Goal: Task Accomplishment & Management: Manage account settings

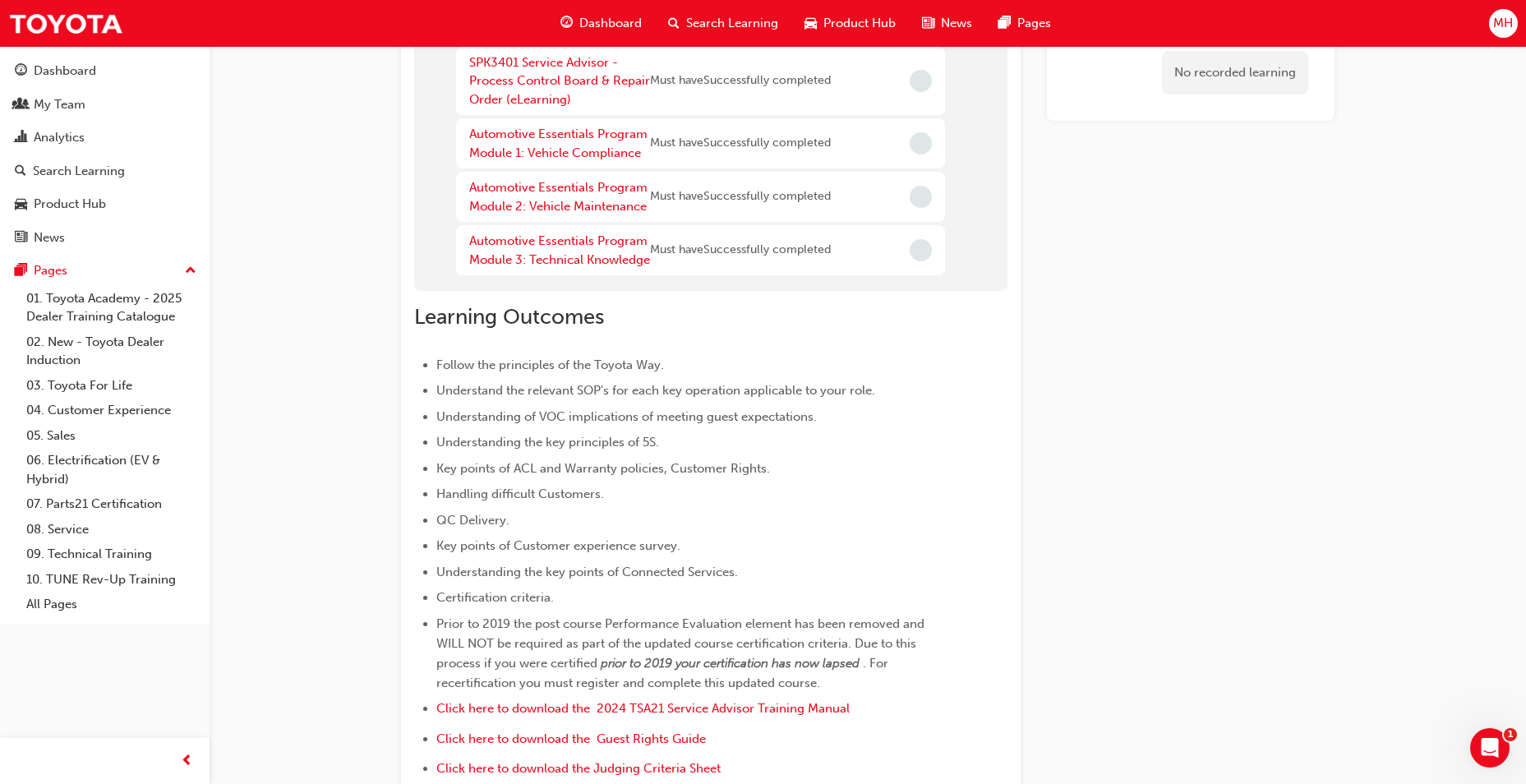
scroll to position [424, 0]
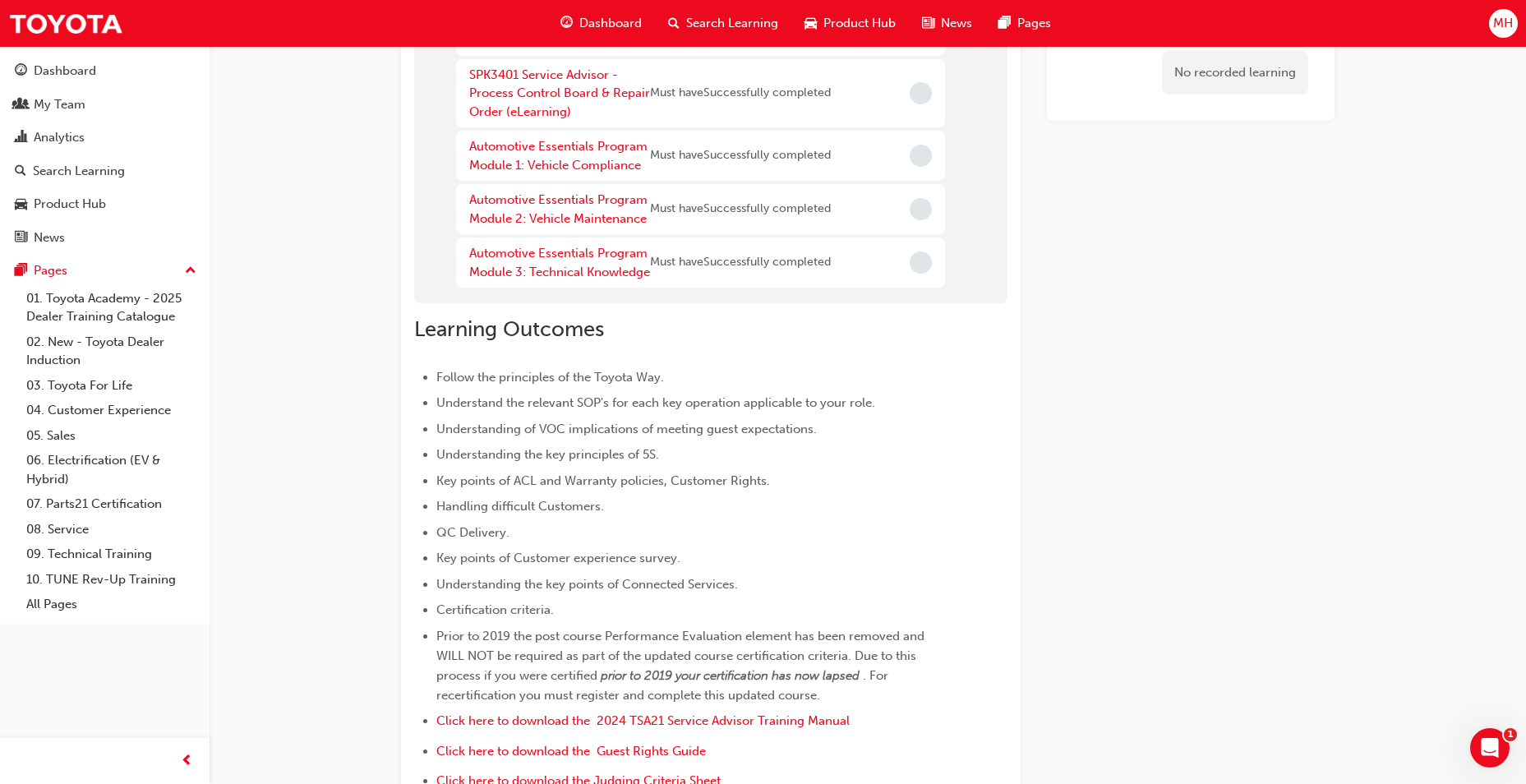
click at [723, 32] on span "Search Learning" at bounding box center [732, 23] width 92 height 19
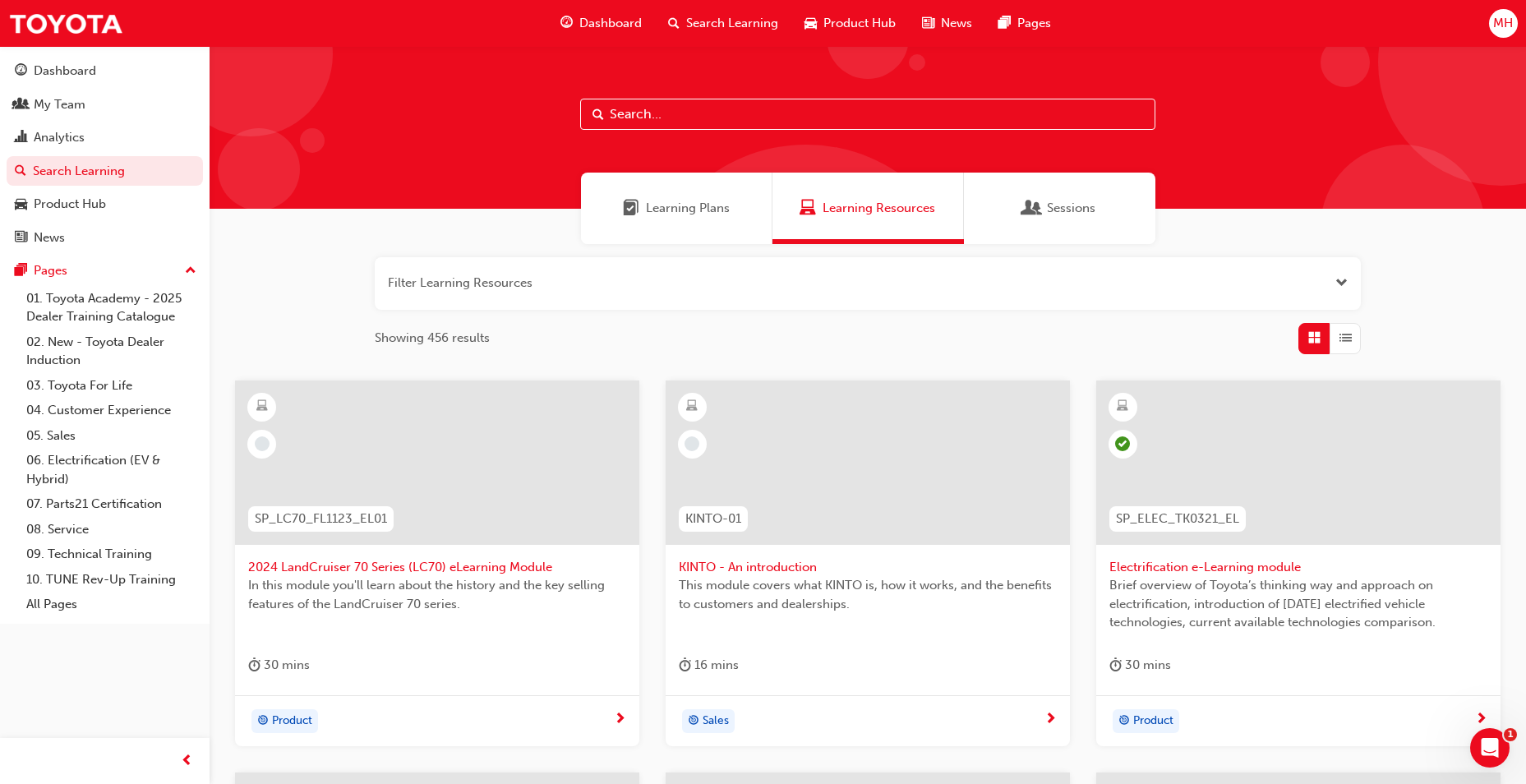
click at [836, 110] on input "text" at bounding box center [867, 114] width 575 height 31
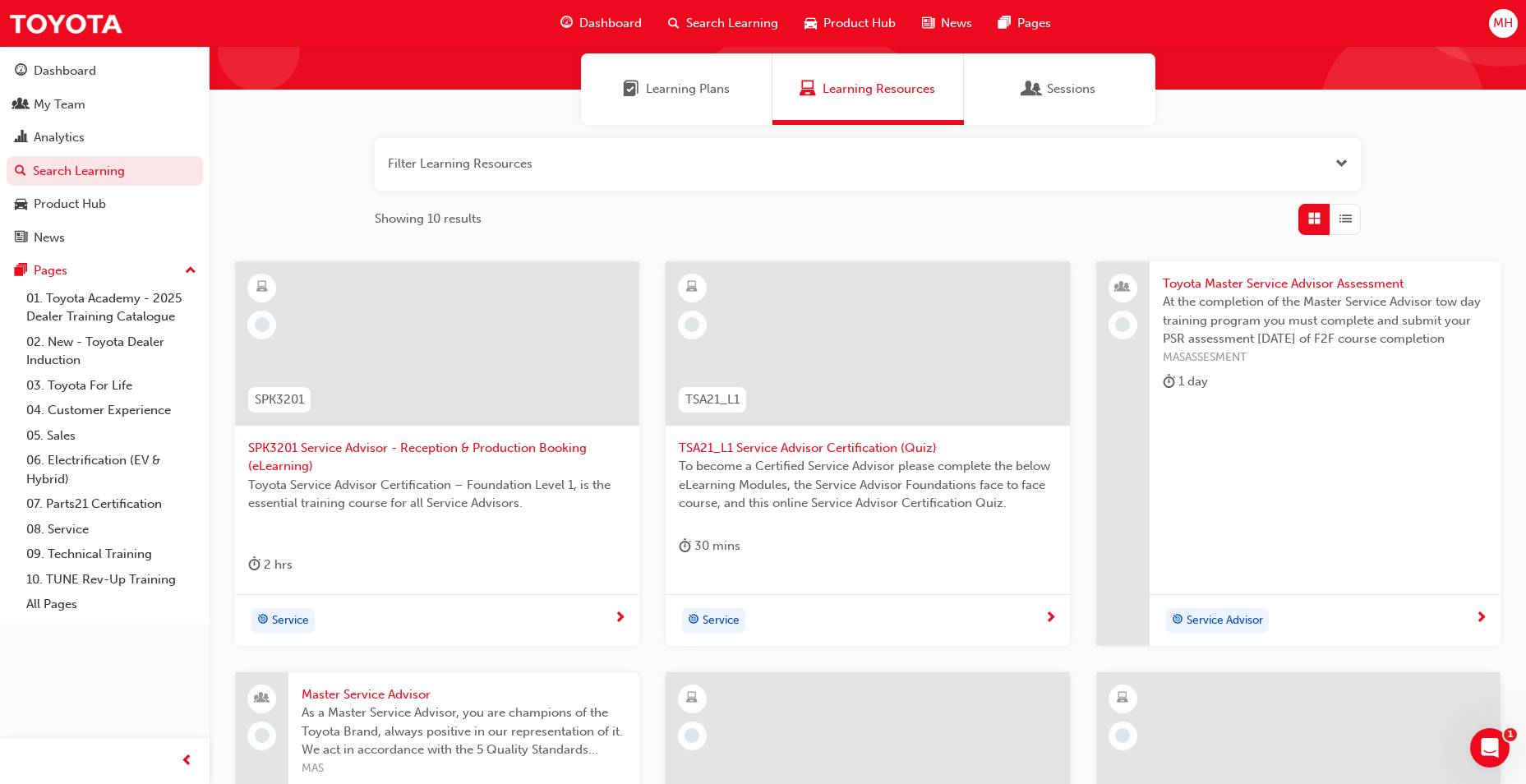
scroll to position [101, 0]
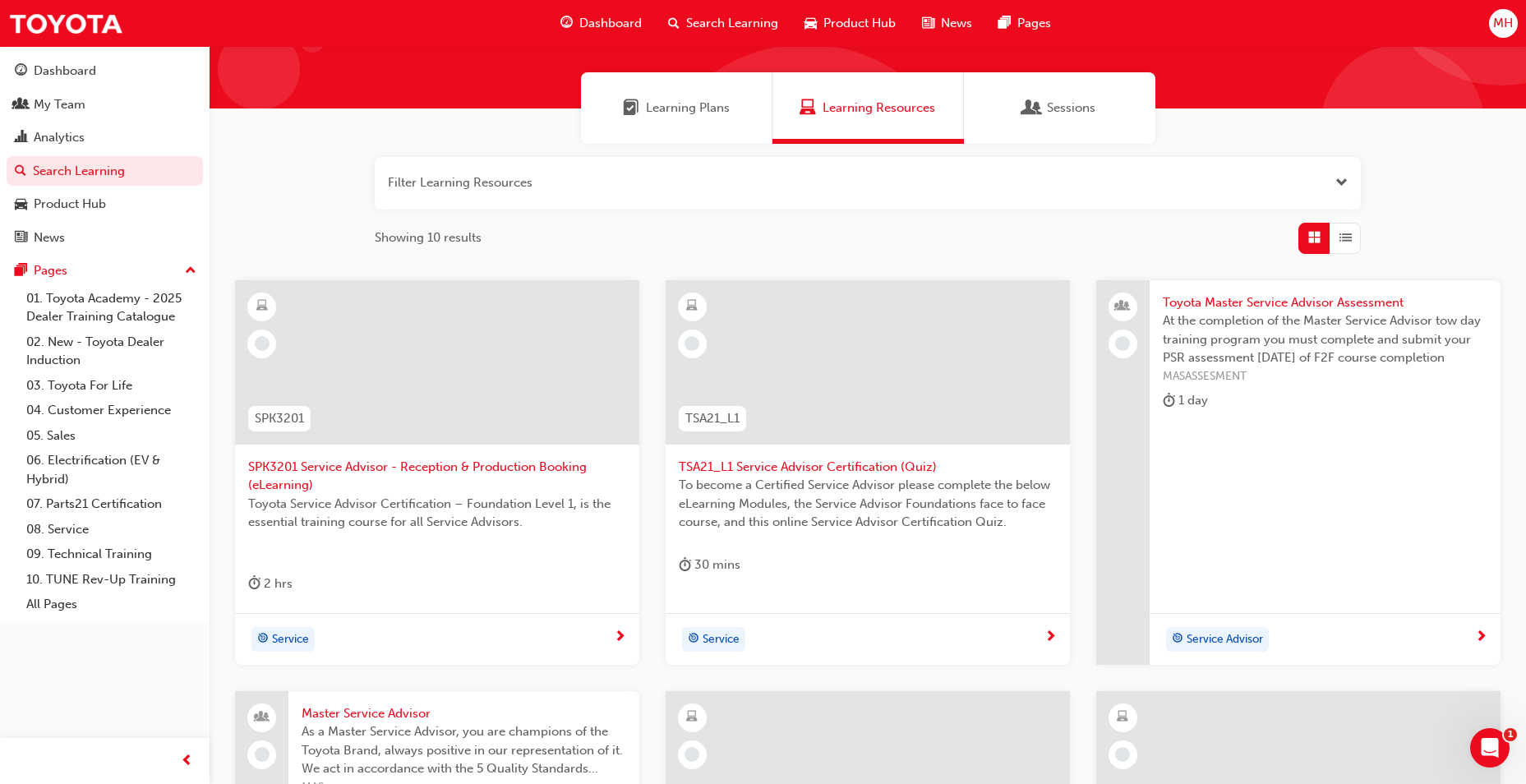
type input "service advisor"
click at [844, 465] on span "TSA21_L1 Service Advisor Certification (Quiz)" at bounding box center [867, 467] width 378 height 19
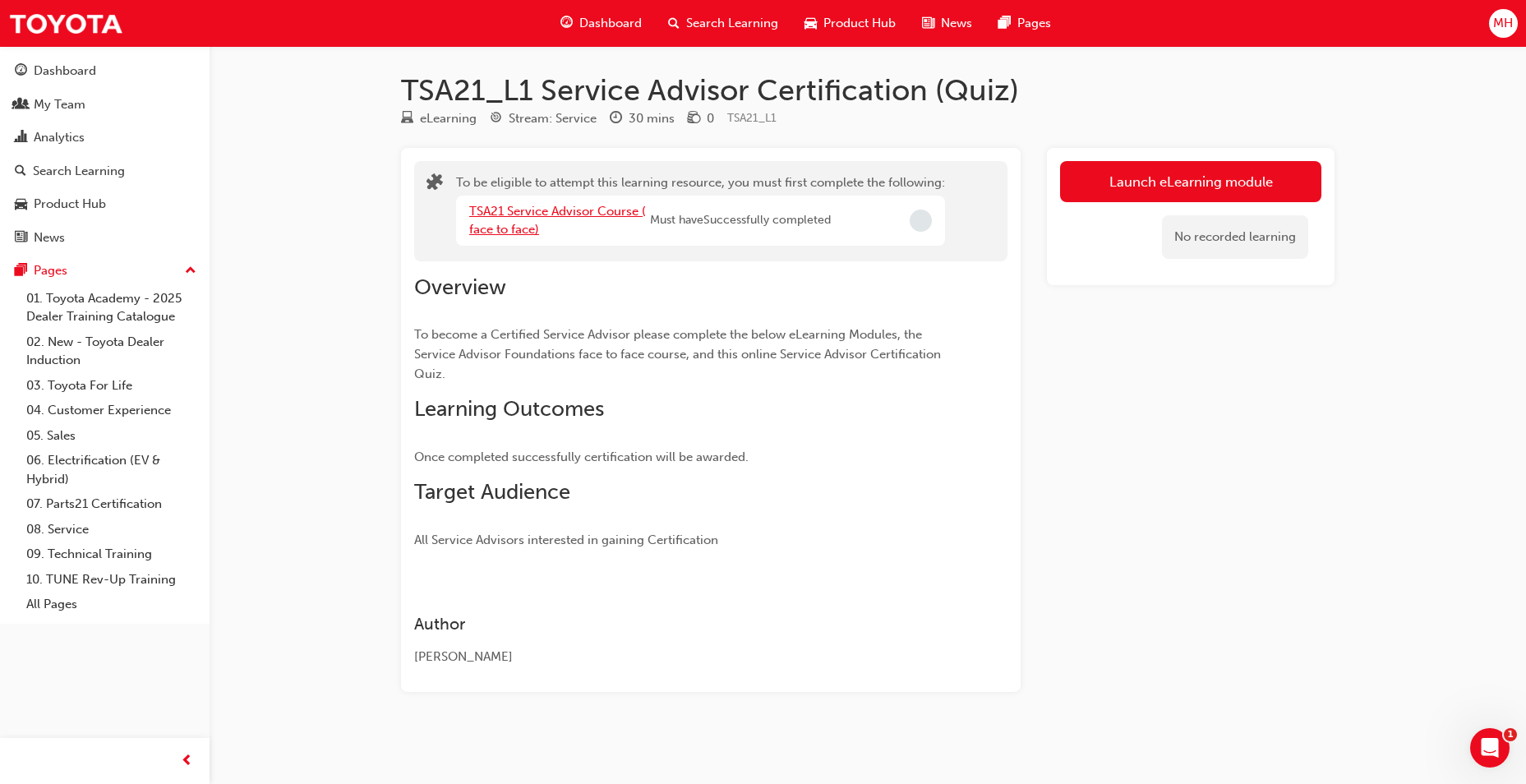
click at [614, 204] on link "TSA21 Service Advisor Course ( face to face)" at bounding box center [557, 220] width 177 height 34
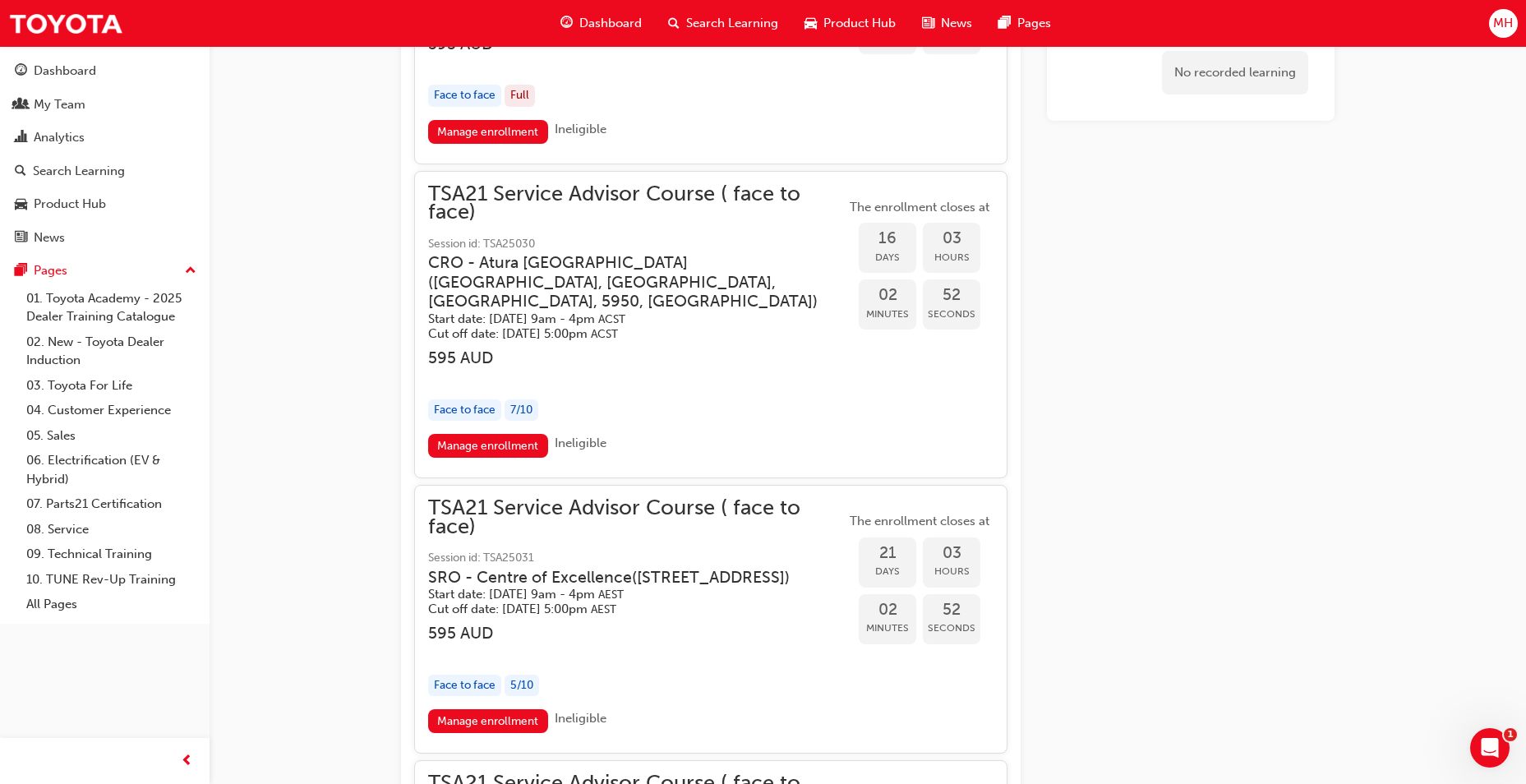
scroll to position [2383, 0]
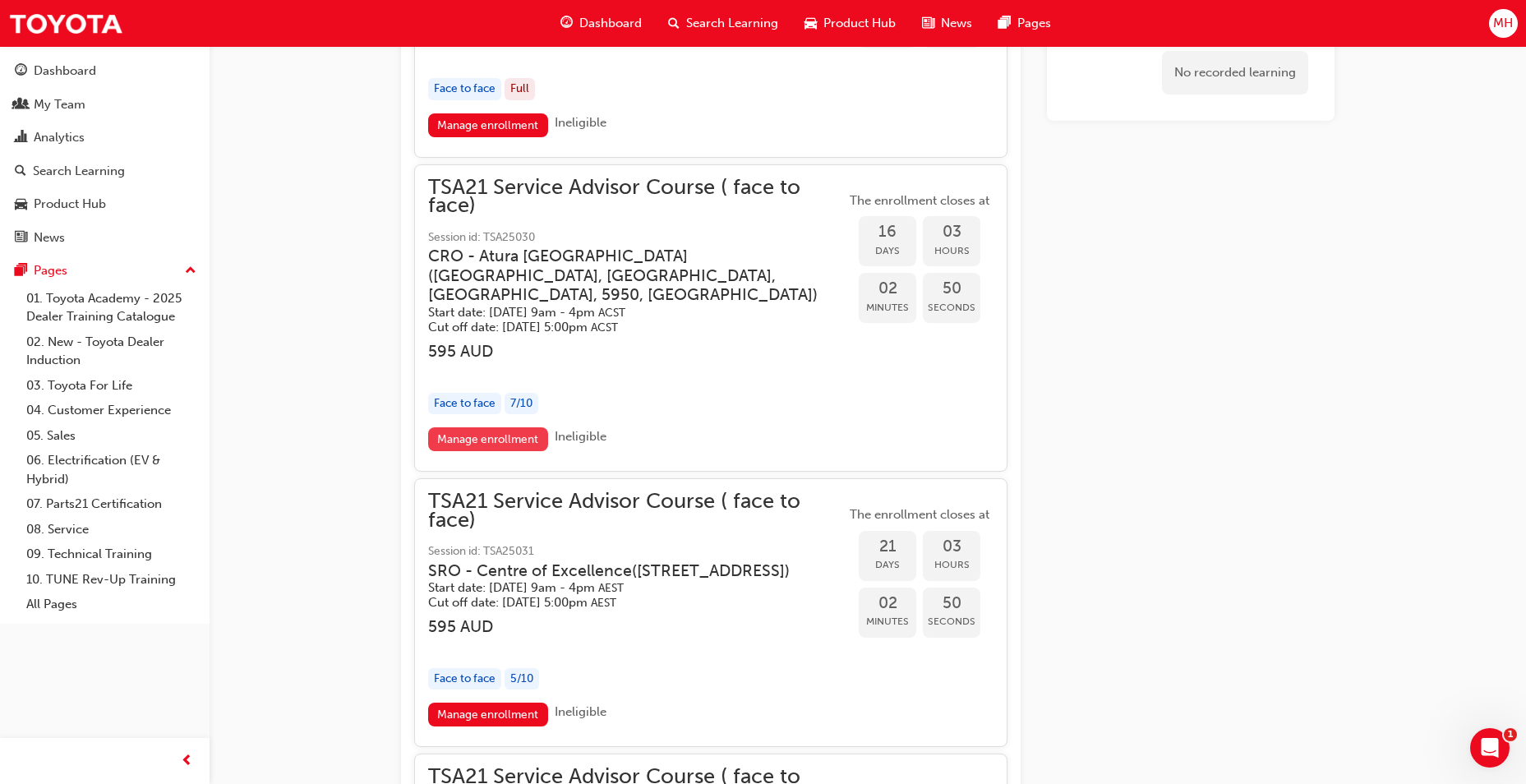
click at [510, 440] on link "Manage enrollment" at bounding box center [488, 439] width 120 height 24
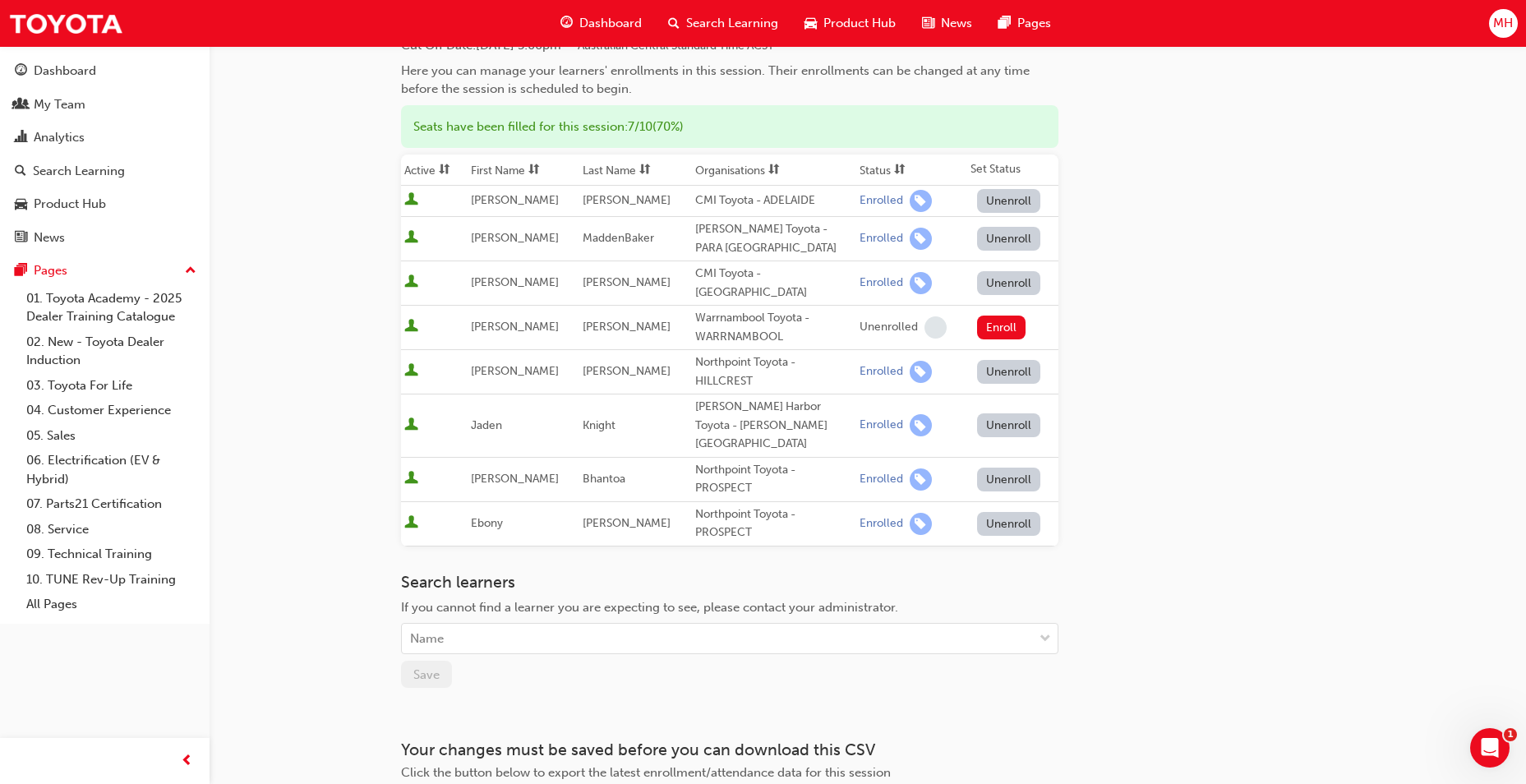
scroll to position [165, 0]
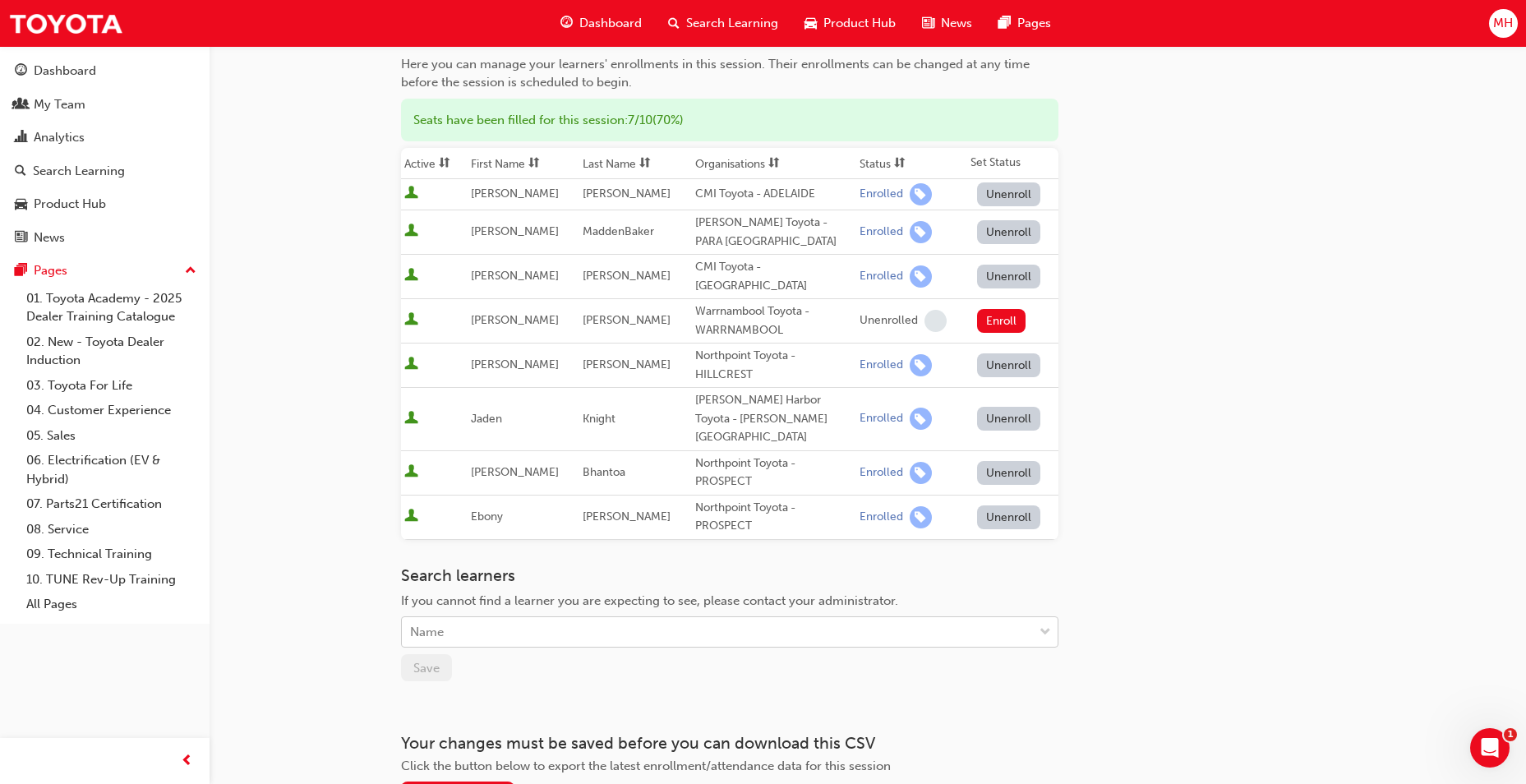
click at [586, 618] on div "Name" at bounding box center [717, 632] width 631 height 28
type input "si"
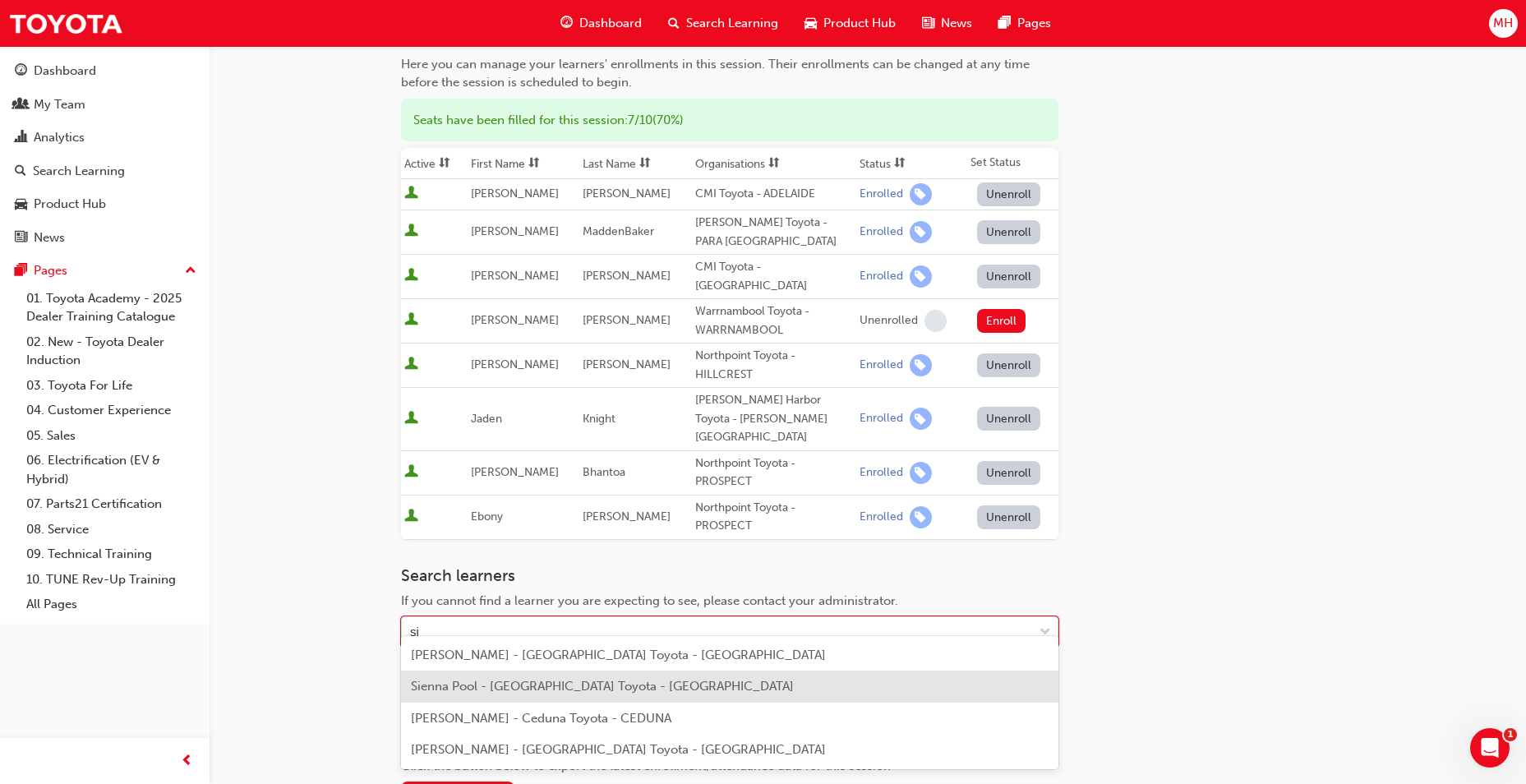
click at [598, 691] on span "Sienna Pool - [GEOGRAPHIC_DATA] Toyota - [GEOGRAPHIC_DATA]" at bounding box center [602, 686] width 383 height 15
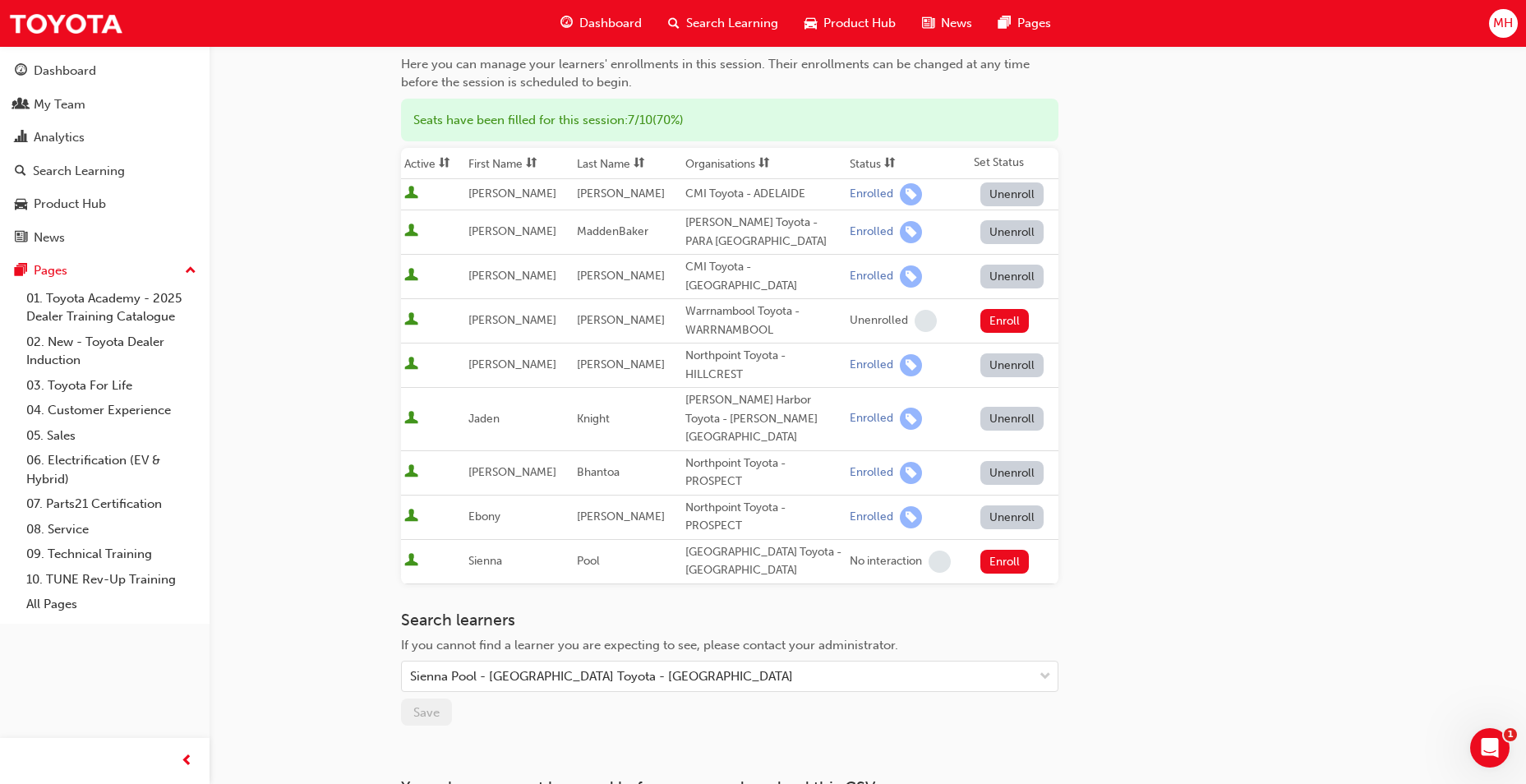
drag, startPoint x: 788, startPoint y: 547, endPoint x: 898, endPoint y: 620, distance: 132.0
click at [898, 638] on span "If you cannot find a learner you are expecting to see, please contact your admi…" at bounding box center [649, 645] width 497 height 15
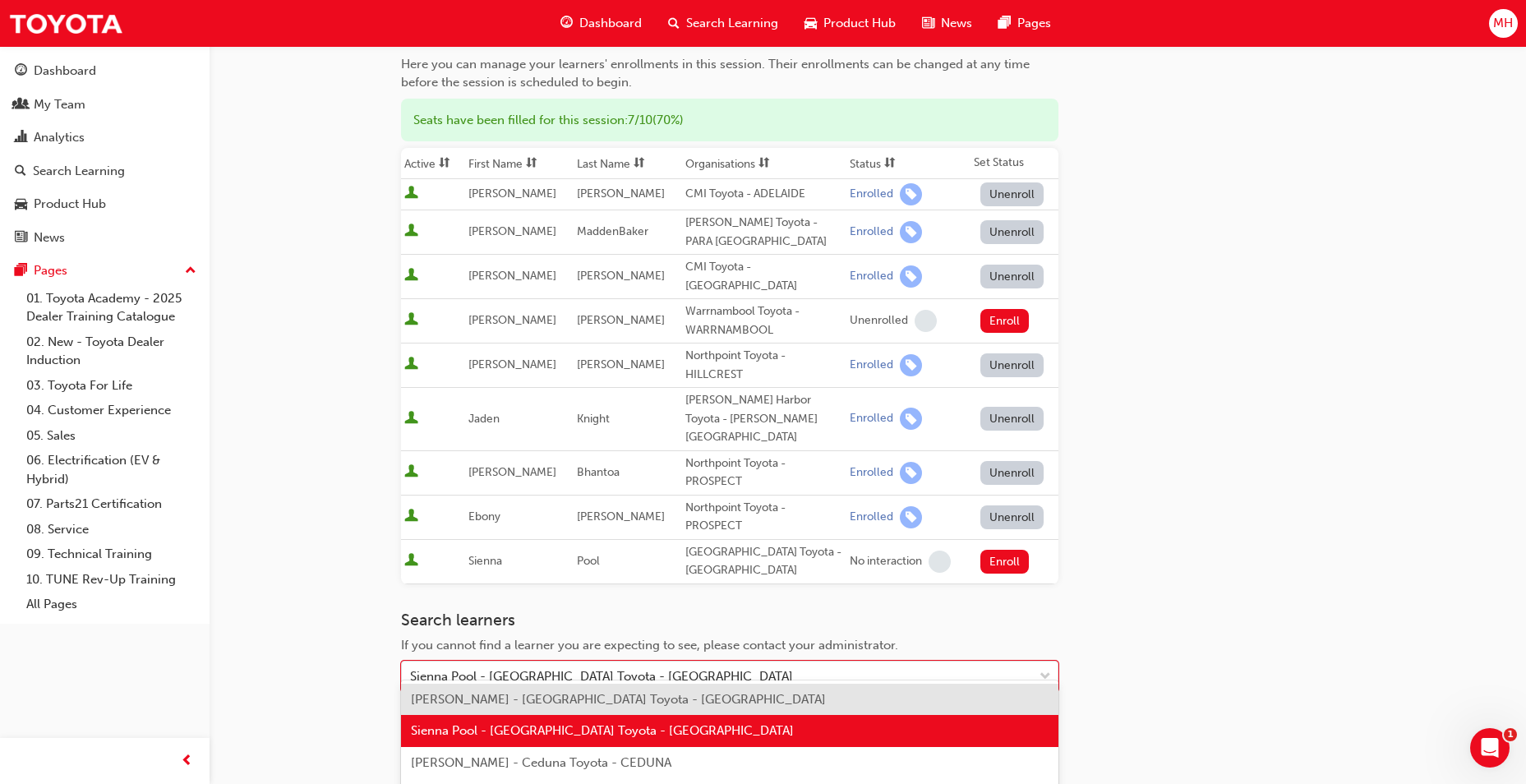
scroll to position [200, 0]
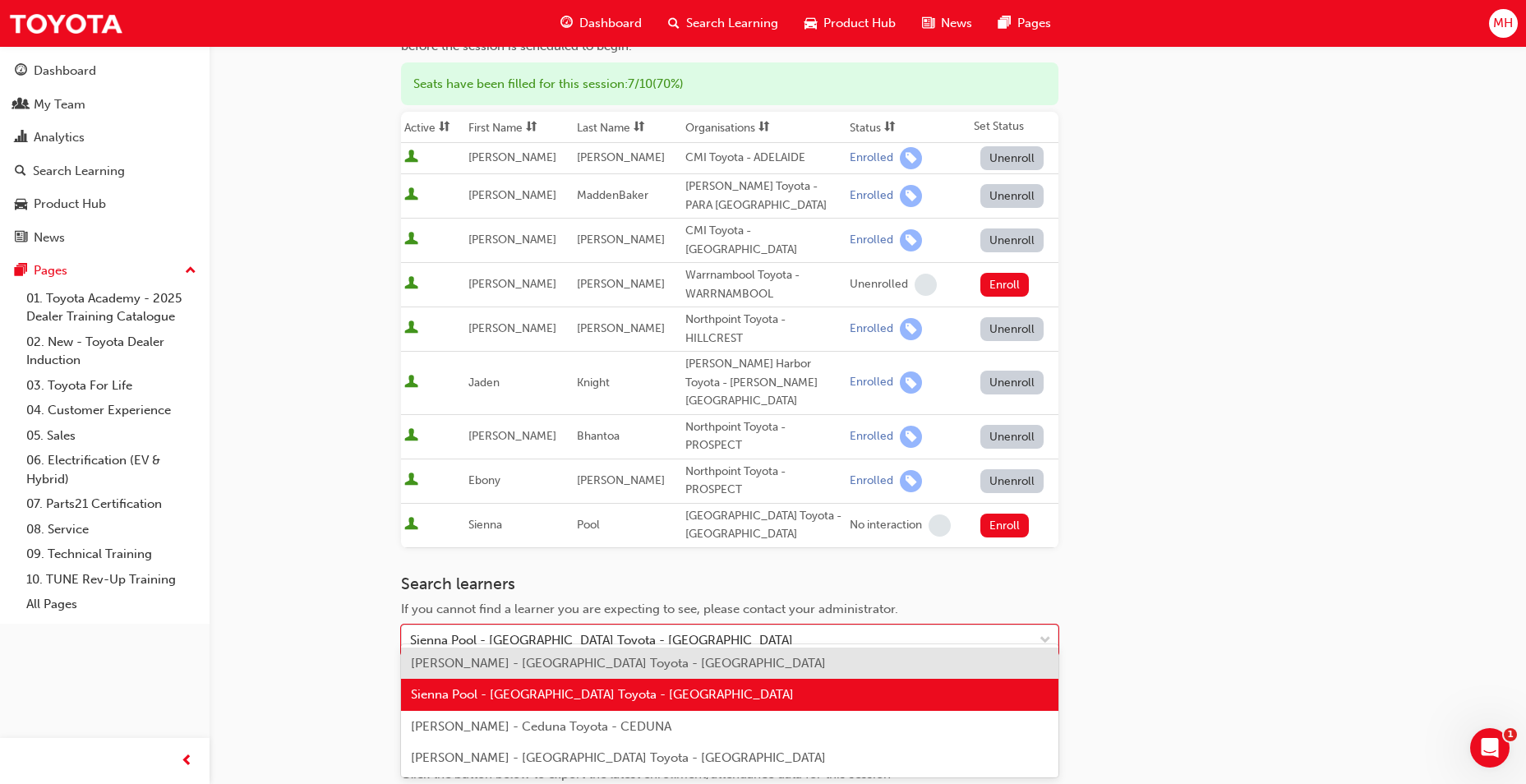
click at [1047, 584] on body "Your version of Internet Explorer is outdated and not supported. Please upgrade…" at bounding box center [763, 191] width 1526 height 784
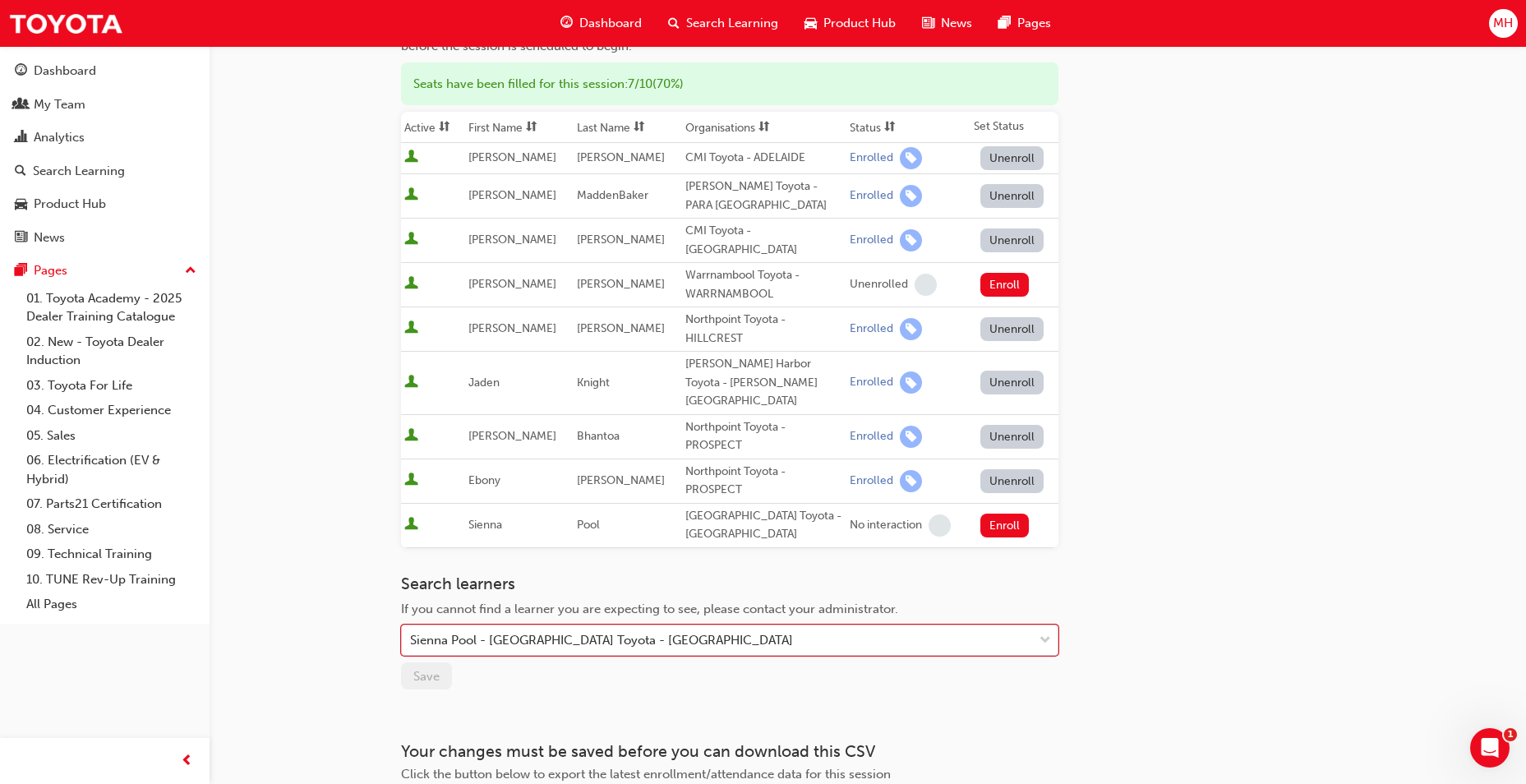
click at [731, 626] on div "Sienna Pool - [GEOGRAPHIC_DATA] Toyota - [GEOGRAPHIC_DATA]" at bounding box center [717, 639] width 631 height 28
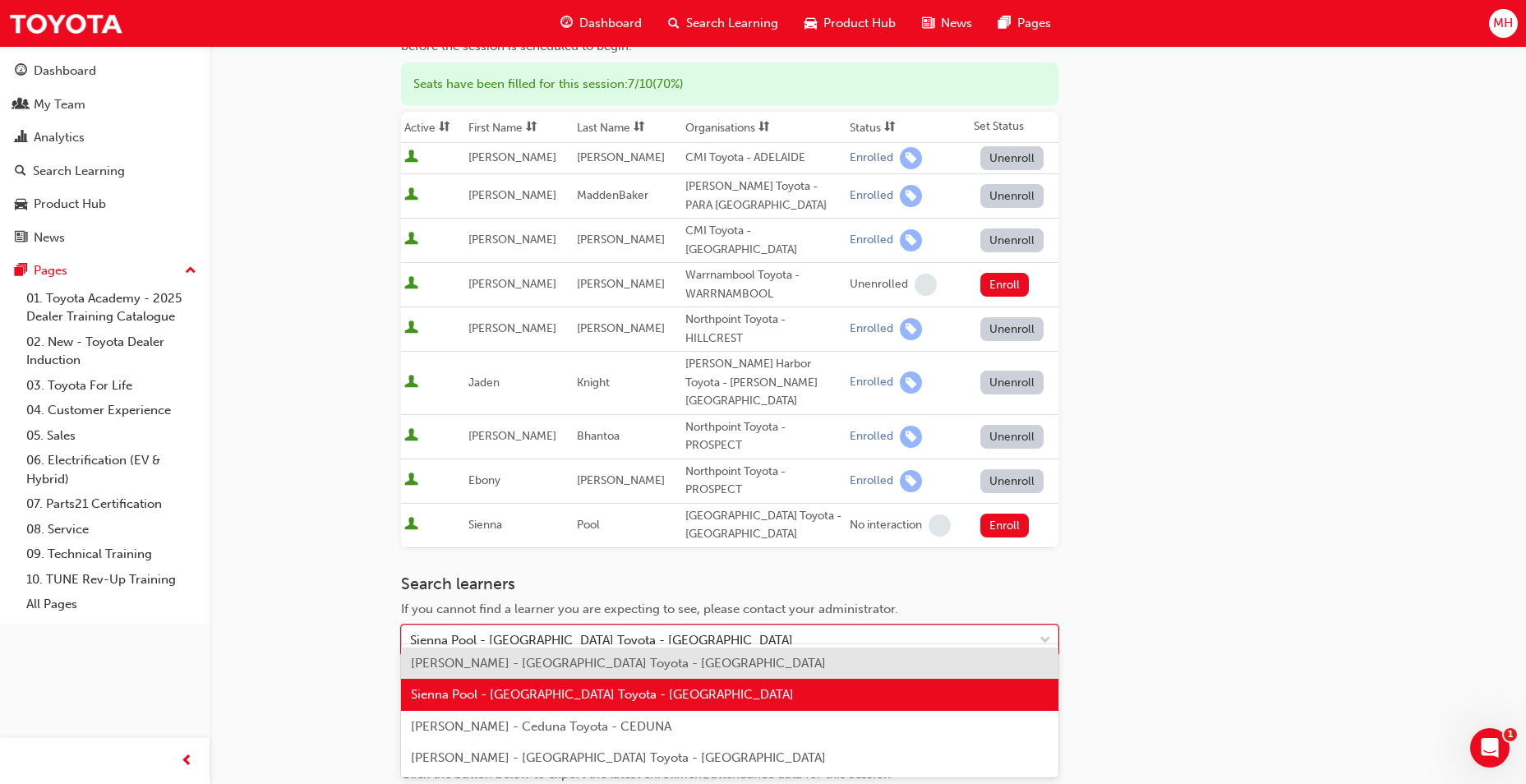
drag, startPoint x: 755, startPoint y: 620, endPoint x: 576, endPoint y: 616, distance: 179.0
click at [576, 626] on div "Sienna Pool - [GEOGRAPHIC_DATA] Toyota - [GEOGRAPHIC_DATA]" at bounding box center [717, 639] width 631 height 28
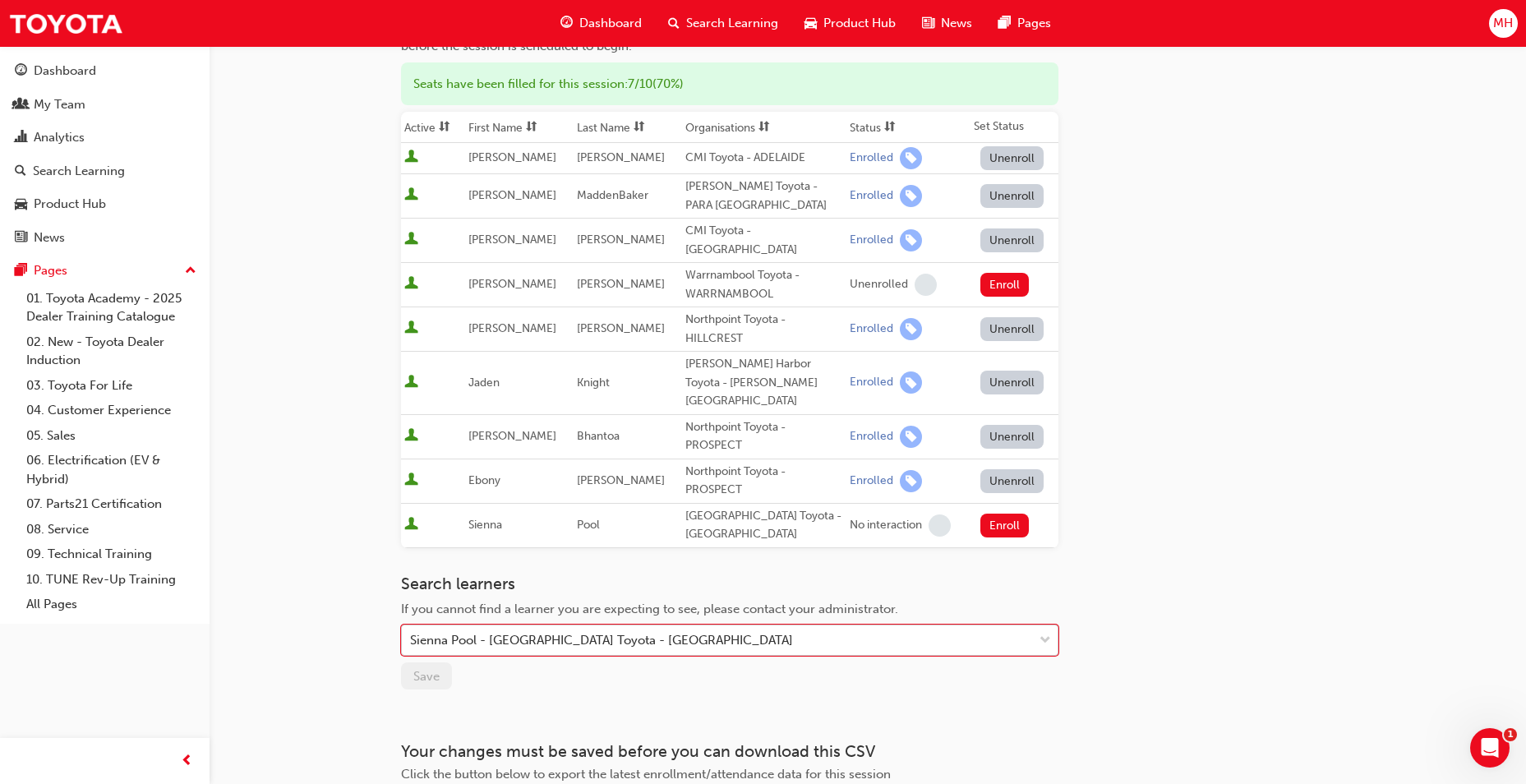
click at [1046, 630] on span "down-icon" at bounding box center [1045, 640] width 12 height 21
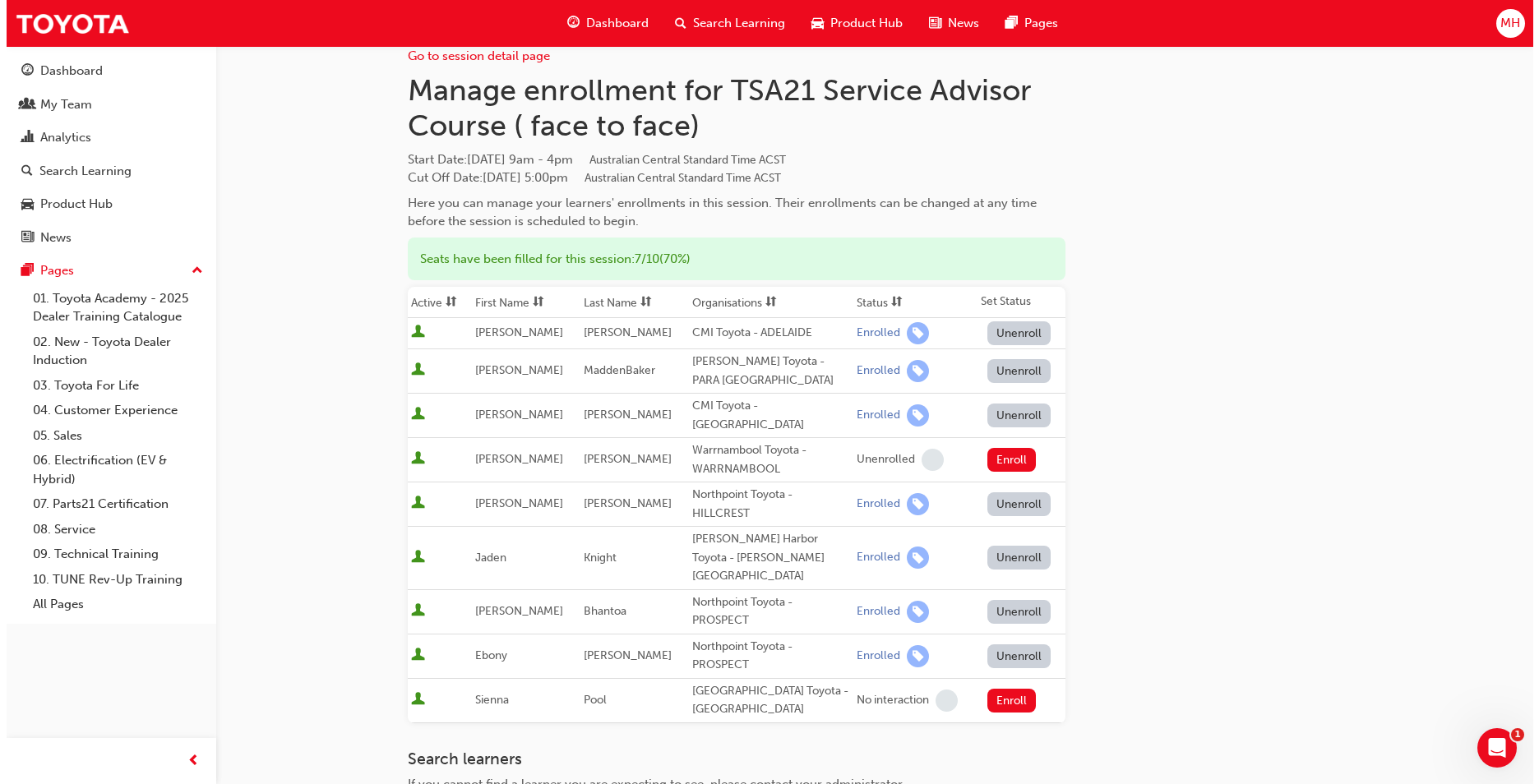
scroll to position [0, 0]
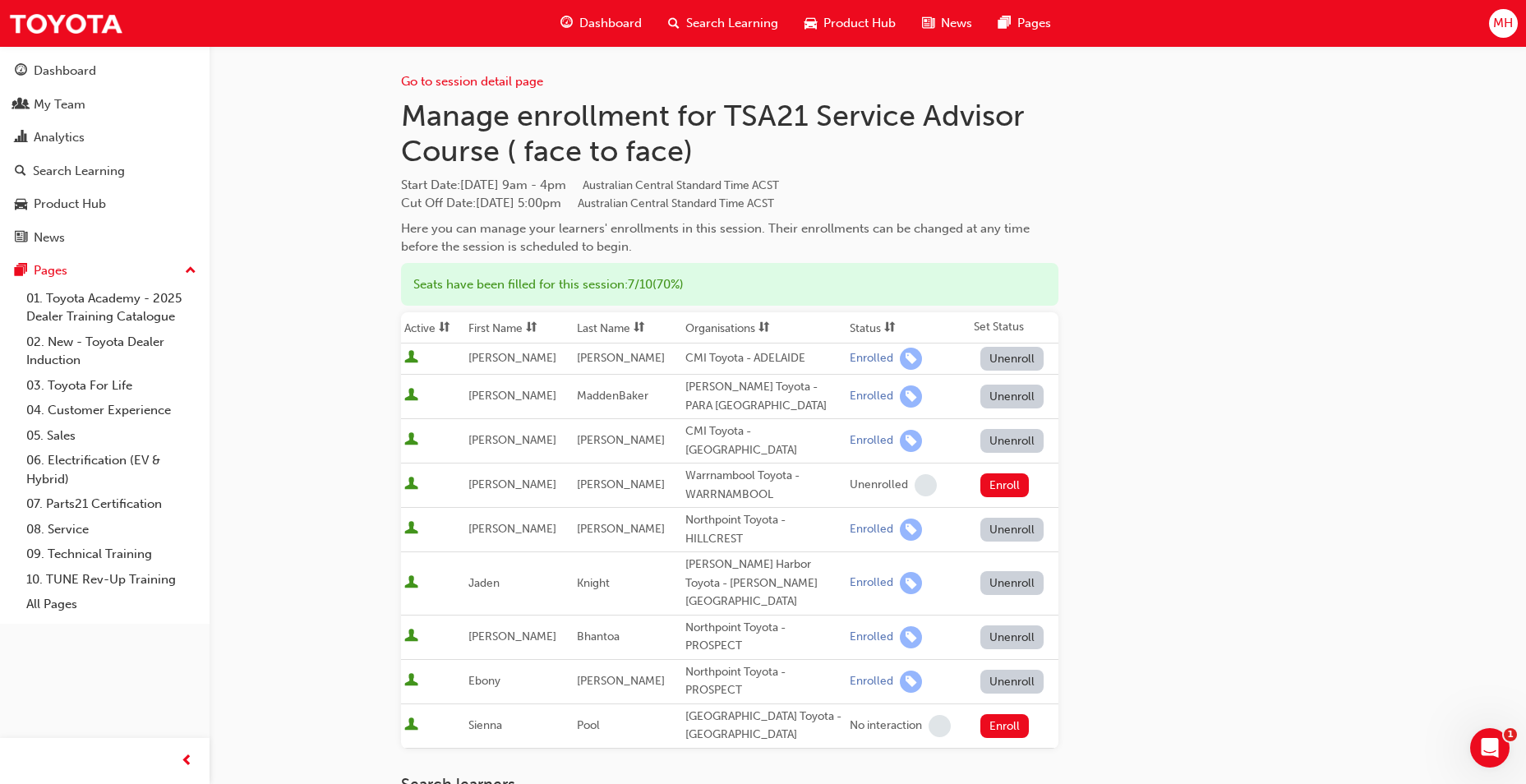
click at [684, 36] on div "Search Learning" at bounding box center [723, 23] width 136 height 34
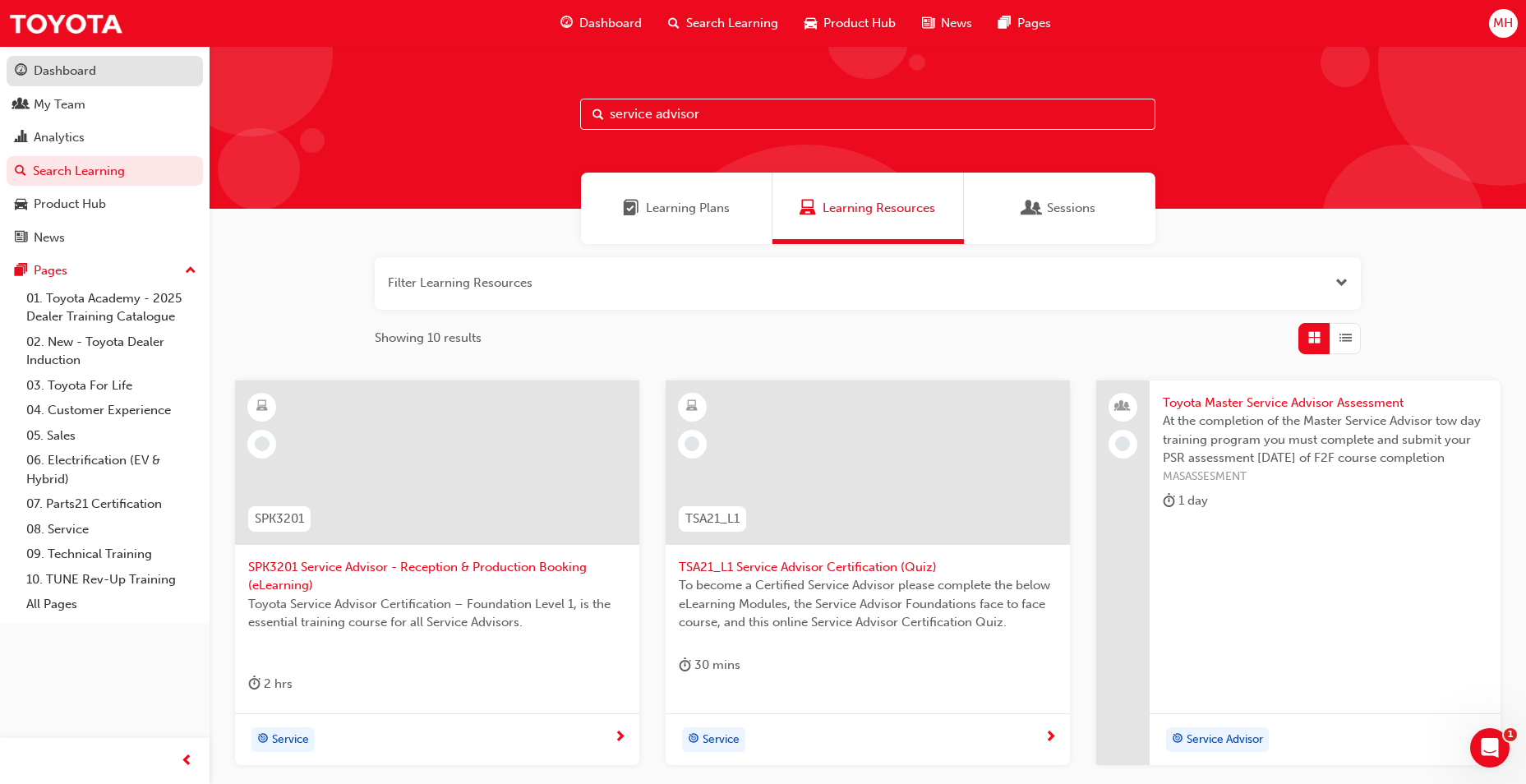
click at [102, 71] on div "Dashboard" at bounding box center [104, 70] width 180 height 20
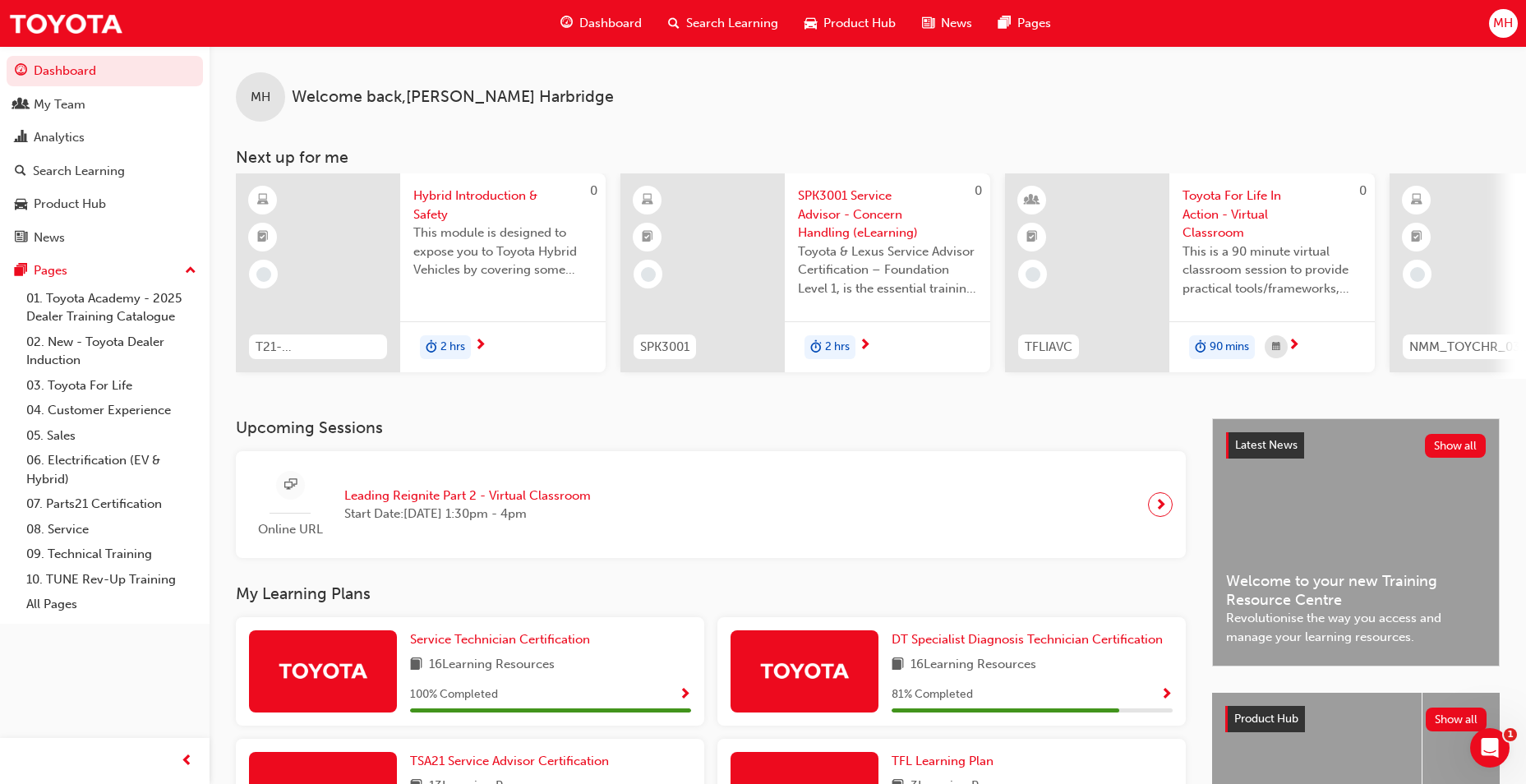
click at [521, 500] on span "Leading Reignite Part 2 - Virtual Classroom" at bounding box center [467, 496] width 246 height 19
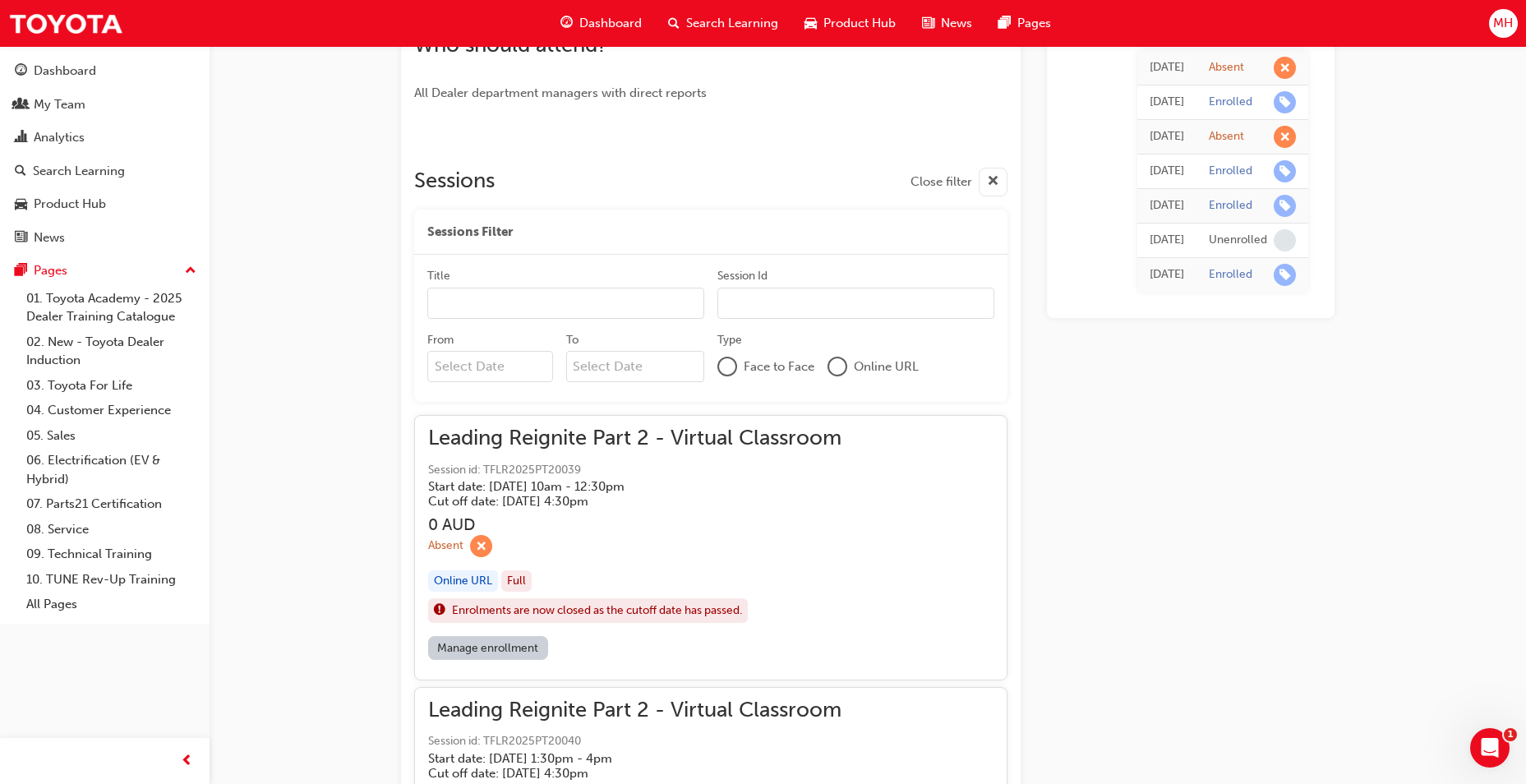
scroll to position [822, 0]
click at [982, 180] on div "button" at bounding box center [993, 179] width 28 height 28
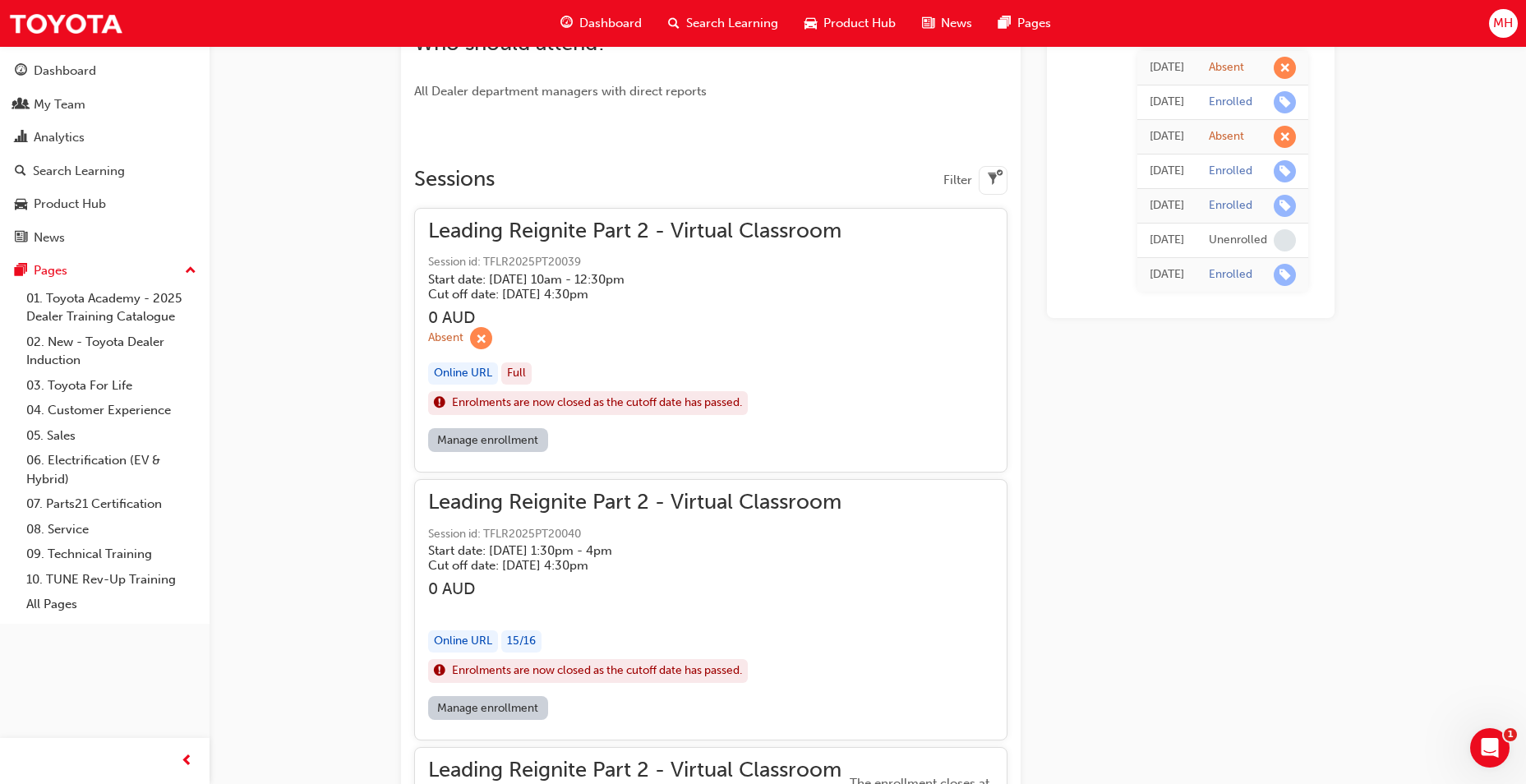
click at [982, 180] on div "button" at bounding box center [993, 179] width 28 height 28
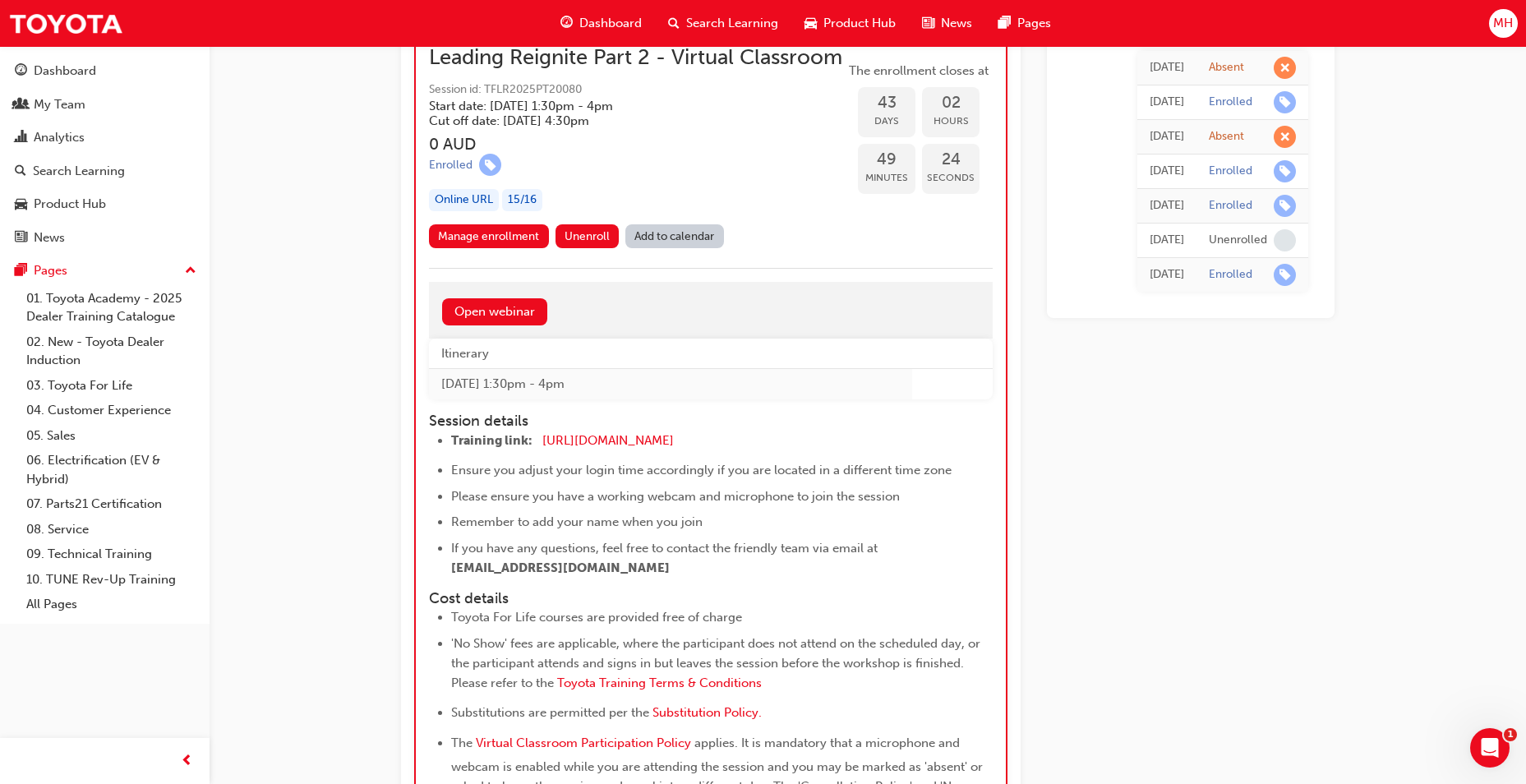
scroll to position [10809, 0]
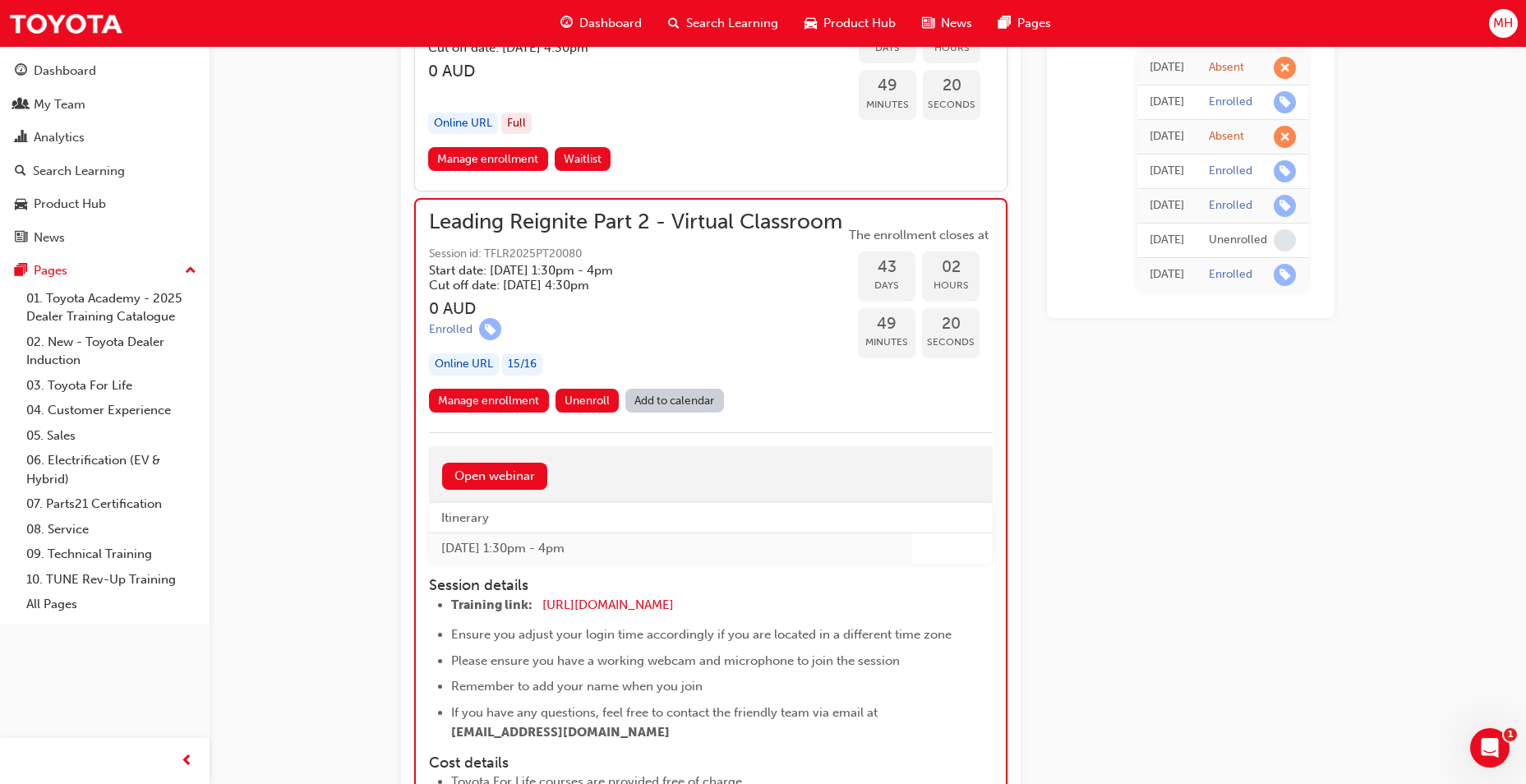
click at [697, 413] on link "Add to calendar" at bounding box center [675, 401] width 99 height 24
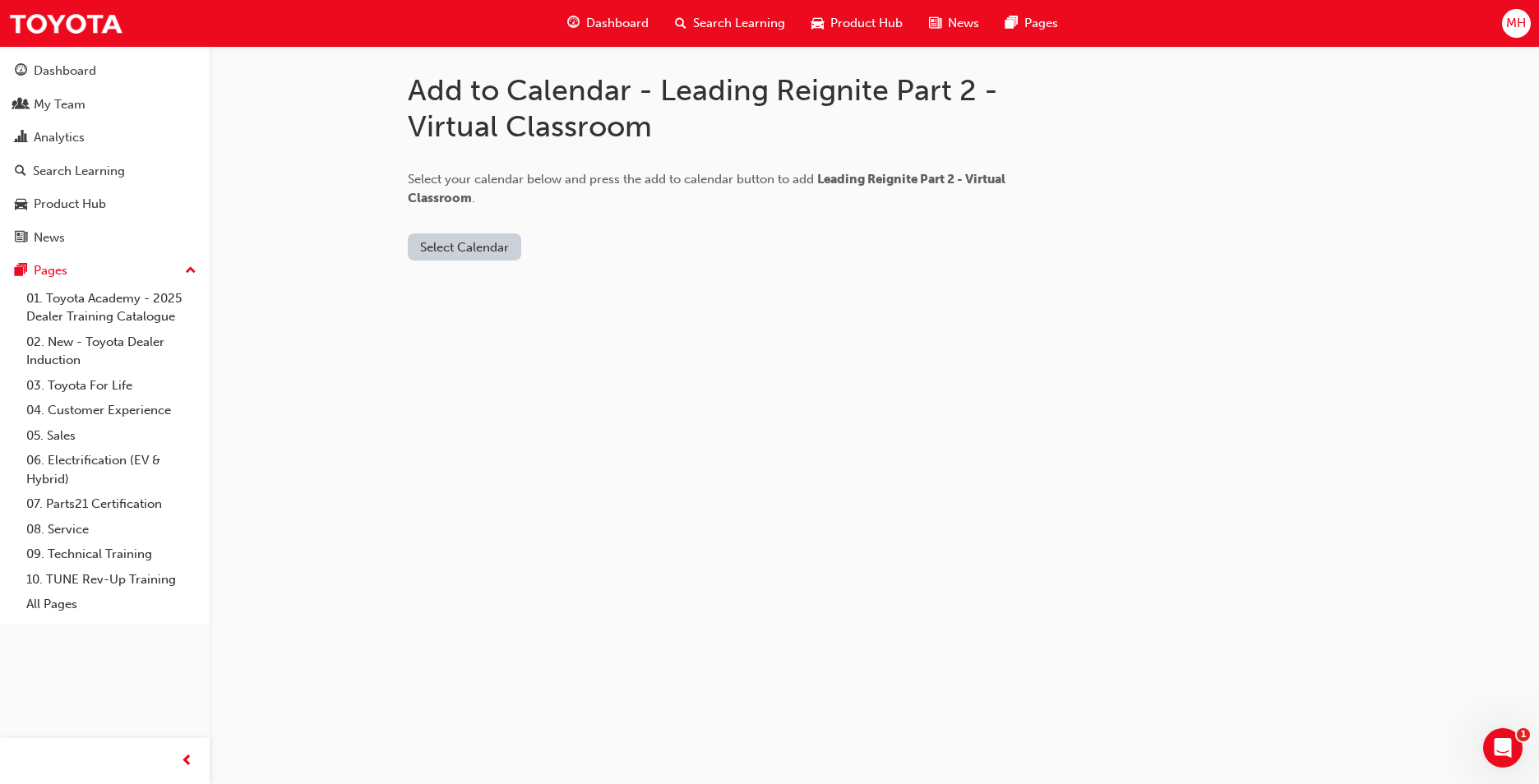
click at [502, 250] on button "Select Calendar" at bounding box center [465, 247] width 113 height 27
click at [500, 285] on div "[DOMAIN_NAME]" at bounding box center [466, 287] width 100 height 19
click at [570, 252] on button "Add to Calendar" at bounding box center [604, 247] width 117 height 27
click at [919, 513] on div "Add to Calendar - Leading Reignite Part 2 - Virtual Classroom Select your calen…" at bounding box center [770, 392] width 1539 height 784
click at [746, 34] on div "Search Learning" at bounding box center [729, 23] width 136 height 34
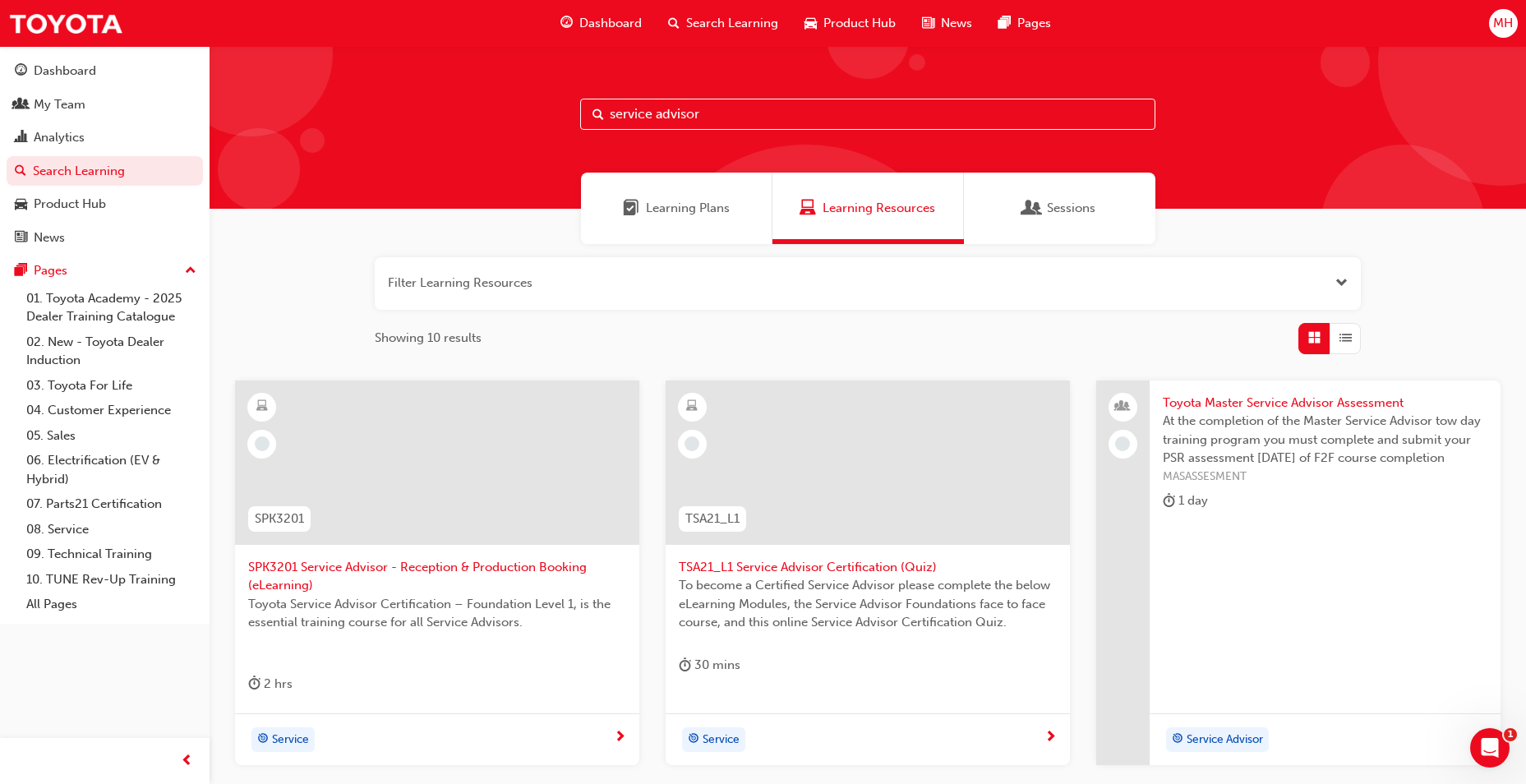
click at [703, 124] on input "service advisor" at bounding box center [867, 114] width 575 height 31
click at [706, 114] on input "service advisor" at bounding box center [867, 114] width 575 height 31
drag, startPoint x: 702, startPoint y: 113, endPoint x: 491, endPoint y: 115, distance: 211.0
click at [491, 115] on div "service advisor" at bounding box center [867, 127] width 1316 height 163
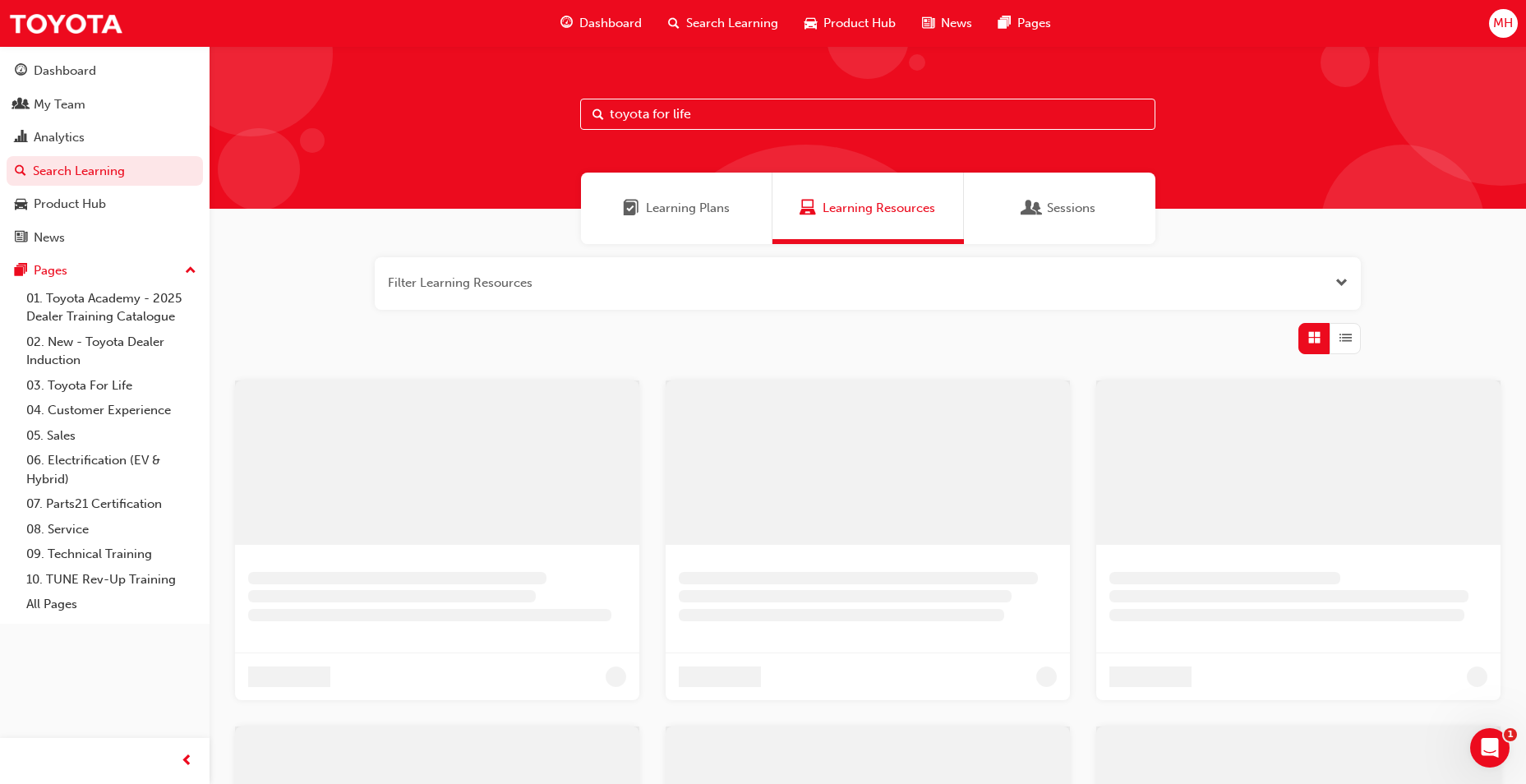
type input "toyota for life"
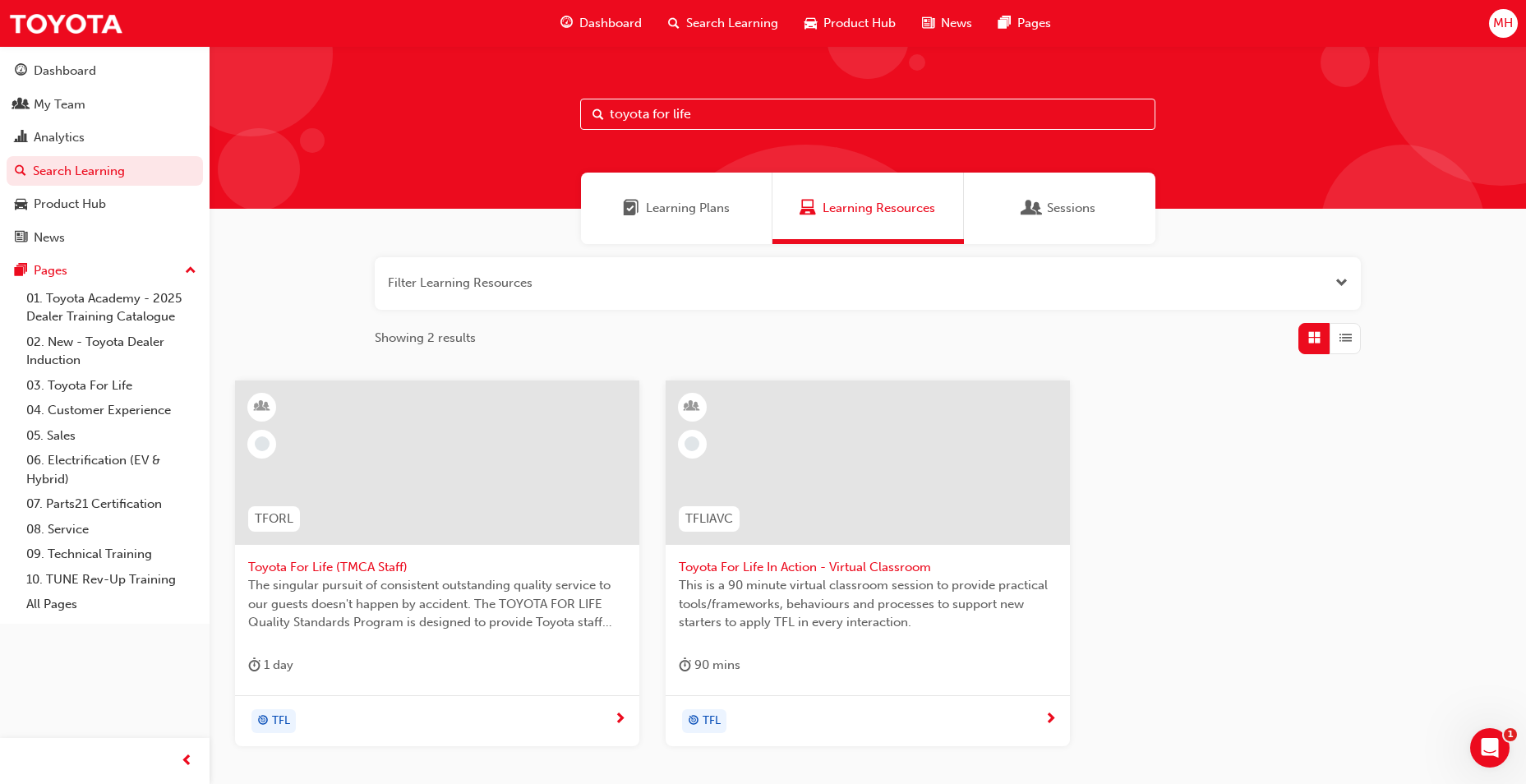
click at [888, 562] on span "Toyota For Life In Action - Virtual Classroom" at bounding box center [867, 567] width 378 height 19
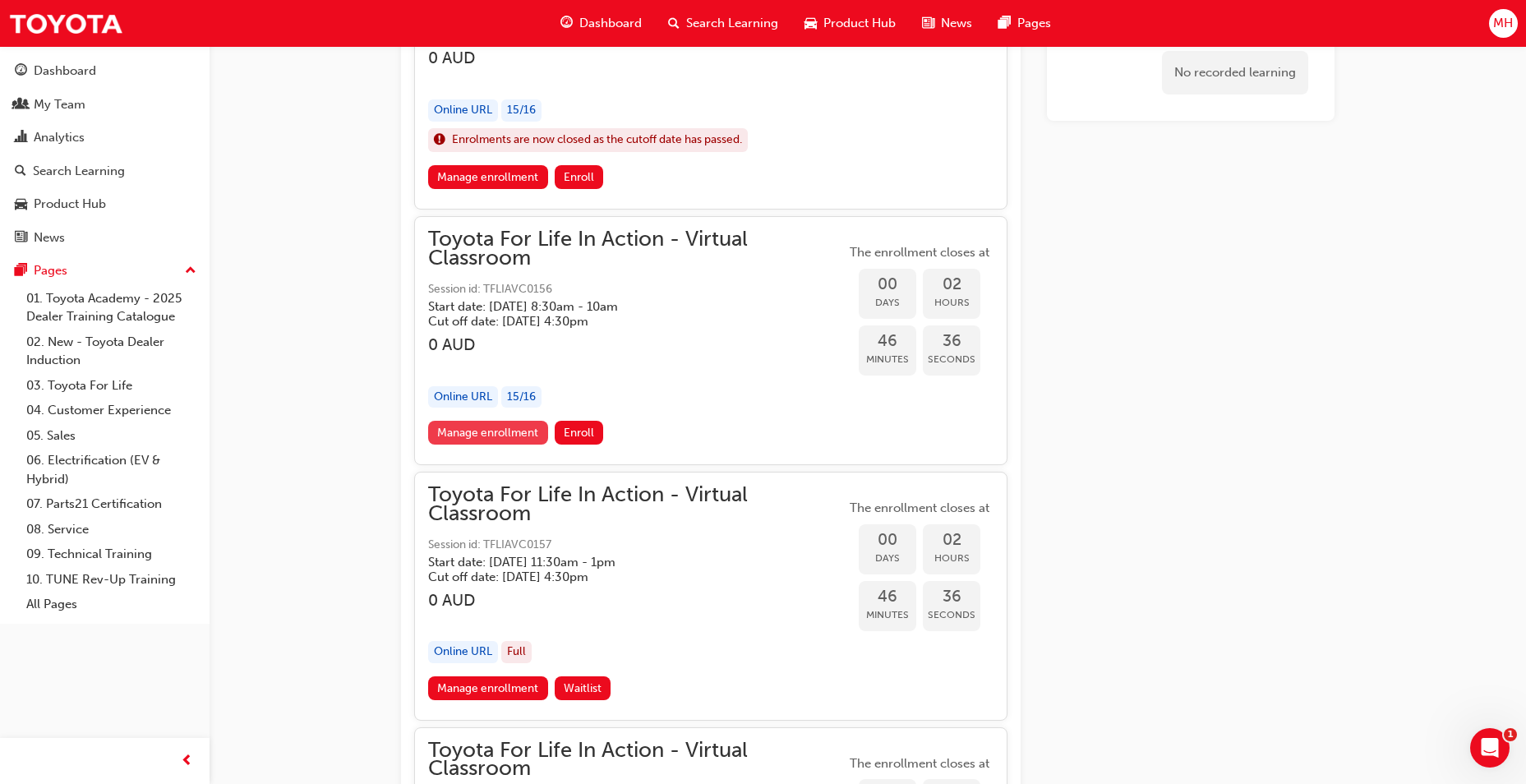
scroll to position [1890, 0]
click at [525, 433] on link "Manage enrollment" at bounding box center [488, 432] width 120 height 24
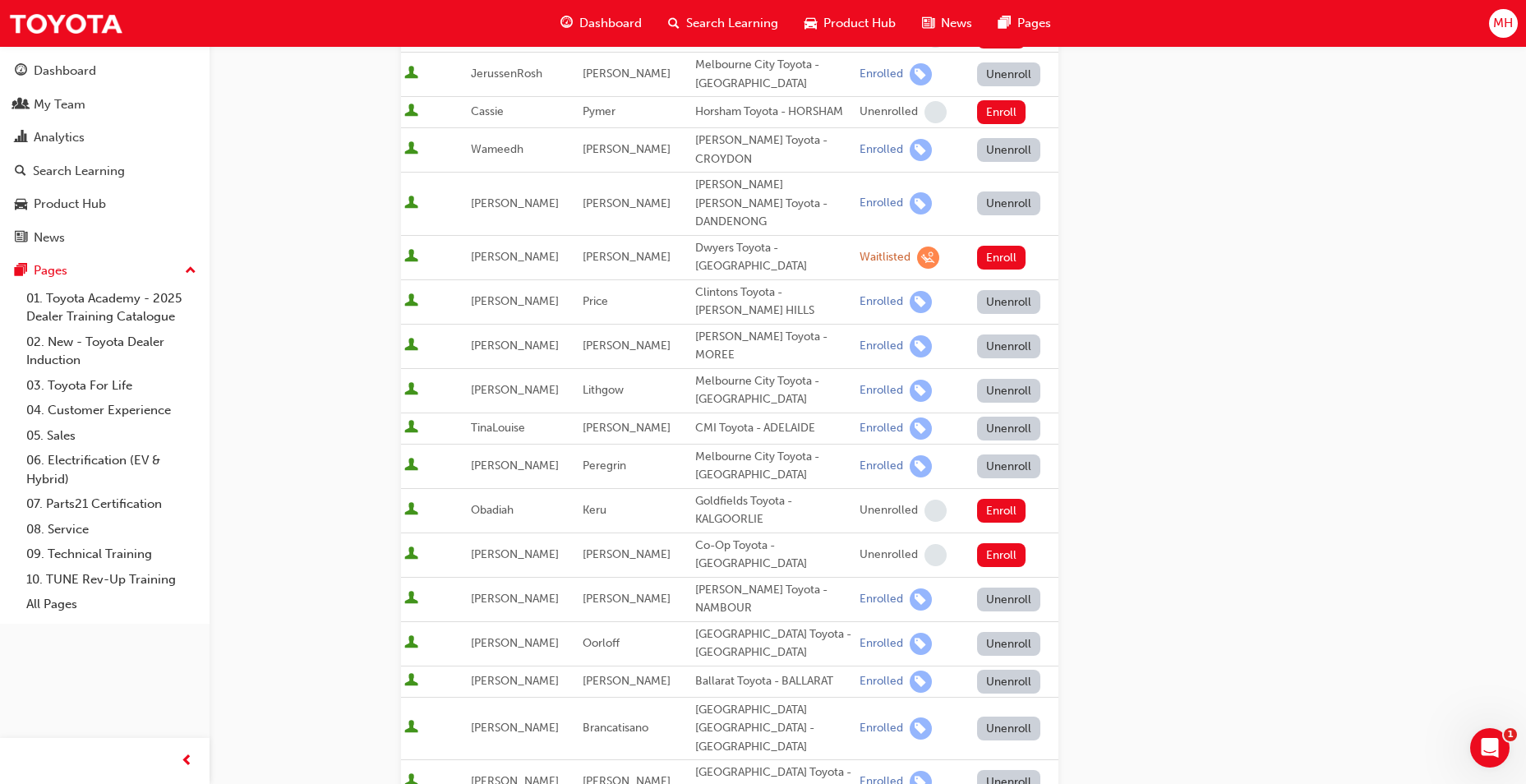
scroll to position [658, 0]
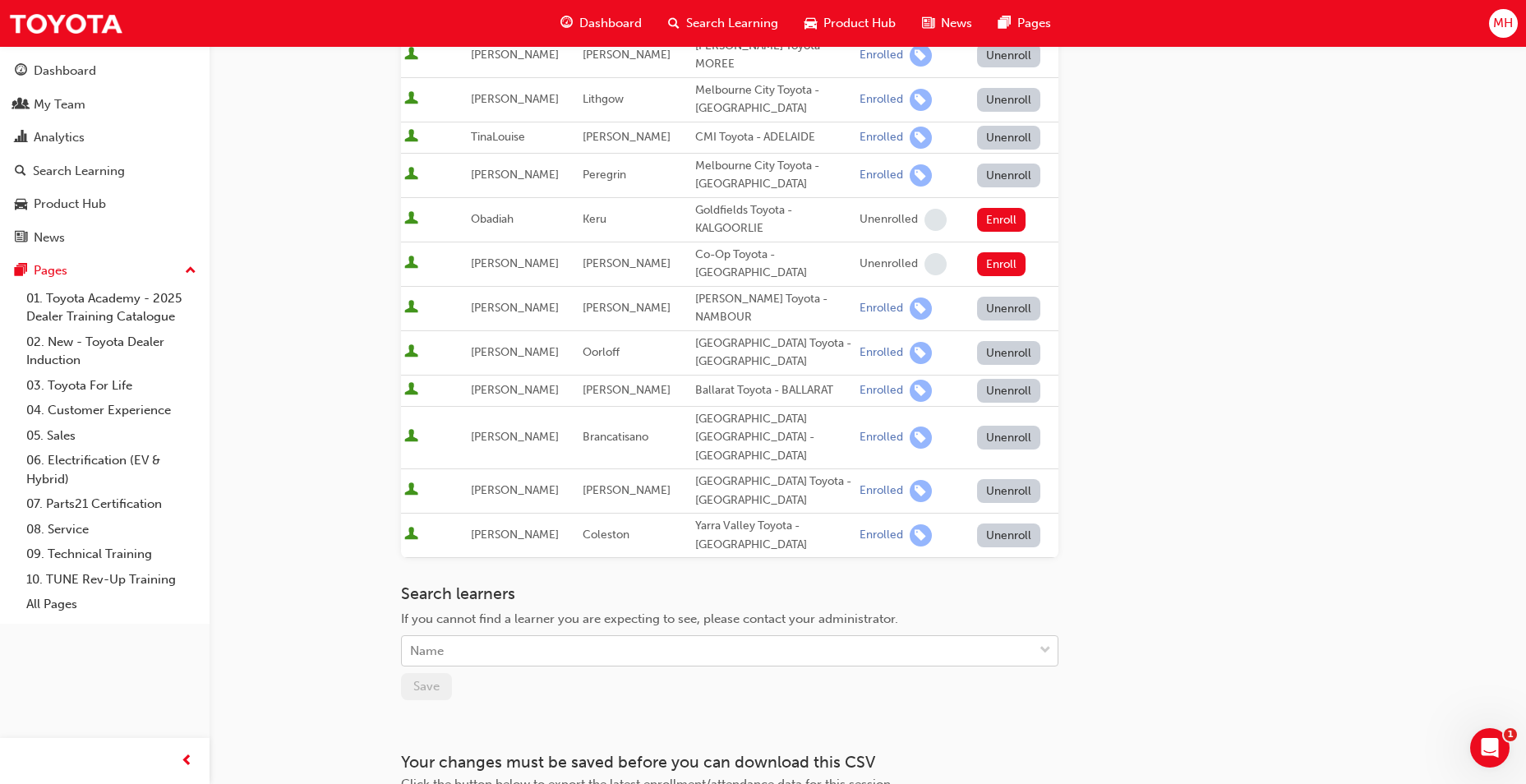
drag, startPoint x: 742, startPoint y: 553, endPoint x: 732, endPoint y: 550, distance: 10.4
click at [733, 637] on div "Name" at bounding box center [717, 650] width 631 height 28
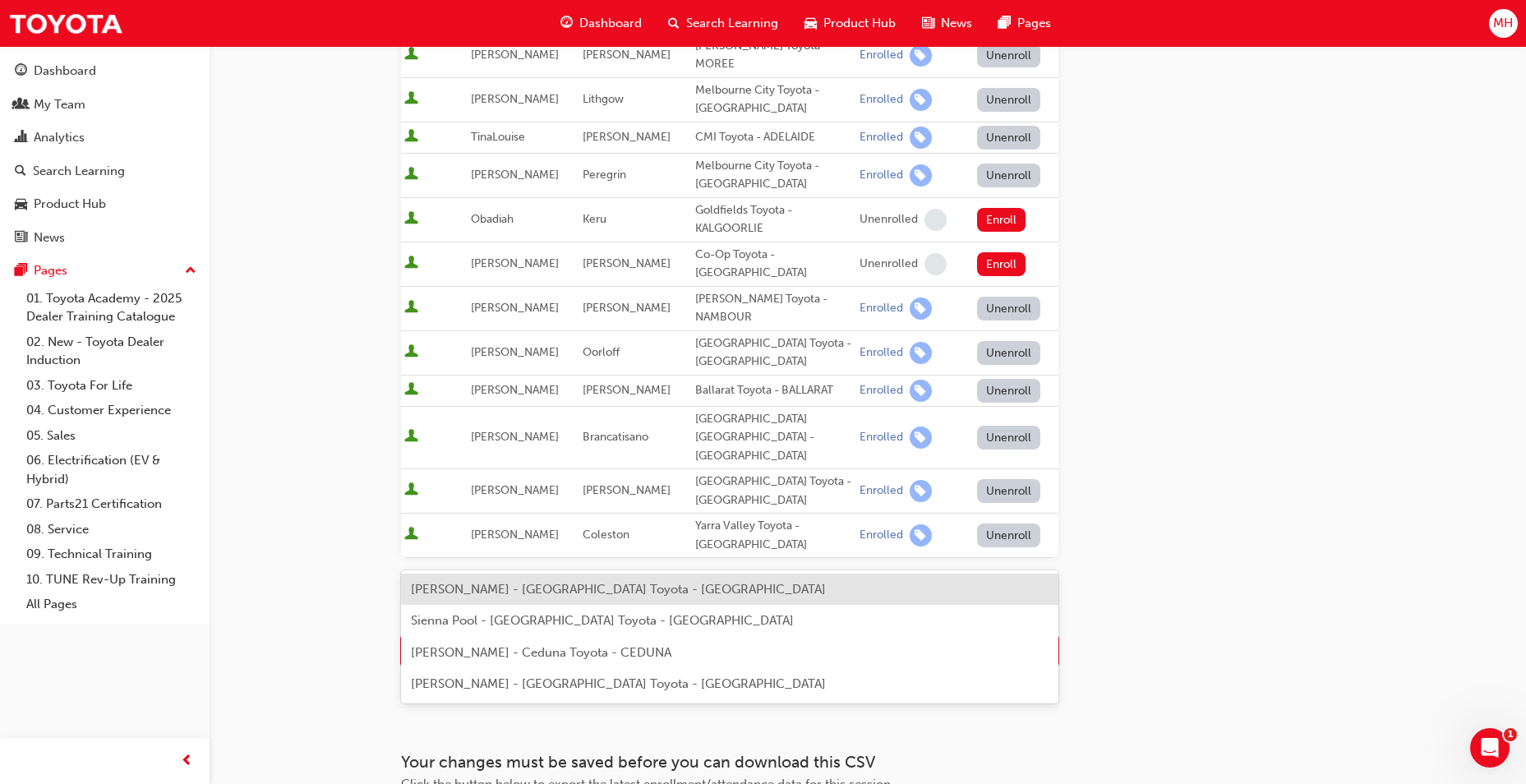
type input "[PERSON_NAME]"
click at [674, 596] on span "[PERSON_NAME] - [GEOGRAPHIC_DATA] Toyota - [GEOGRAPHIC_DATA]" at bounding box center [618, 589] width 415 height 15
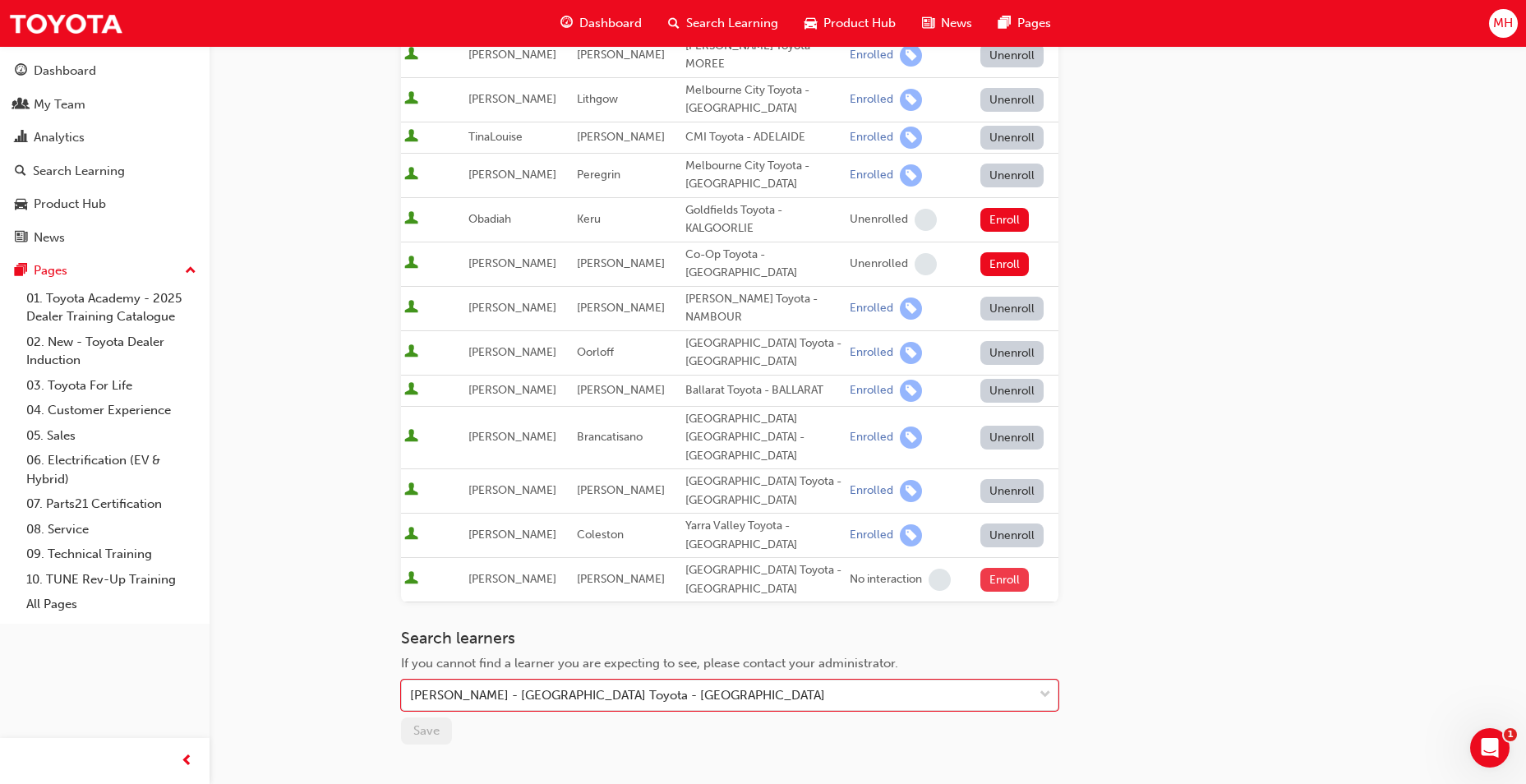
drag, startPoint x: 998, startPoint y: 496, endPoint x: 1001, endPoint y: 483, distance: 13.3
click at [1000, 558] on td "Enroll" at bounding box center [1015, 580] width 88 height 45
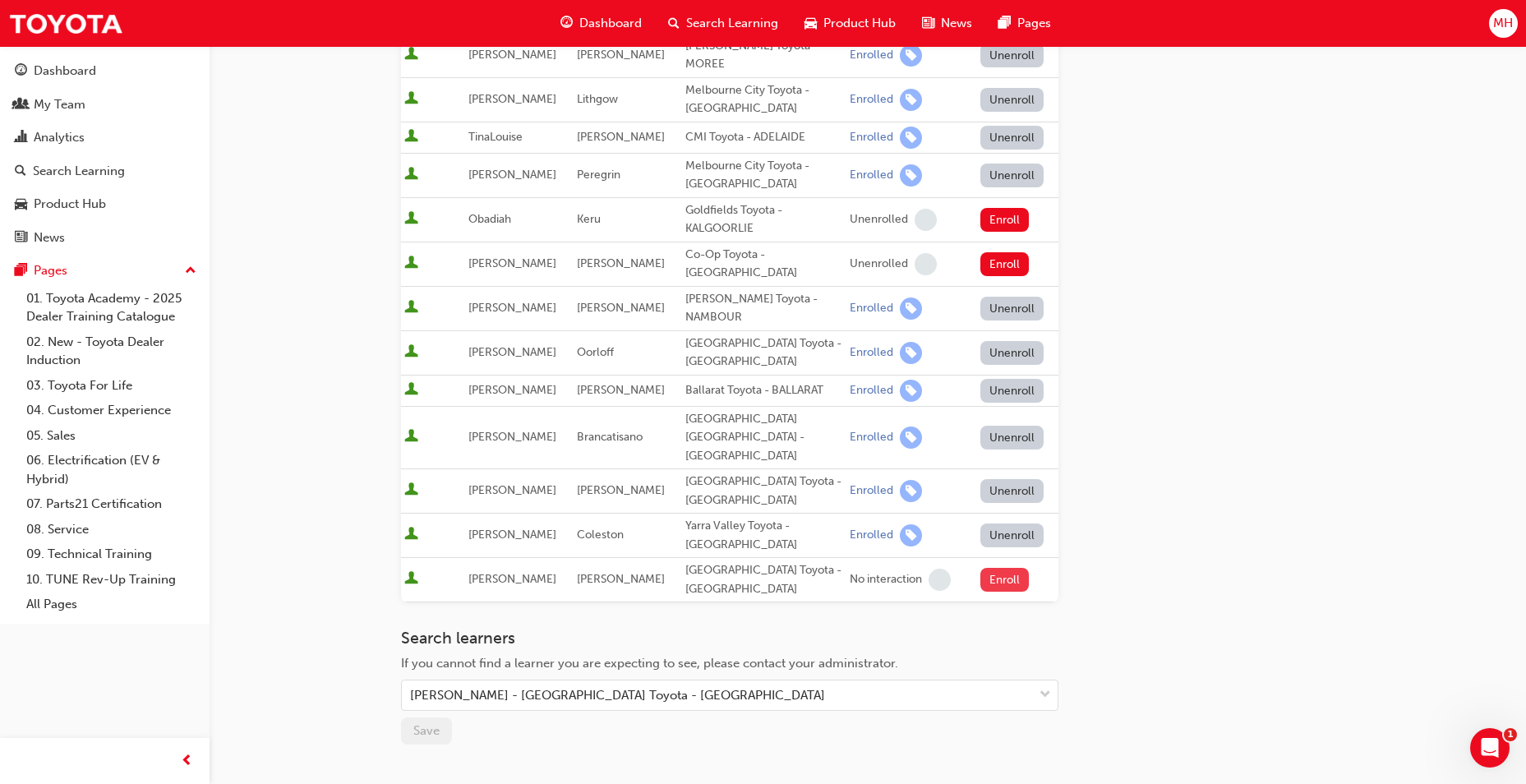
click at [1001, 568] on button "Enroll" at bounding box center [1005, 580] width 49 height 24
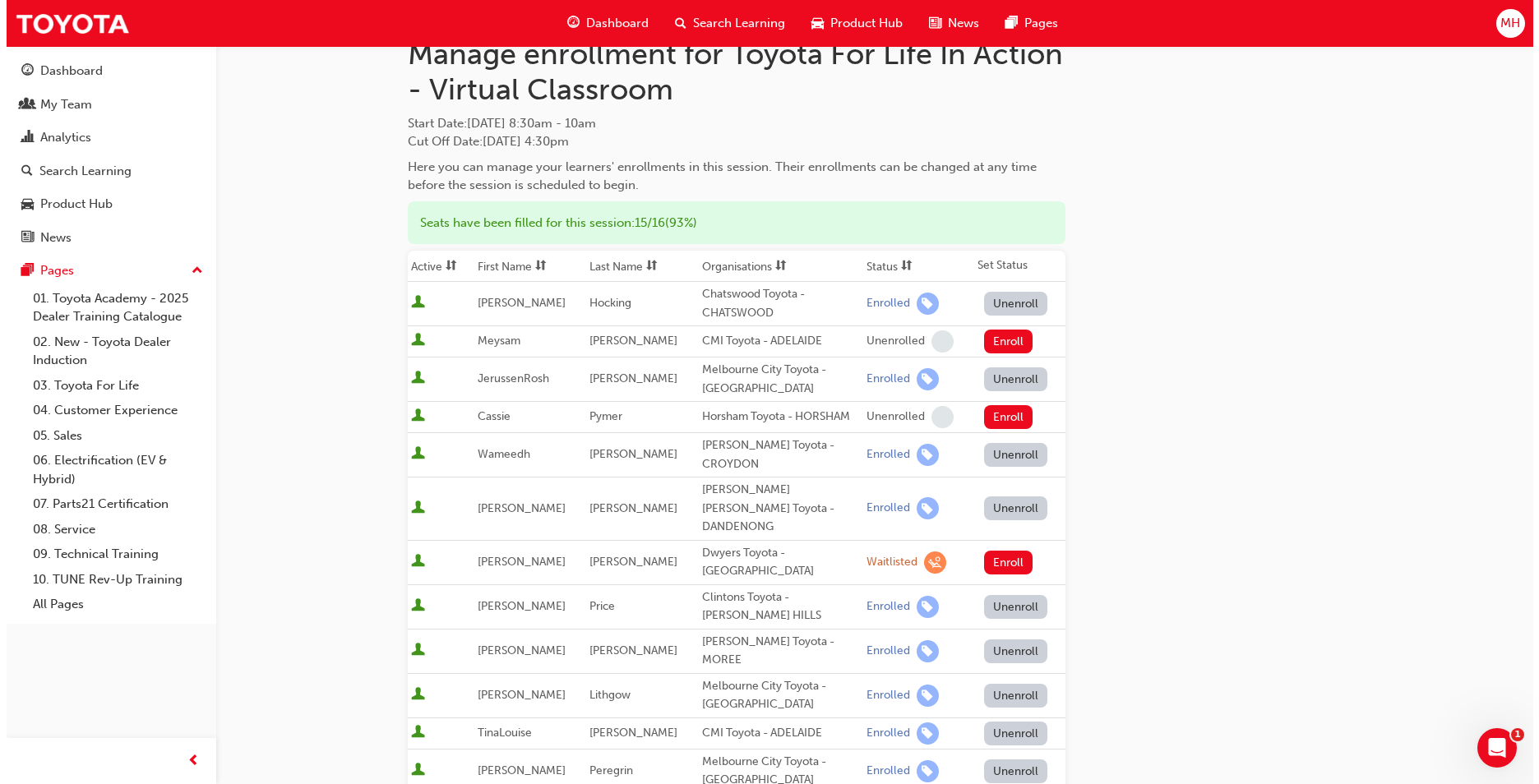
scroll to position [0, 0]
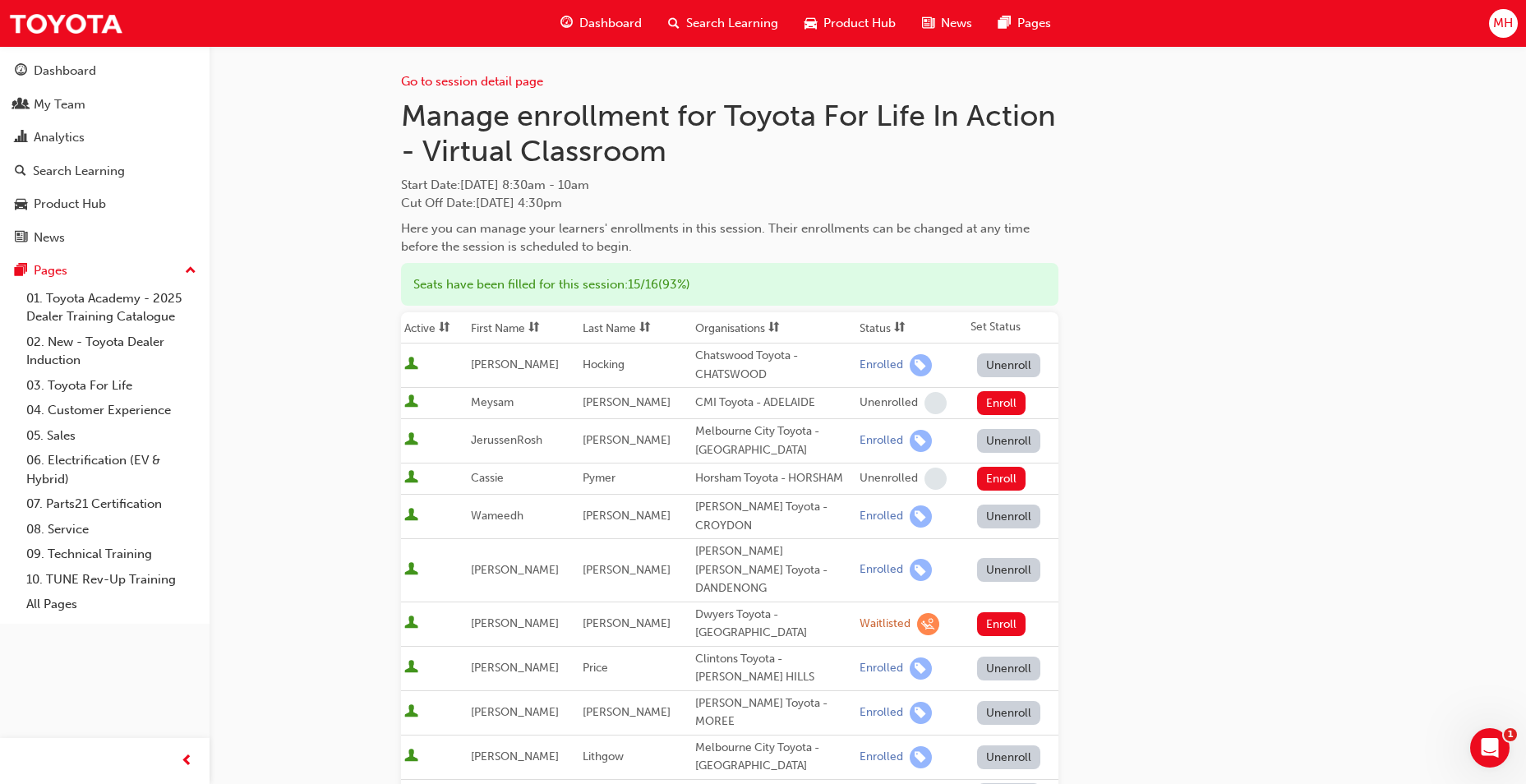
click at [689, 21] on span "Search Learning" at bounding box center [732, 23] width 92 height 19
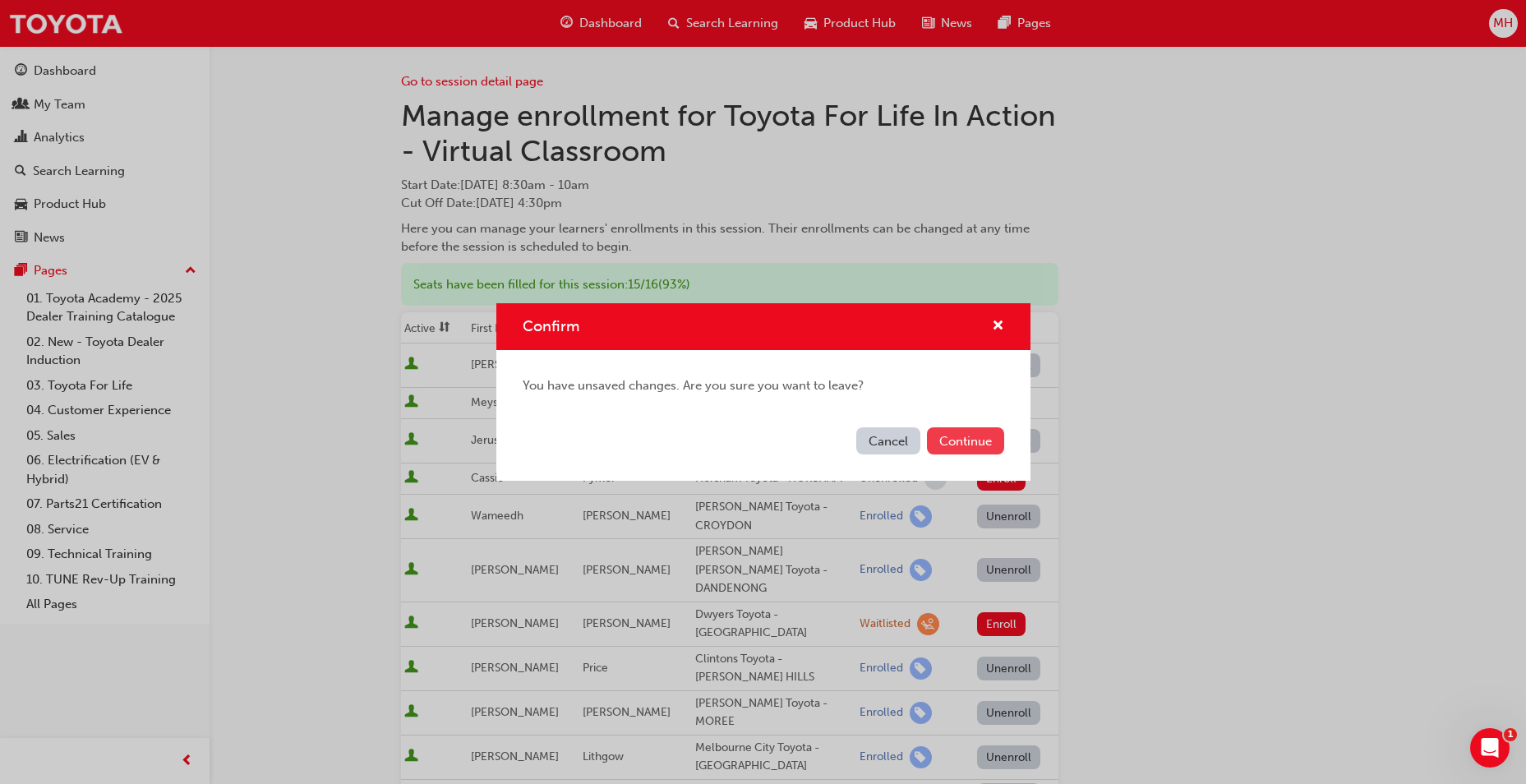
click at [958, 437] on button "Continue" at bounding box center [965, 441] width 77 height 27
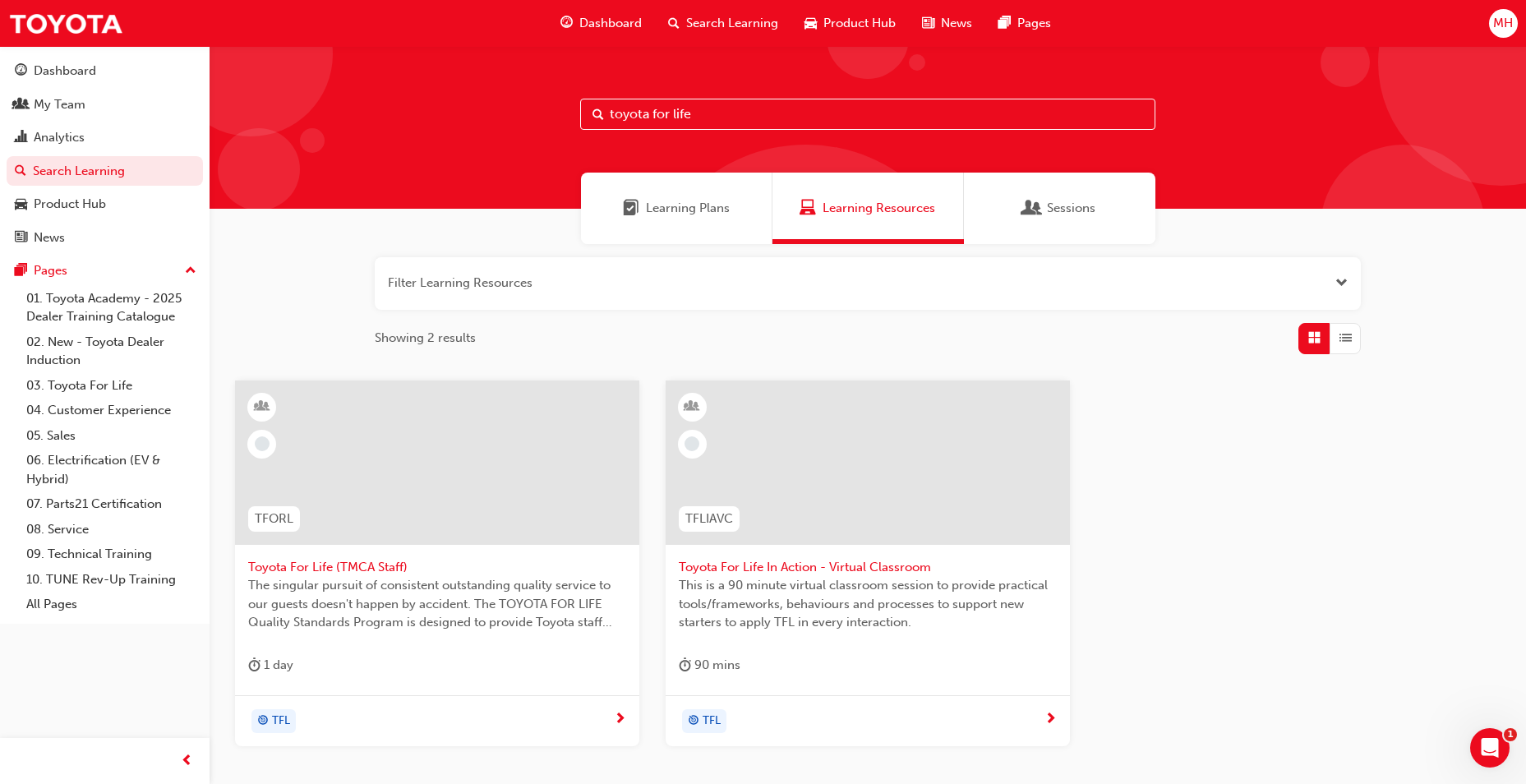
drag, startPoint x: 757, startPoint y: 103, endPoint x: 542, endPoint y: 103, distance: 215.0
click at [542, 103] on div "toyota for life" at bounding box center [867, 127] width 1316 height 163
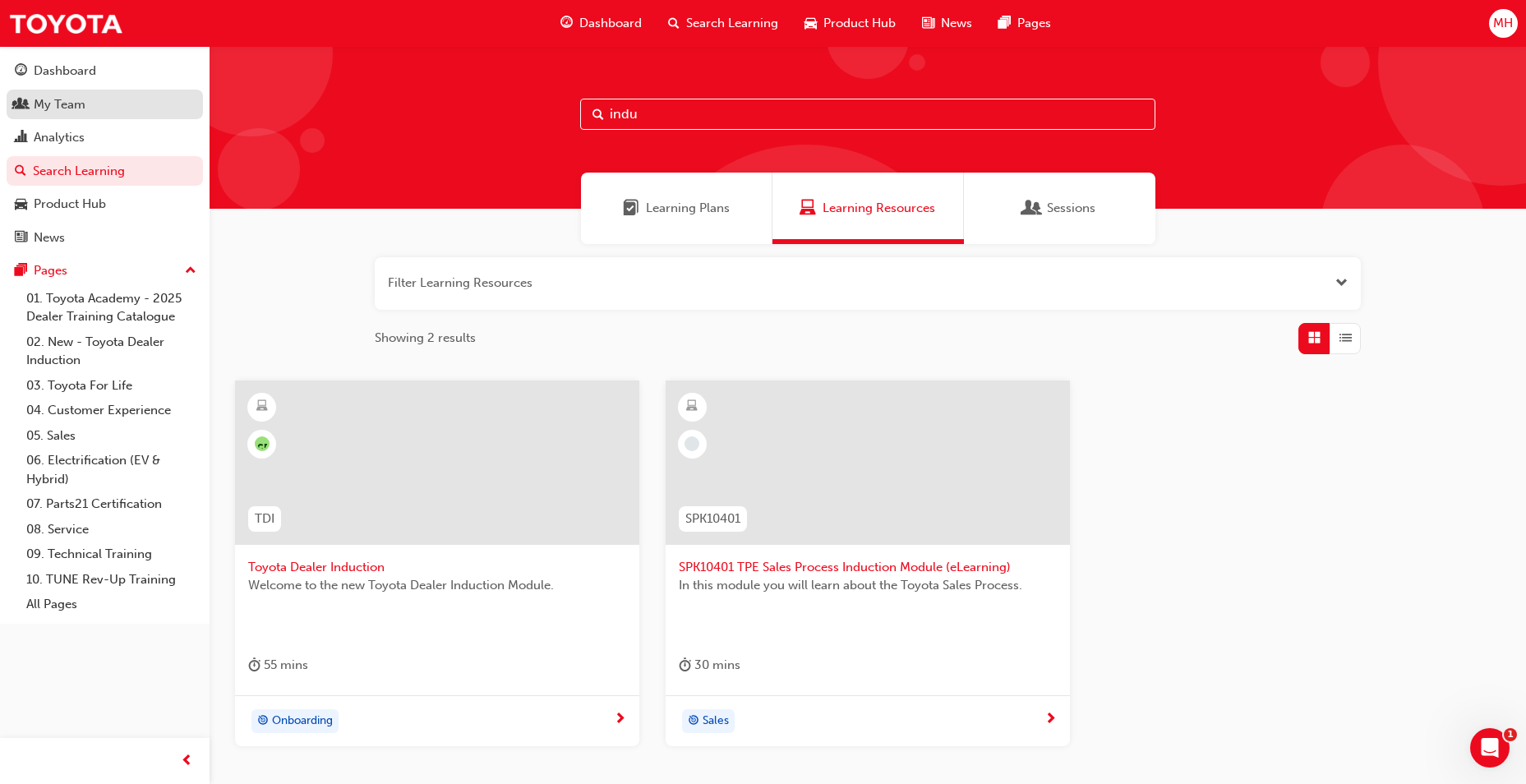
type input "indu"
click at [78, 112] on div "My Team" at bounding box center [59, 104] width 52 height 19
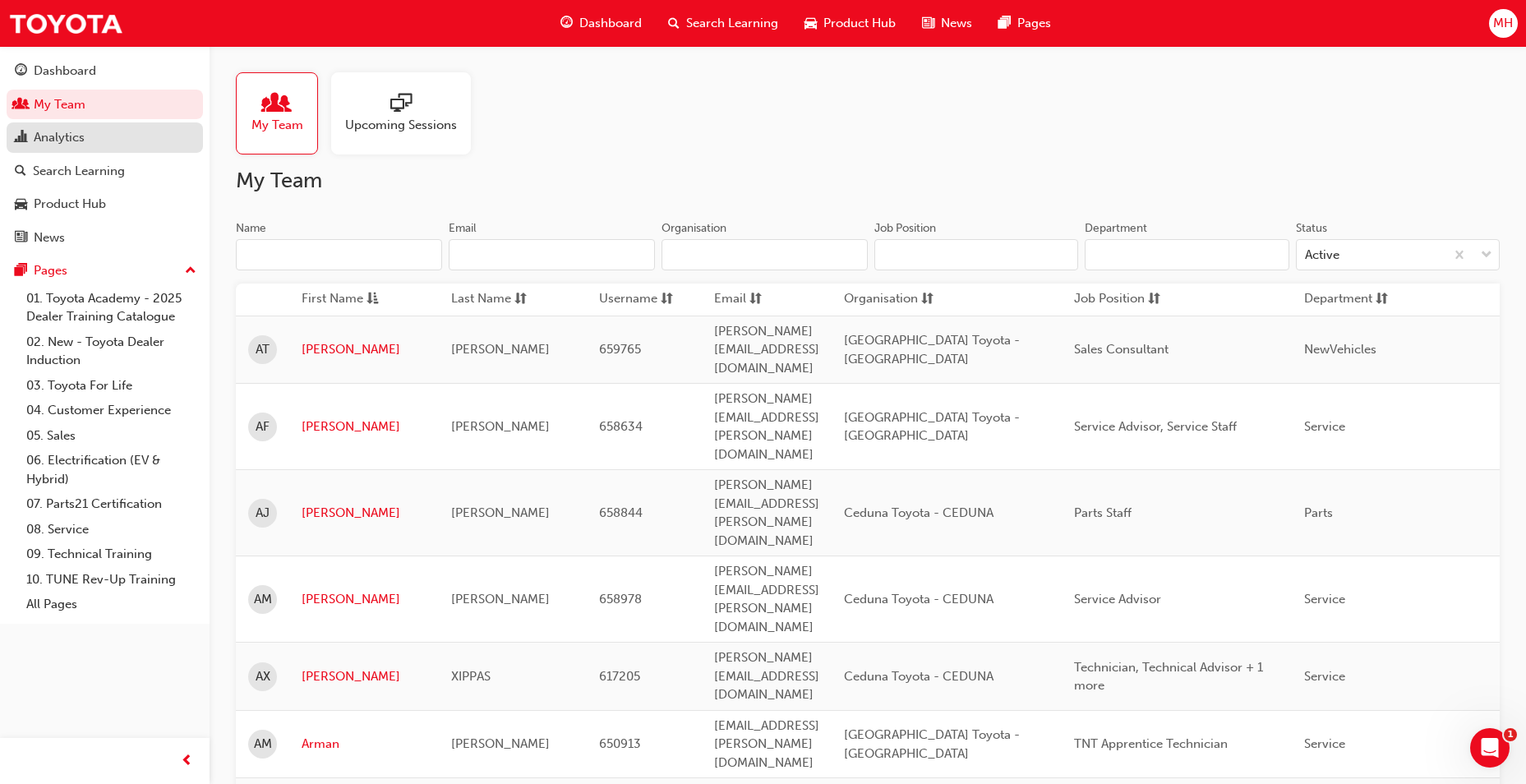
click at [71, 150] on link "Analytics" at bounding box center [104, 137] width 197 height 30
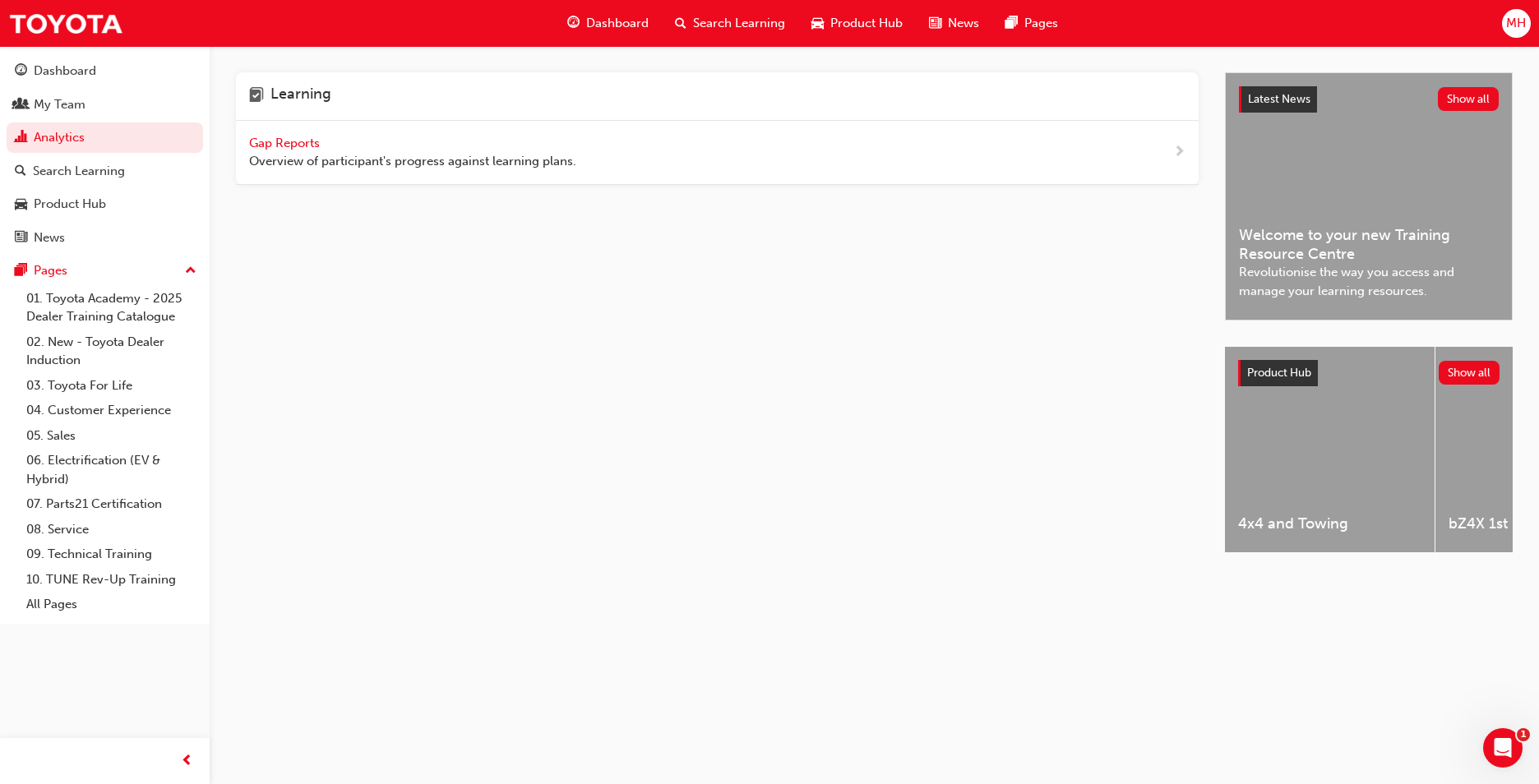
click at [301, 141] on span "Gap Reports" at bounding box center [285, 143] width 74 height 15
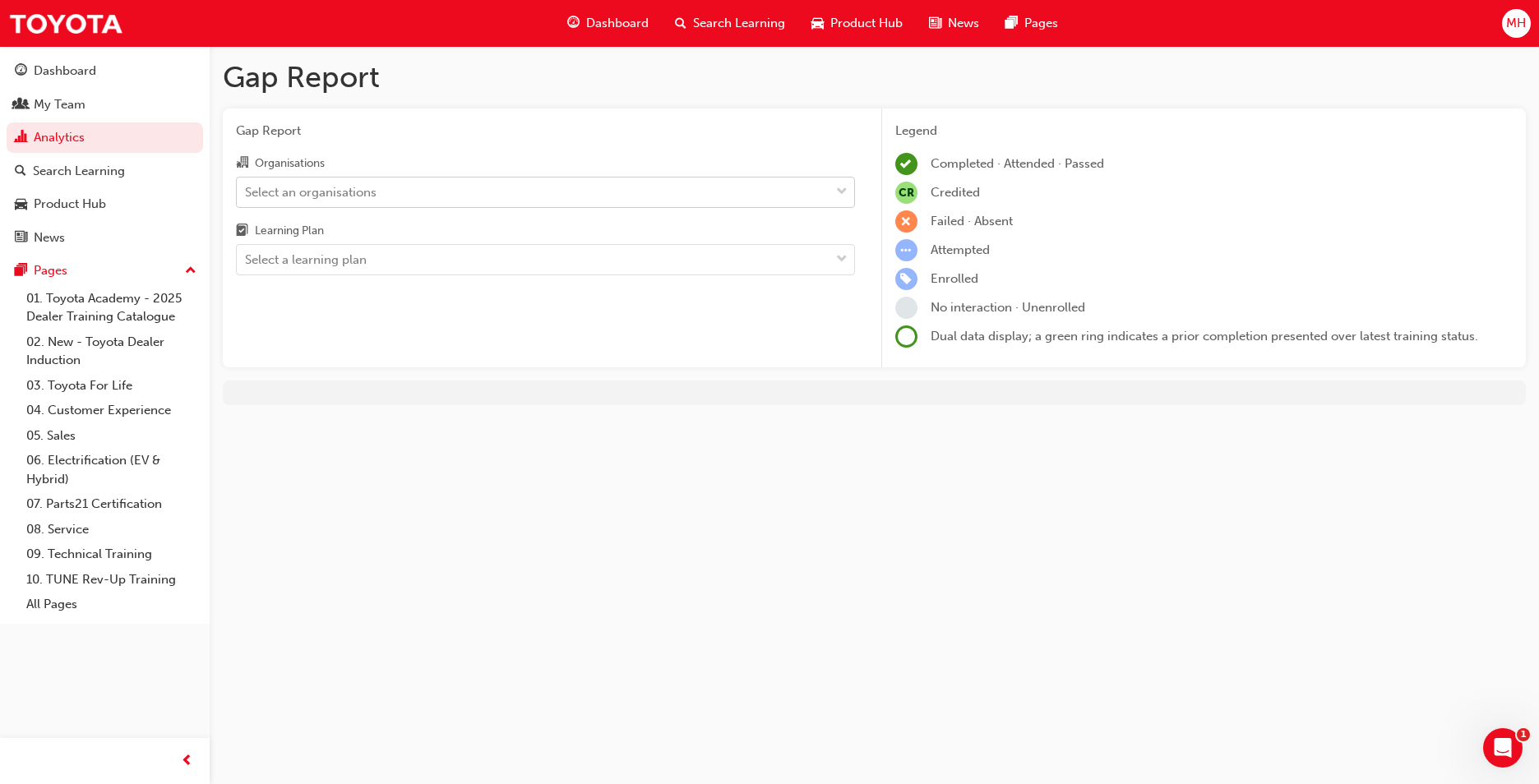
click at [536, 193] on div "Select an organisations" at bounding box center [533, 191] width 593 height 28
click at [246, 193] on input "Organisations Select an organisations" at bounding box center [246, 190] width 2 height 14
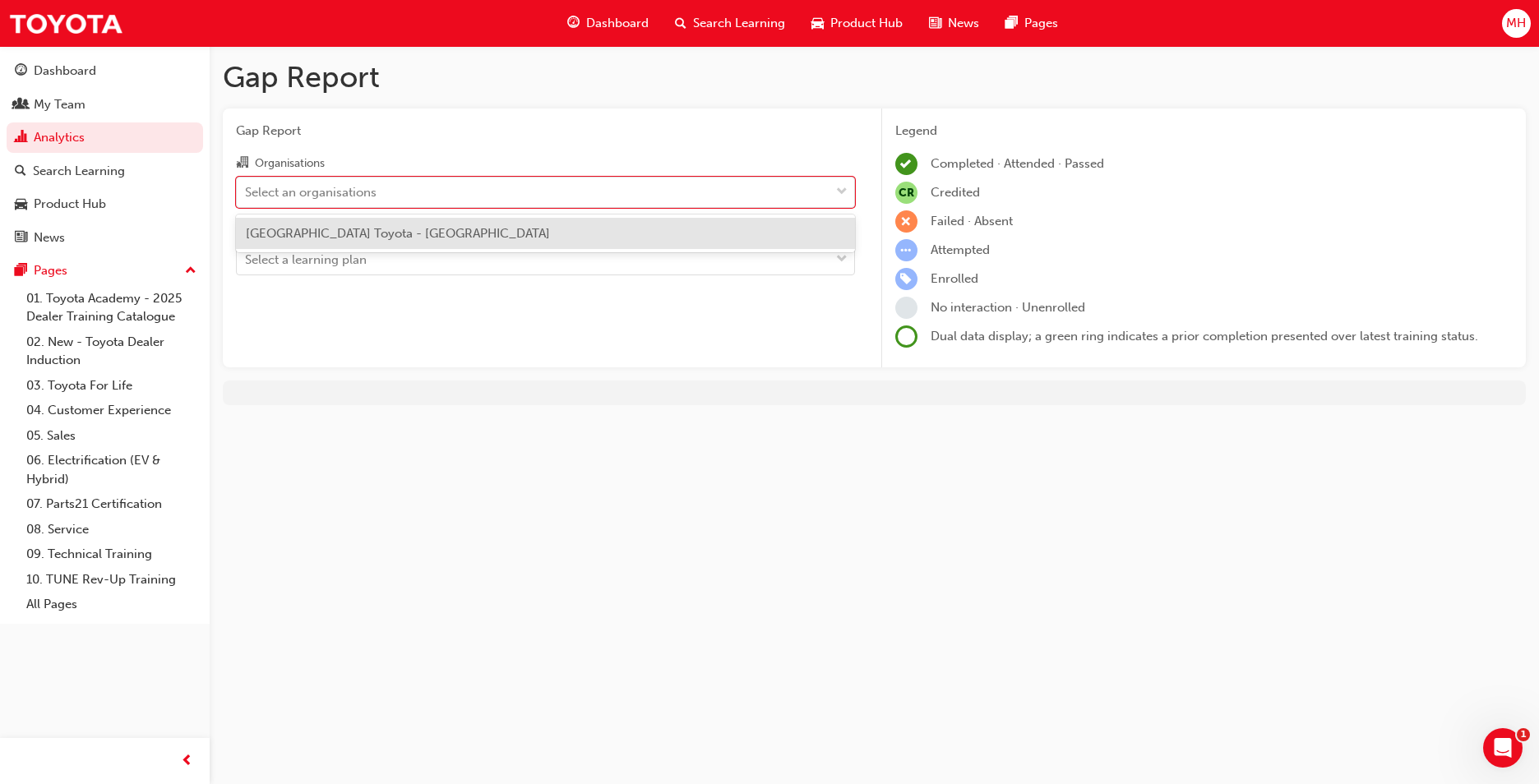
click at [511, 232] on div "[GEOGRAPHIC_DATA] Toyota - [GEOGRAPHIC_DATA]" at bounding box center [545, 233] width 619 height 32
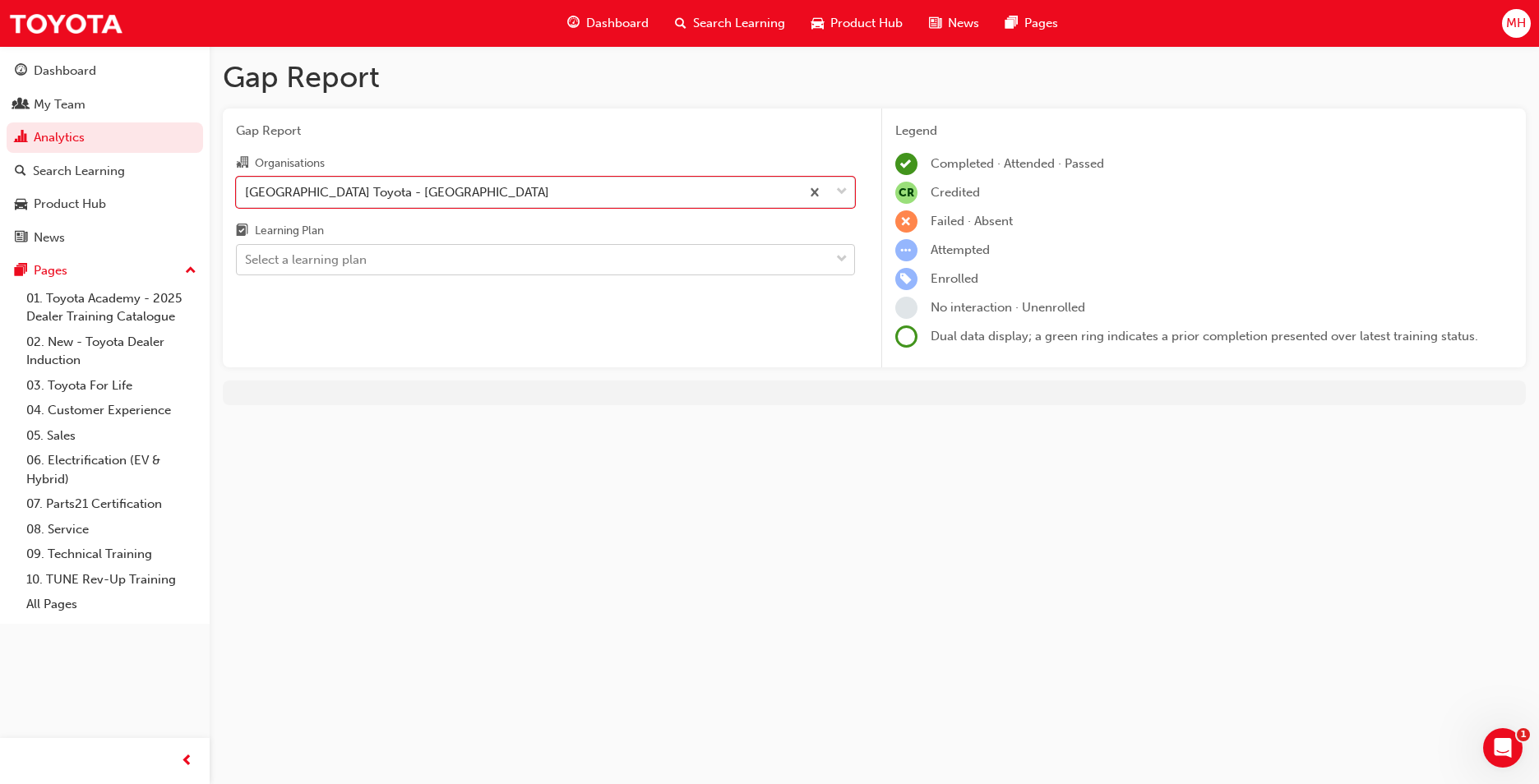
click at [515, 246] on div "Select a learning plan" at bounding box center [533, 260] width 593 height 28
click at [246, 252] on input "Learning Plan Select a learning plan" at bounding box center [246, 259] width 2 height 14
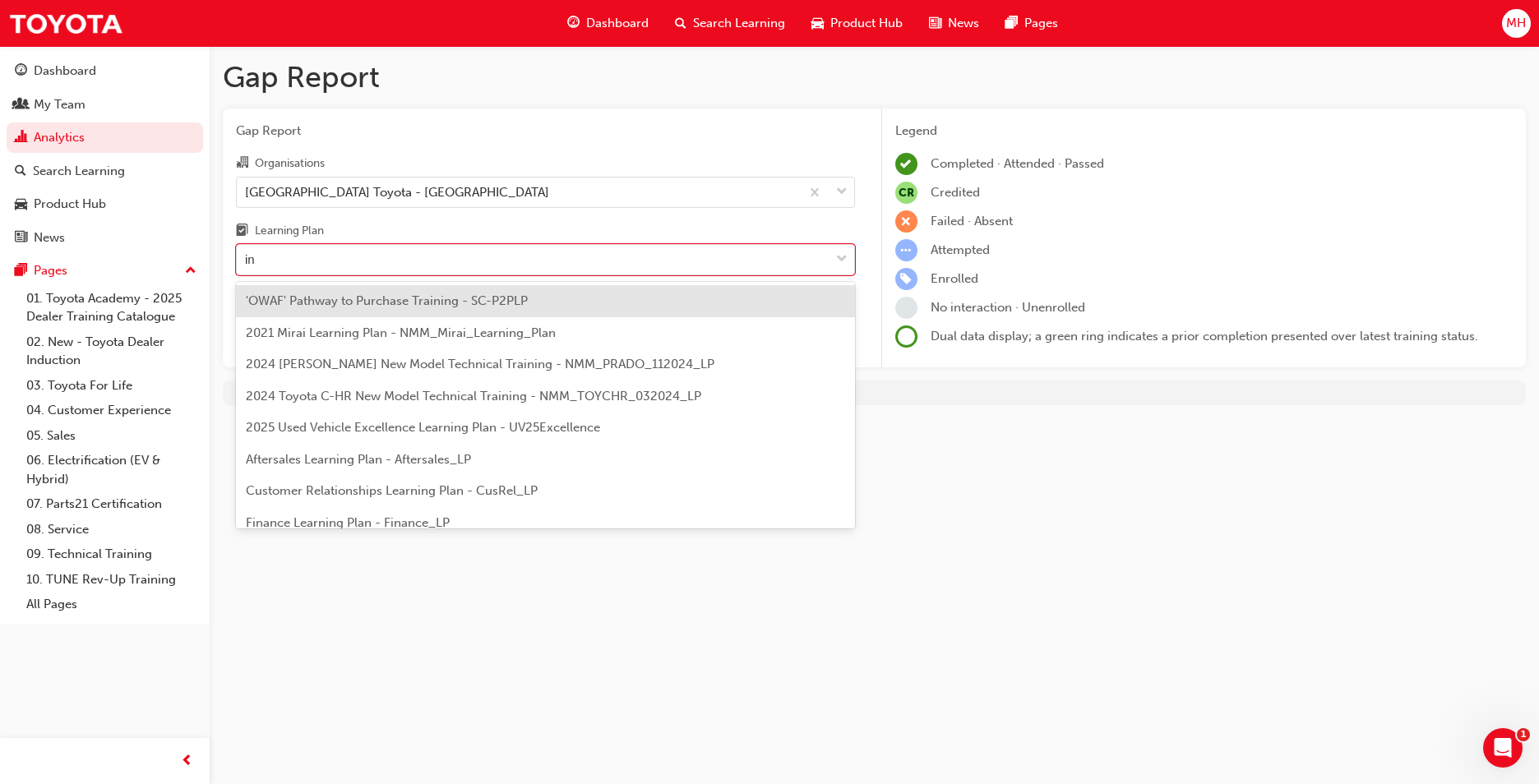
type input "i"
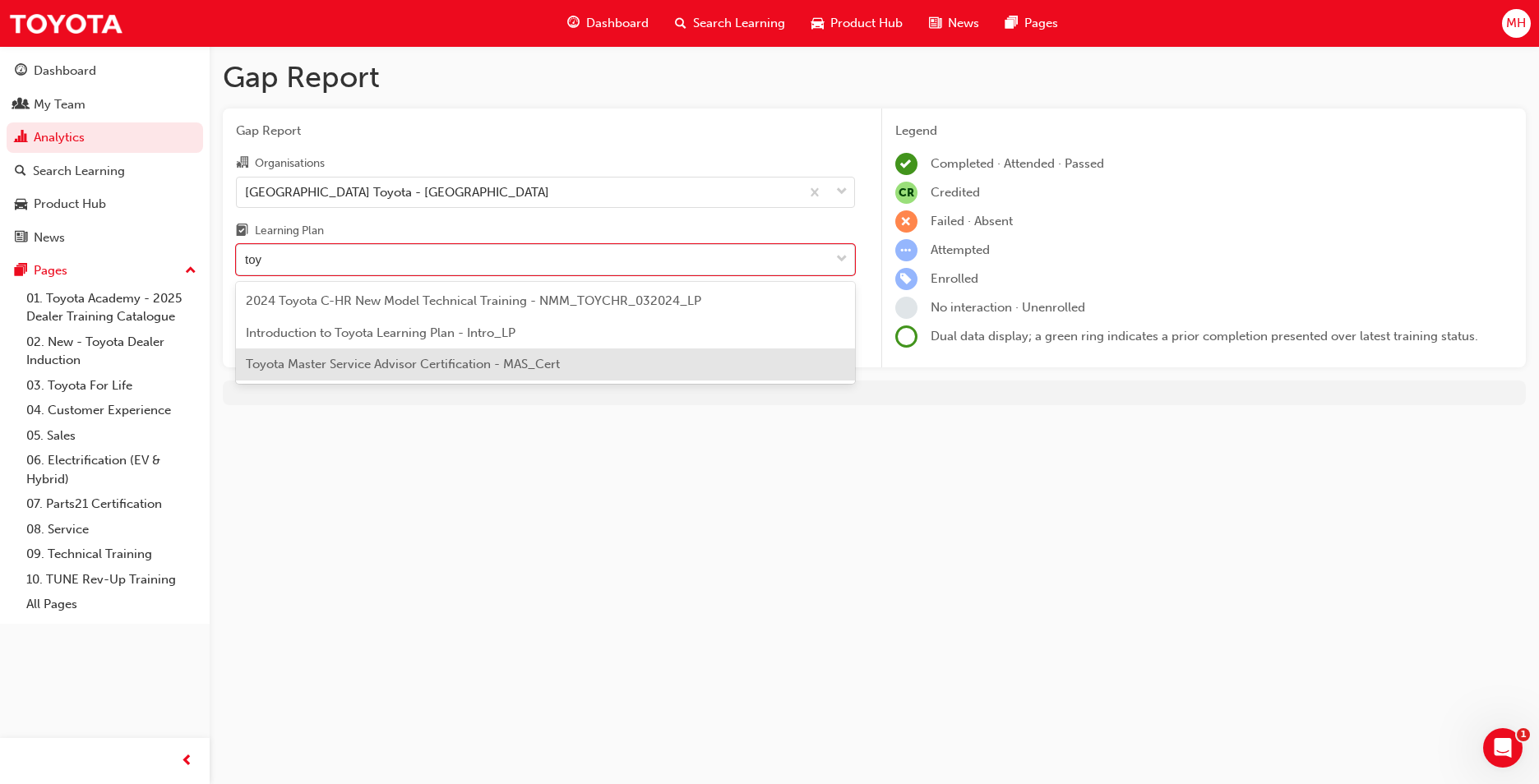
type input "toy"
click at [840, 490] on div "Gap Report Gap Report Organisations [GEOGRAPHIC_DATA] Toyota - [GEOGRAPHIC_DATA…" at bounding box center [770, 392] width 1539 height 784
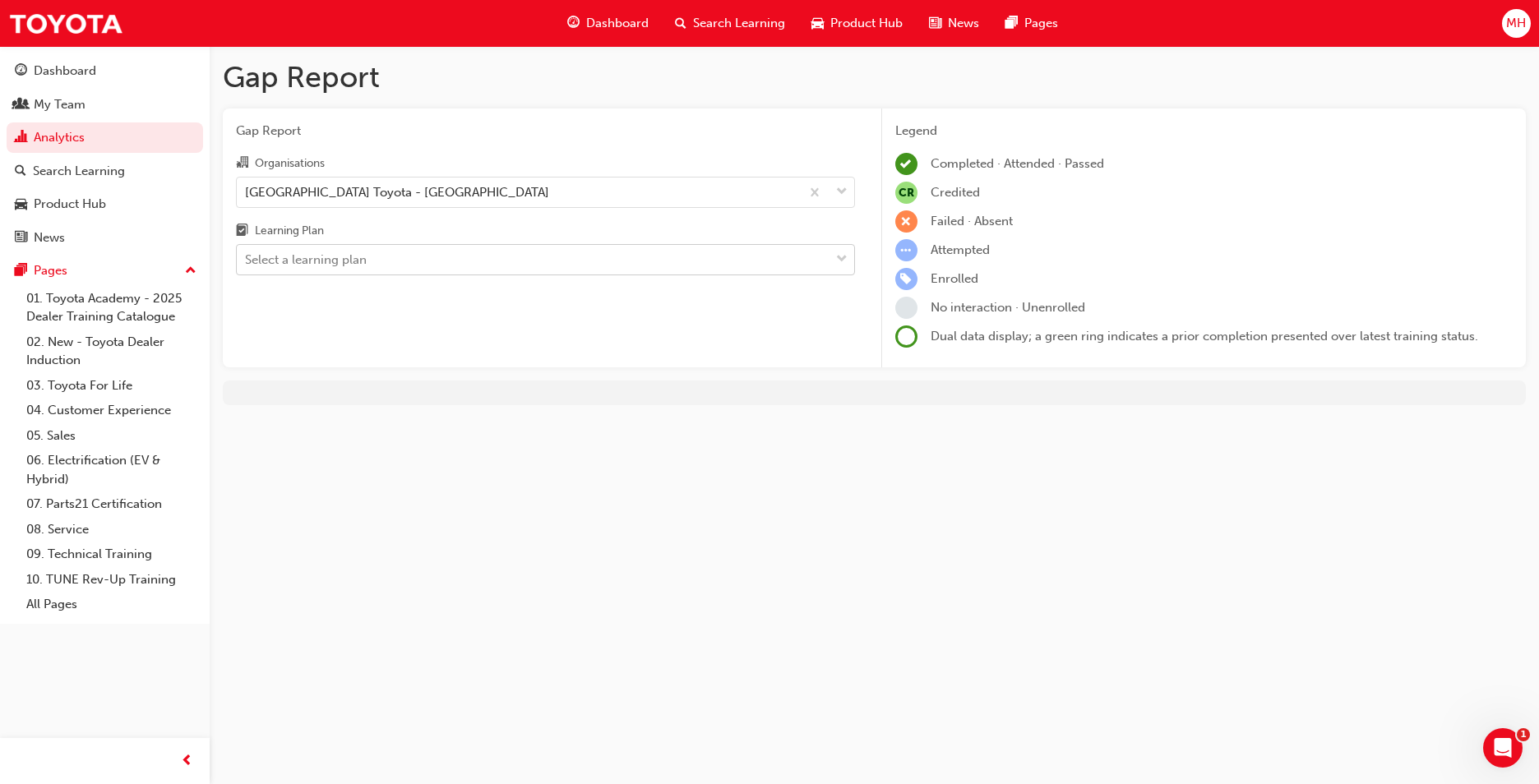
click at [698, 256] on div "Select a learning plan" at bounding box center [533, 260] width 593 height 28
click at [246, 256] on input "Learning Plan Select a learning plan" at bounding box center [246, 259] width 2 height 14
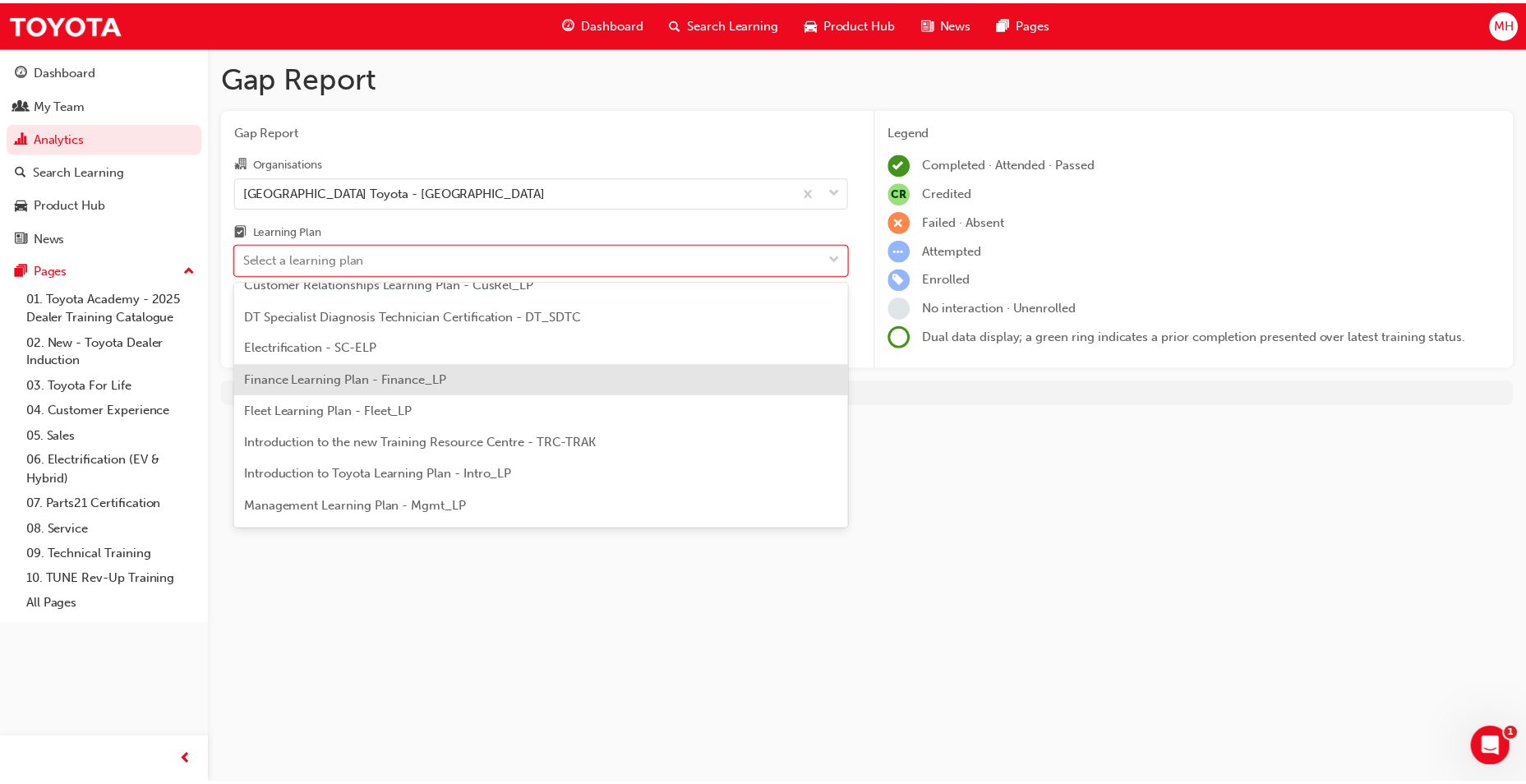
scroll to position [246, 0]
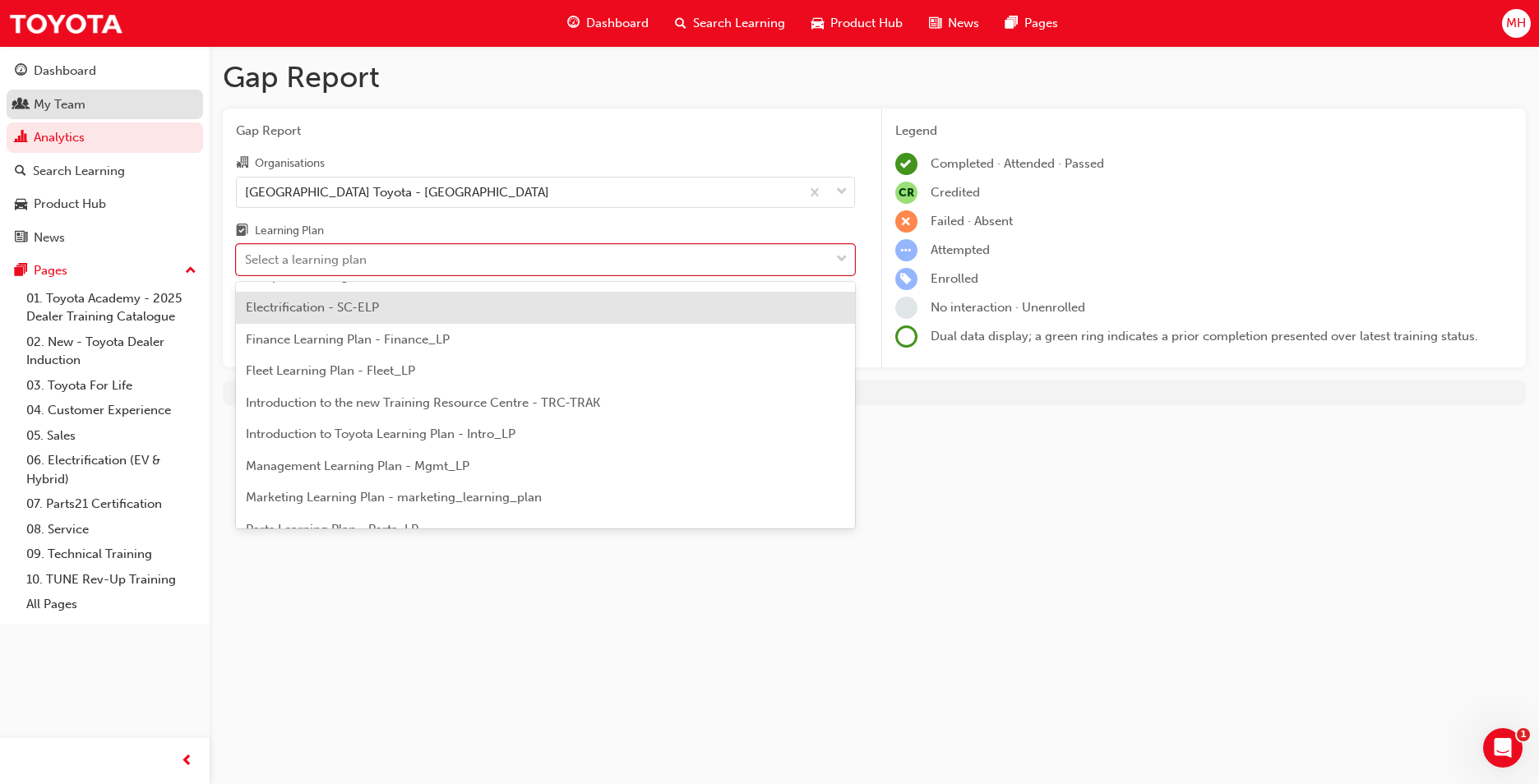
click at [65, 105] on div "My Team" at bounding box center [59, 104] width 52 height 19
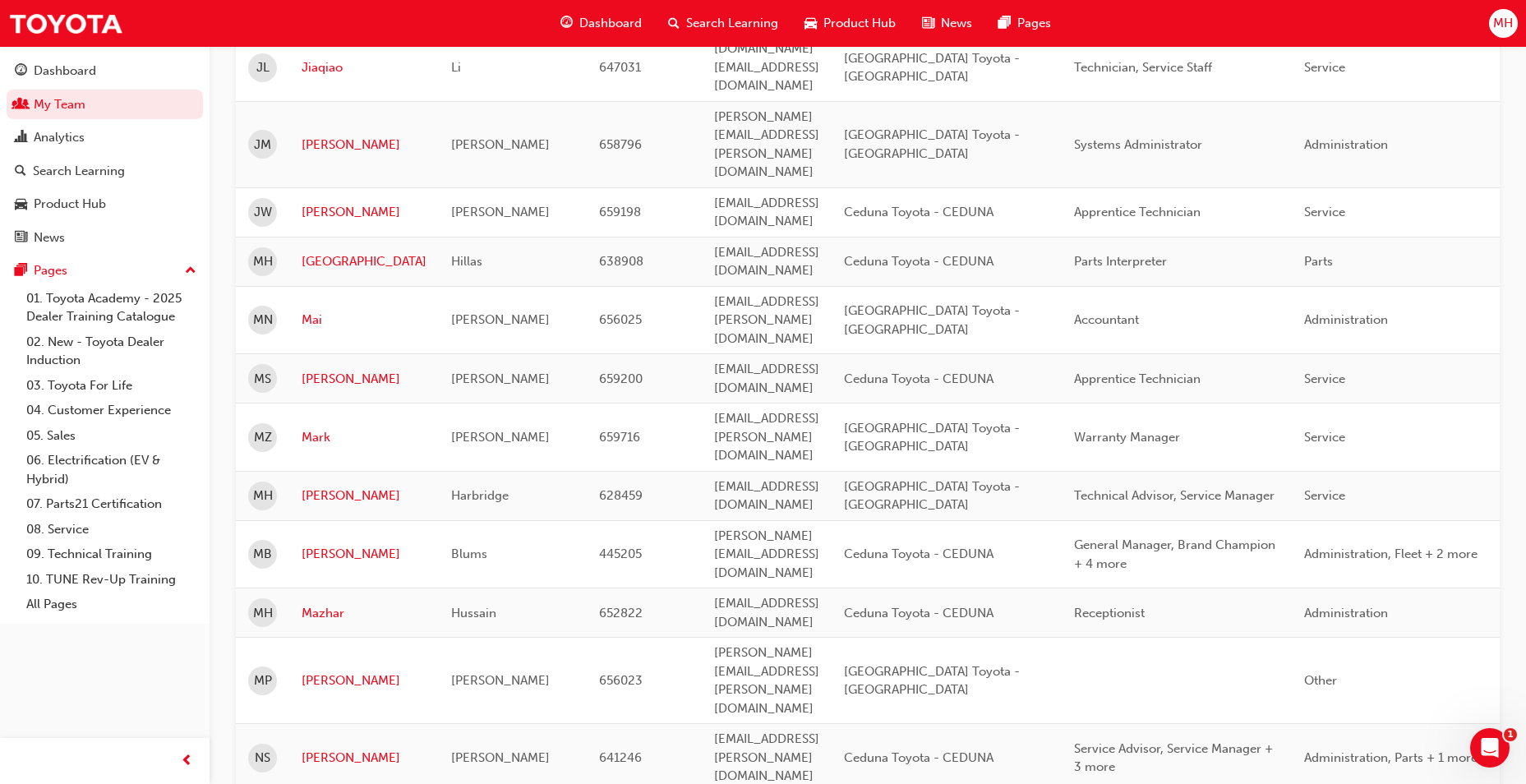
scroll to position [2137, 0]
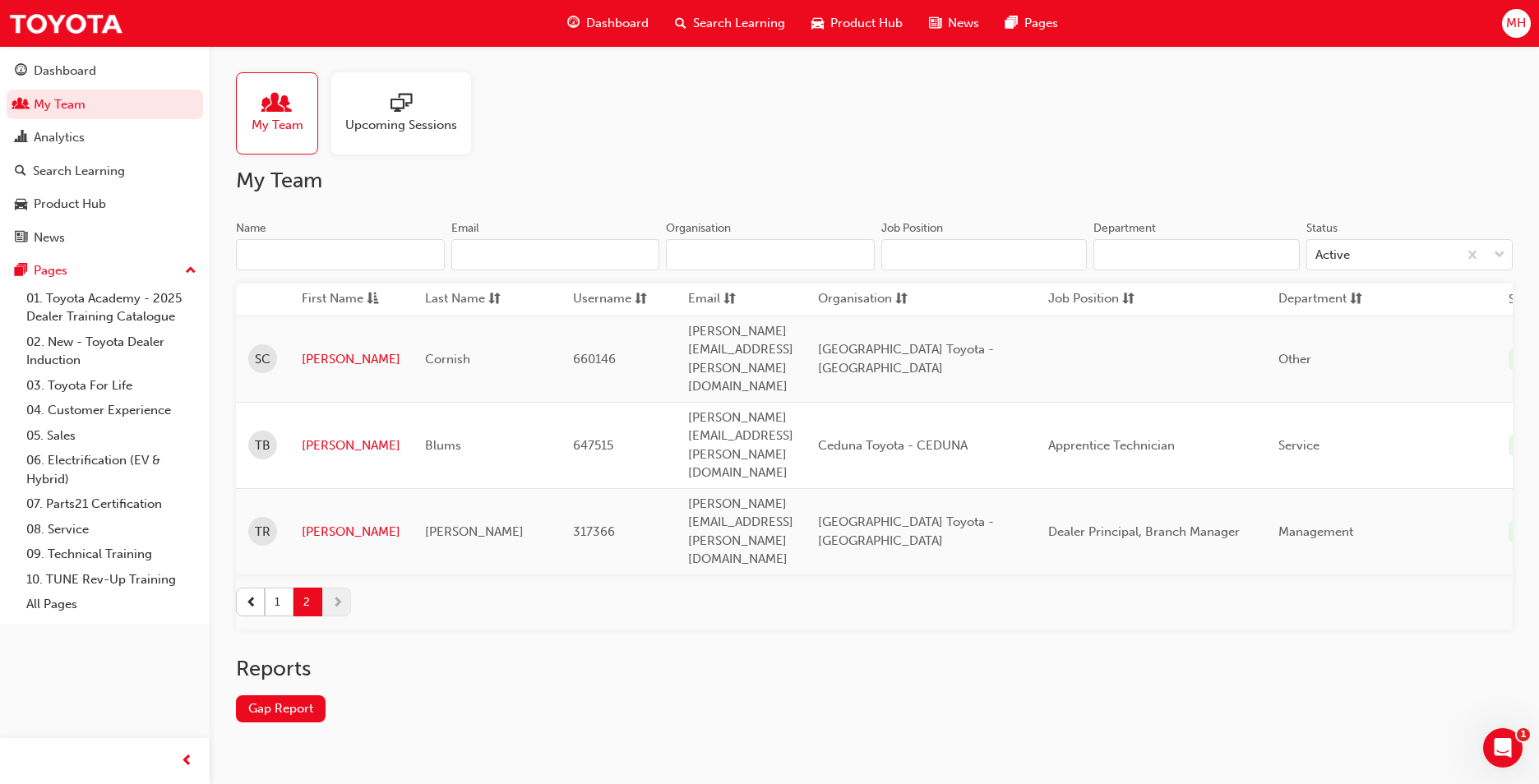
click at [373, 258] on input "Name" at bounding box center [340, 254] width 209 height 31
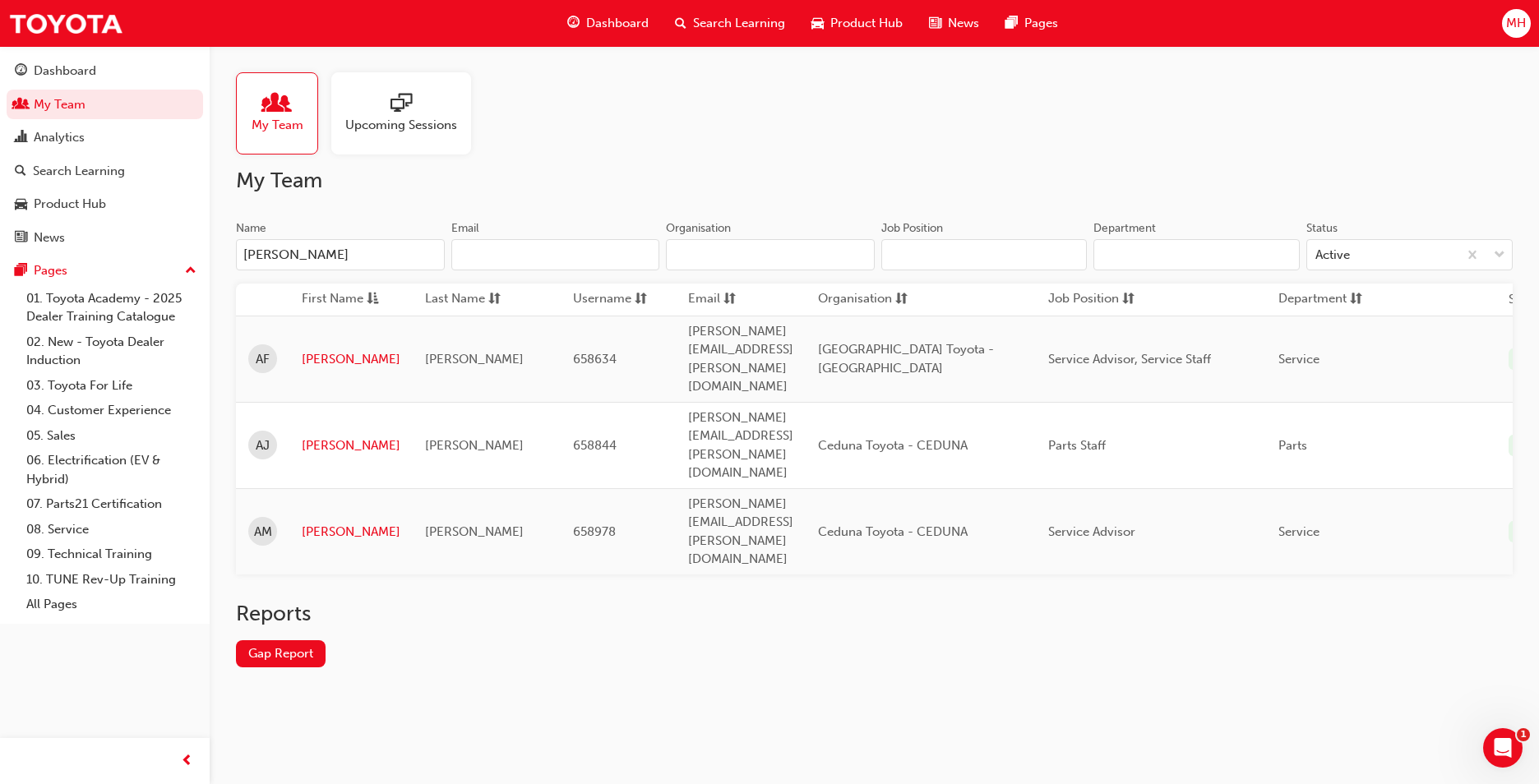
type input "[PERSON_NAME]"
click at [263, 350] on span "AF" at bounding box center [262, 360] width 14 height 19
click at [313, 350] on link "[PERSON_NAME]" at bounding box center [351, 360] width 99 height 19
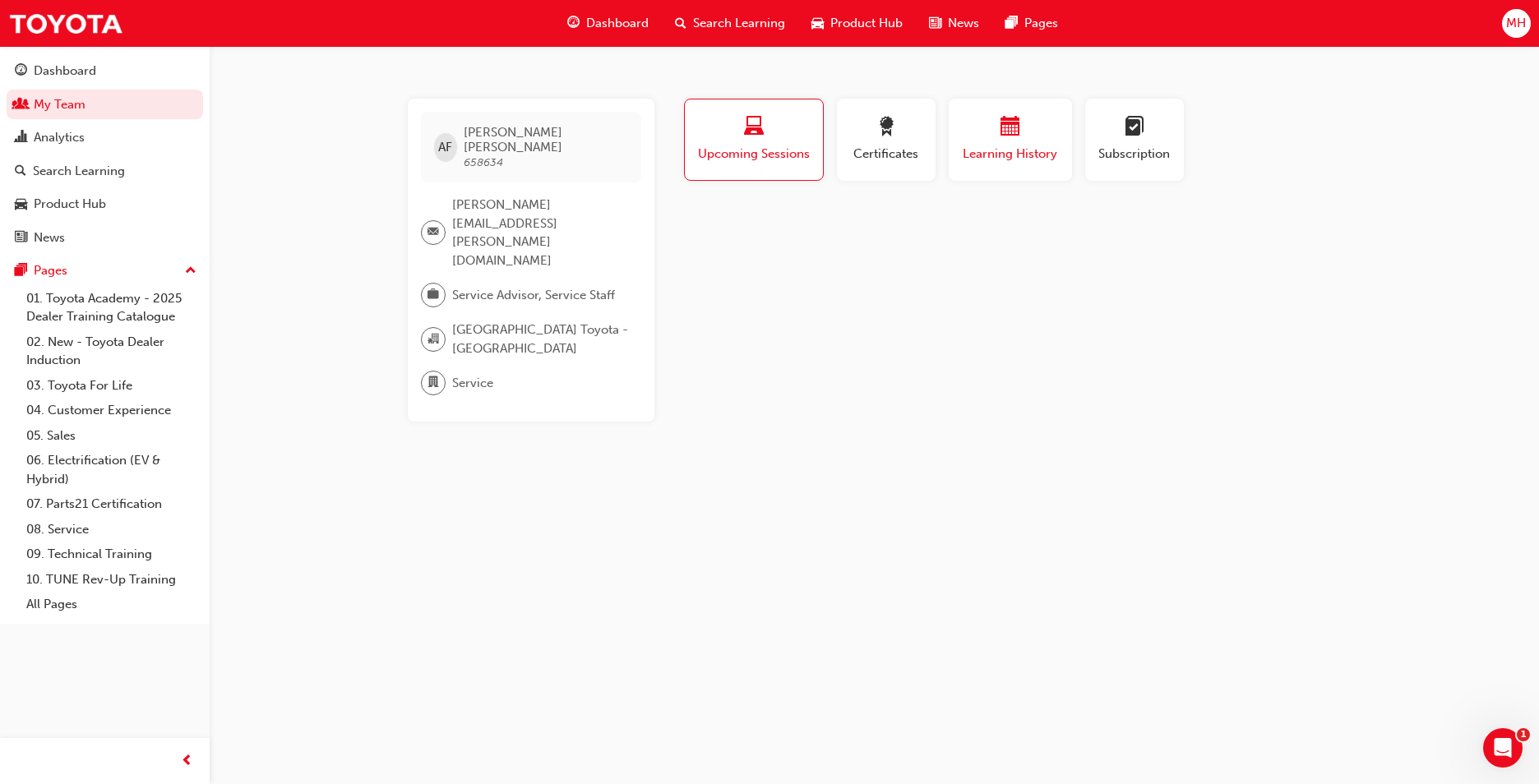
click at [979, 154] on span "Learning History" at bounding box center [1010, 154] width 99 height 19
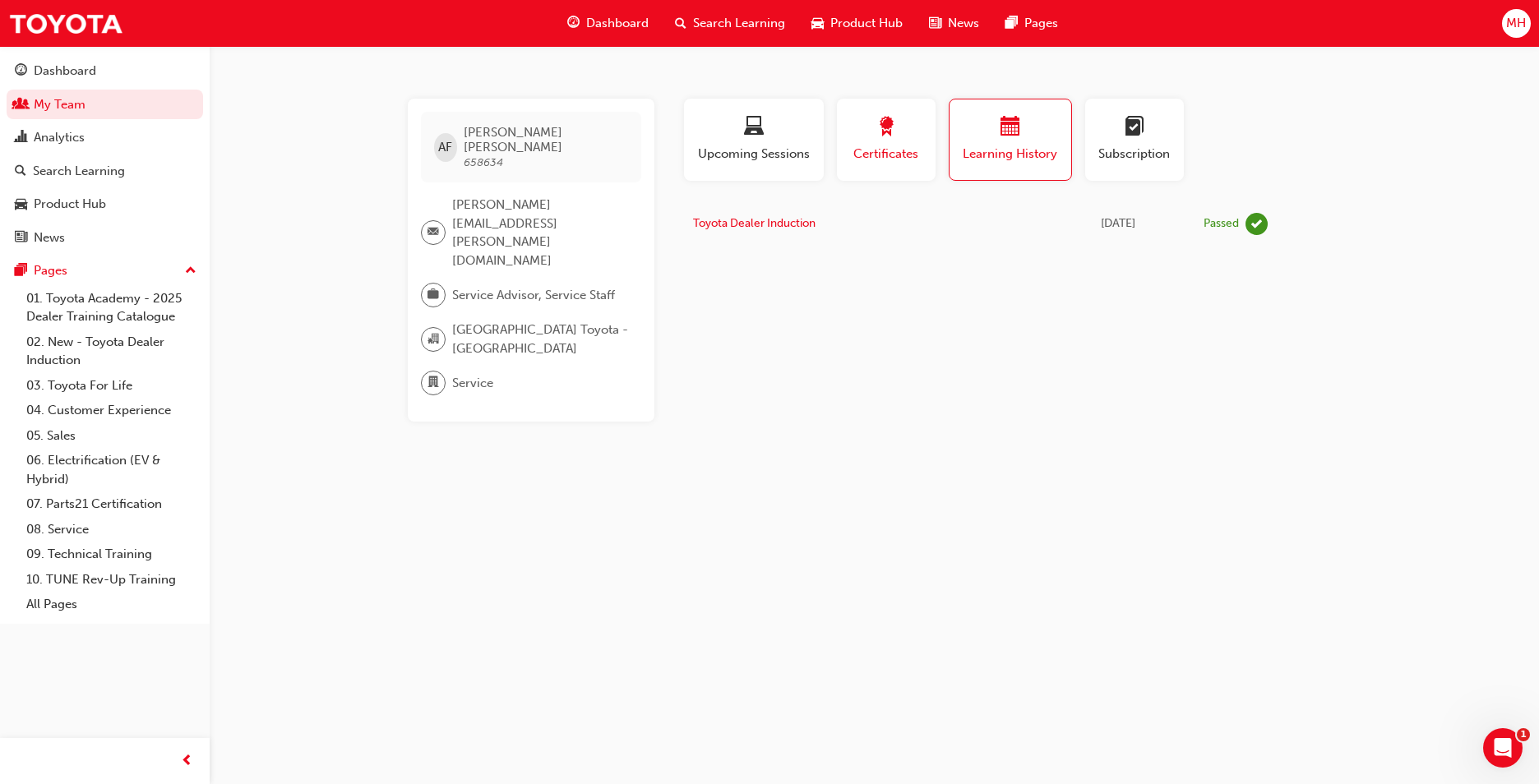
click at [919, 156] on span "Certificates" at bounding box center [886, 154] width 74 height 19
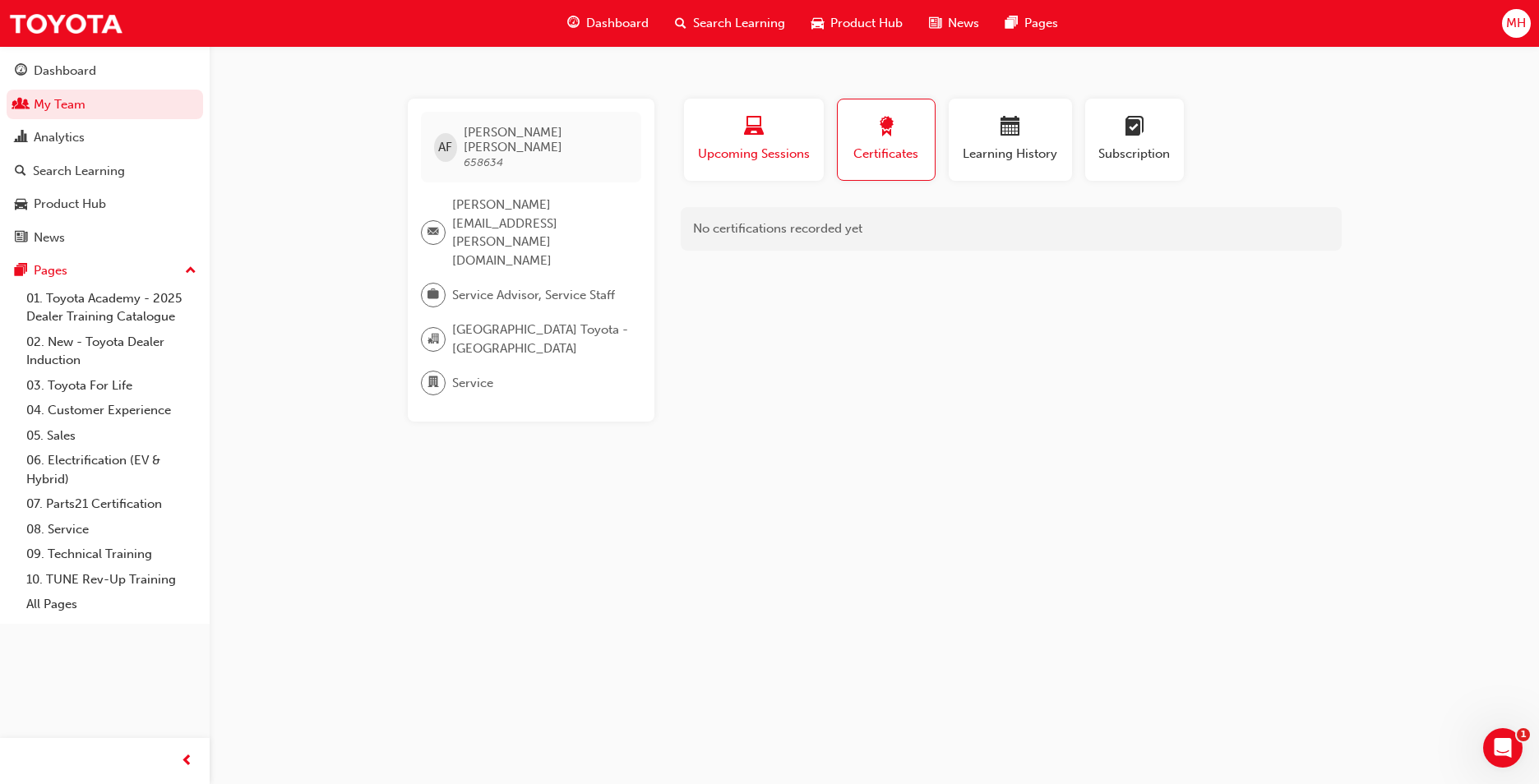
click at [779, 149] on span "Upcoming Sessions" at bounding box center [754, 154] width 115 height 19
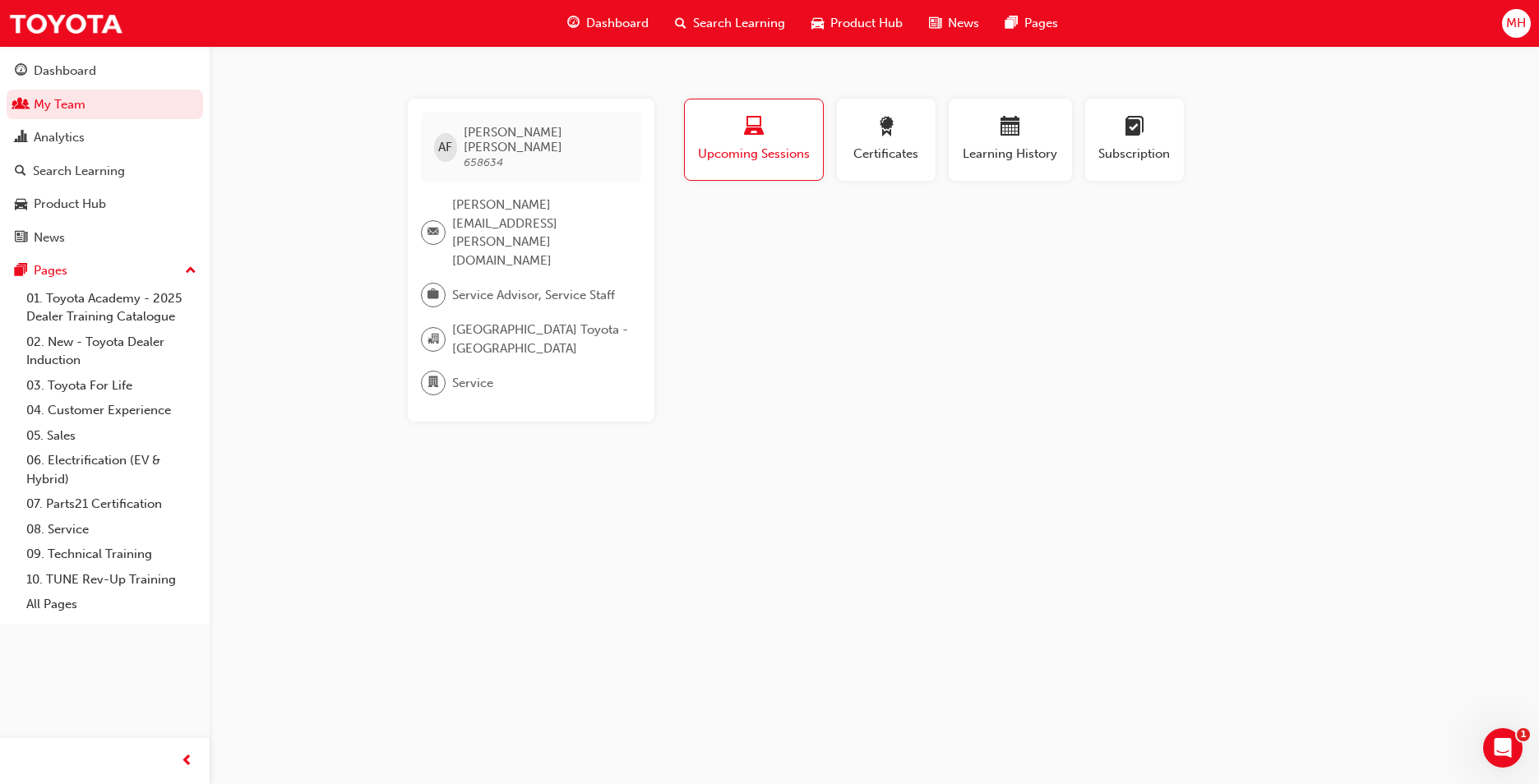
click at [751, 145] on span "Upcoming Sessions" at bounding box center [754, 154] width 113 height 19
click at [768, 137] on div "button" at bounding box center [754, 130] width 113 height 26
click at [870, 142] on div "Certificates" at bounding box center [886, 140] width 74 height 47
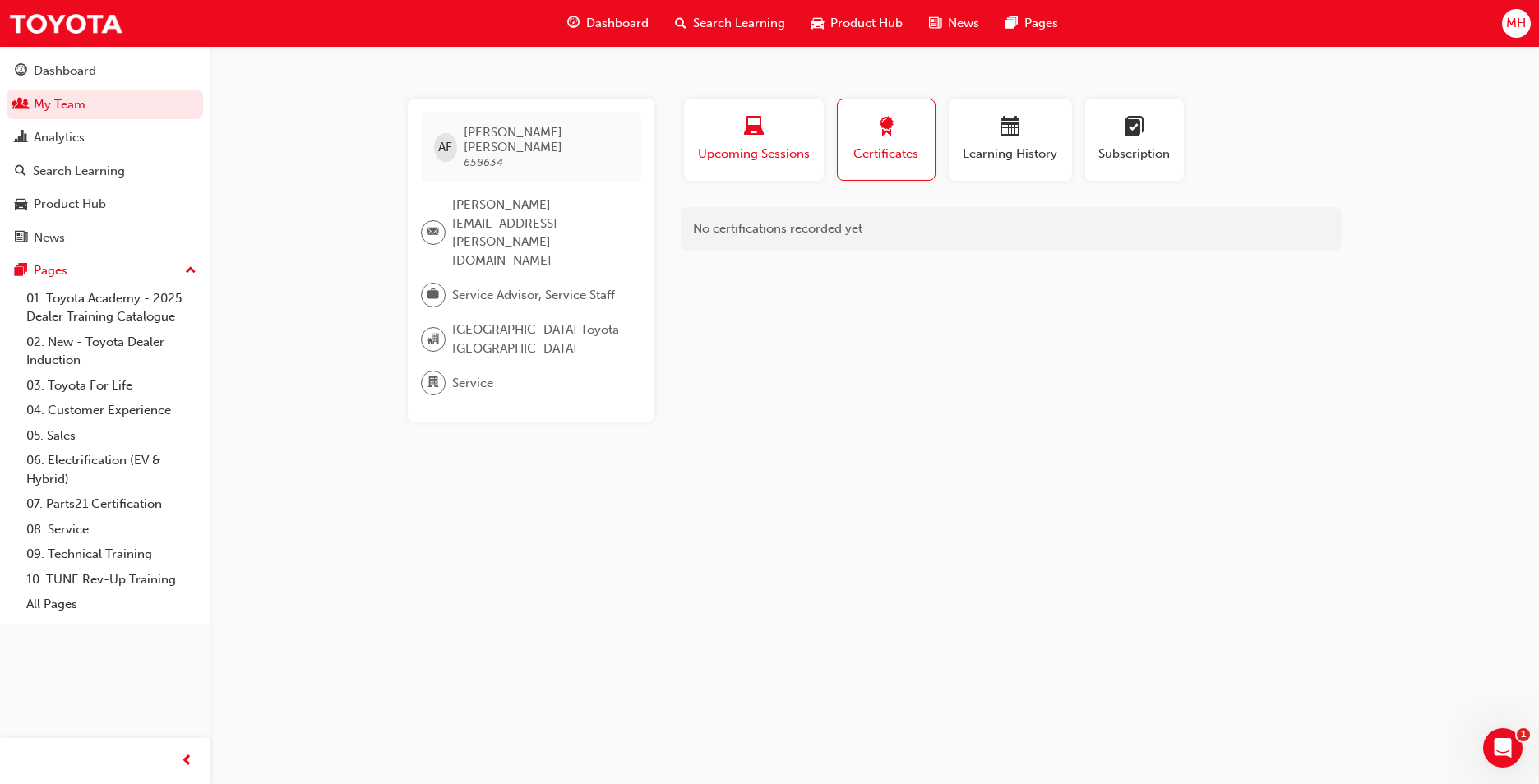
click at [759, 149] on span "Upcoming Sessions" at bounding box center [754, 154] width 115 height 19
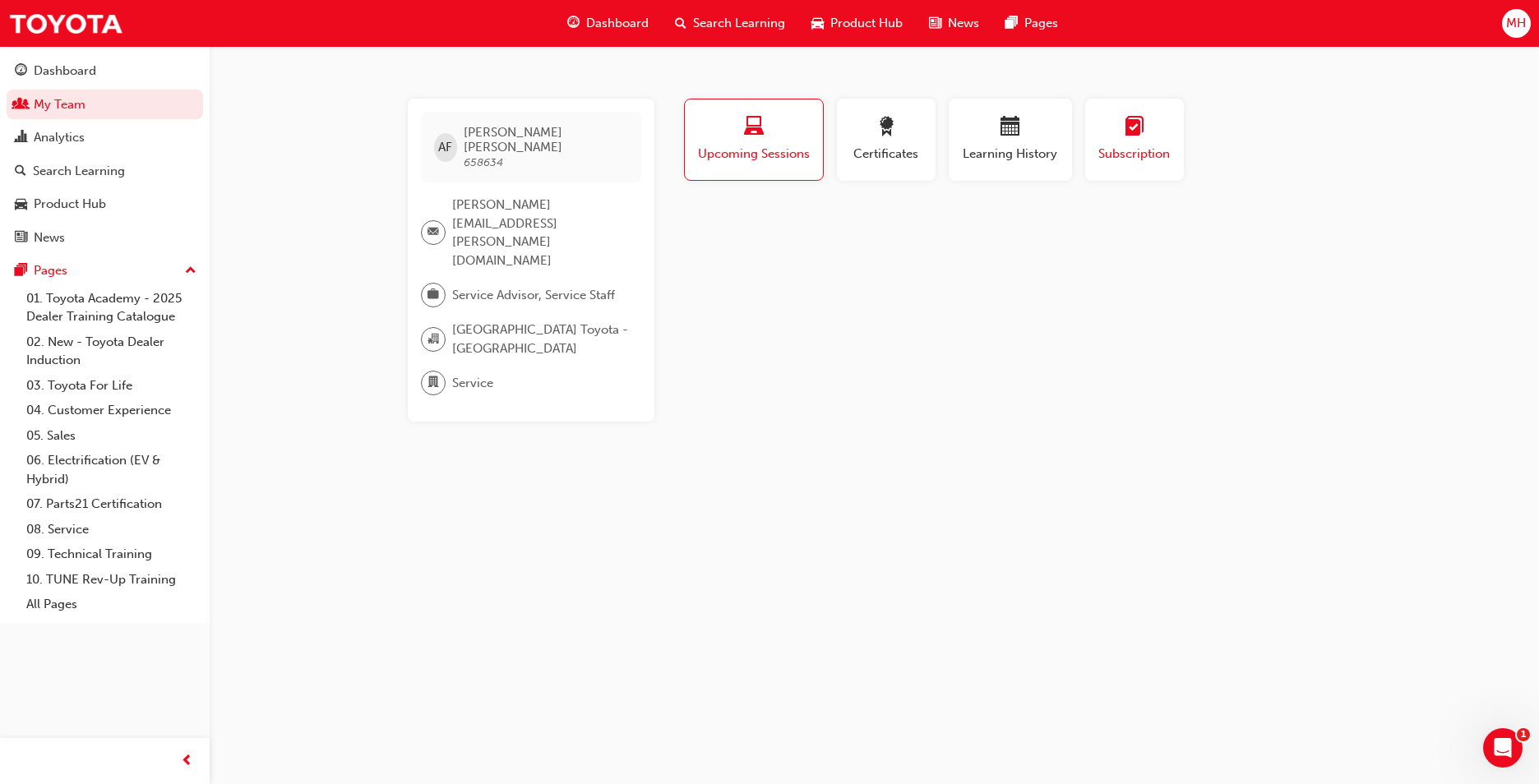
click at [1095, 134] on button "Subscription" at bounding box center [1135, 140] width 99 height 82
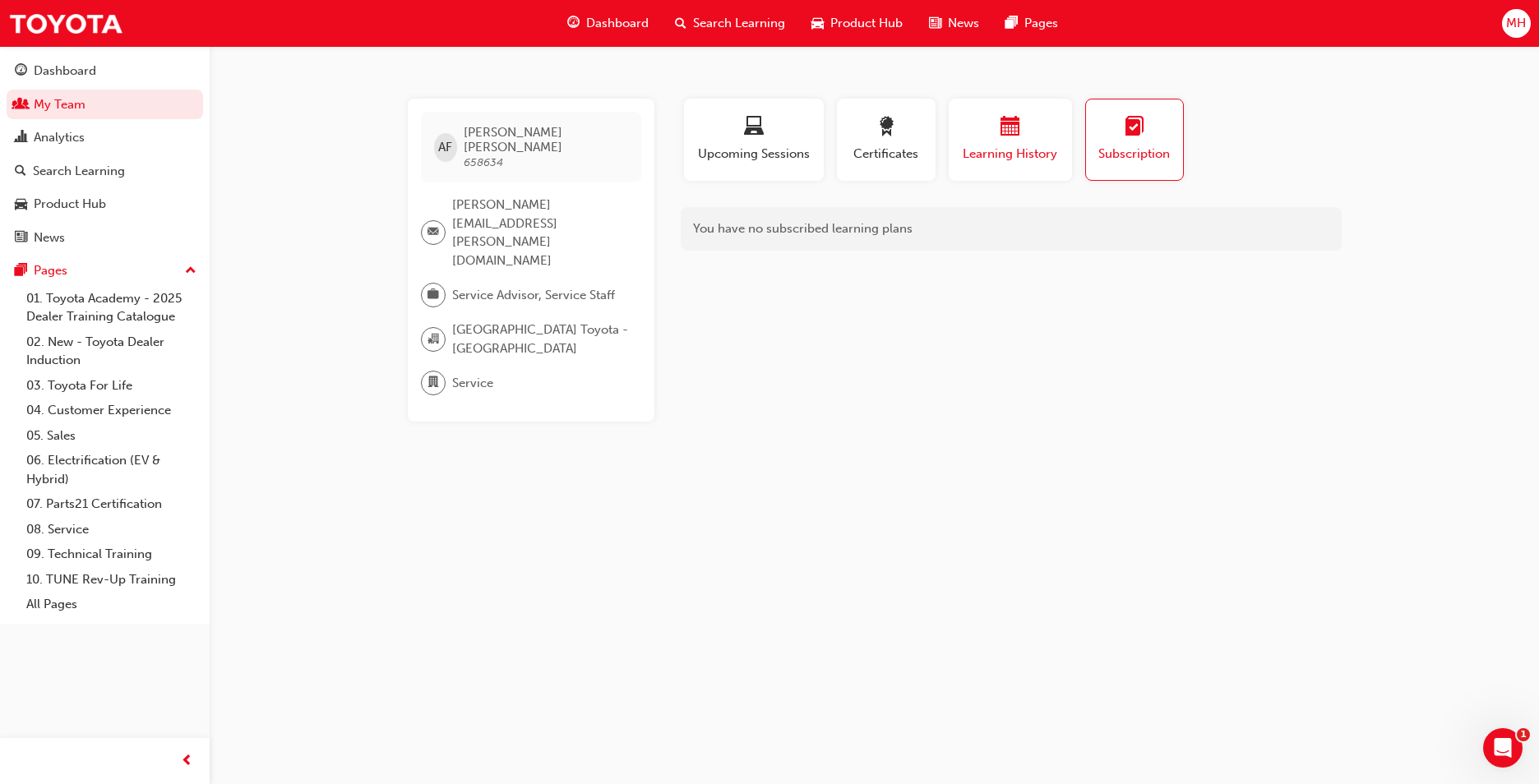
click at [1057, 141] on div "button" at bounding box center [1010, 130] width 99 height 26
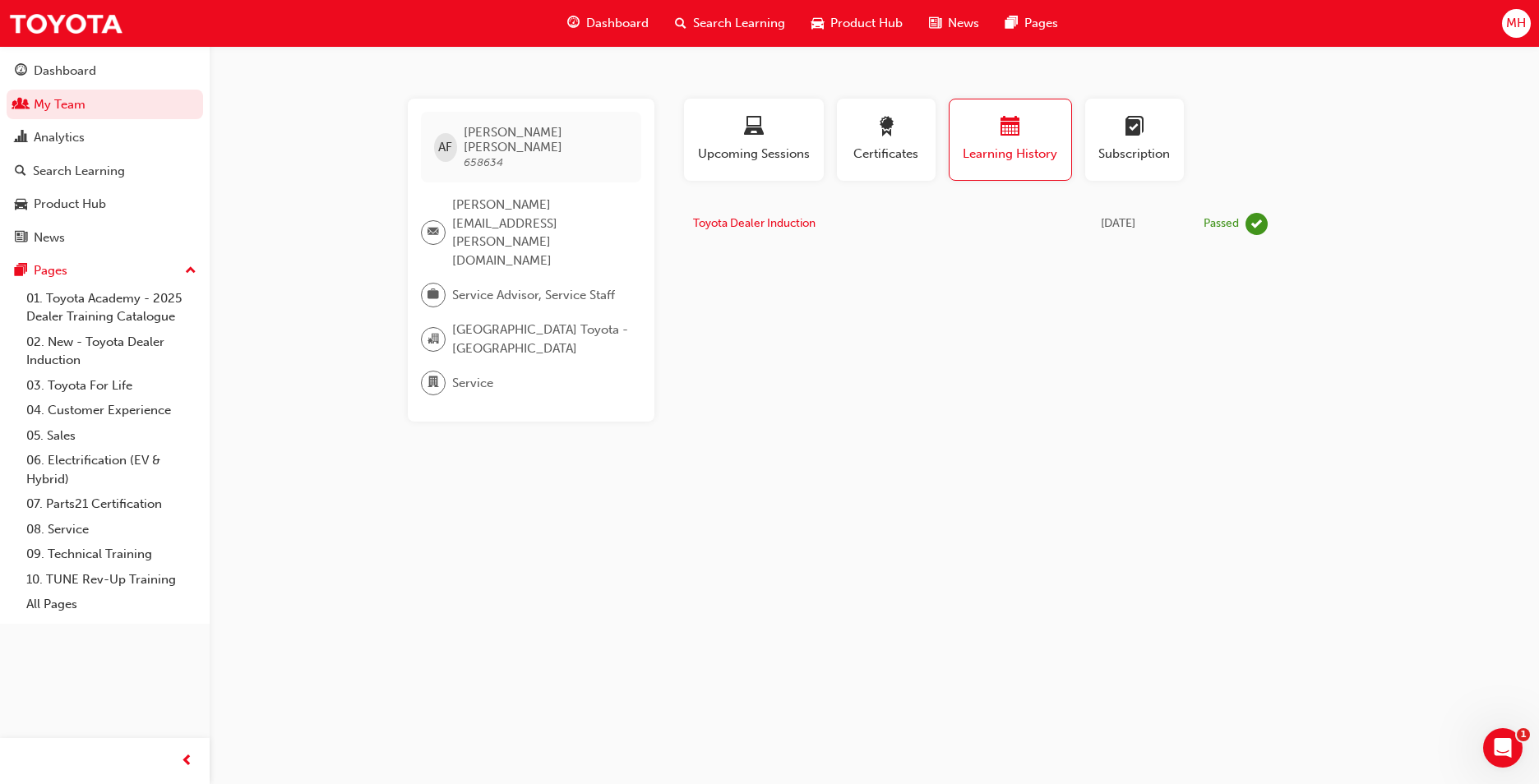
click at [963, 145] on span "Learning History" at bounding box center [1010, 154] width 97 height 19
click at [926, 146] on button "Certificates" at bounding box center [886, 140] width 99 height 82
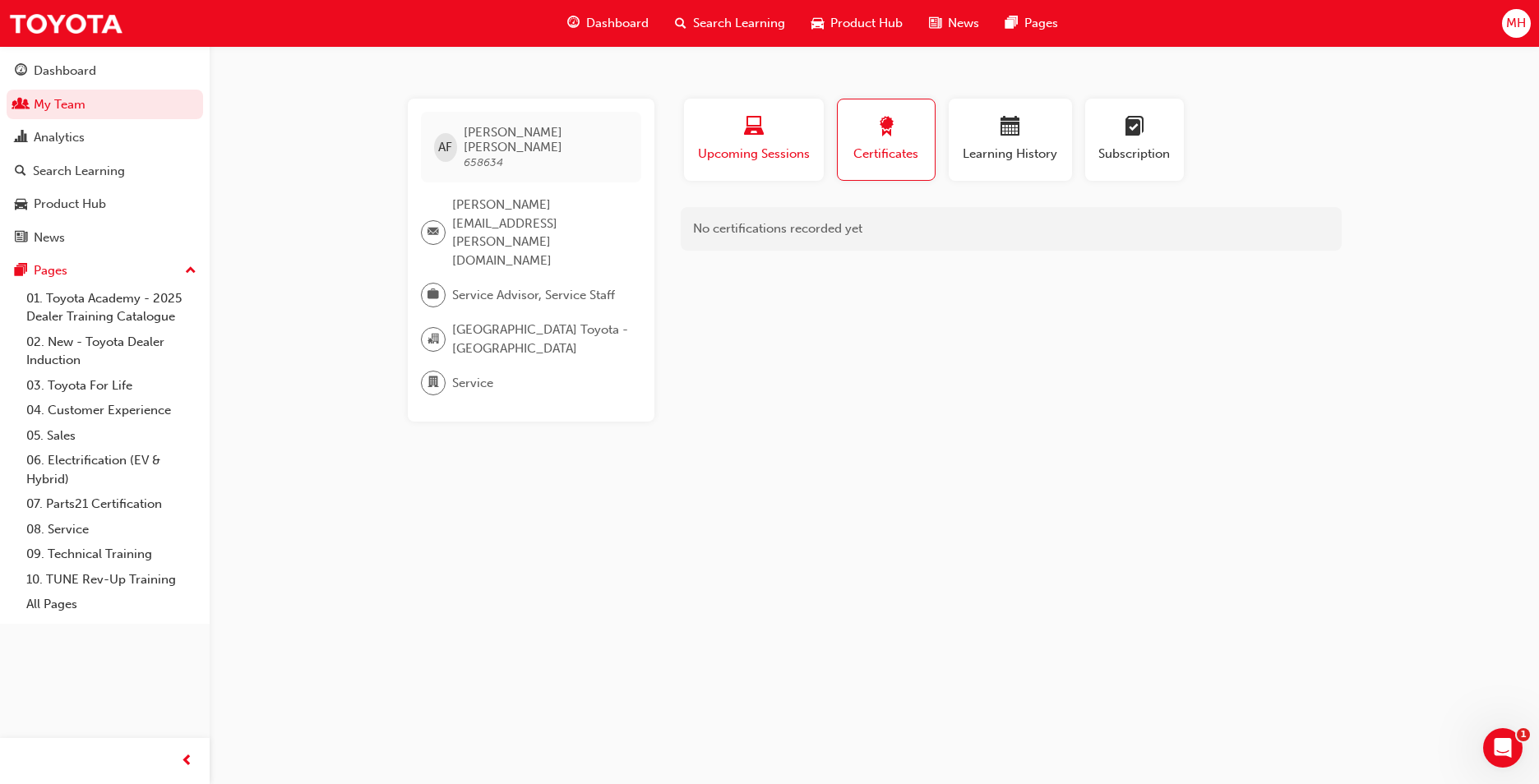
click at [821, 136] on button "Upcoming Sessions" at bounding box center [753, 140] width 140 height 82
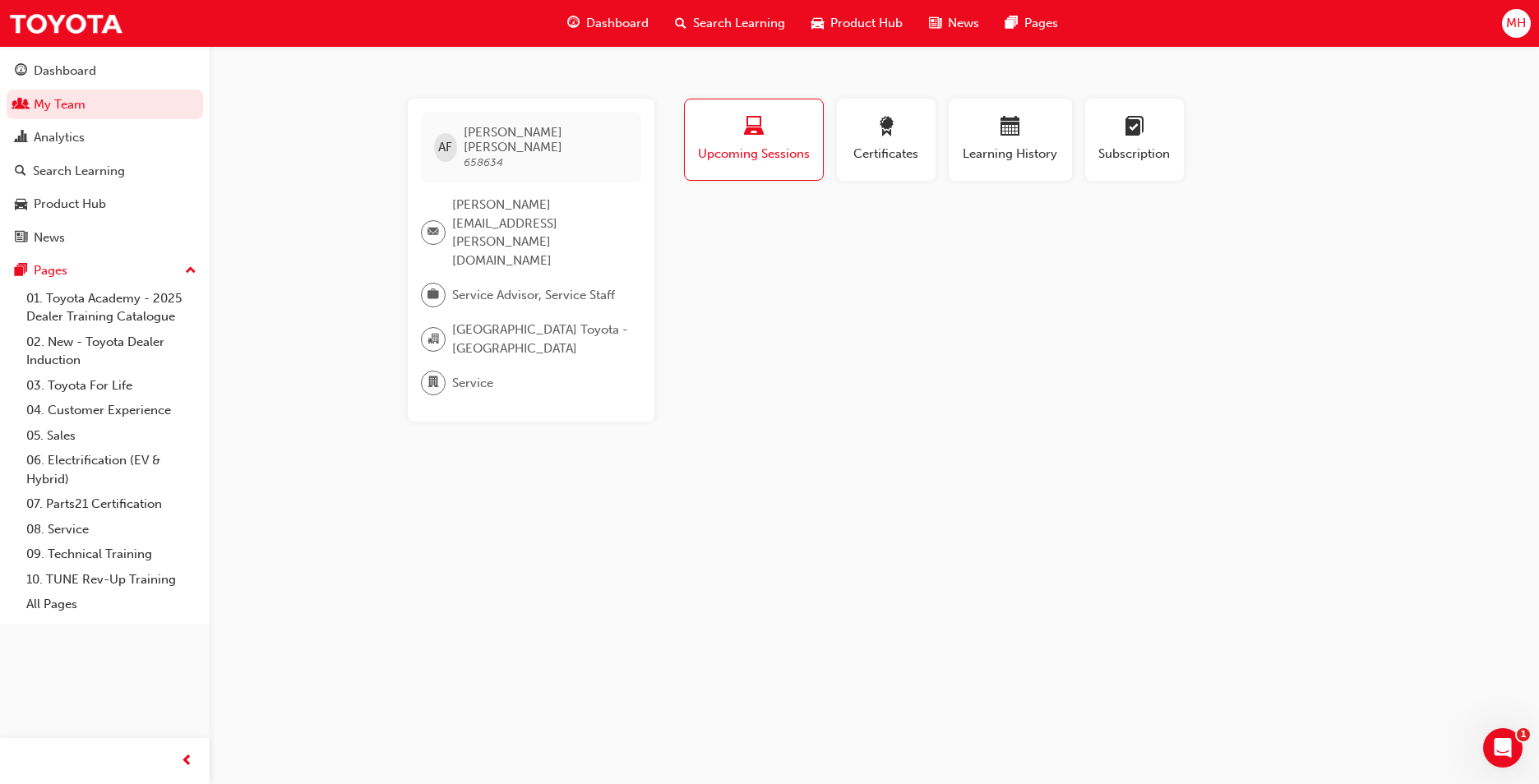
click at [693, 15] on span "Search Learning" at bounding box center [738, 23] width 92 height 19
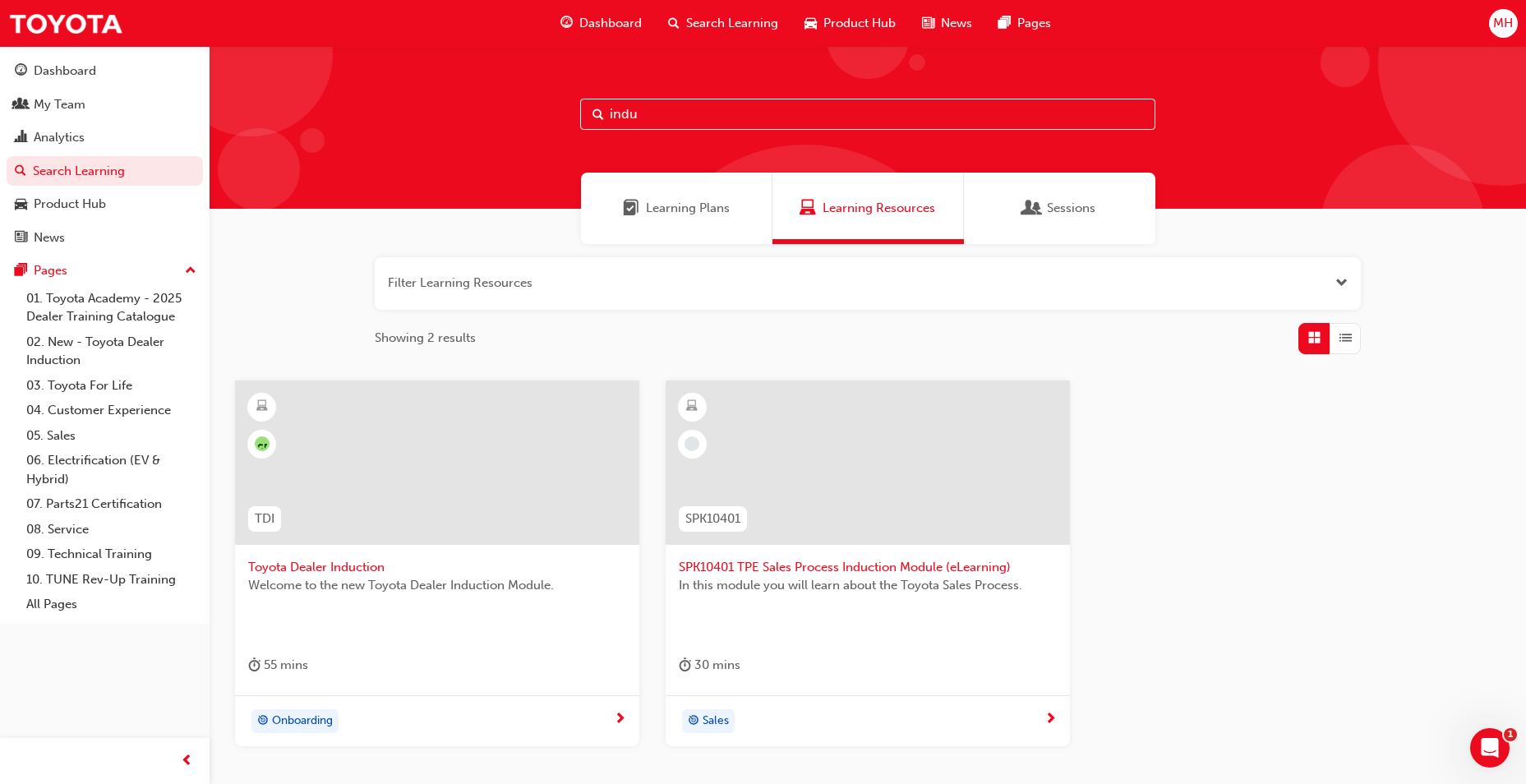
drag, startPoint x: 725, startPoint y: 117, endPoint x: 285, endPoint y: 90, distance: 440.8
click at [285, 90] on div "indu" at bounding box center [867, 127] width 1316 height 163
type input "tfl"
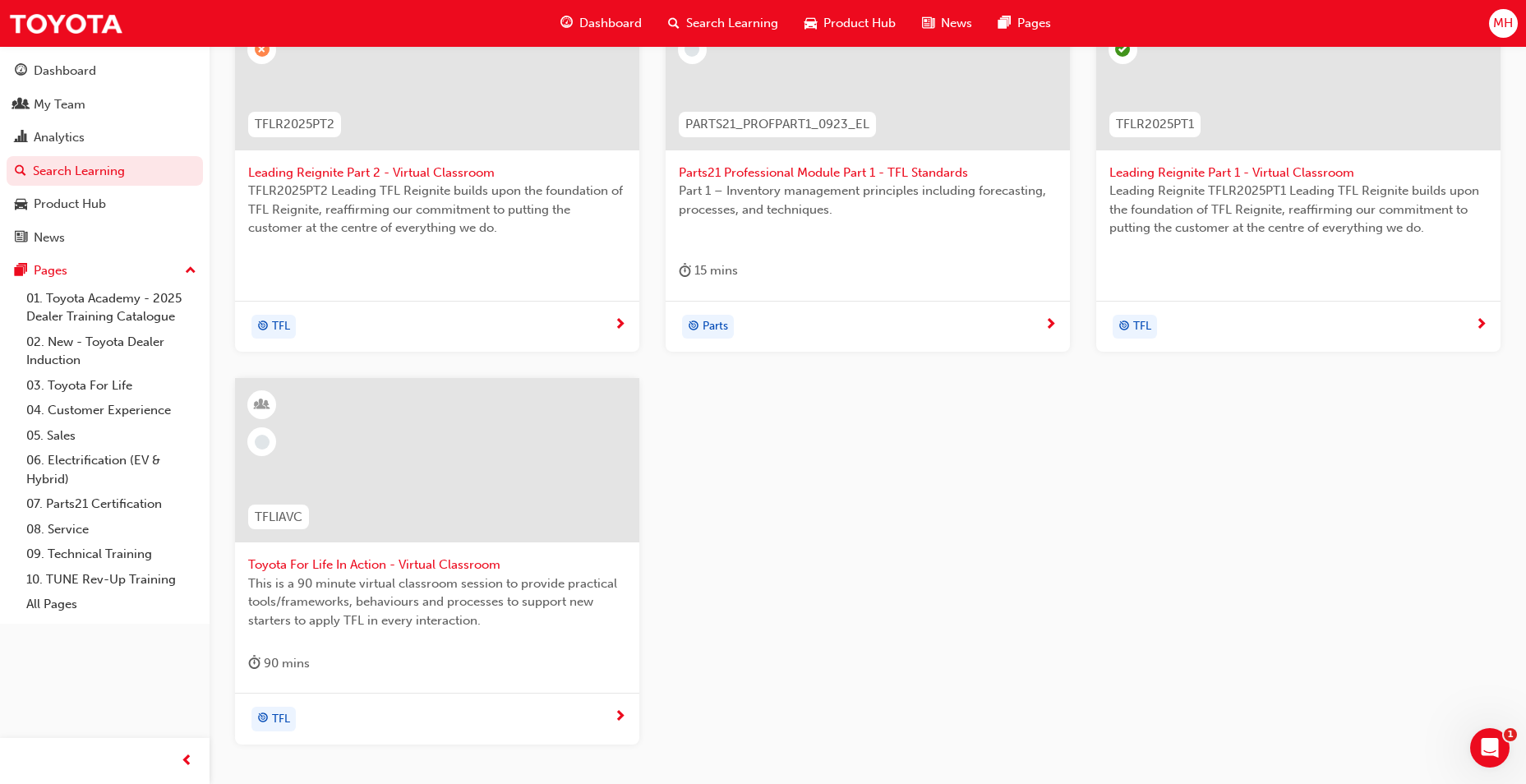
scroll to position [411, 0]
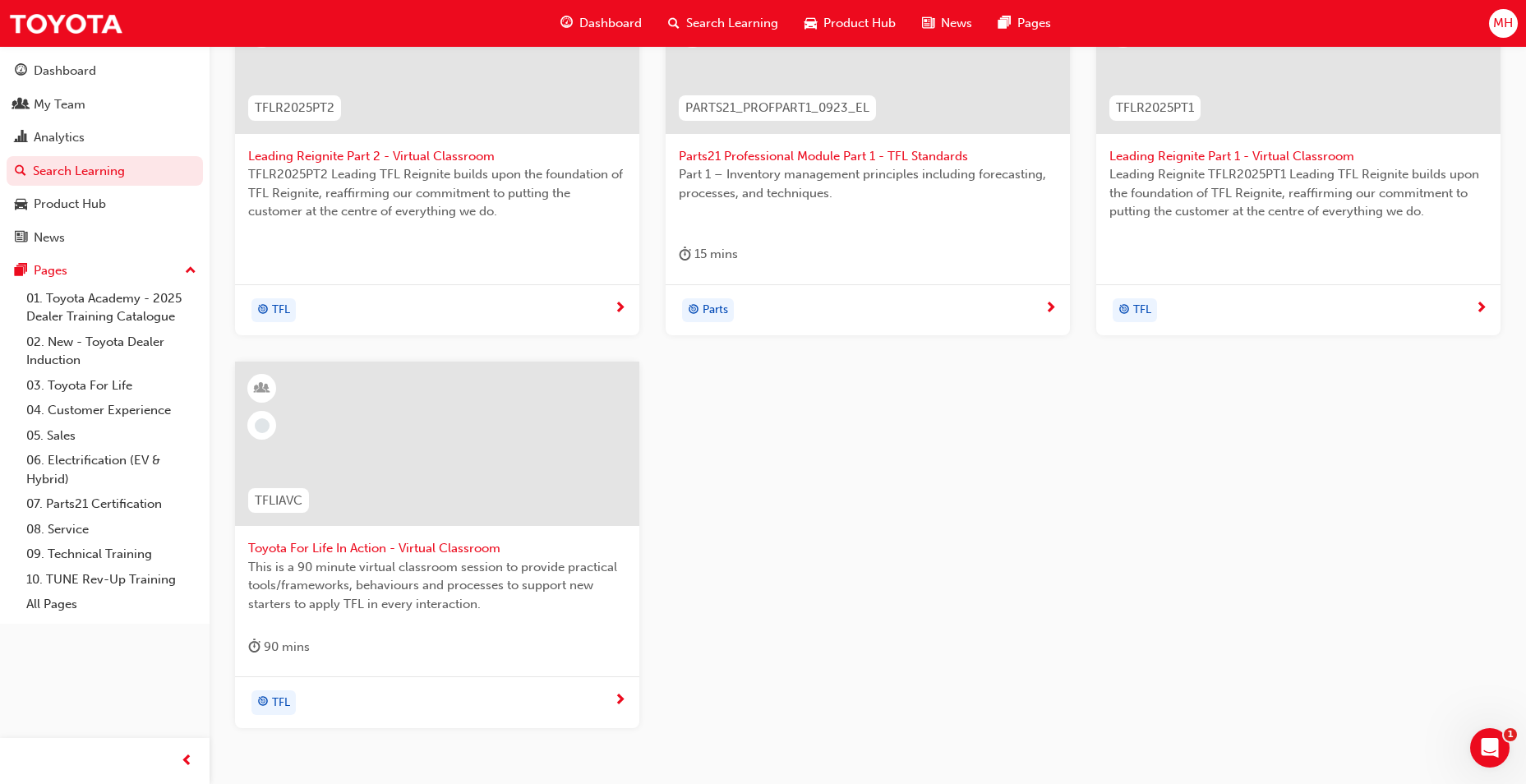
click at [408, 550] on span "Toyota For Life In Action - Virtual Classroom" at bounding box center [436, 548] width 378 height 19
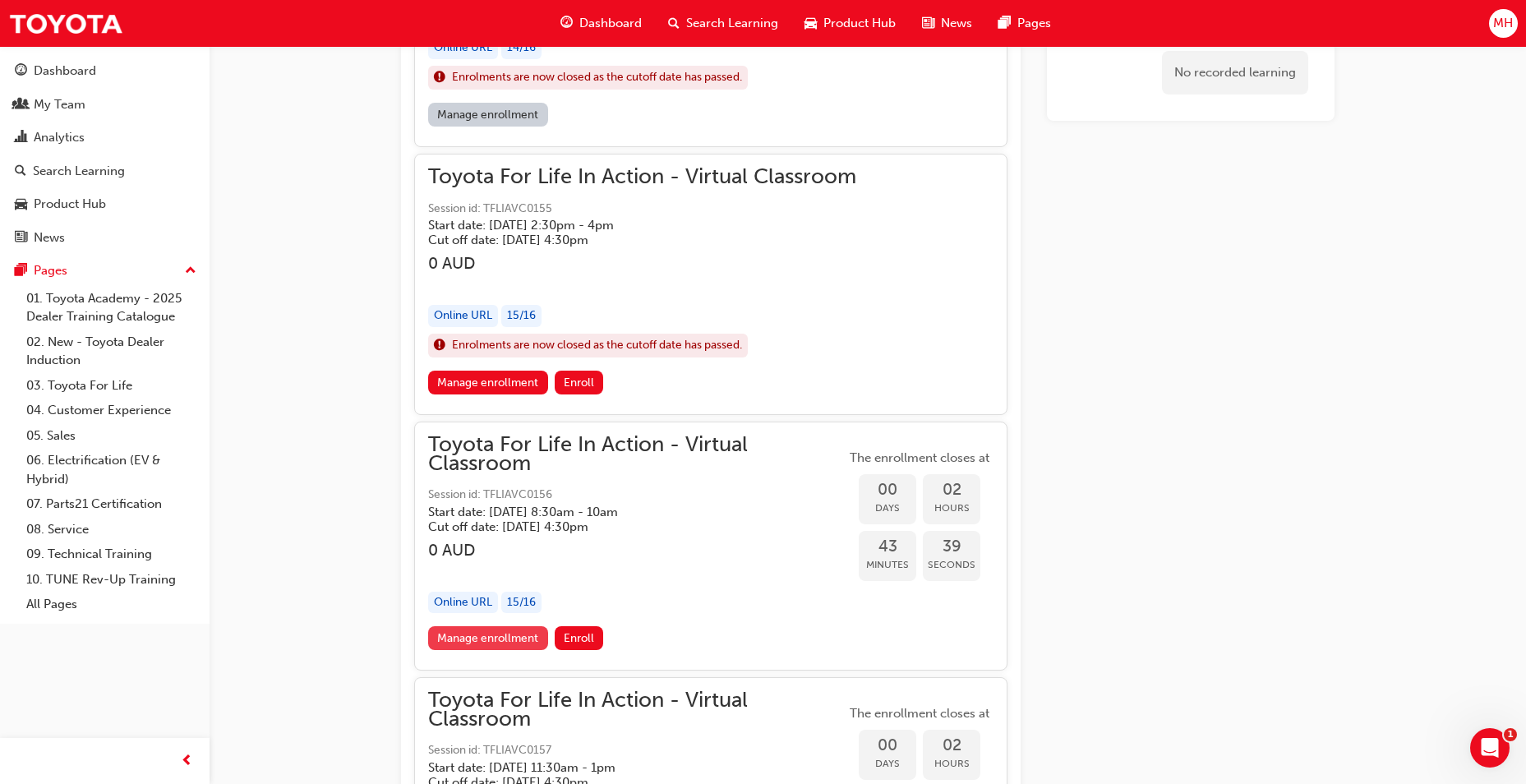
scroll to position [1713, 0]
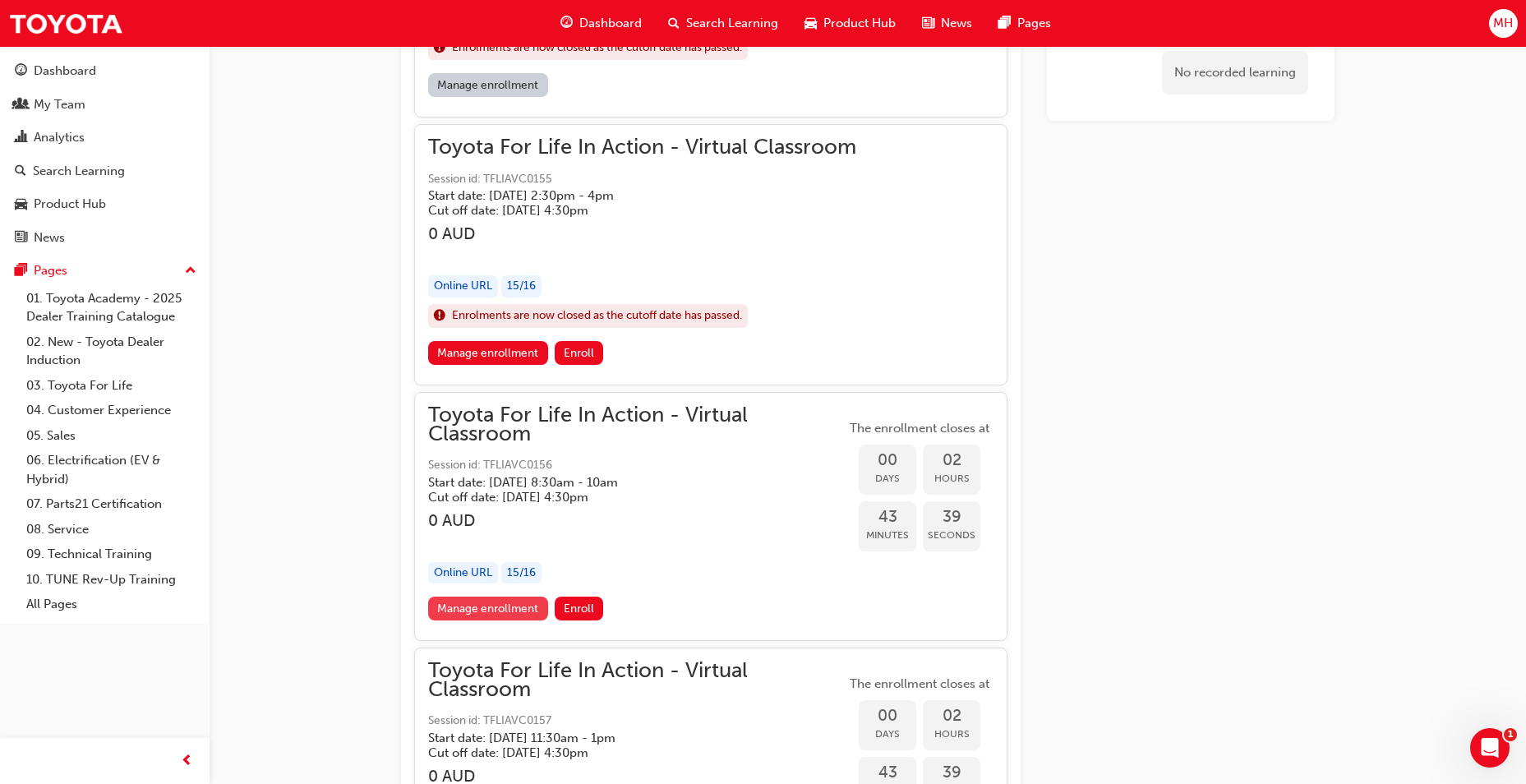
click at [524, 605] on link "Manage enrollment" at bounding box center [488, 608] width 120 height 24
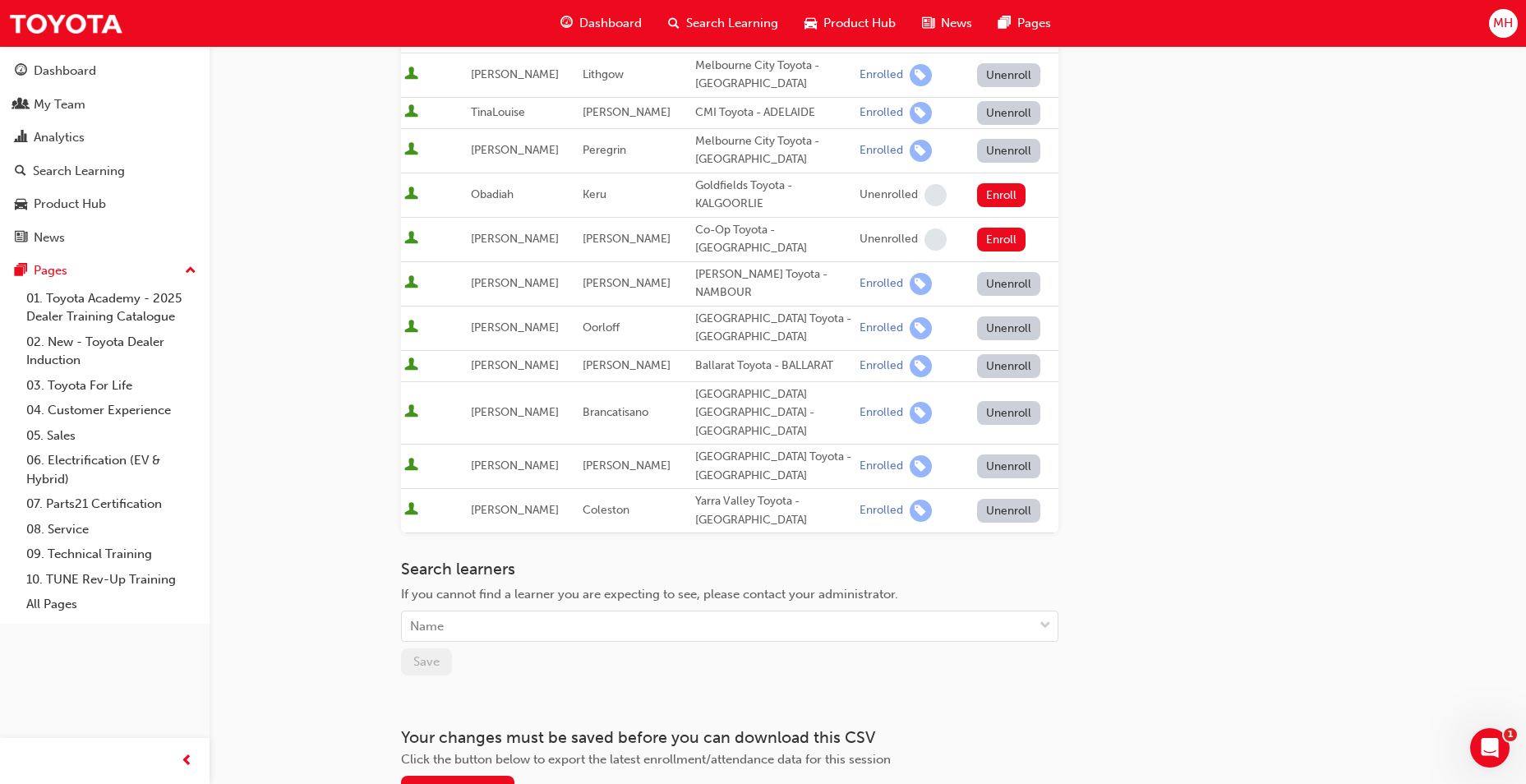
scroll to position [692, 0]
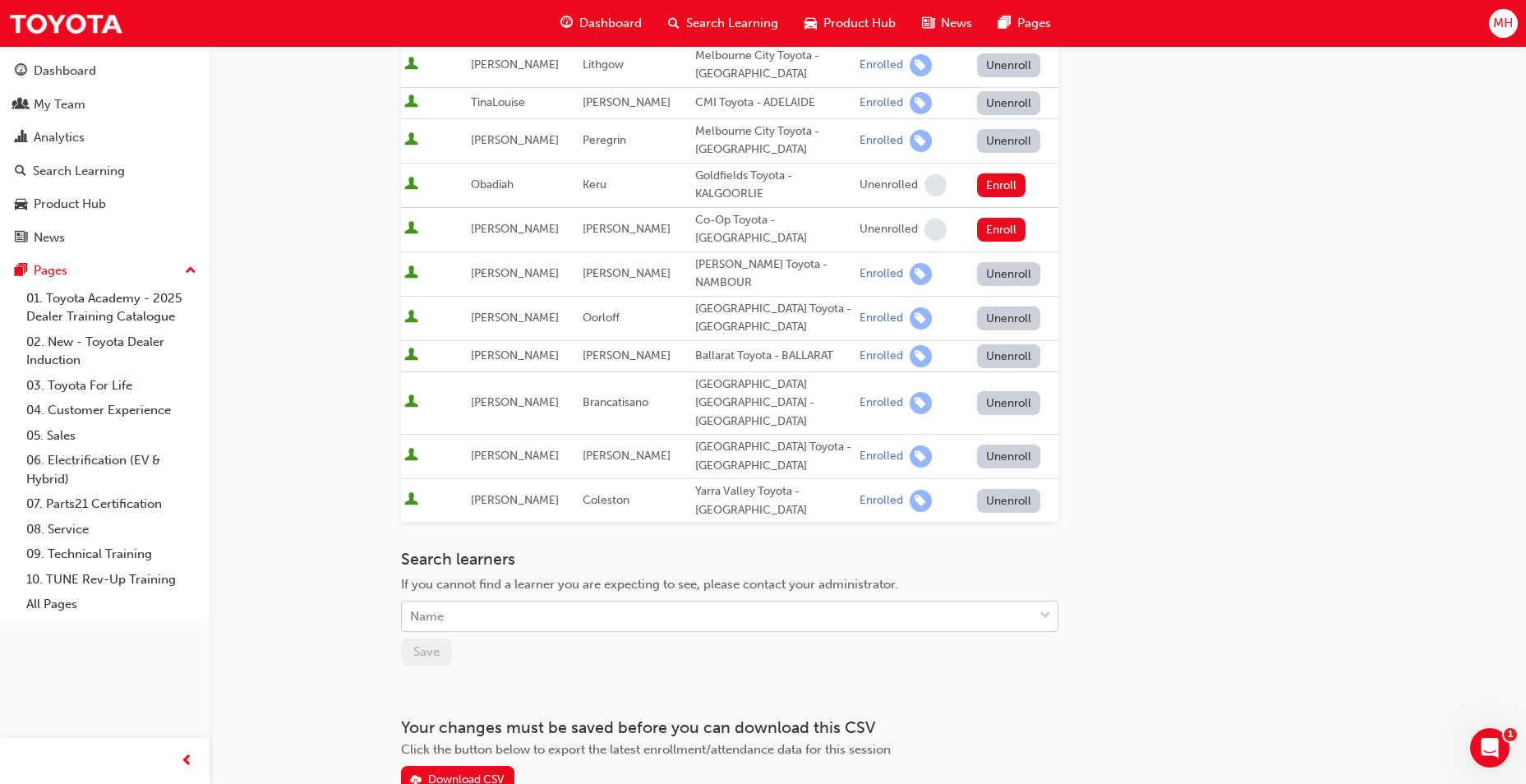
click at [742, 602] on div "Name" at bounding box center [717, 616] width 631 height 28
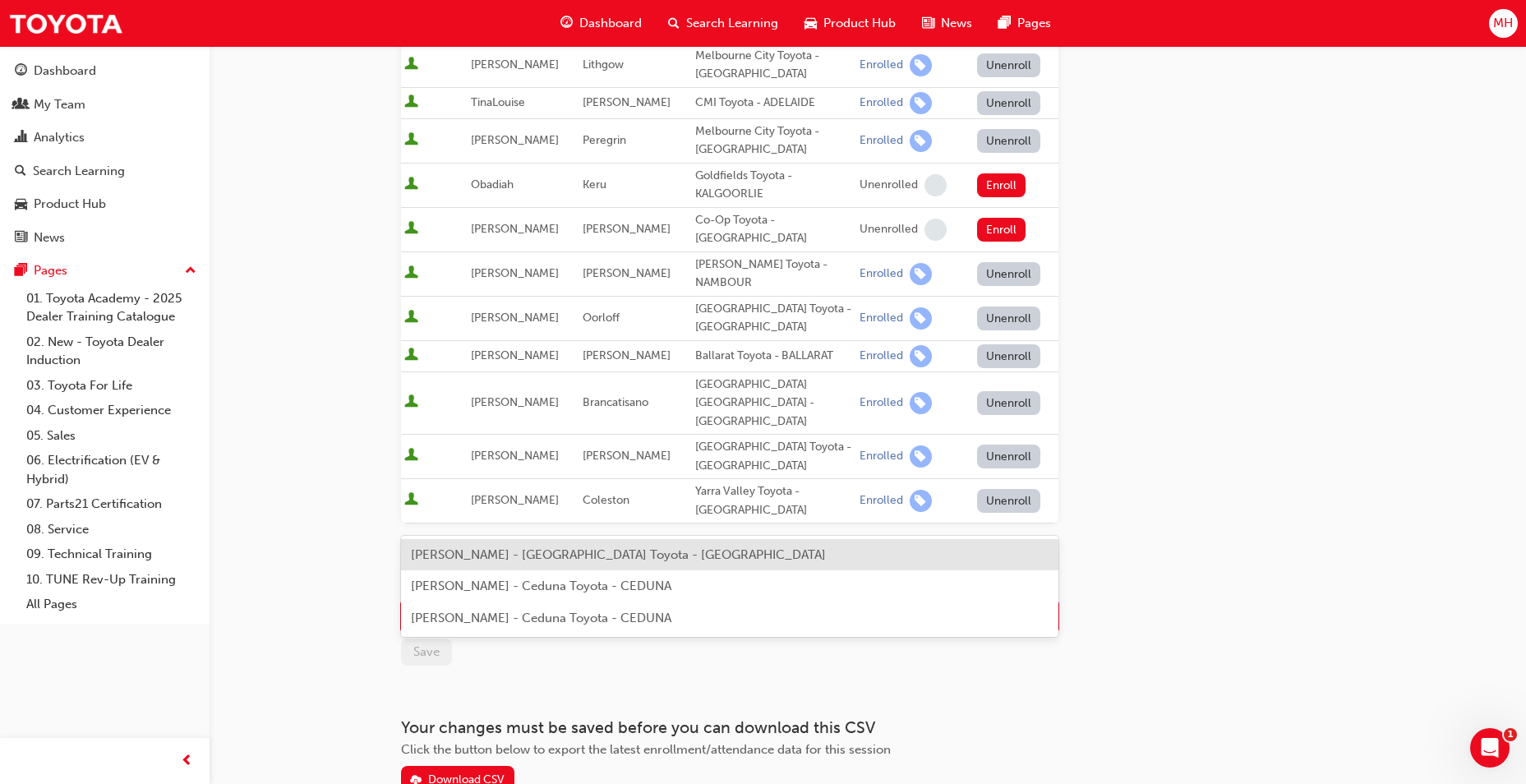
click at [649, 561] on span "[PERSON_NAME] - [GEOGRAPHIC_DATA] Toyota - [GEOGRAPHIC_DATA]" at bounding box center [618, 554] width 415 height 15
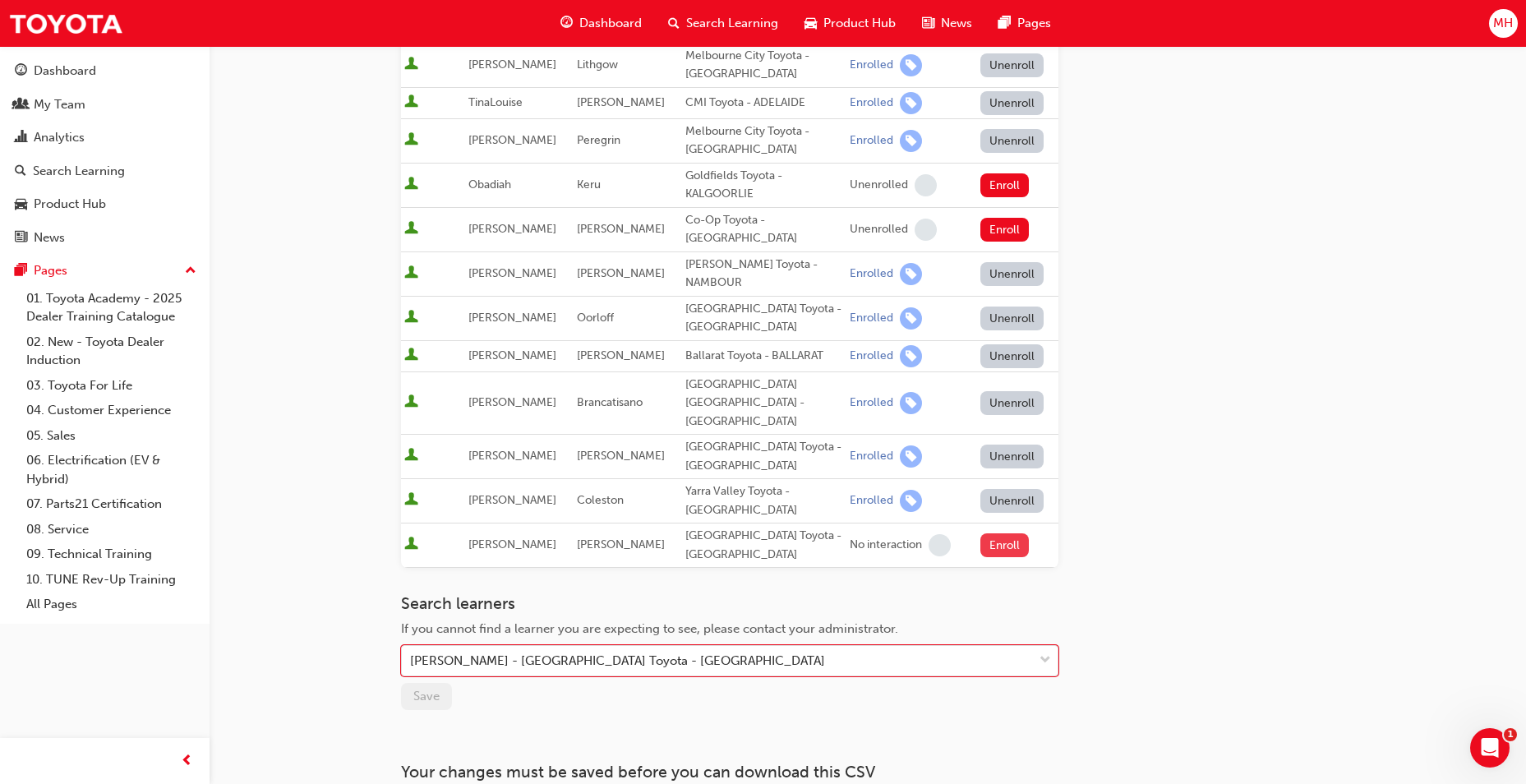
click at [1002, 533] on button "Enroll" at bounding box center [1005, 545] width 49 height 24
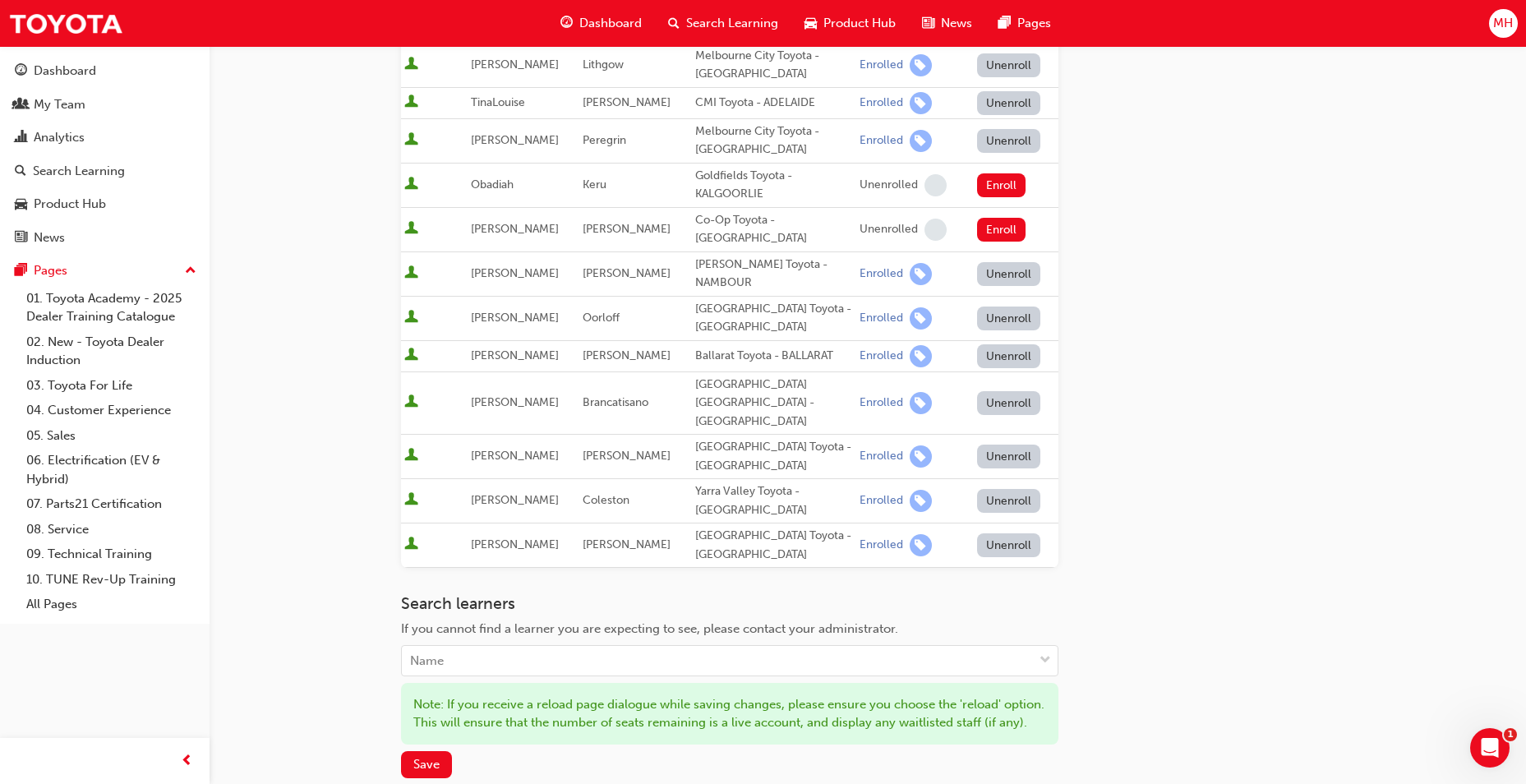
scroll to position [822, 0]
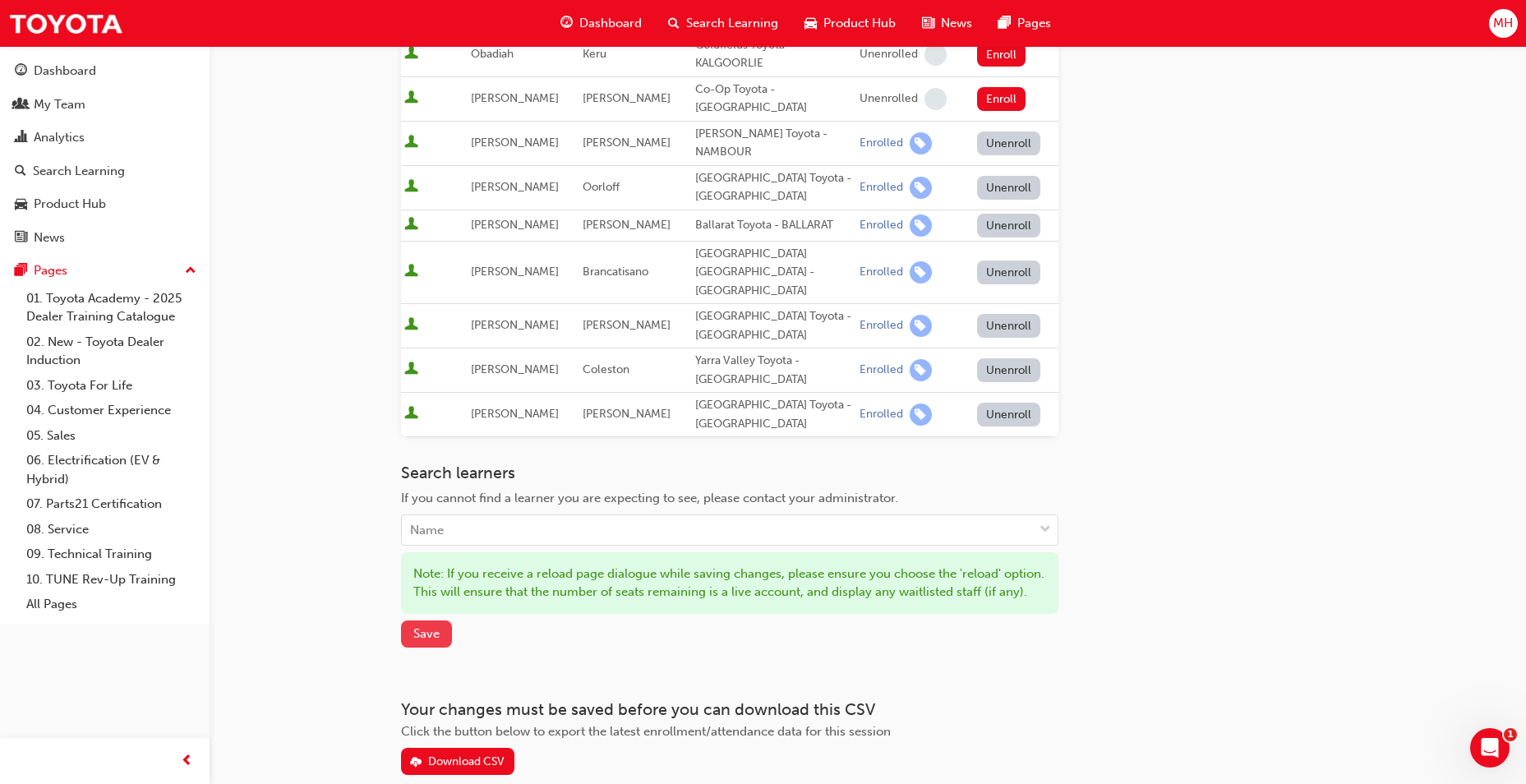
click at [432, 626] on span "Save" at bounding box center [426, 633] width 27 height 15
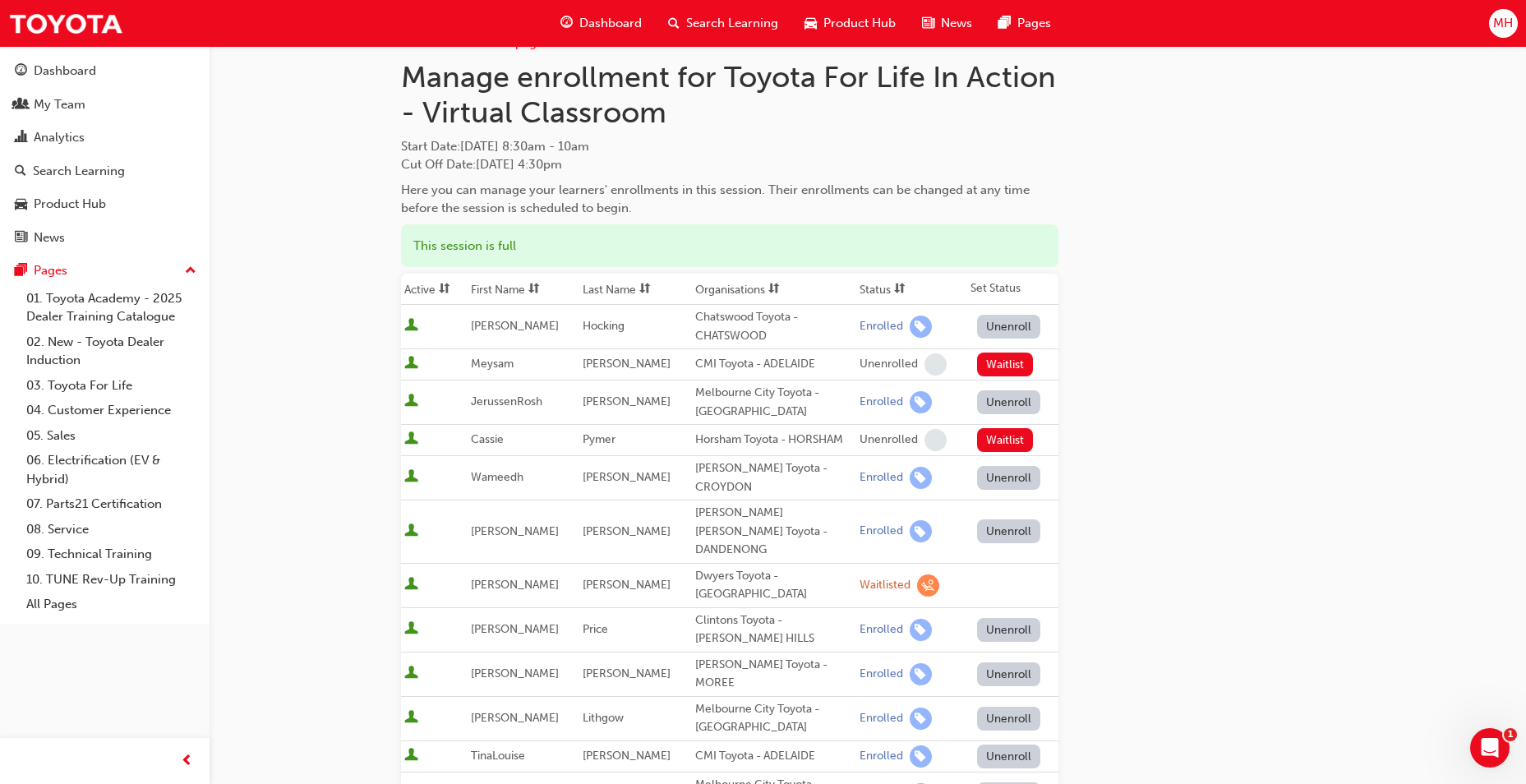
scroll to position [0, 0]
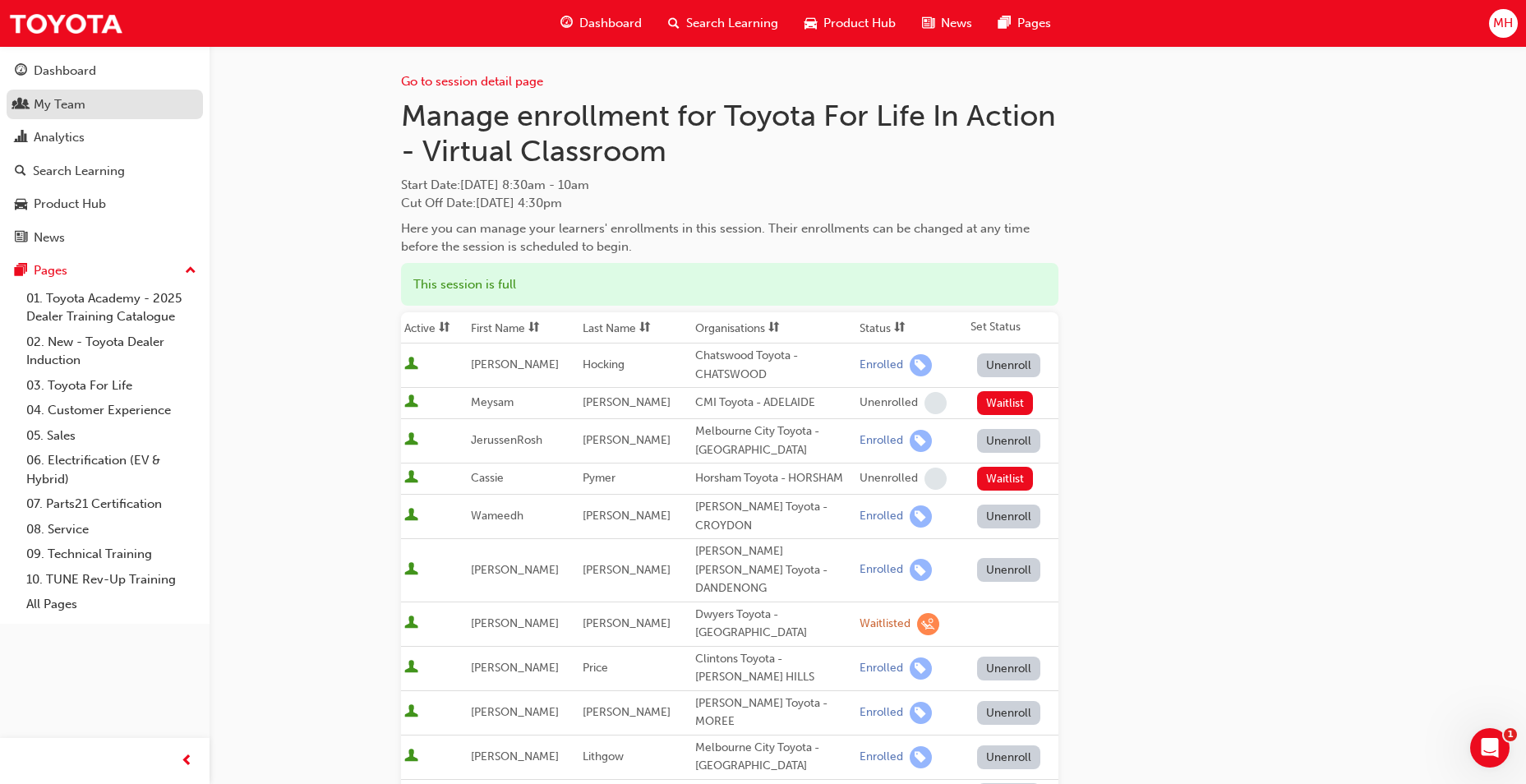
click at [45, 111] on div "My Team" at bounding box center [59, 104] width 52 height 19
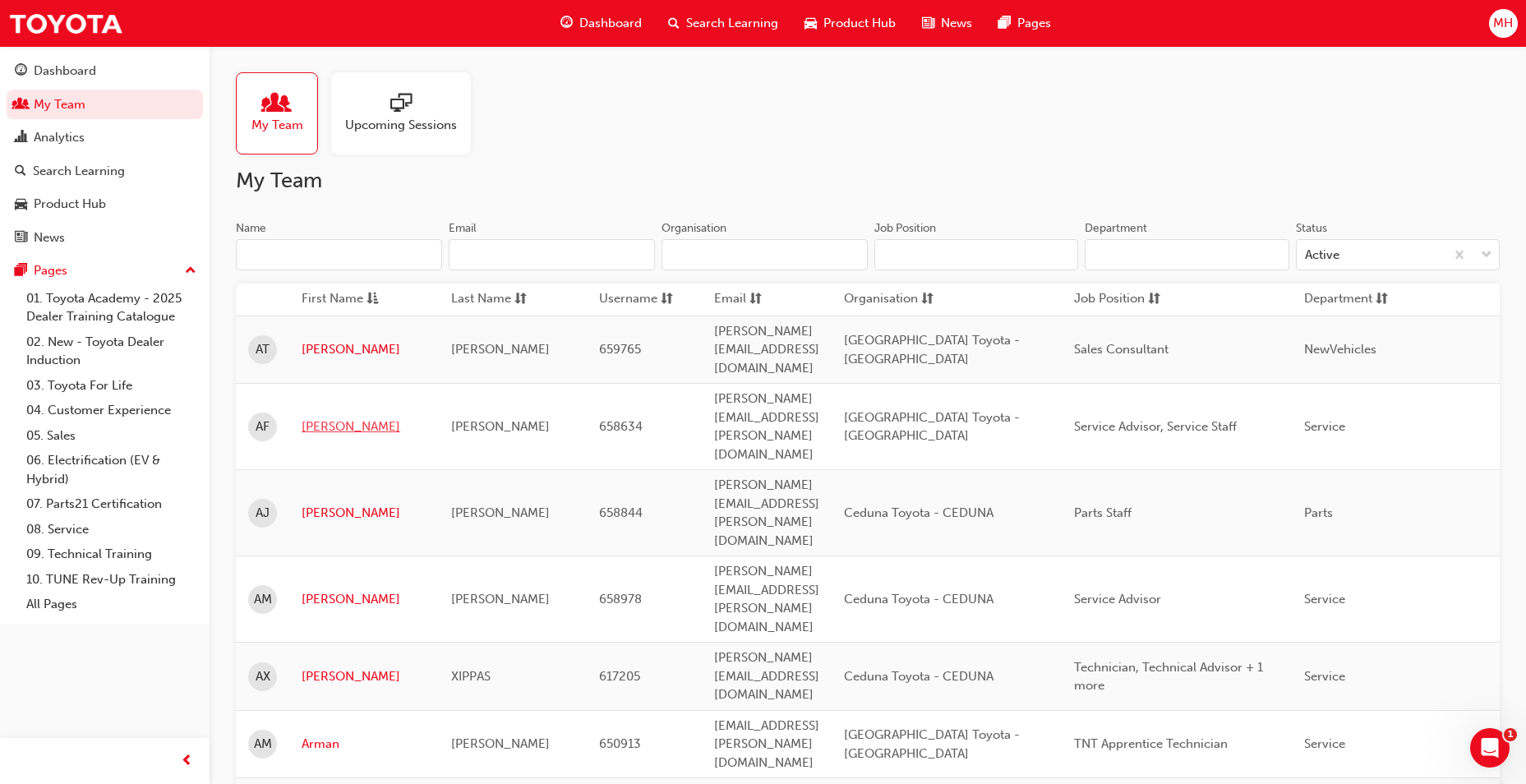
click at [319, 417] on link "[PERSON_NAME]" at bounding box center [364, 426] width 125 height 19
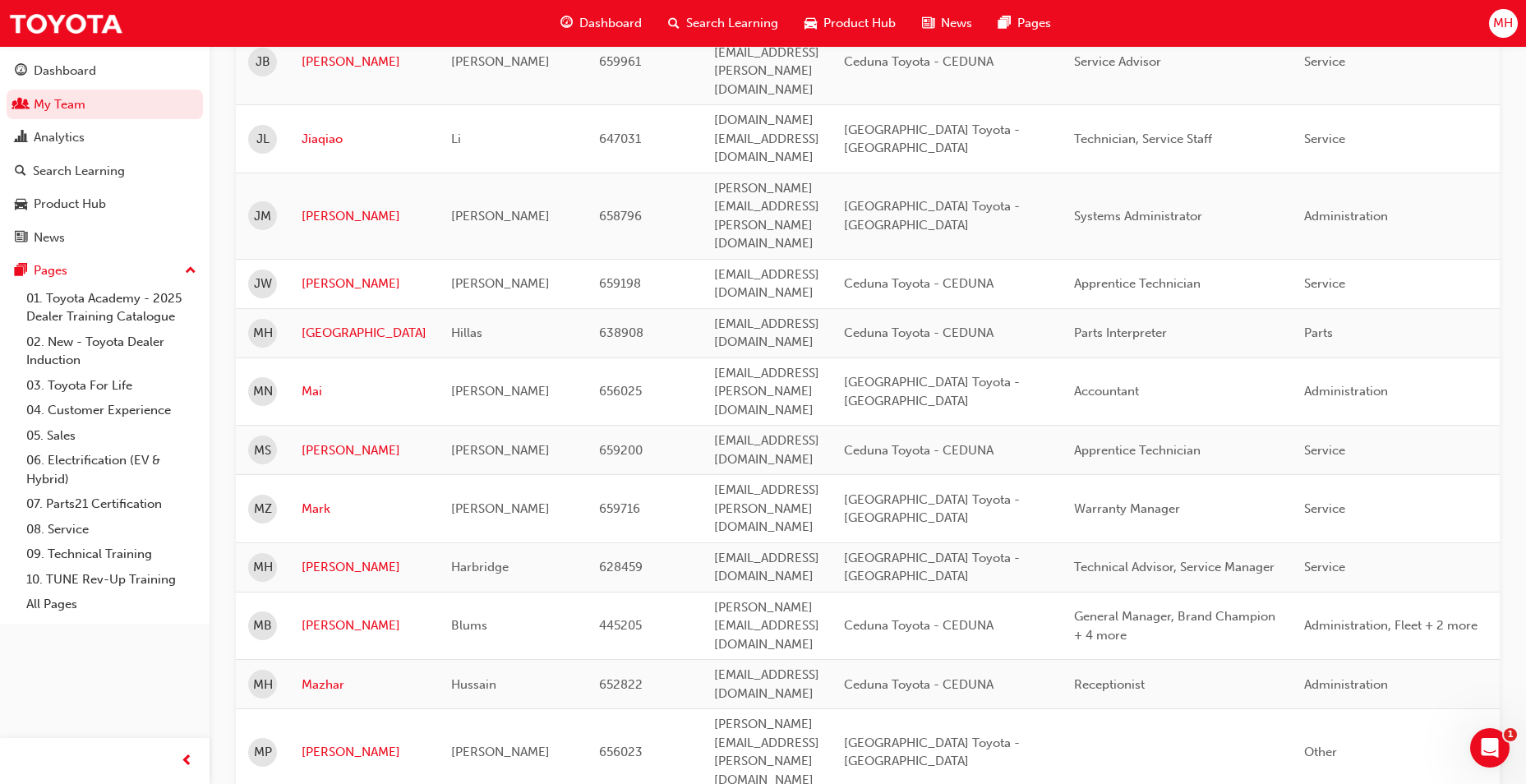
scroll to position [2055, 0]
click at [49, 163] on div "Search Learning" at bounding box center [79, 171] width 92 height 19
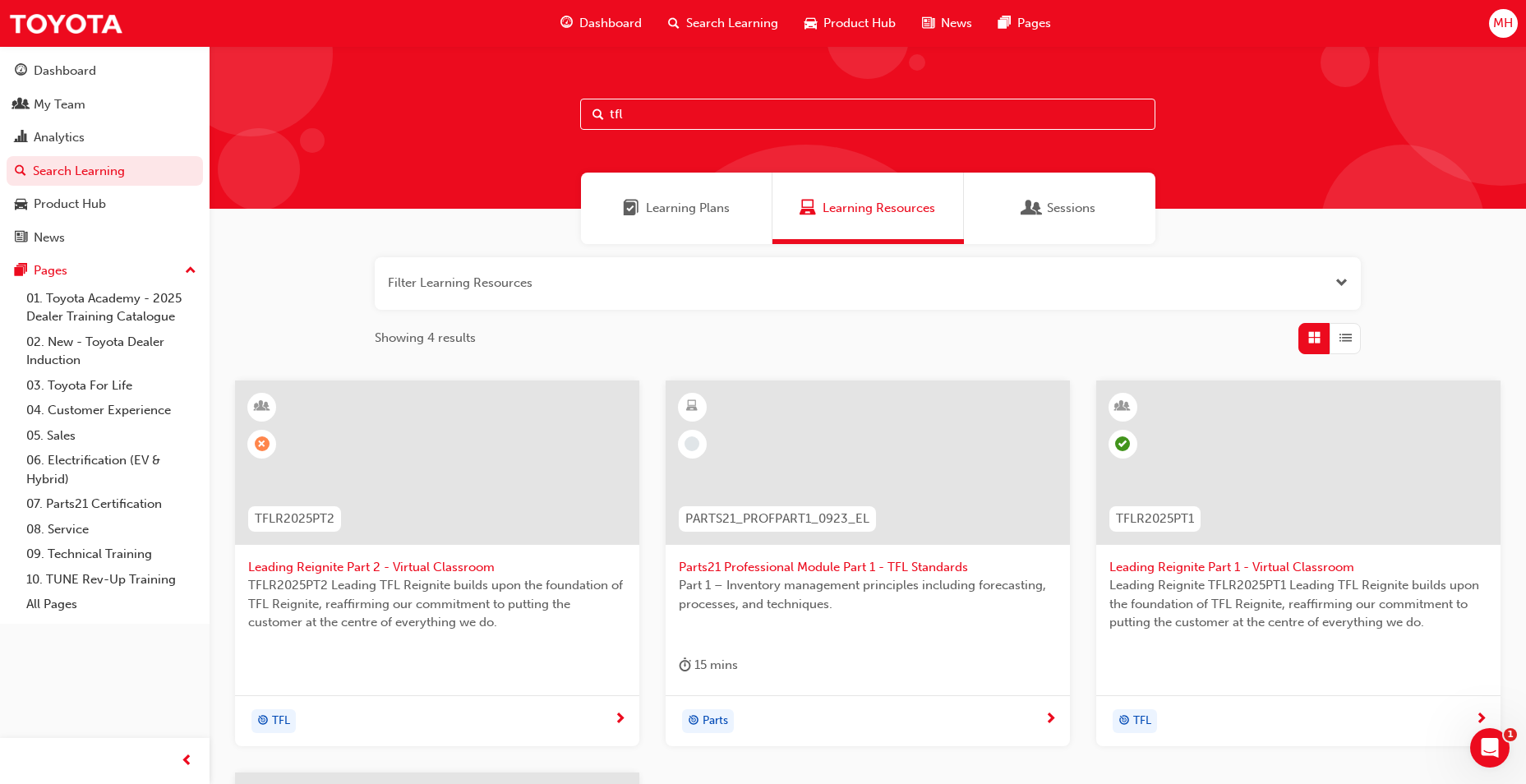
scroll to position [328, 0]
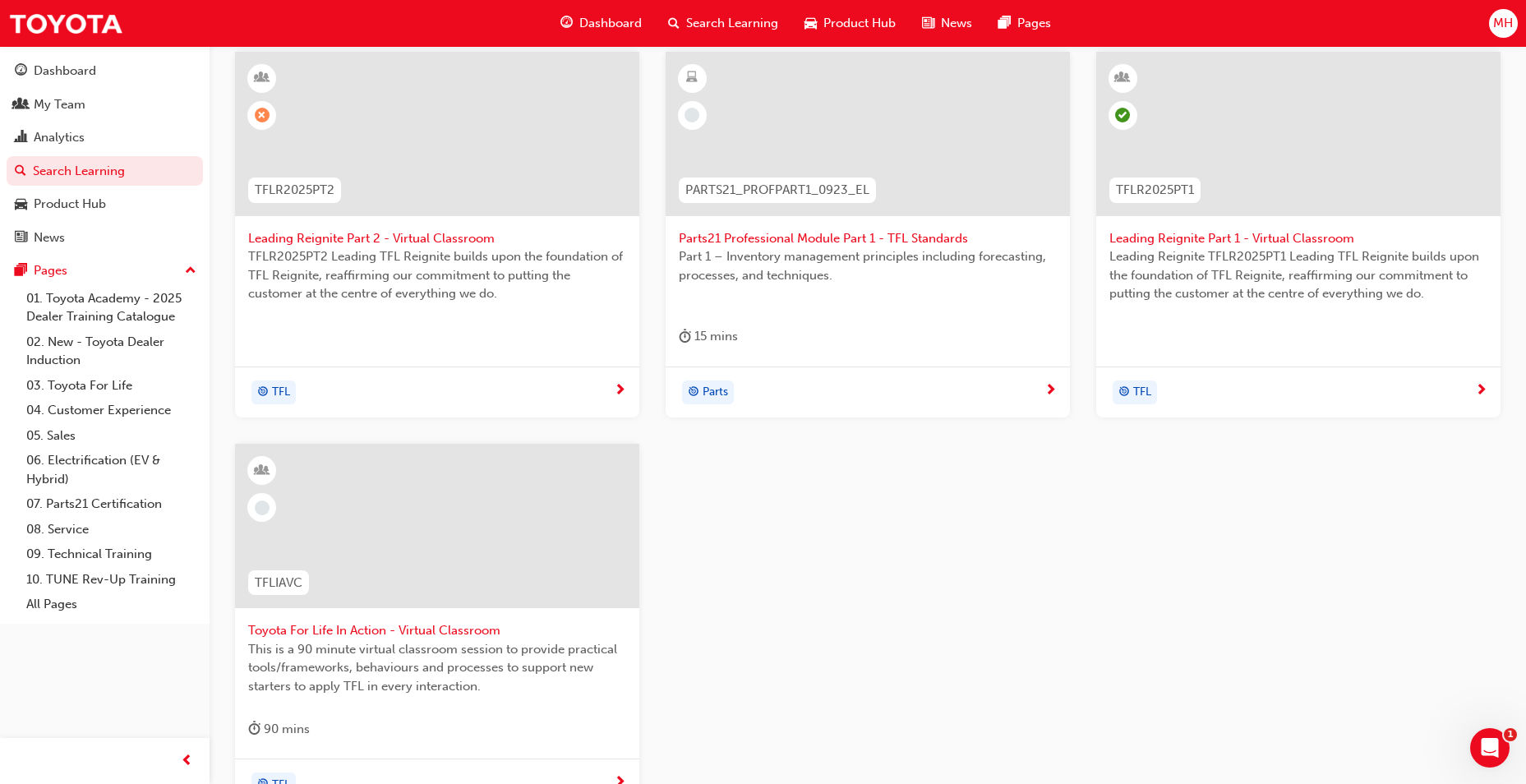
click at [351, 632] on span "Toyota For Life In Action - Virtual Classroom" at bounding box center [436, 630] width 378 height 19
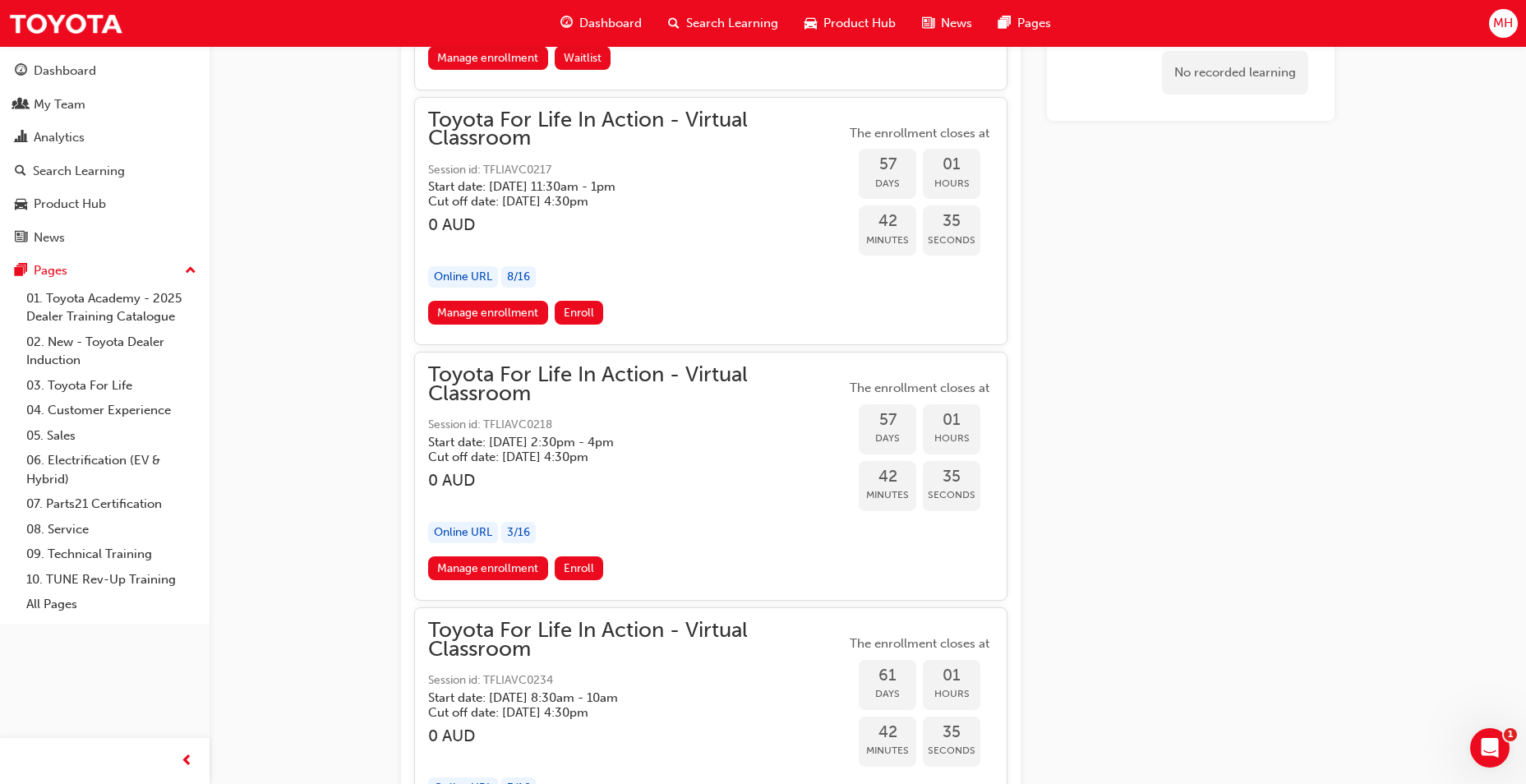
scroll to position [19874, 0]
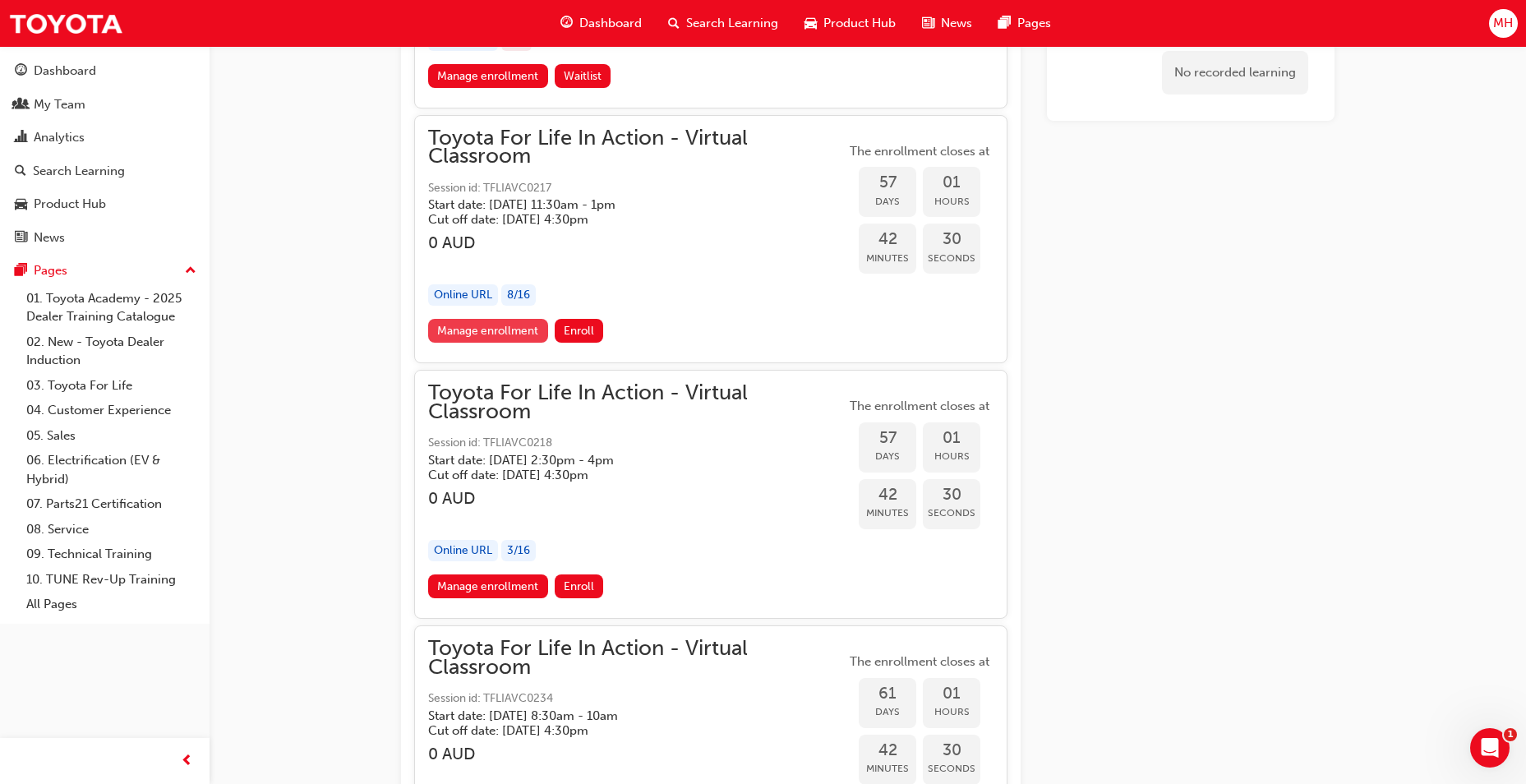
click at [521, 322] on link "Manage enrollment" at bounding box center [488, 331] width 120 height 24
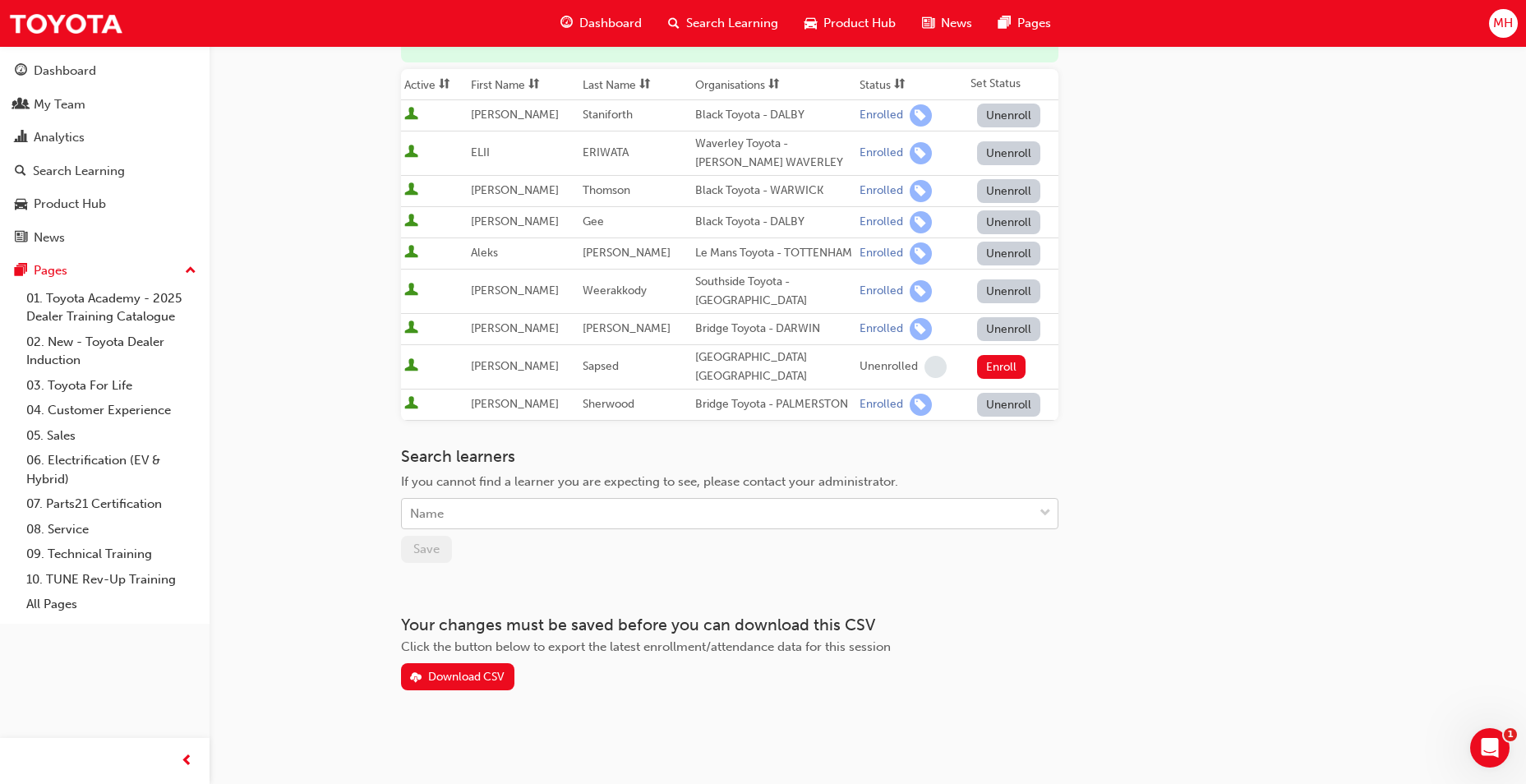
scroll to position [256, 0]
click at [579, 506] on div "Name" at bounding box center [717, 513] width 631 height 28
type input "mark"
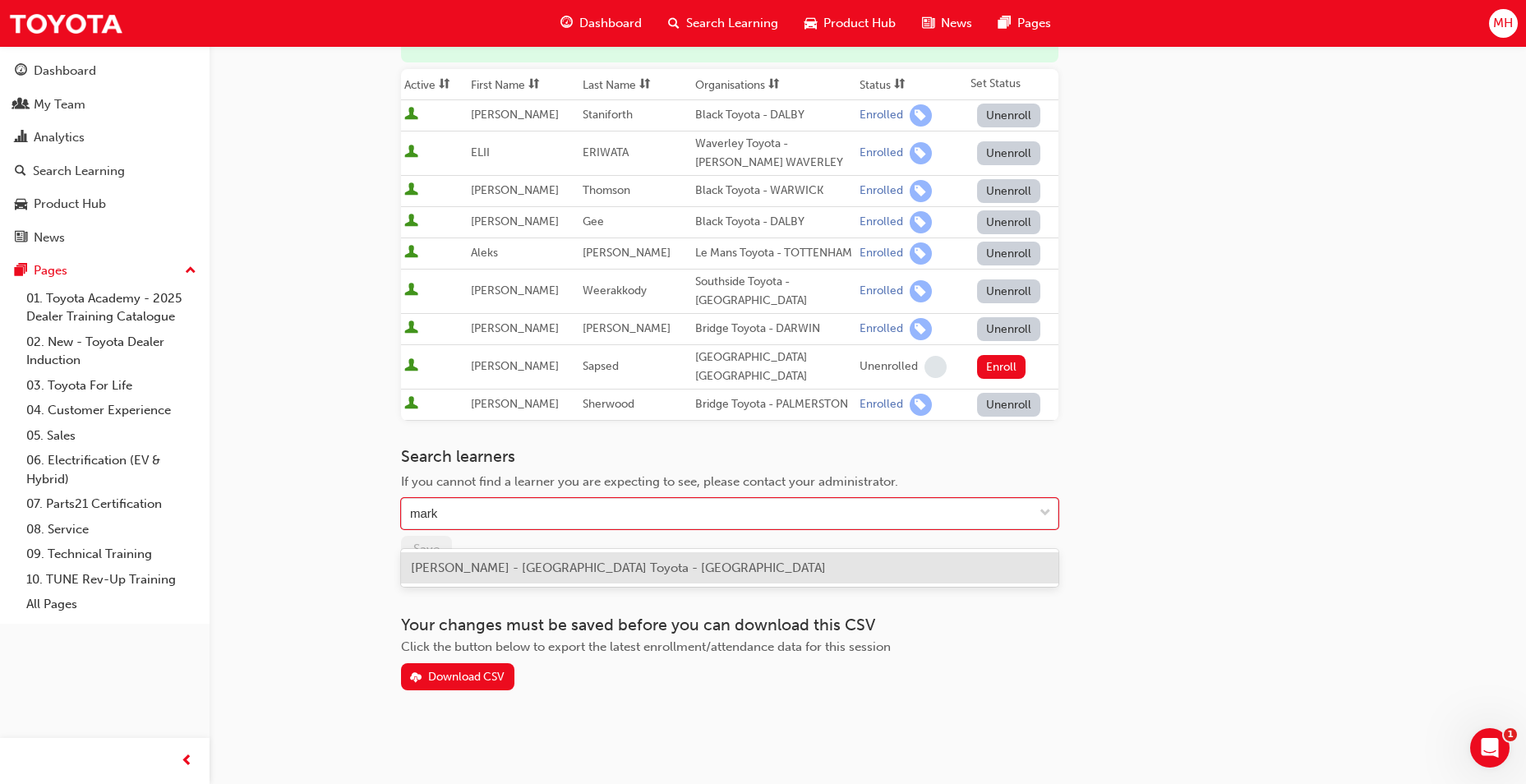
click at [529, 561] on span "[PERSON_NAME] - [GEOGRAPHIC_DATA] Toyota - [GEOGRAPHIC_DATA]" at bounding box center [618, 568] width 415 height 15
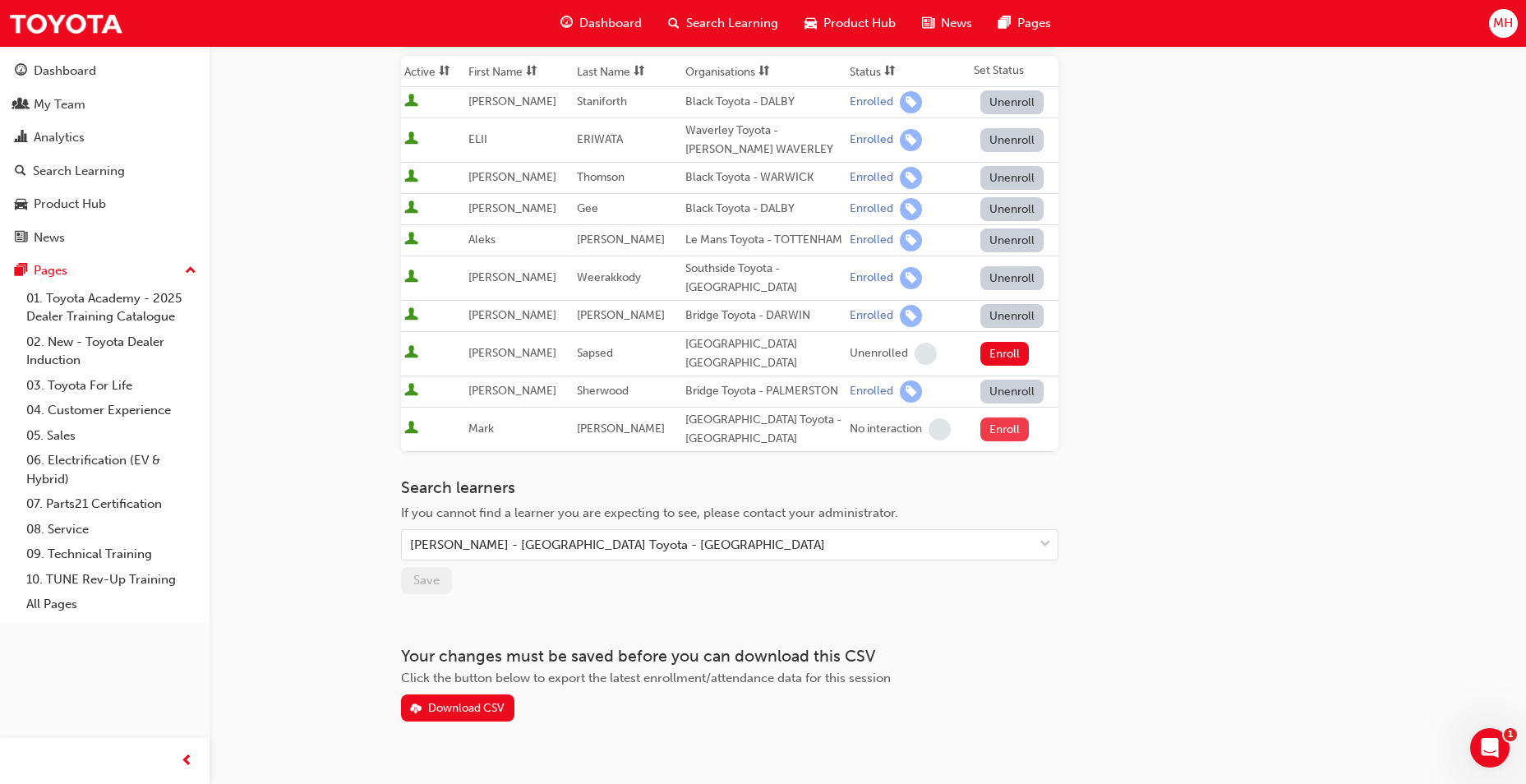
click at [993, 441] on button "Enroll" at bounding box center [1005, 429] width 49 height 24
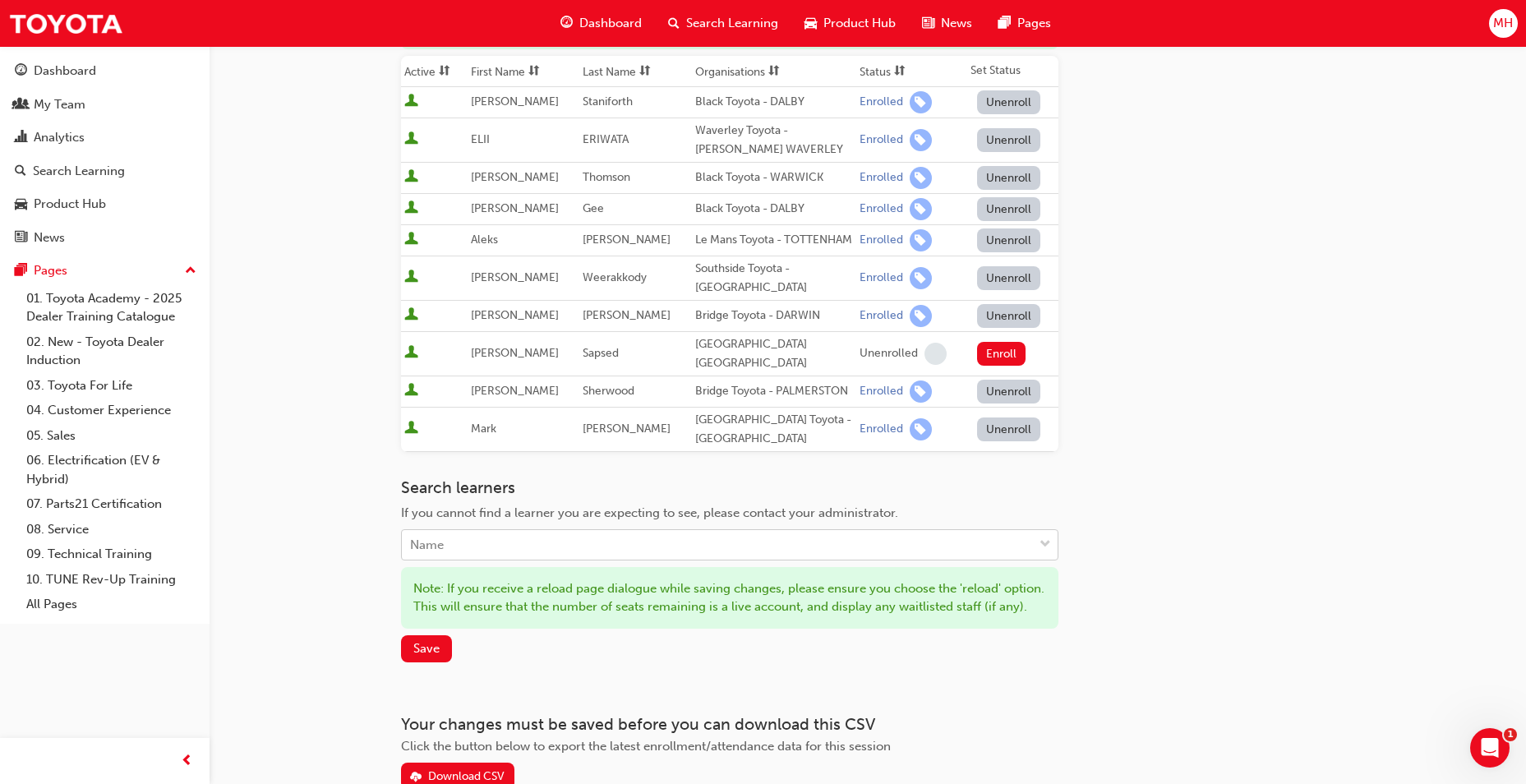
click at [799, 553] on div "Name" at bounding box center [717, 544] width 631 height 28
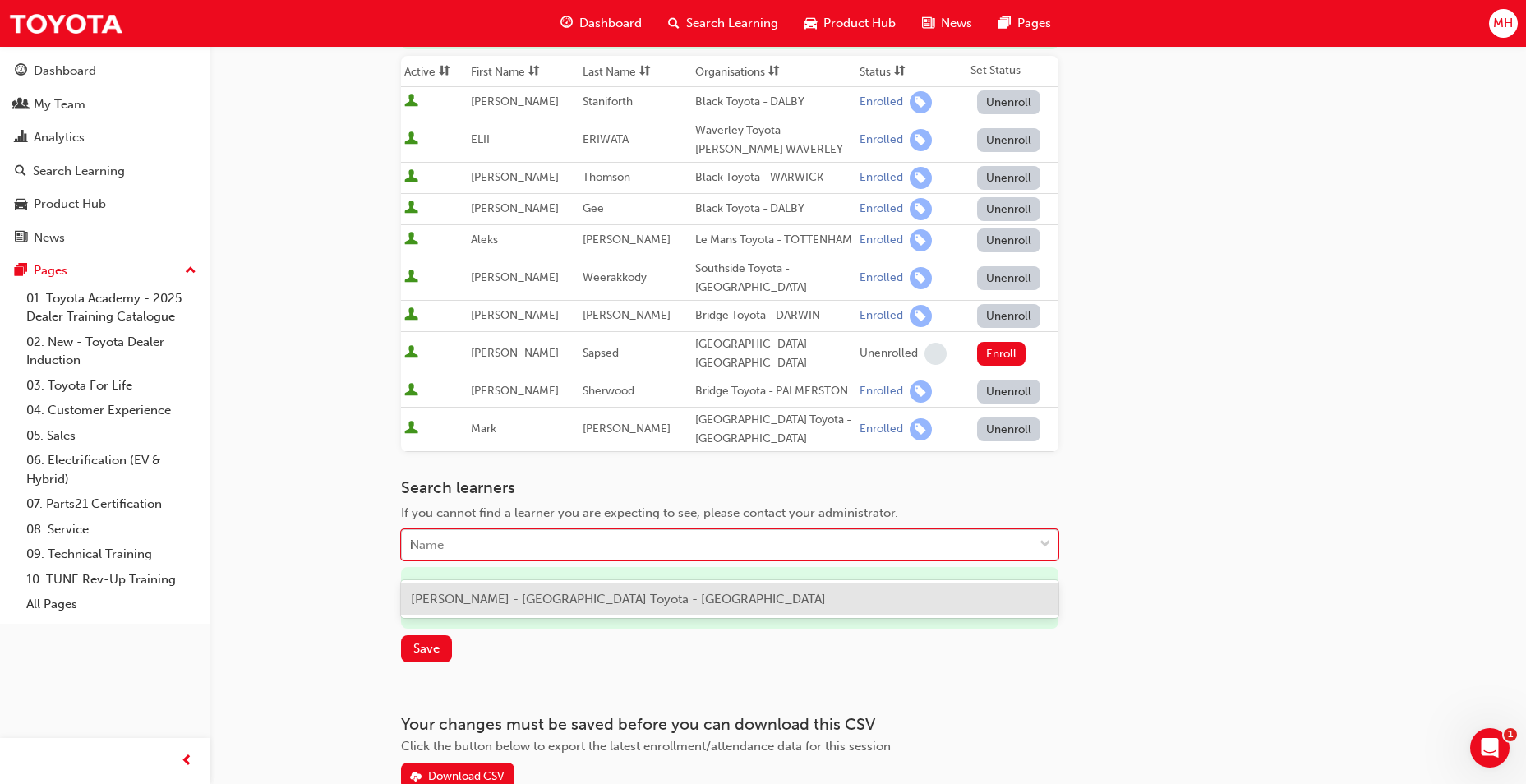
type input "iz"
click at [612, 594] on span "[PERSON_NAME] - [GEOGRAPHIC_DATA] Toyota - [GEOGRAPHIC_DATA]" at bounding box center [618, 599] width 415 height 15
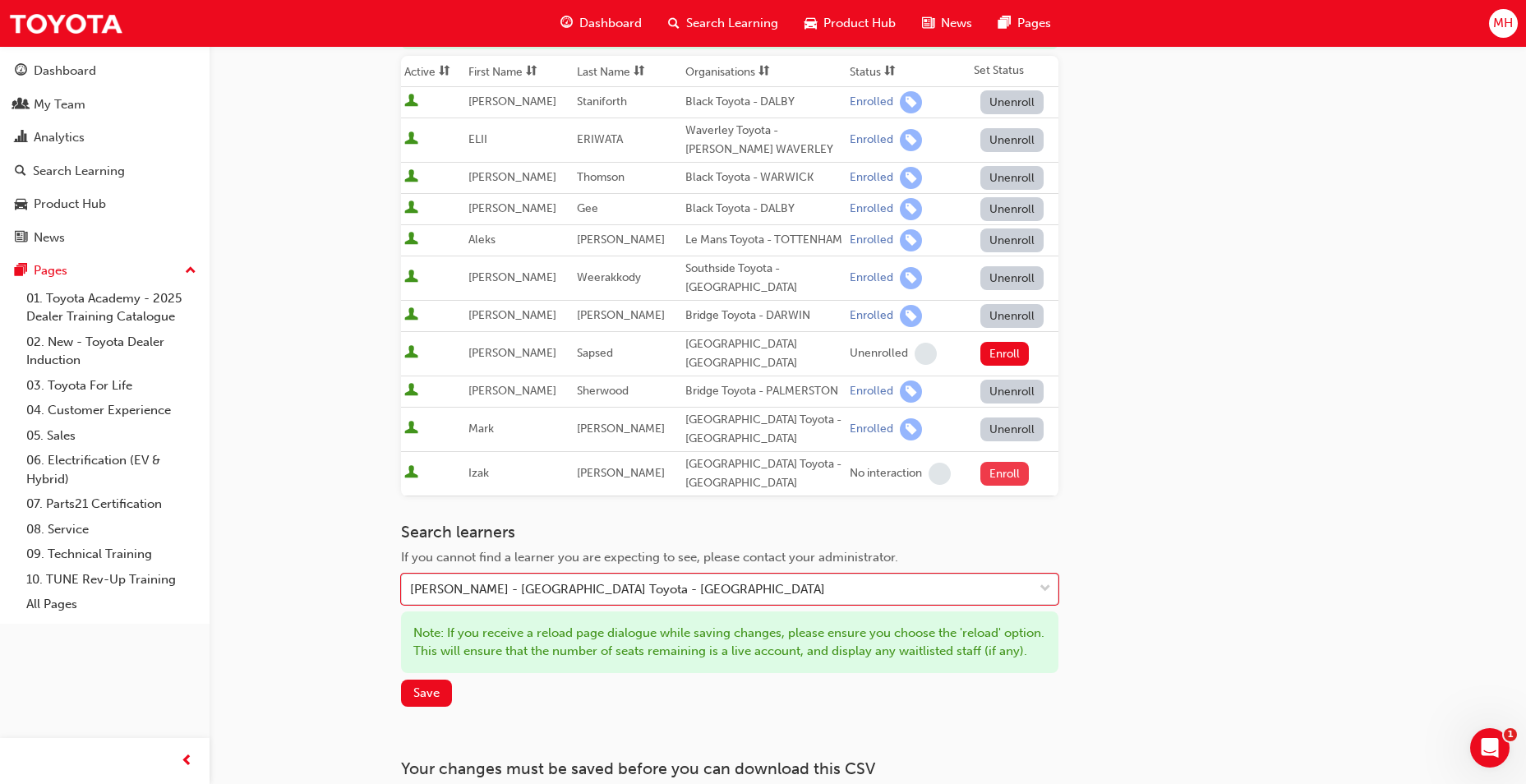
click at [1001, 486] on button "Enroll" at bounding box center [1005, 474] width 49 height 24
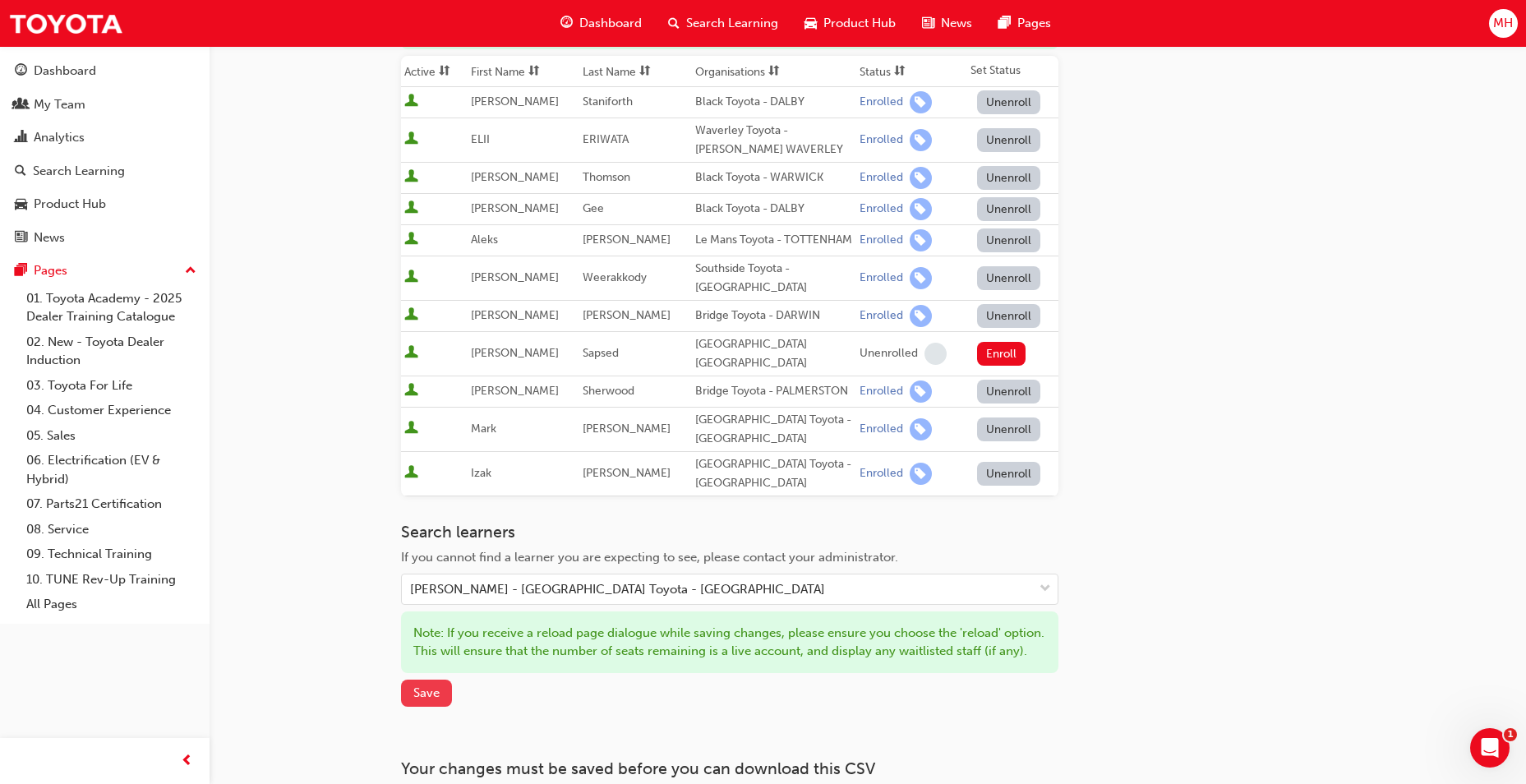
click at [417, 700] on span "Save" at bounding box center [426, 693] width 27 height 15
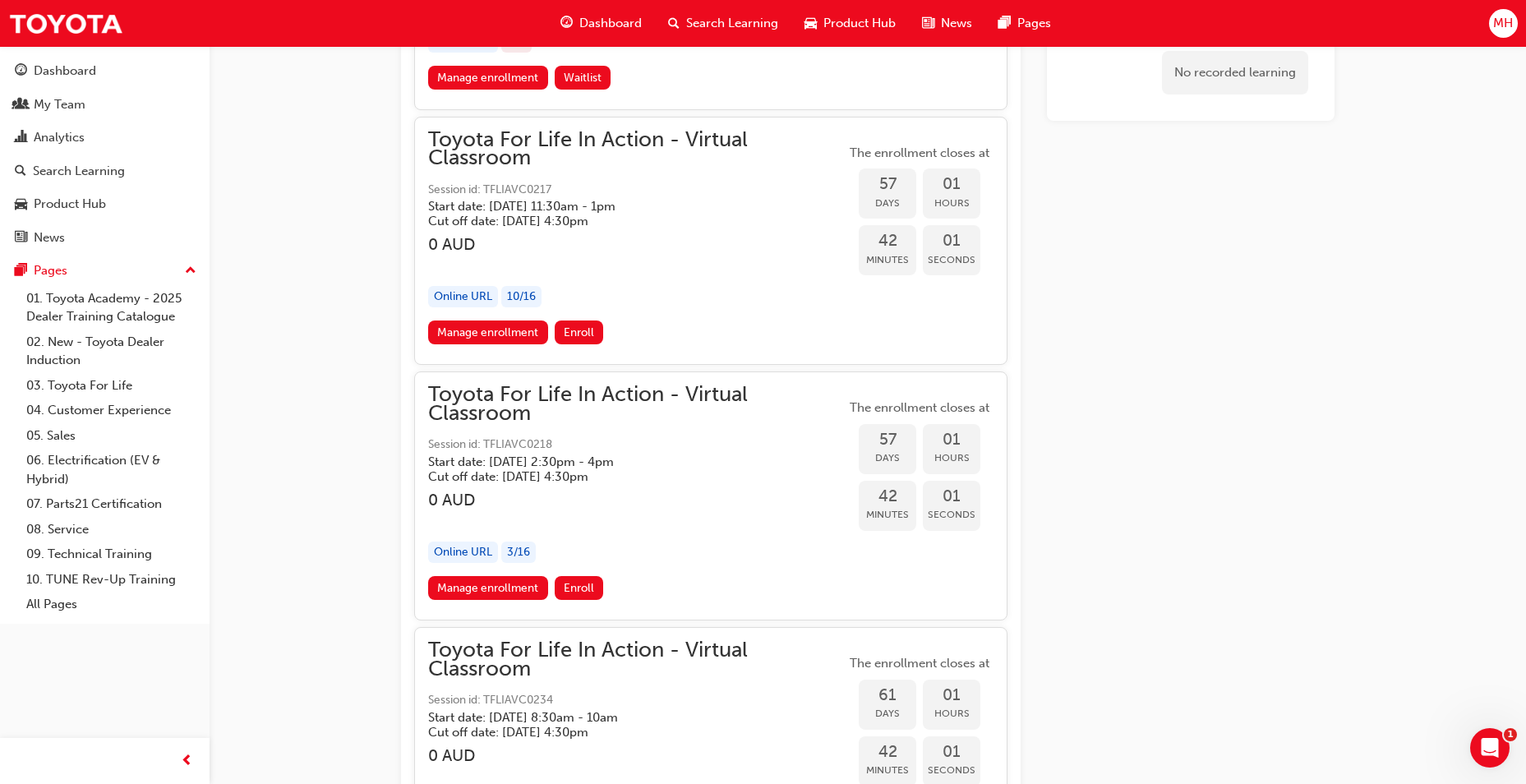
scroll to position [19874, 0]
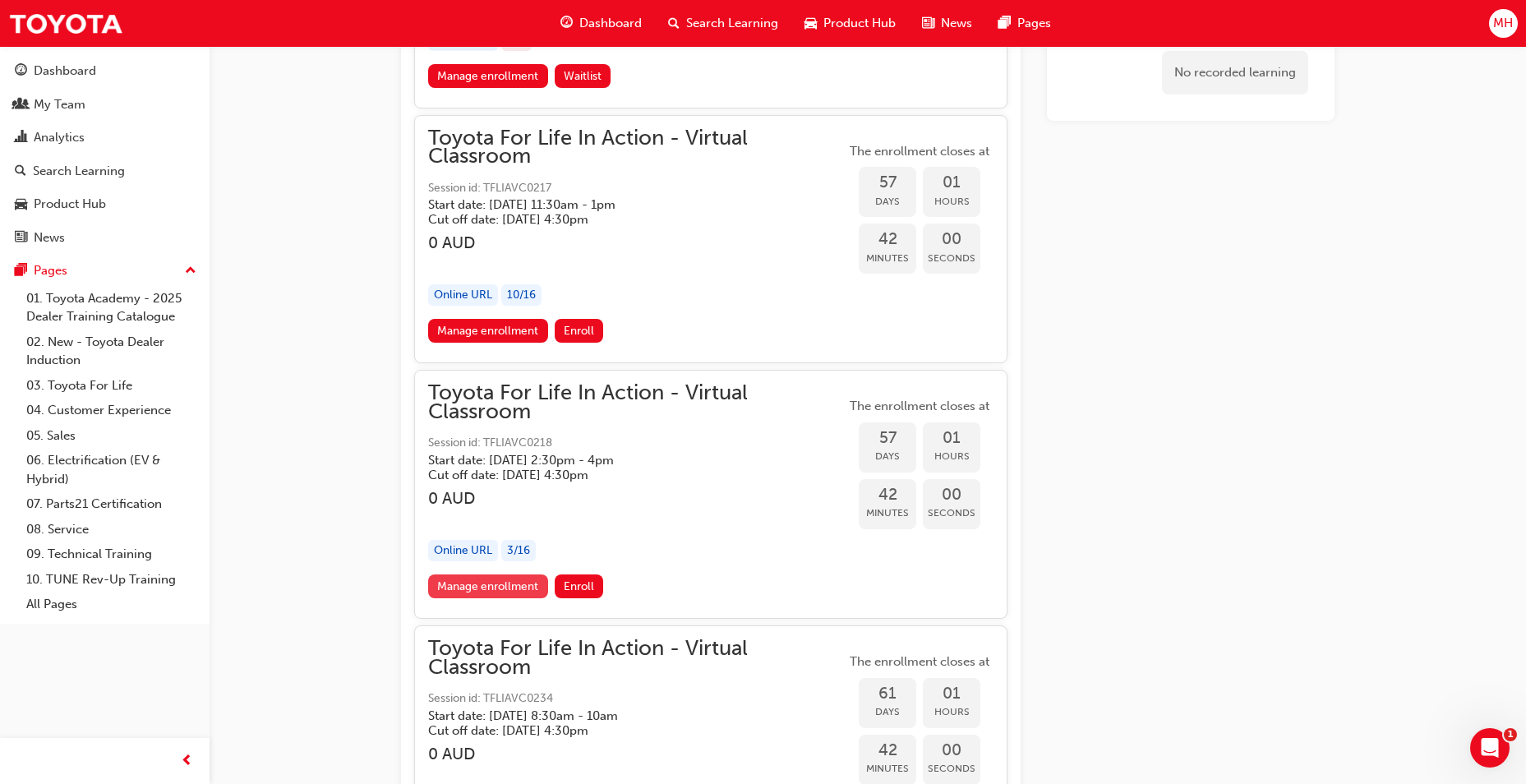
click at [529, 594] on link "Manage enrollment" at bounding box center [488, 586] width 120 height 24
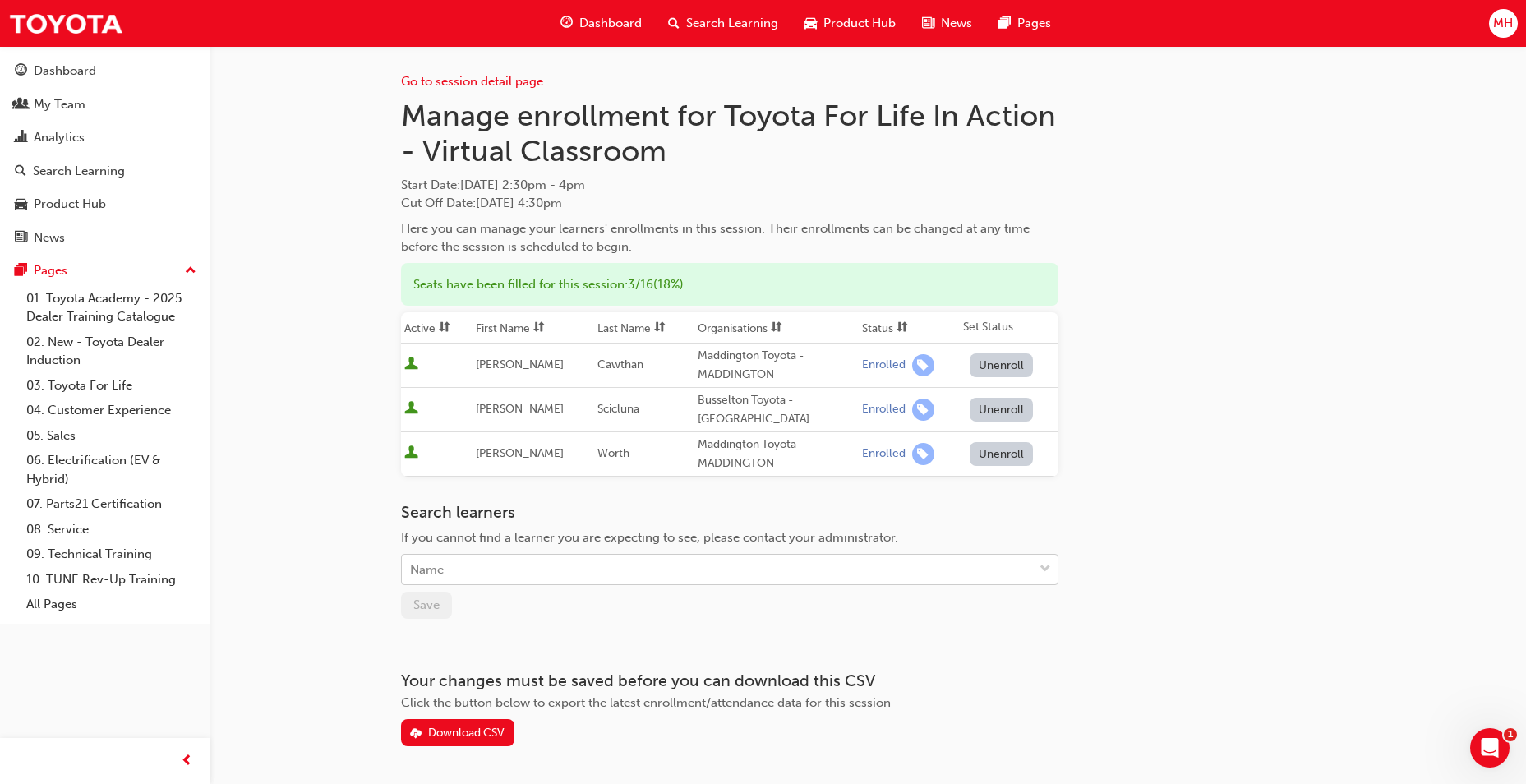
click at [597, 566] on div "Name" at bounding box center [717, 569] width 631 height 28
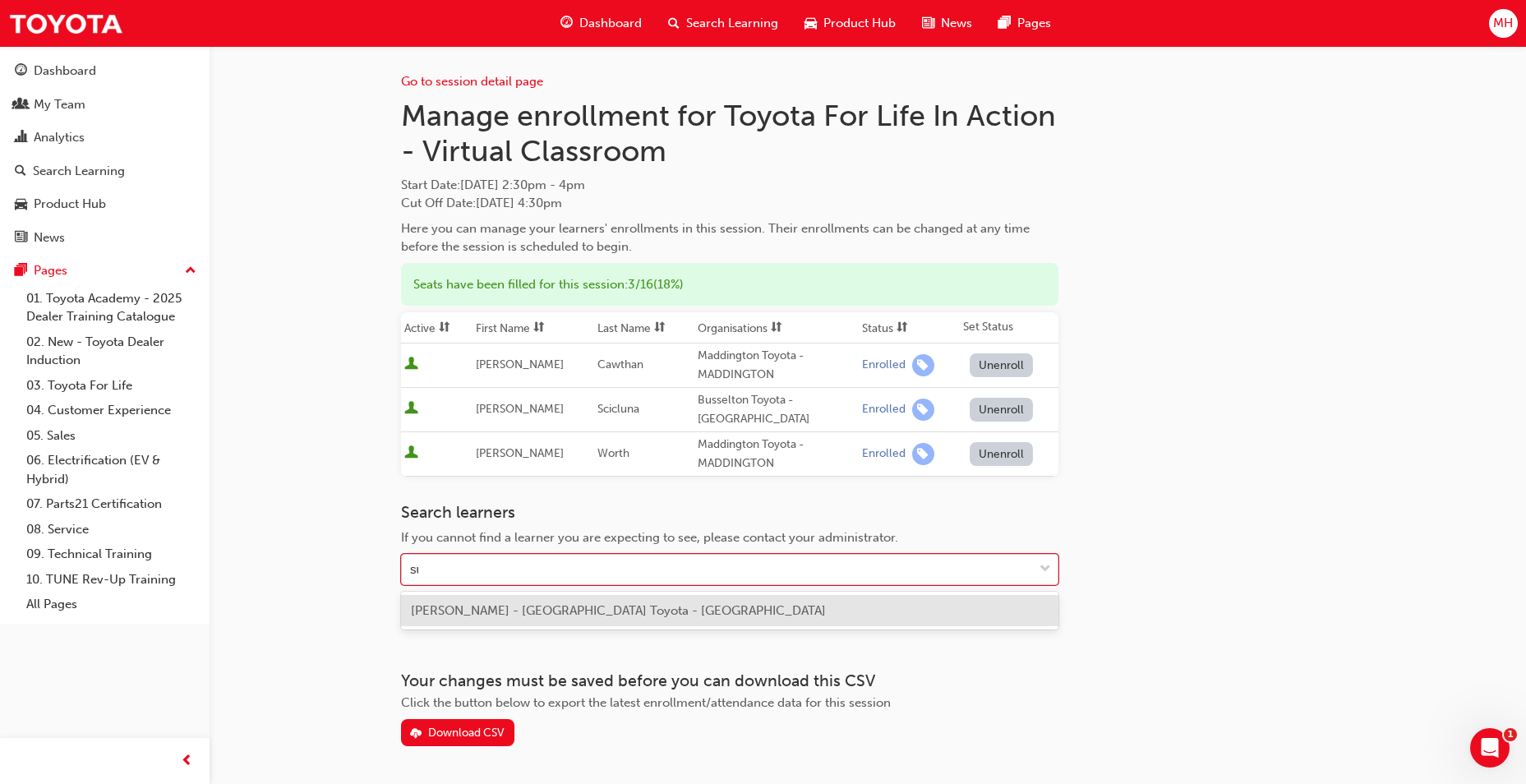
type input "sur"
click at [557, 613] on span "[PERSON_NAME] - [GEOGRAPHIC_DATA] Toyota - [GEOGRAPHIC_DATA]" at bounding box center [618, 610] width 415 height 15
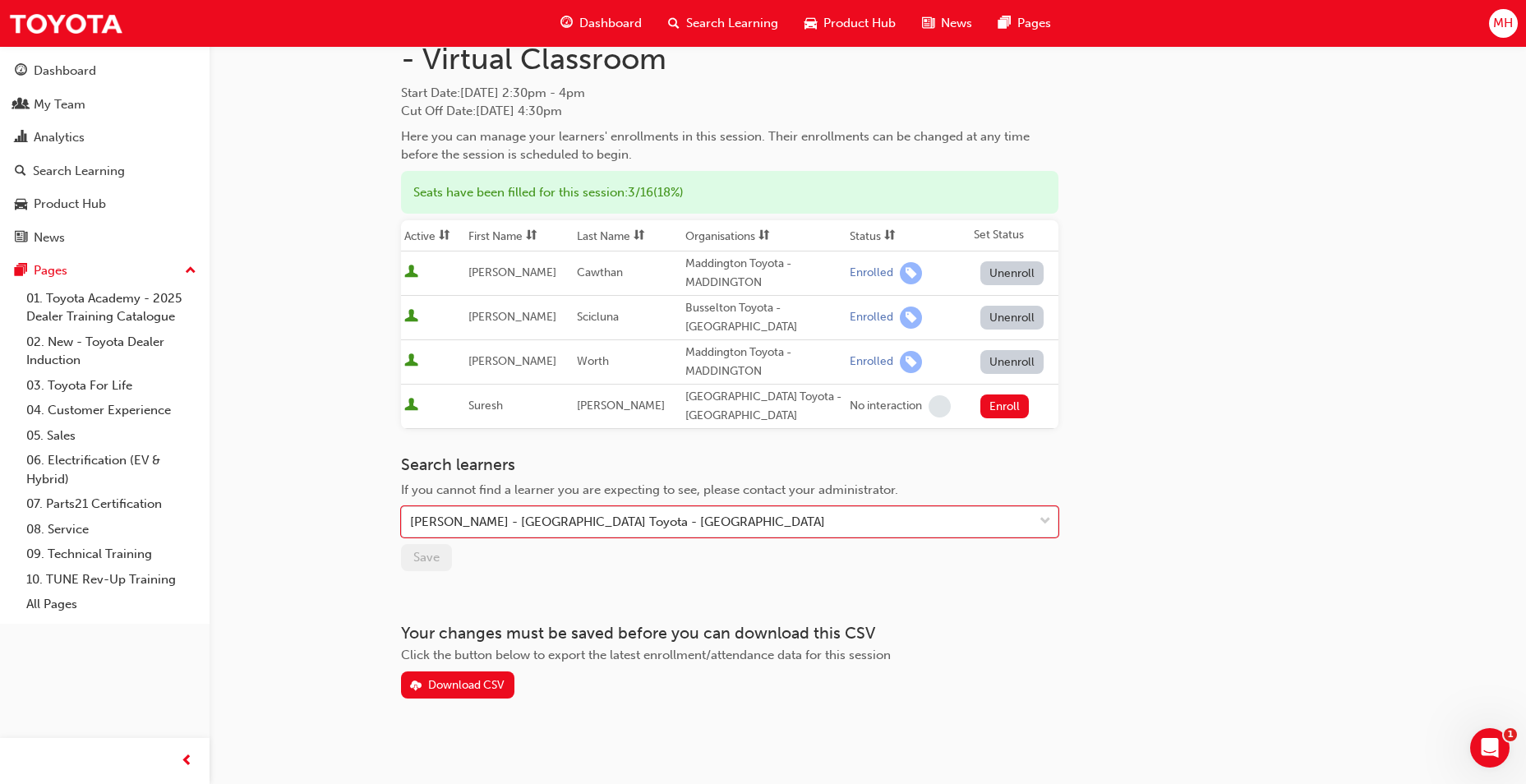
scroll to position [101, 0]
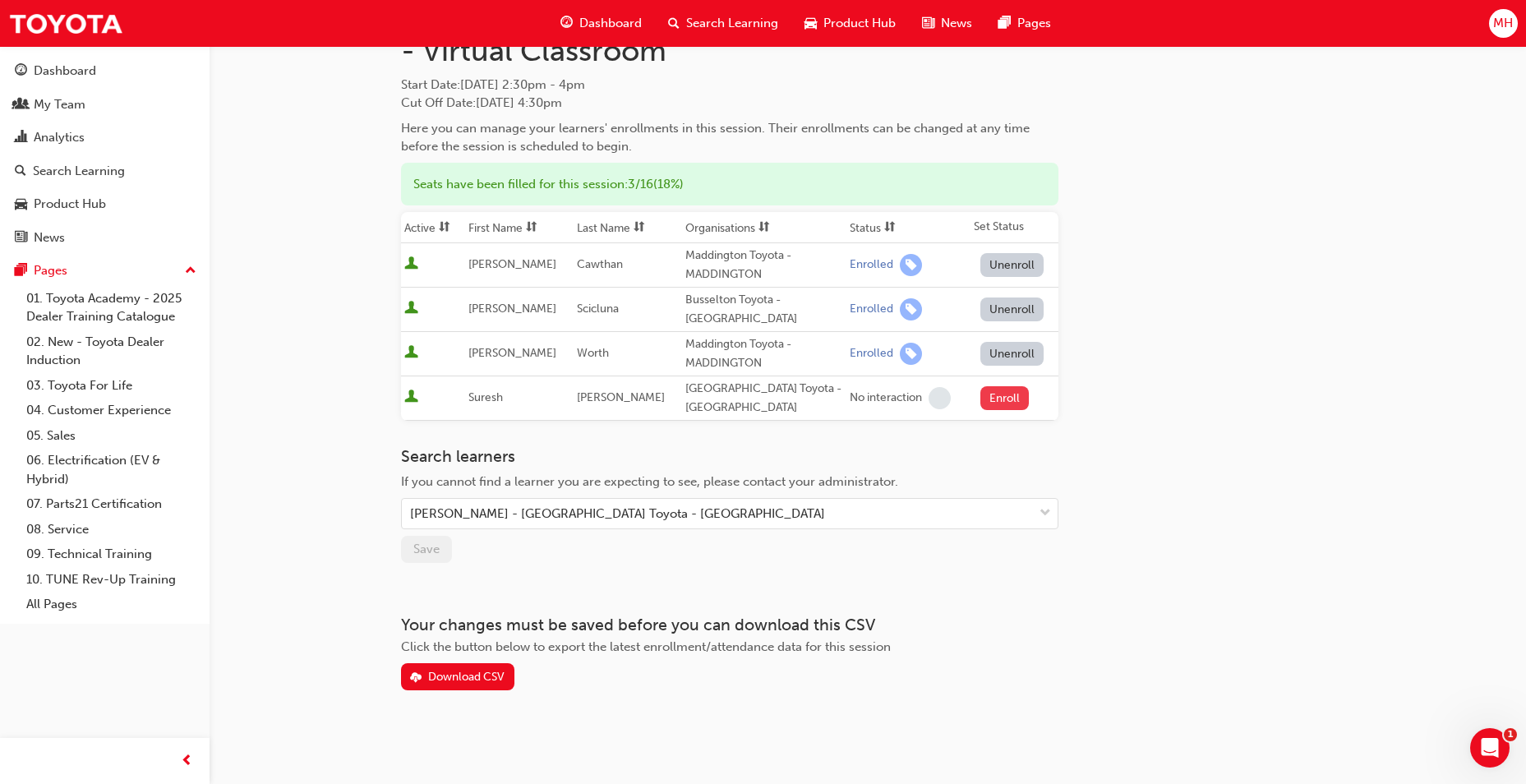
click at [1009, 405] on button "Enroll" at bounding box center [1005, 398] width 49 height 24
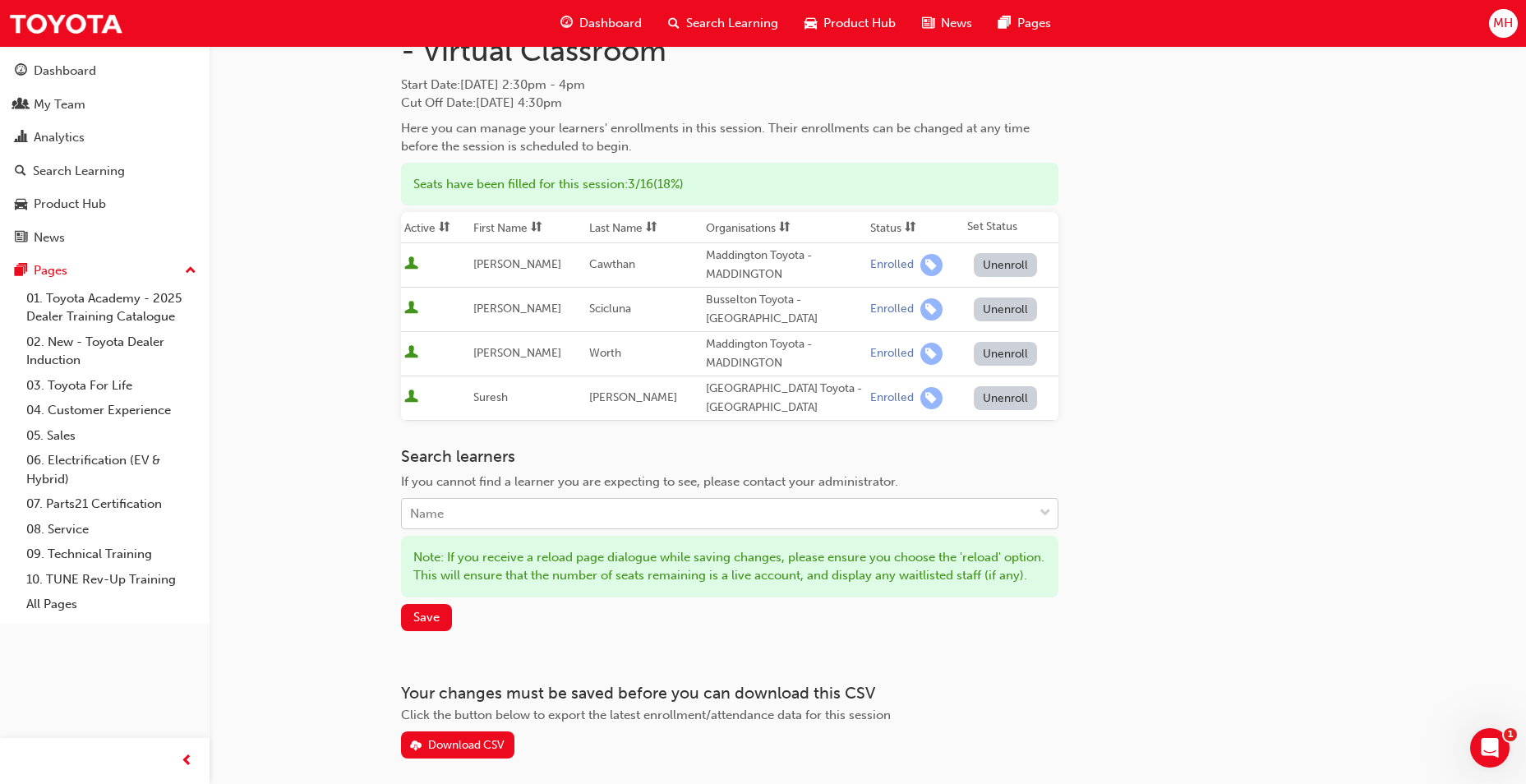
click at [631, 520] on div "Name" at bounding box center [717, 513] width 631 height 28
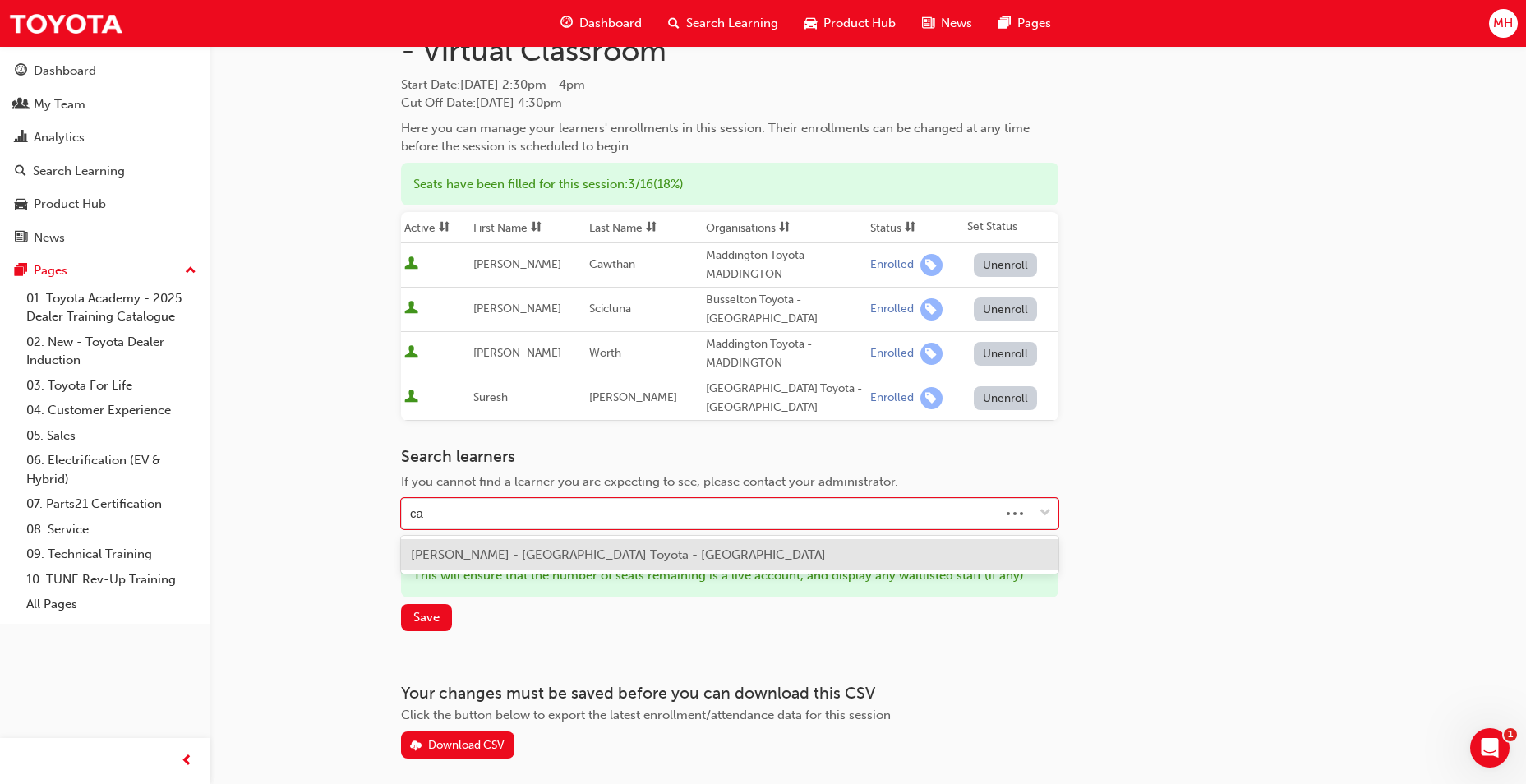
type input "cal"
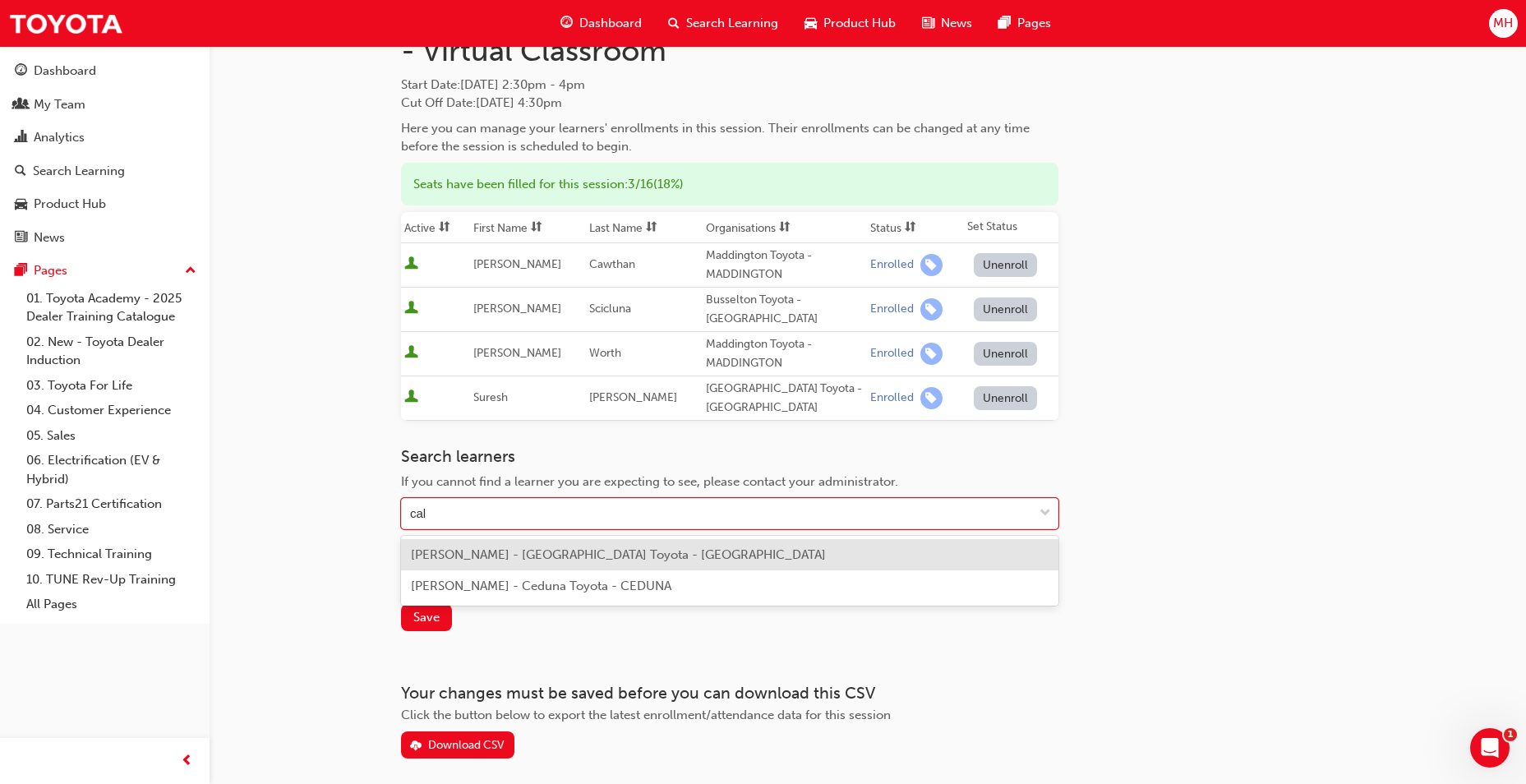
click at [531, 561] on span "[PERSON_NAME] - [GEOGRAPHIC_DATA] Toyota - [GEOGRAPHIC_DATA]" at bounding box center [618, 554] width 415 height 15
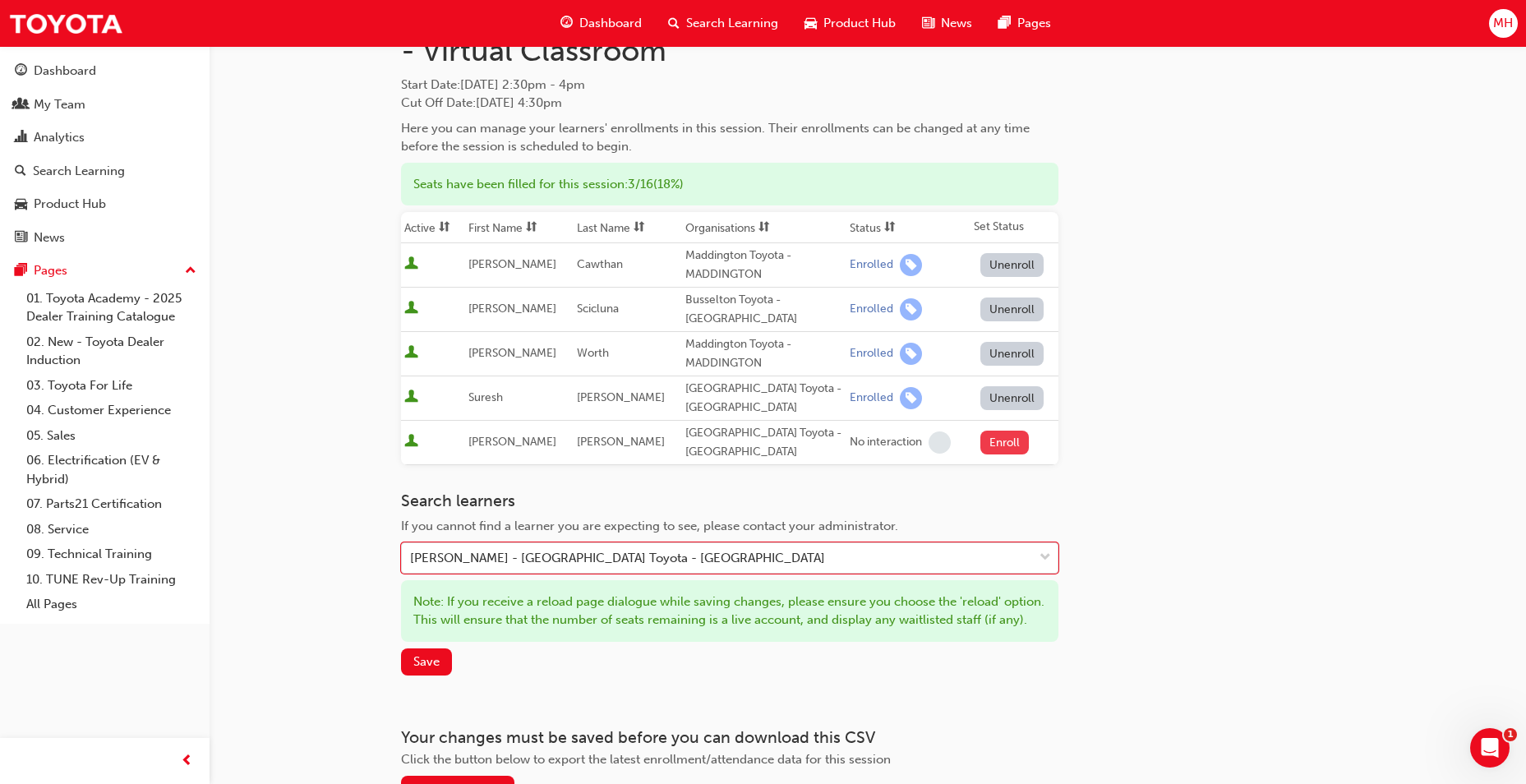
click at [990, 443] on button "Enroll" at bounding box center [1005, 443] width 49 height 24
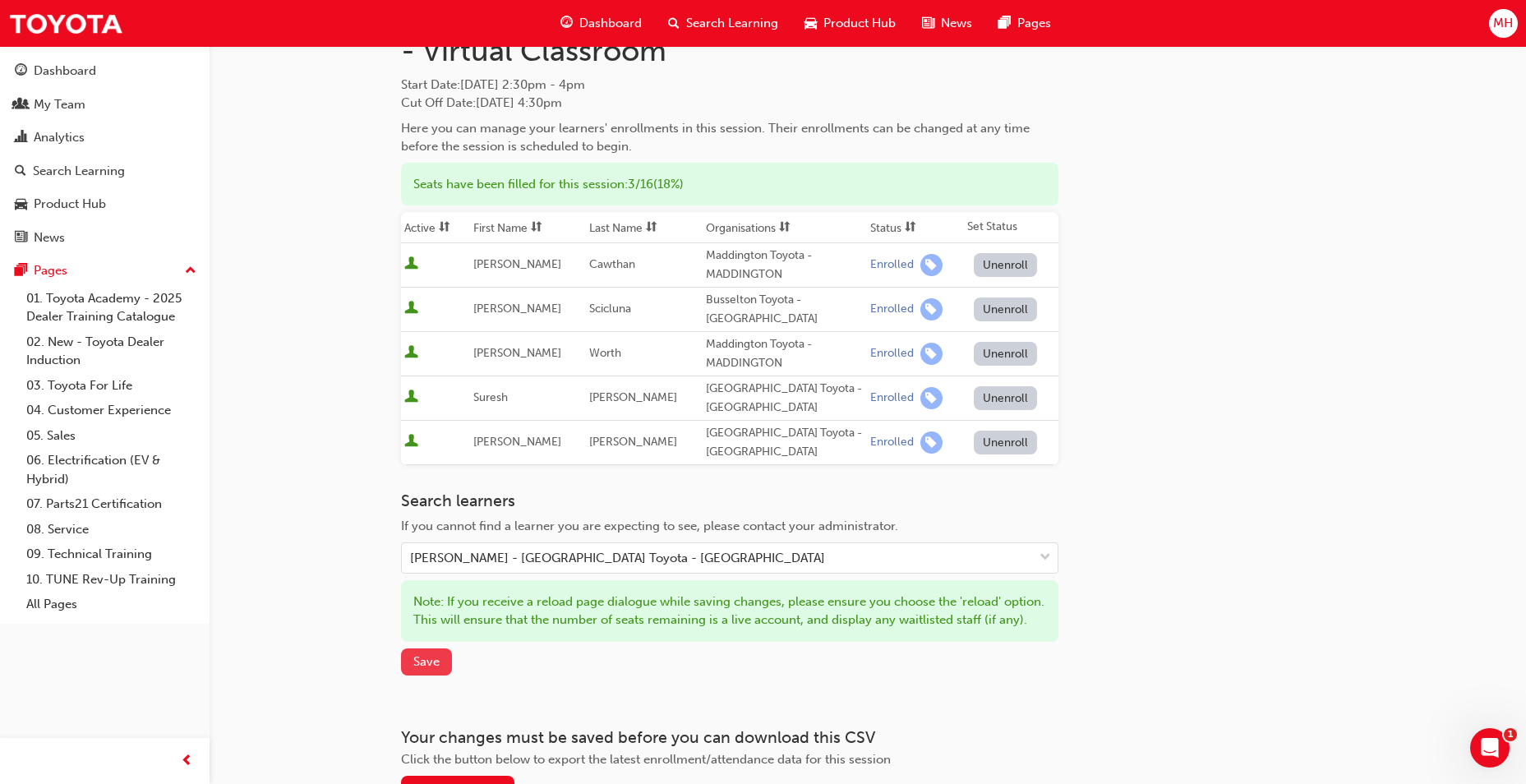
click at [436, 669] on span "Save" at bounding box center [426, 661] width 27 height 15
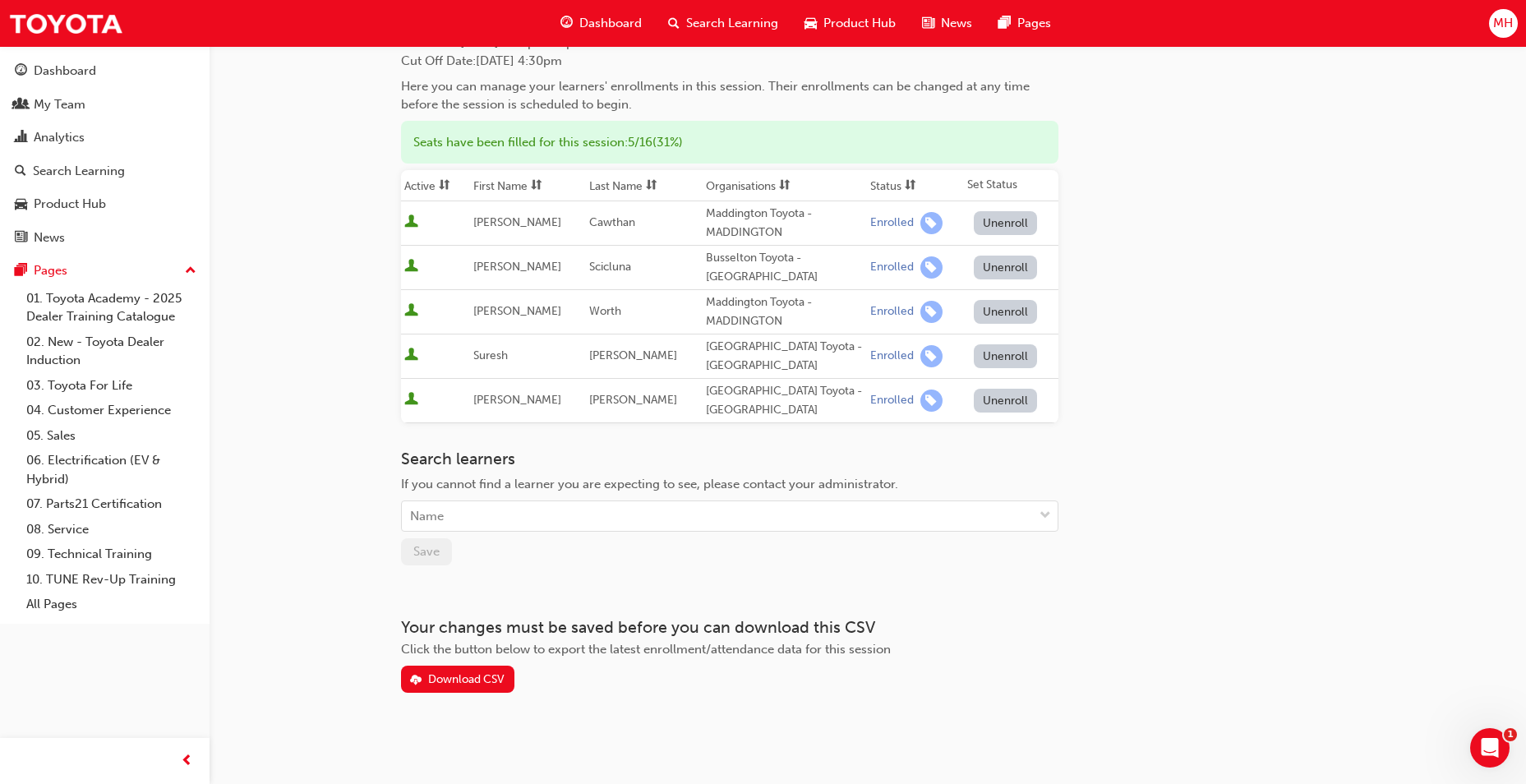
scroll to position [145, 0]
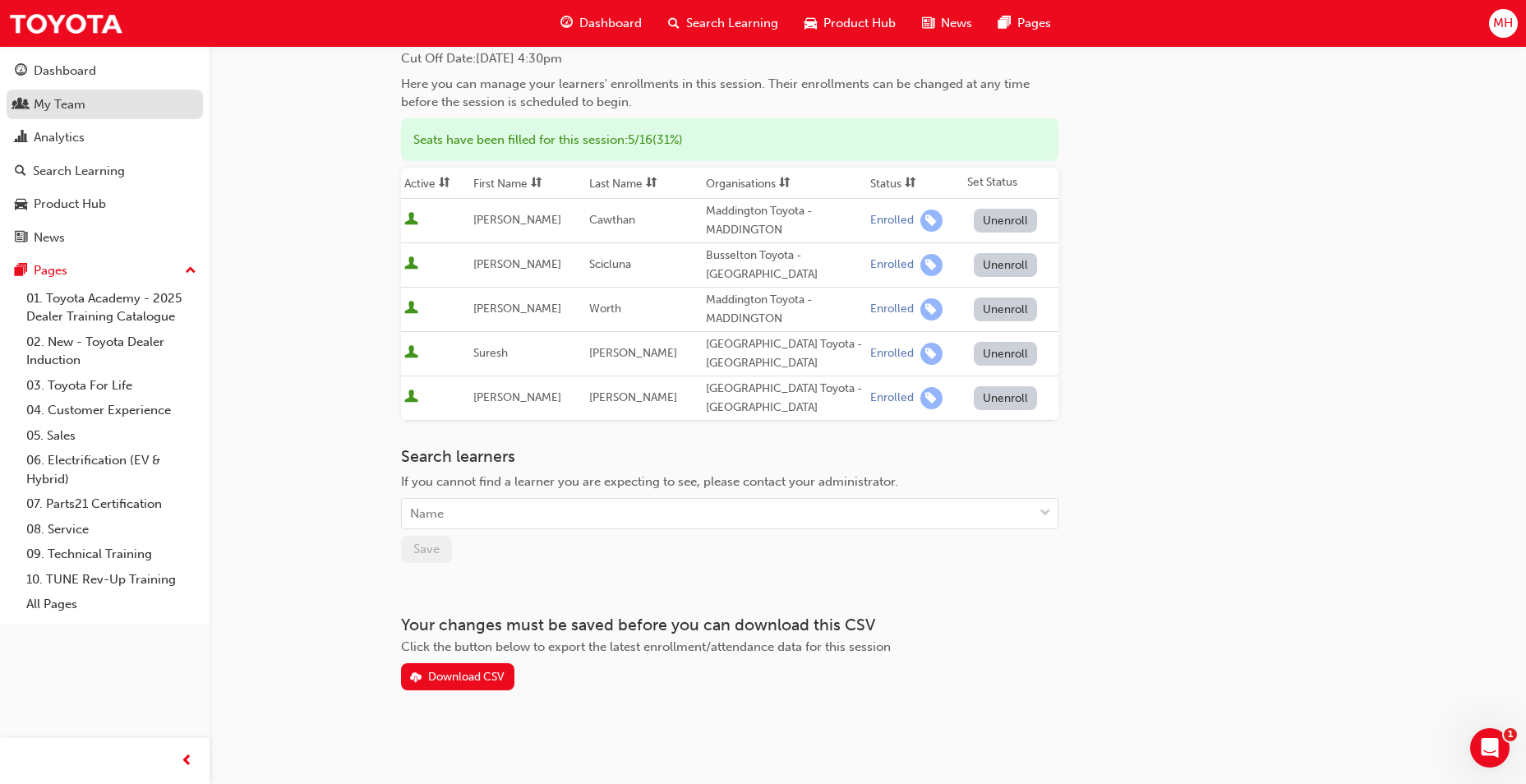
click at [71, 102] on div "My Team" at bounding box center [59, 104] width 52 height 19
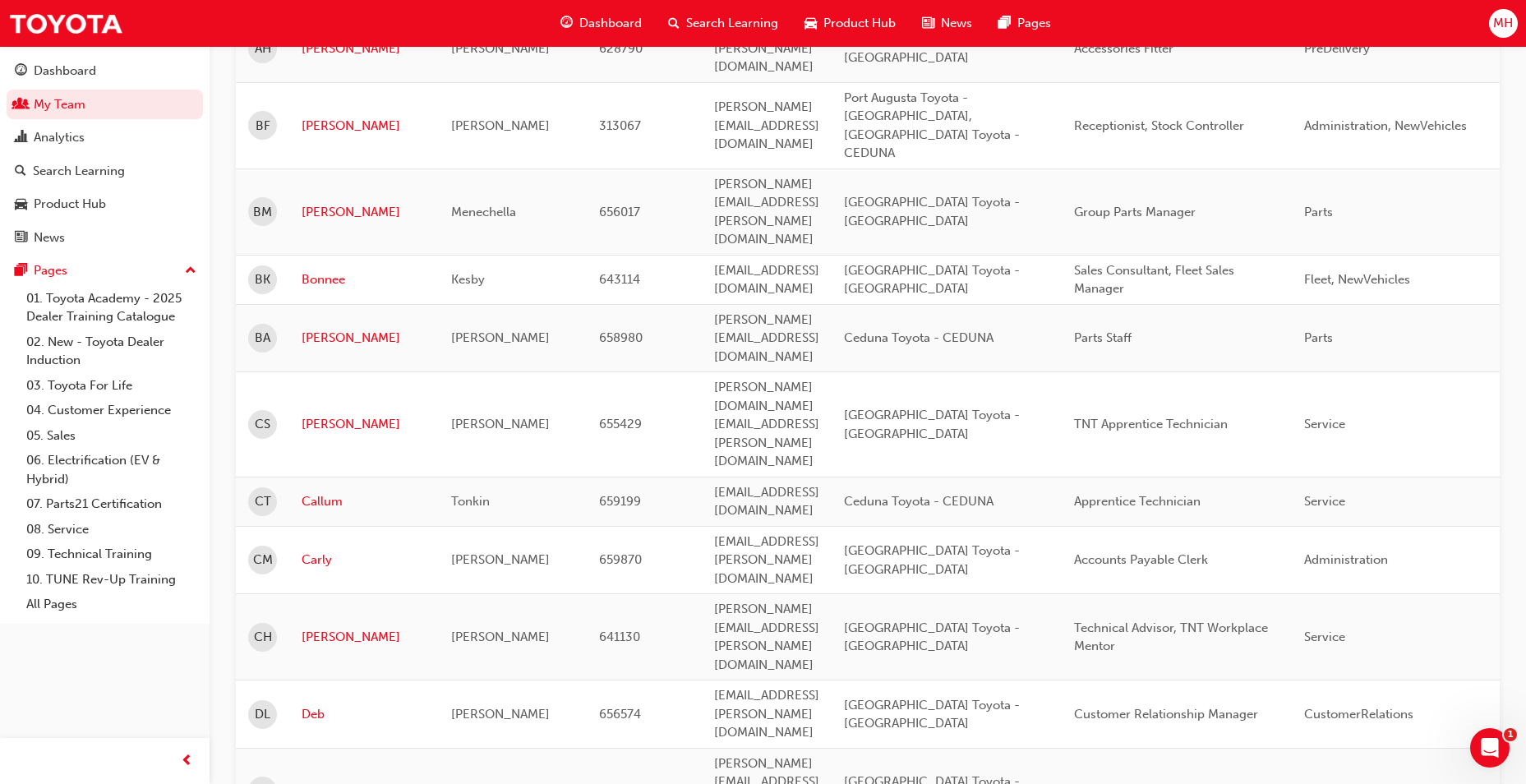
scroll to position [802, 0]
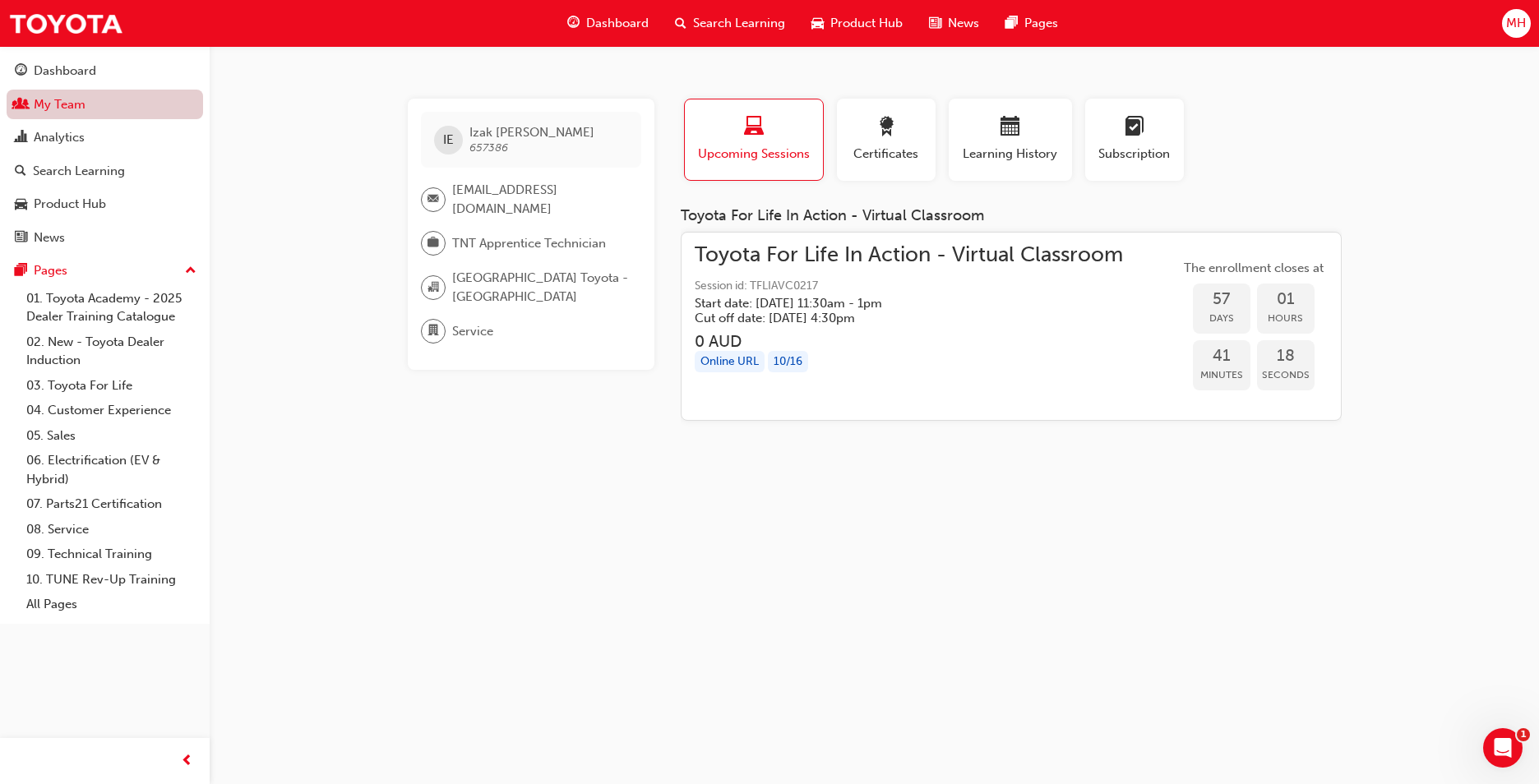
click at [73, 116] on link "My Team" at bounding box center [104, 104] width 197 height 30
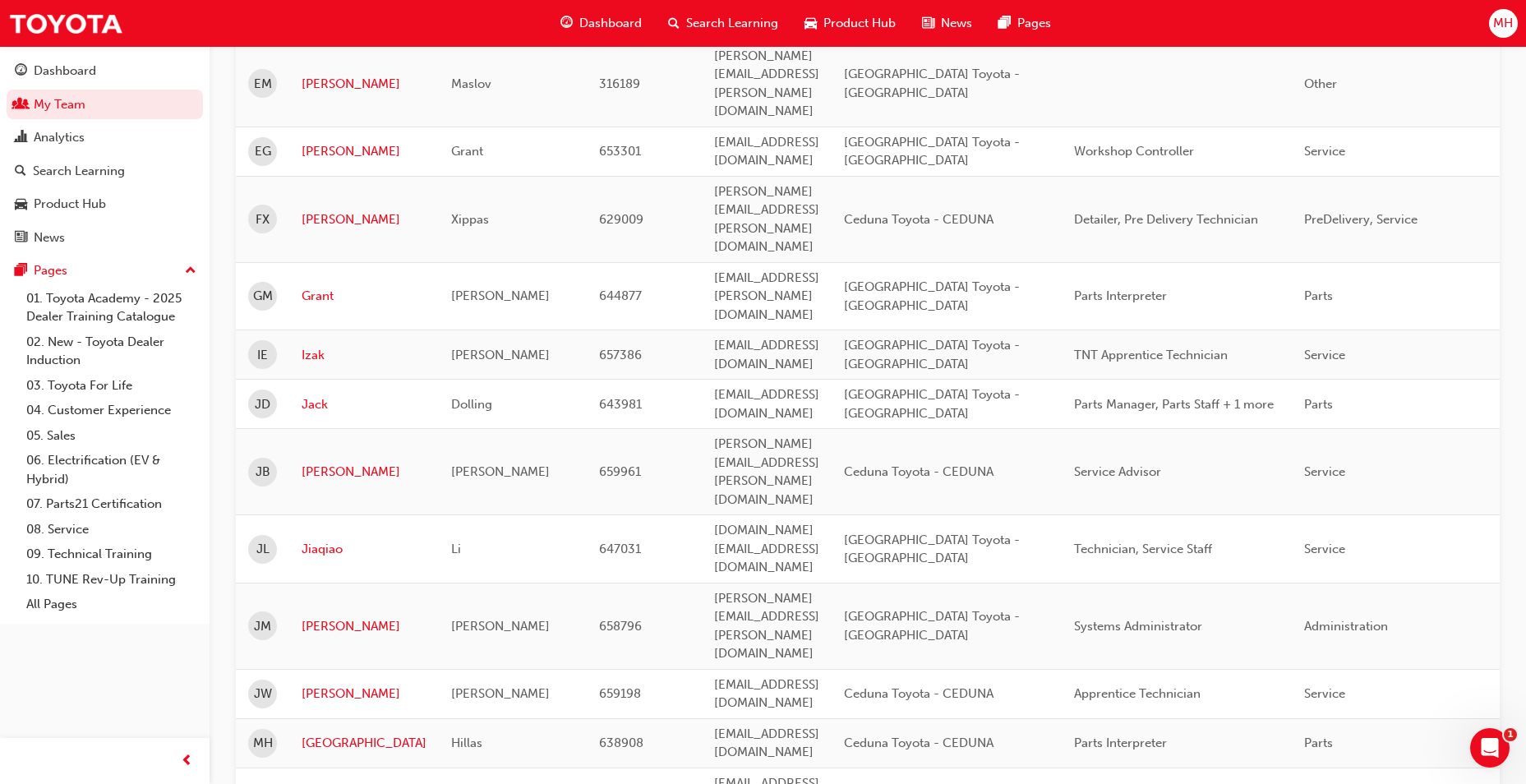
scroll to position [2186, 0]
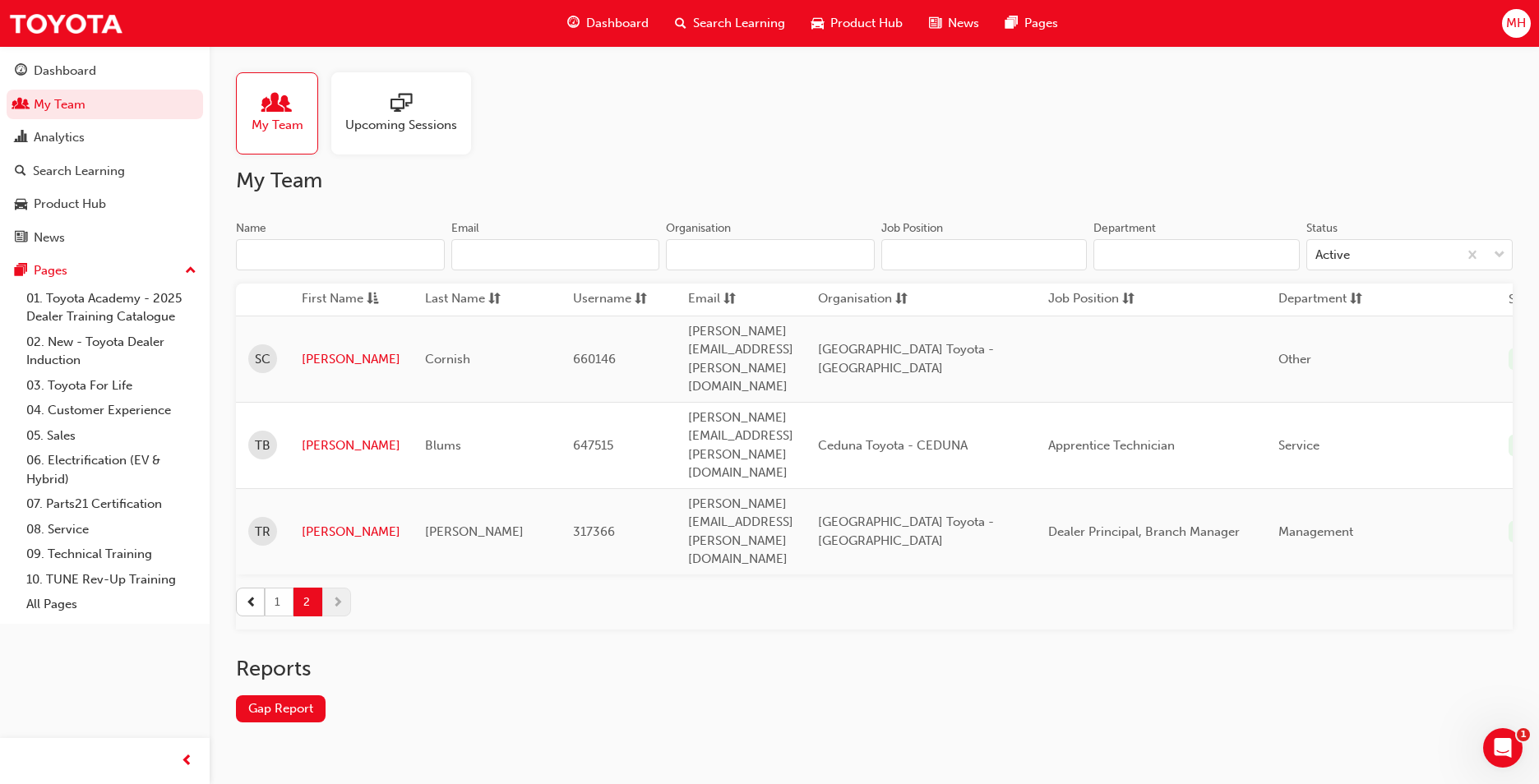
click at [286, 587] on button "1" at bounding box center [278, 601] width 28 height 28
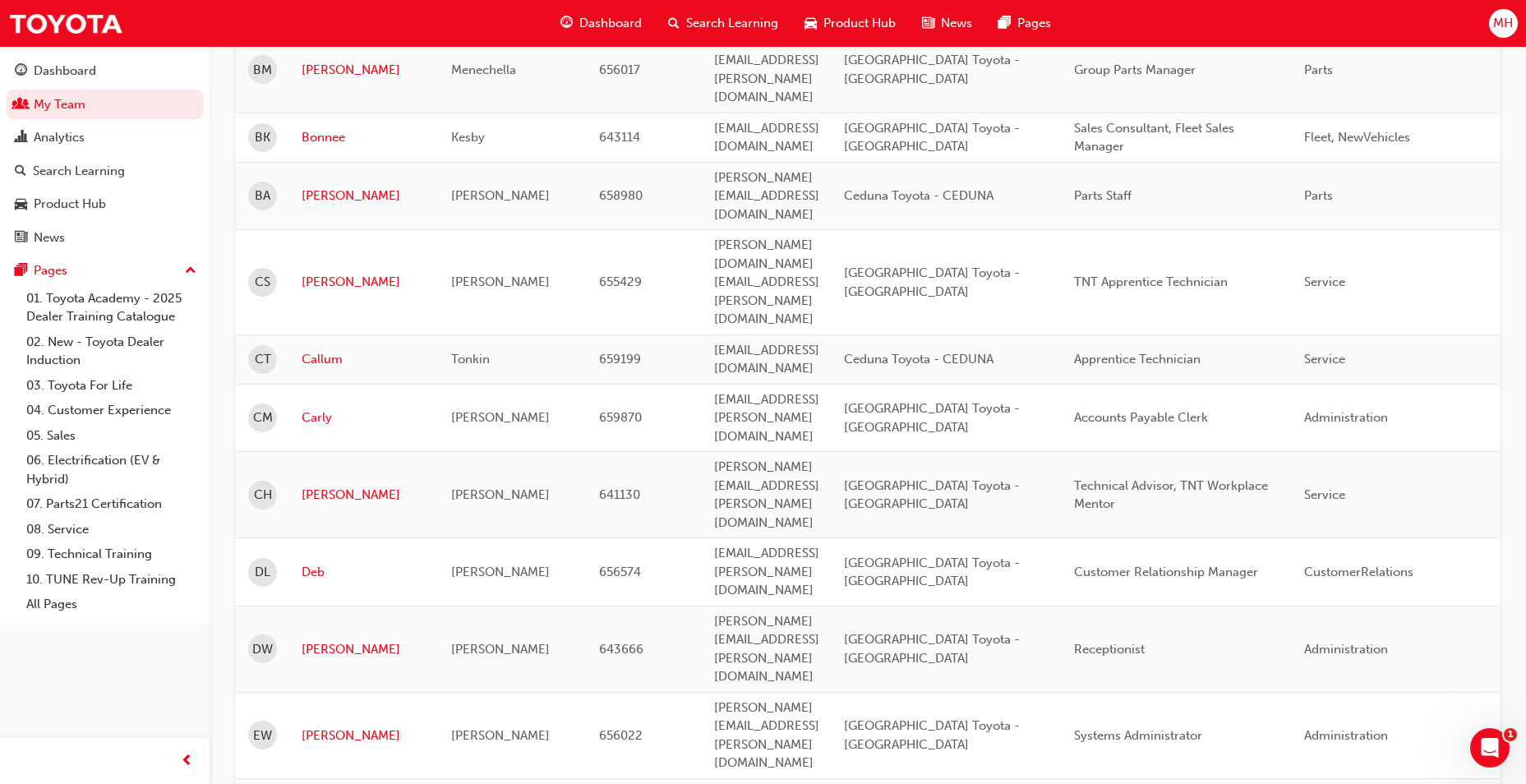
scroll to position [1232, 0]
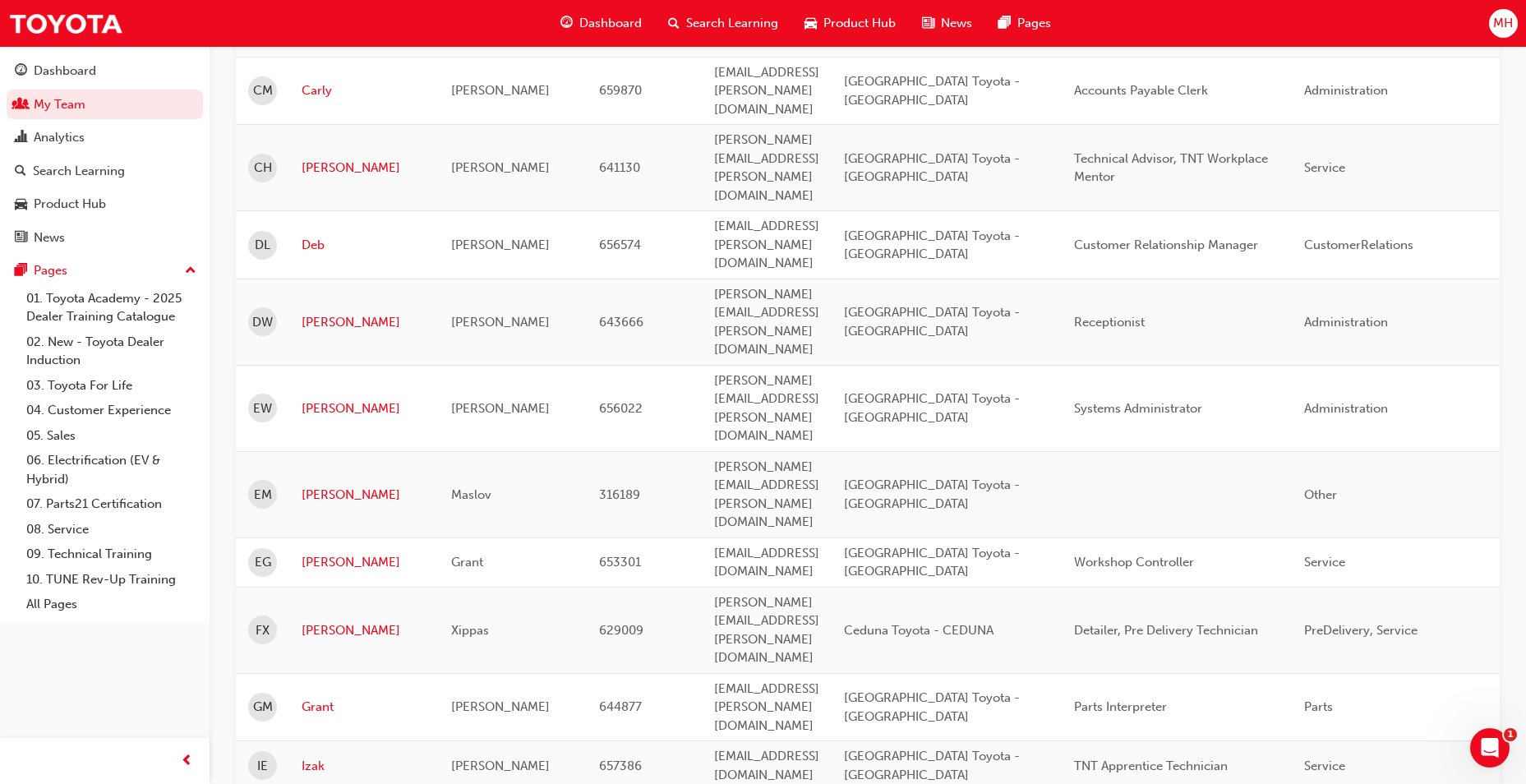
click at [713, 26] on span "Search Learning" at bounding box center [732, 23] width 92 height 19
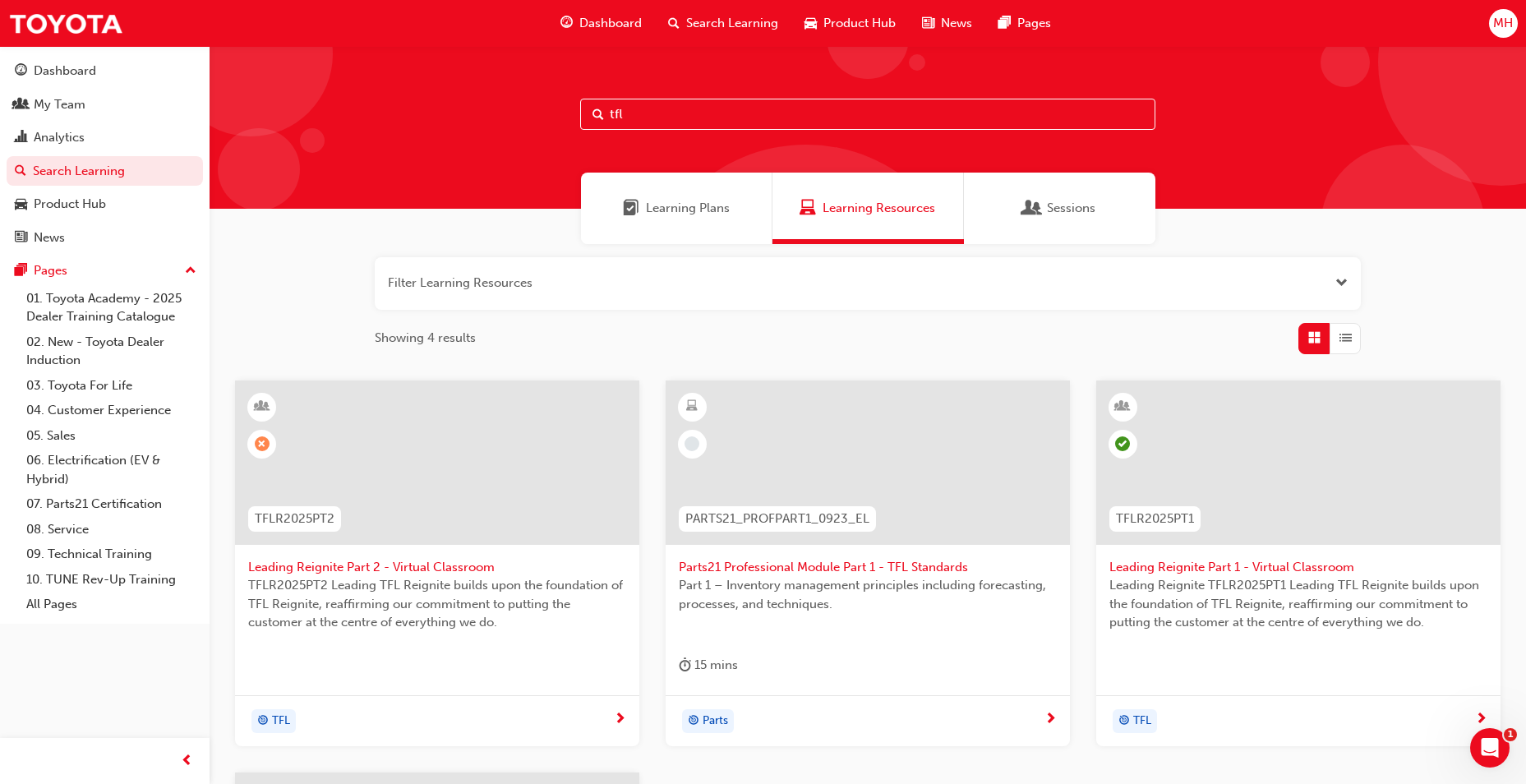
drag, startPoint x: 713, startPoint y: 109, endPoint x: 518, endPoint y: 110, distance: 195.0
click at [518, 110] on div "tfl" at bounding box center [867, 127] width 1316 height 163
type input "induction"
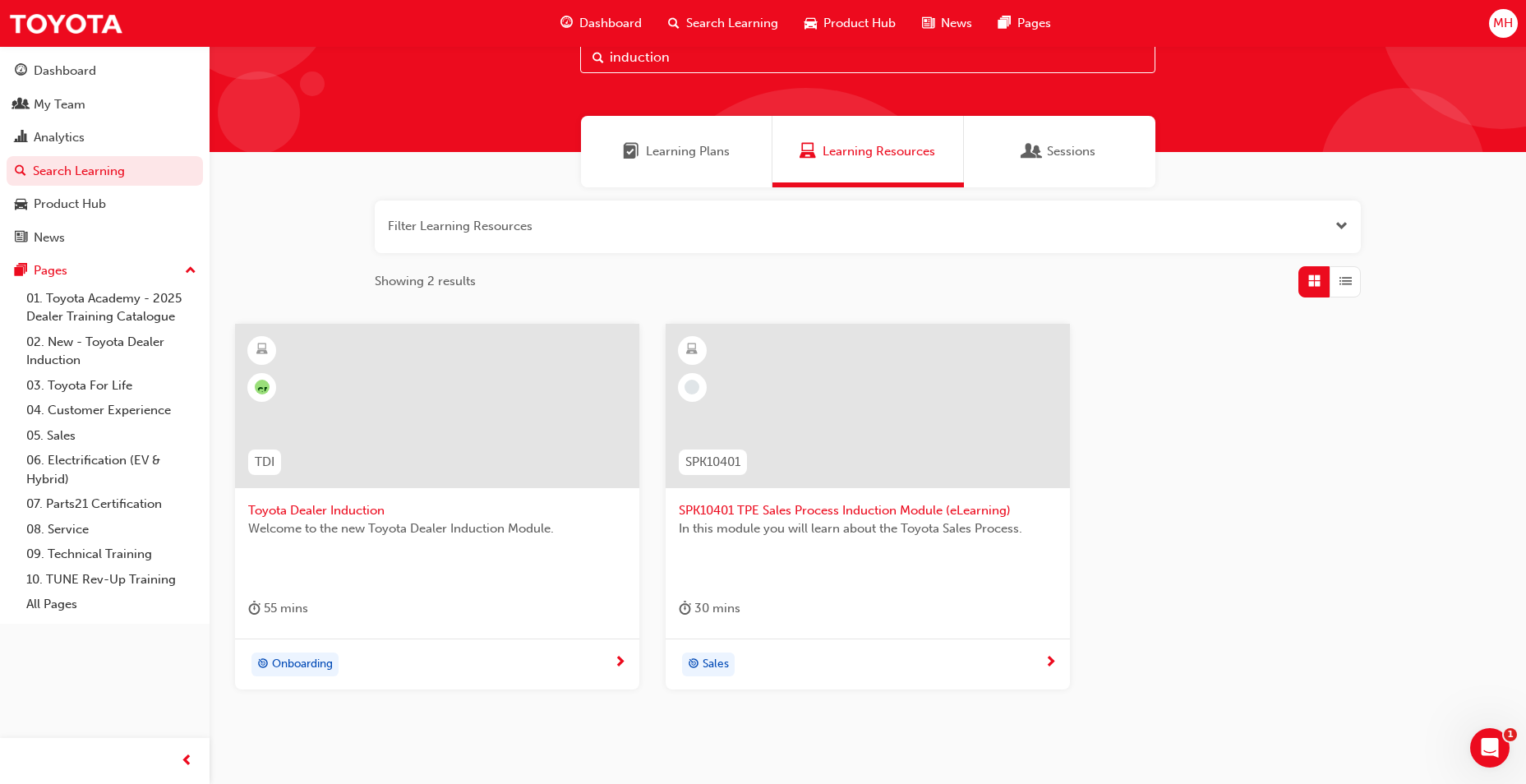
scroll to position [82, 0]
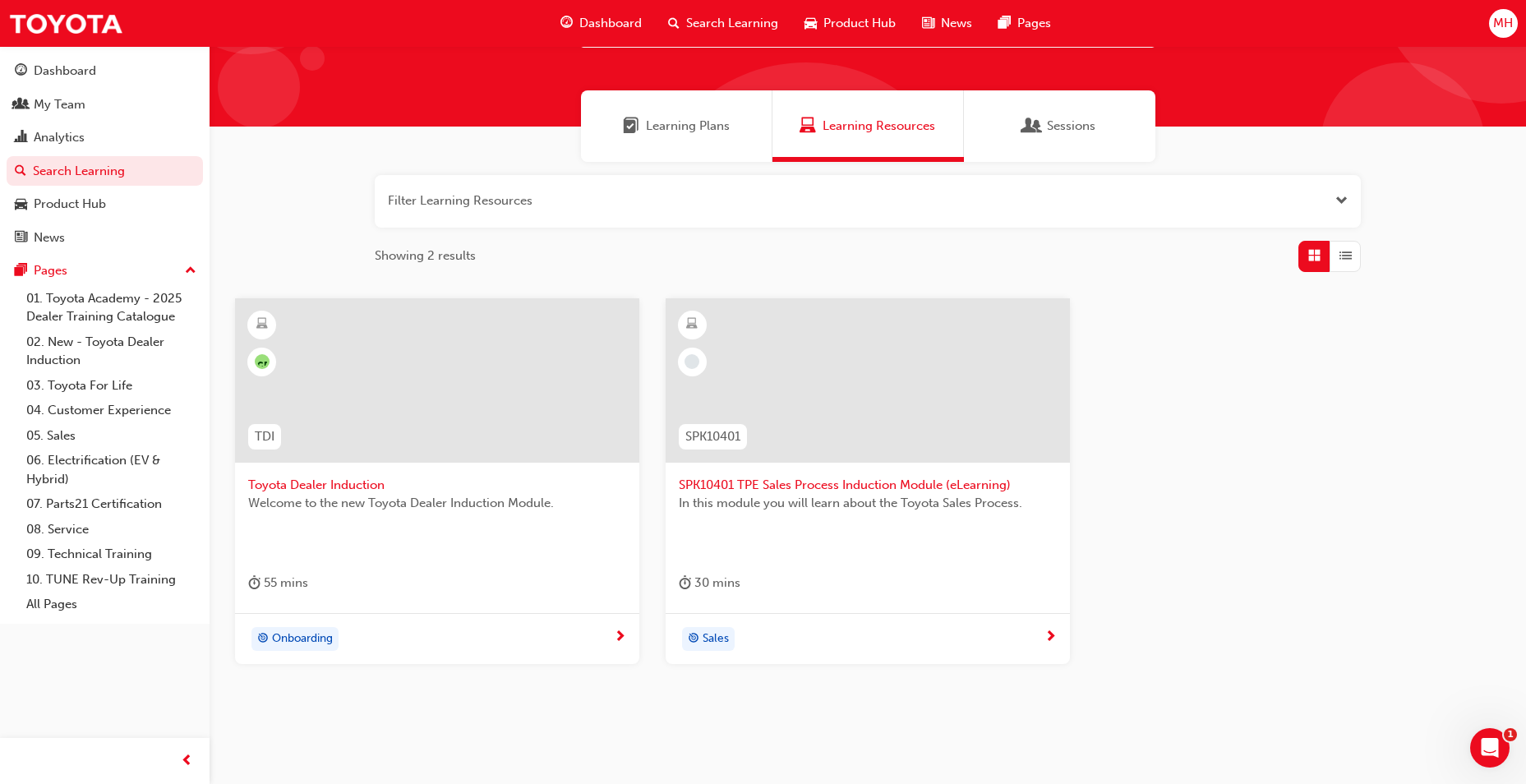
click at [328, 476] on span "Toyota Dealer Induction" at bounding box center [436, 485] width 378 height 19
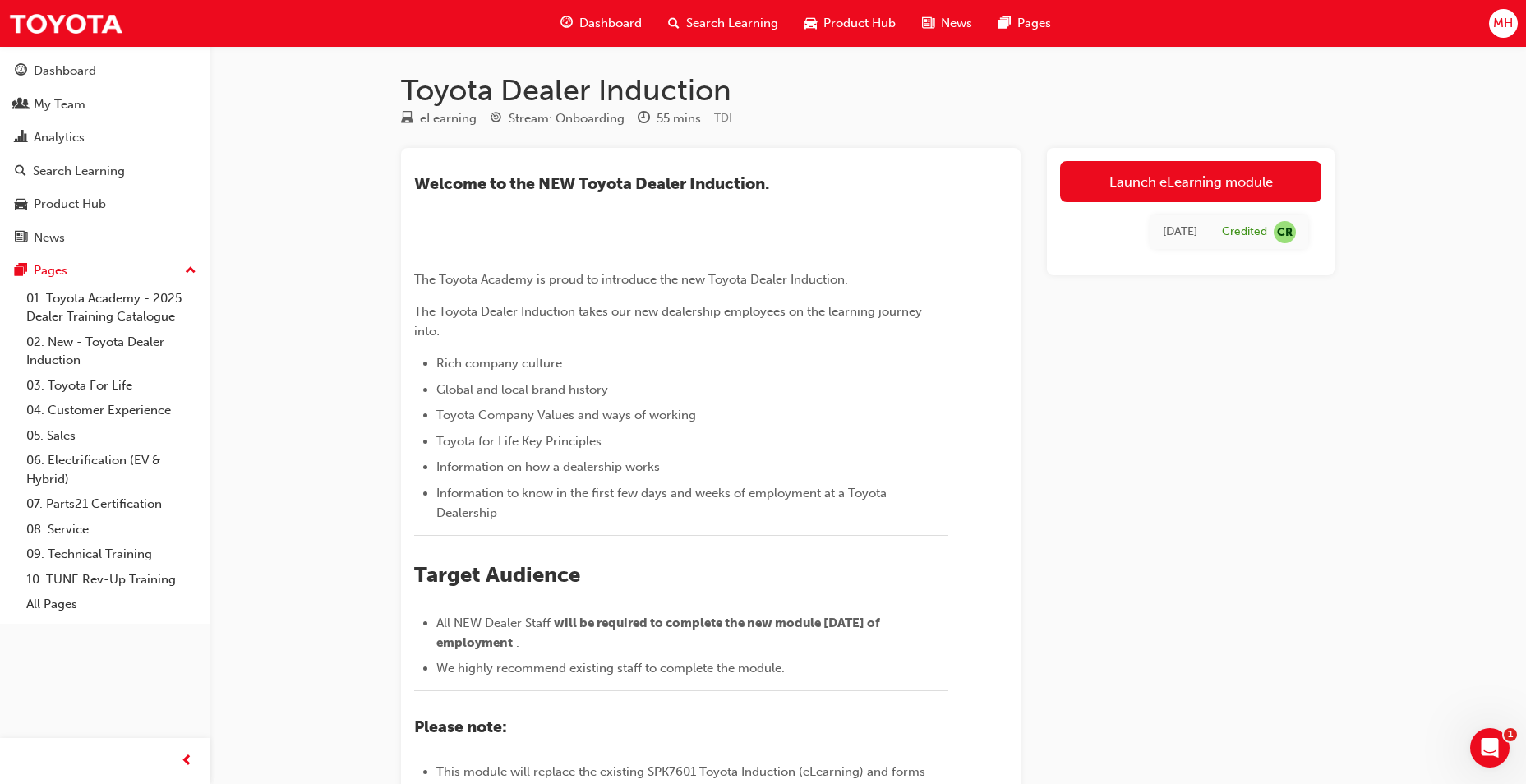
click at [1035, 634] on div "​Welcome to the NEW Toyota Dealer Induction. ﻿ The Toyota Academy is proud to i…" at bounding box center [867, 587] width 933 height 879
click at [1486, 349] on div "Toyota Dealer Induction eLearning Stream: Onboarding 55 mins TDI ​Welcome to th…" at bounding box center [763, 560] width 1526 height 1121
click at [1520, 36] on div "Dashboard Search Learning Product Hub News Pages MH" at bounding box center [763, 23] width 1526 height 47
click at [1507, 33] on div "MH" at bounding box center [1503, 23] width 28 height 28
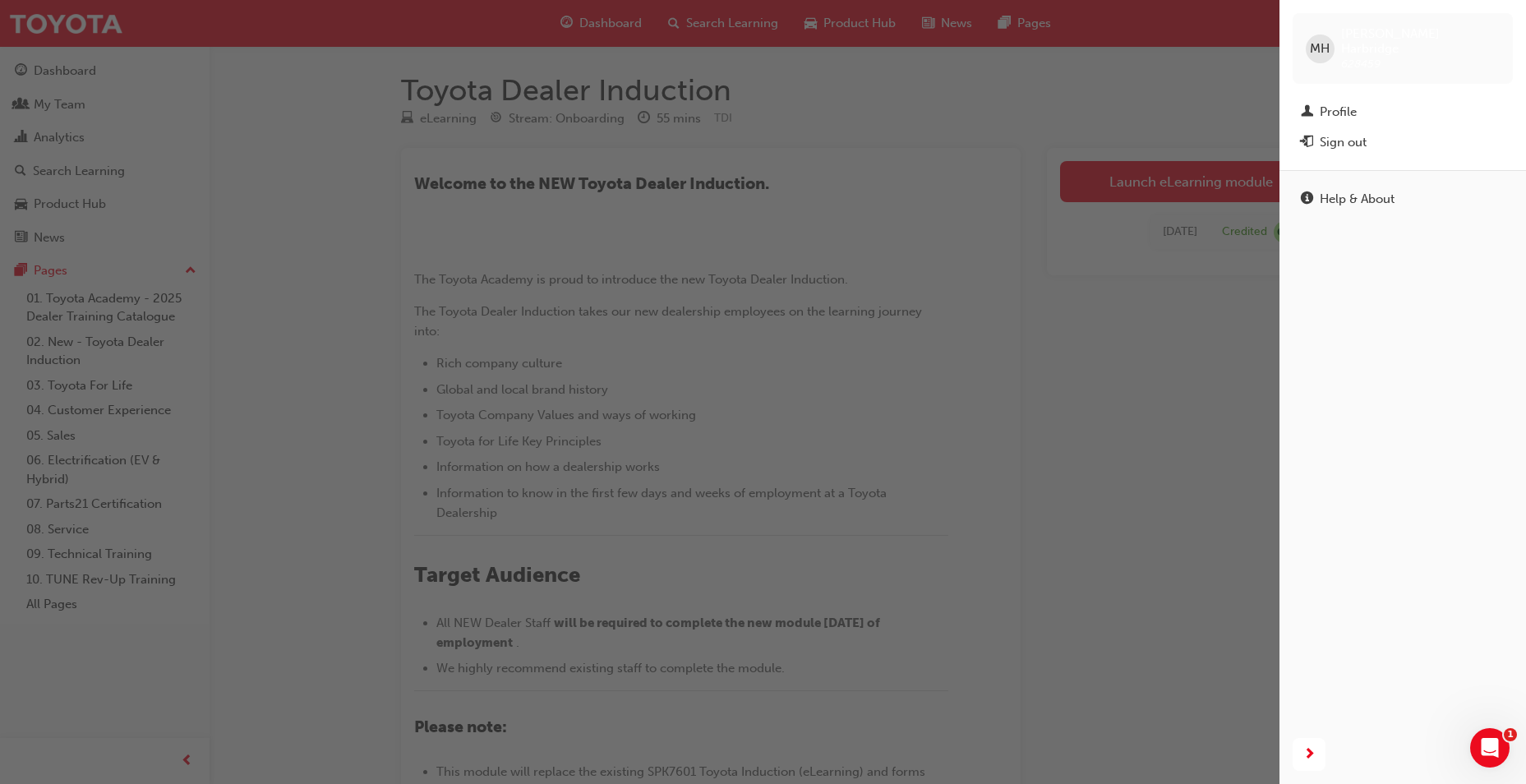
click at [1376, 133] on div "Sign out" at bounding box center [1402, 143] width 204 height 20
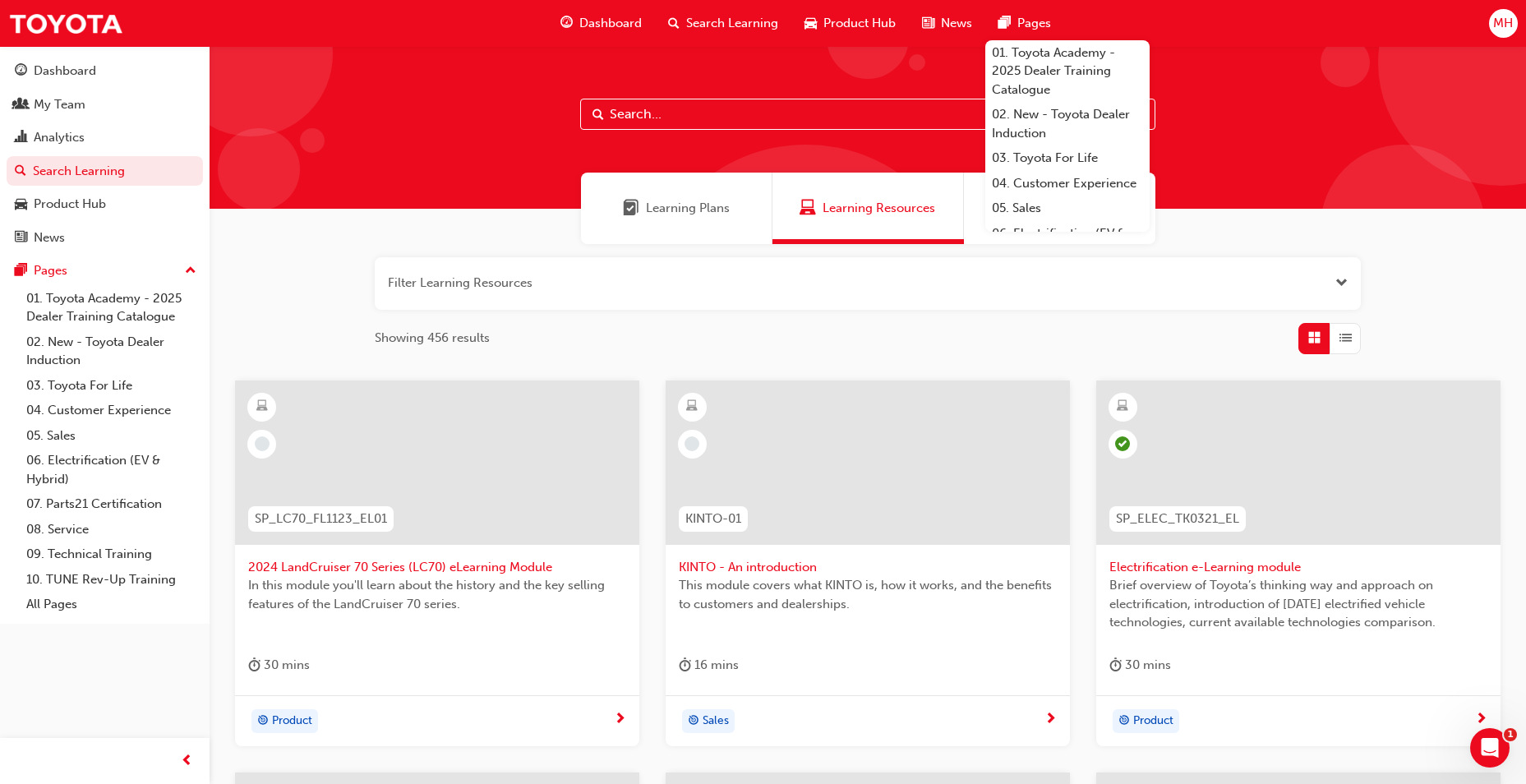
click at [1495, 20] on span "MH" at bounding box center [1503, 23] width 20 height 19
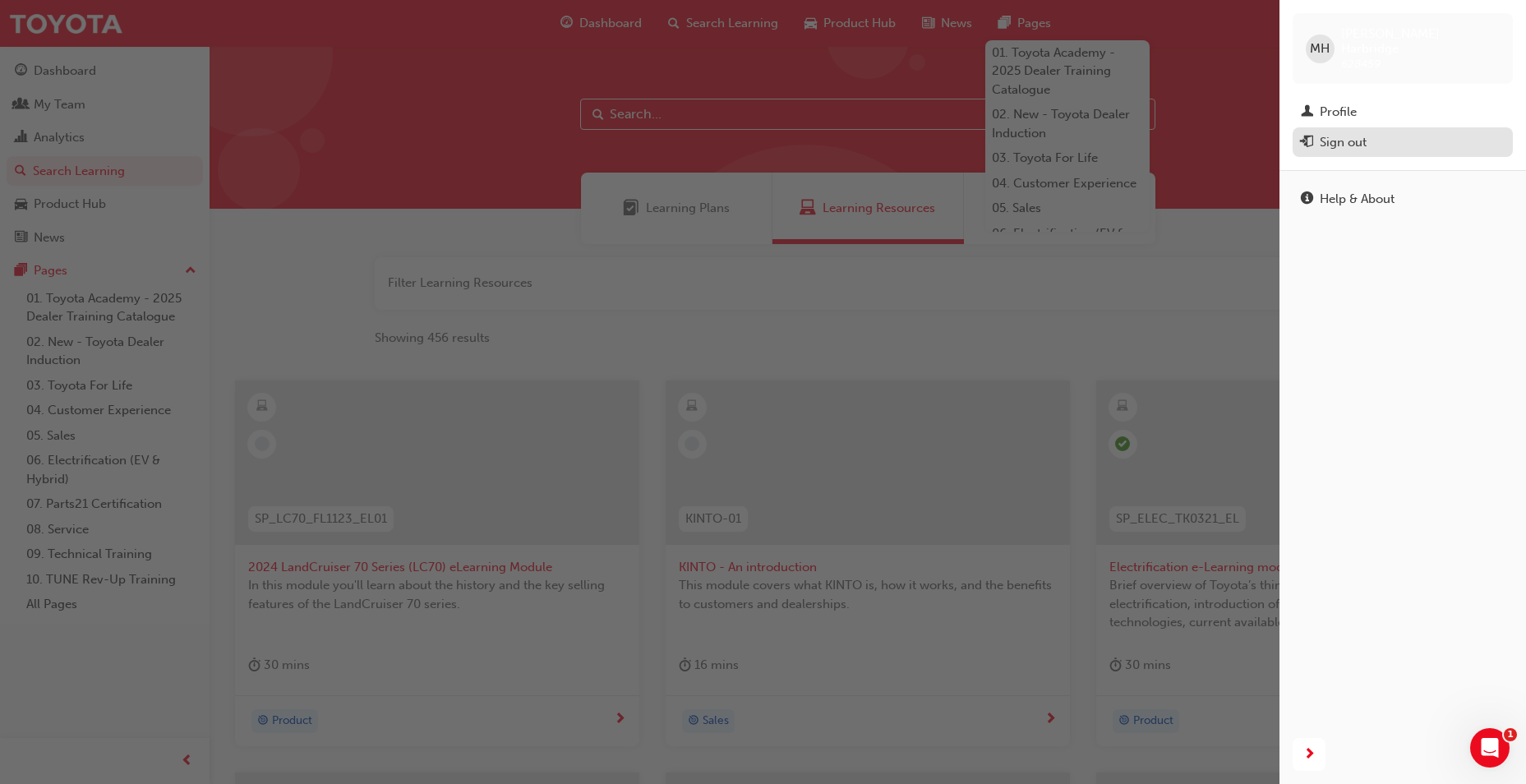
click at [1340, 134] on div "Sign out" at bounding box center [1343, 143] width 47 height 19
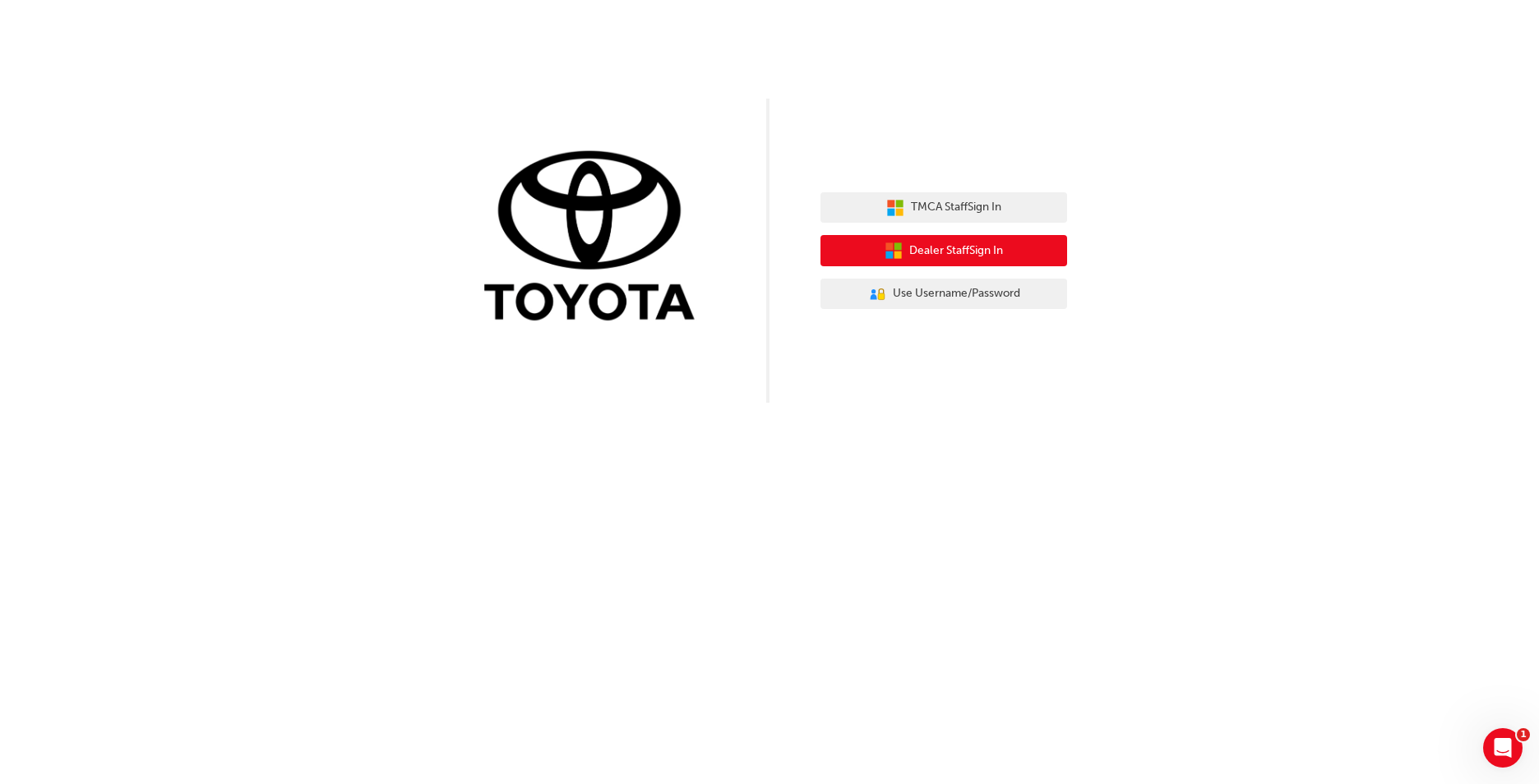
click at [893, 237] on button "Dealer Staff Sign In" at bounding box center [942, 251] width 246 height 31
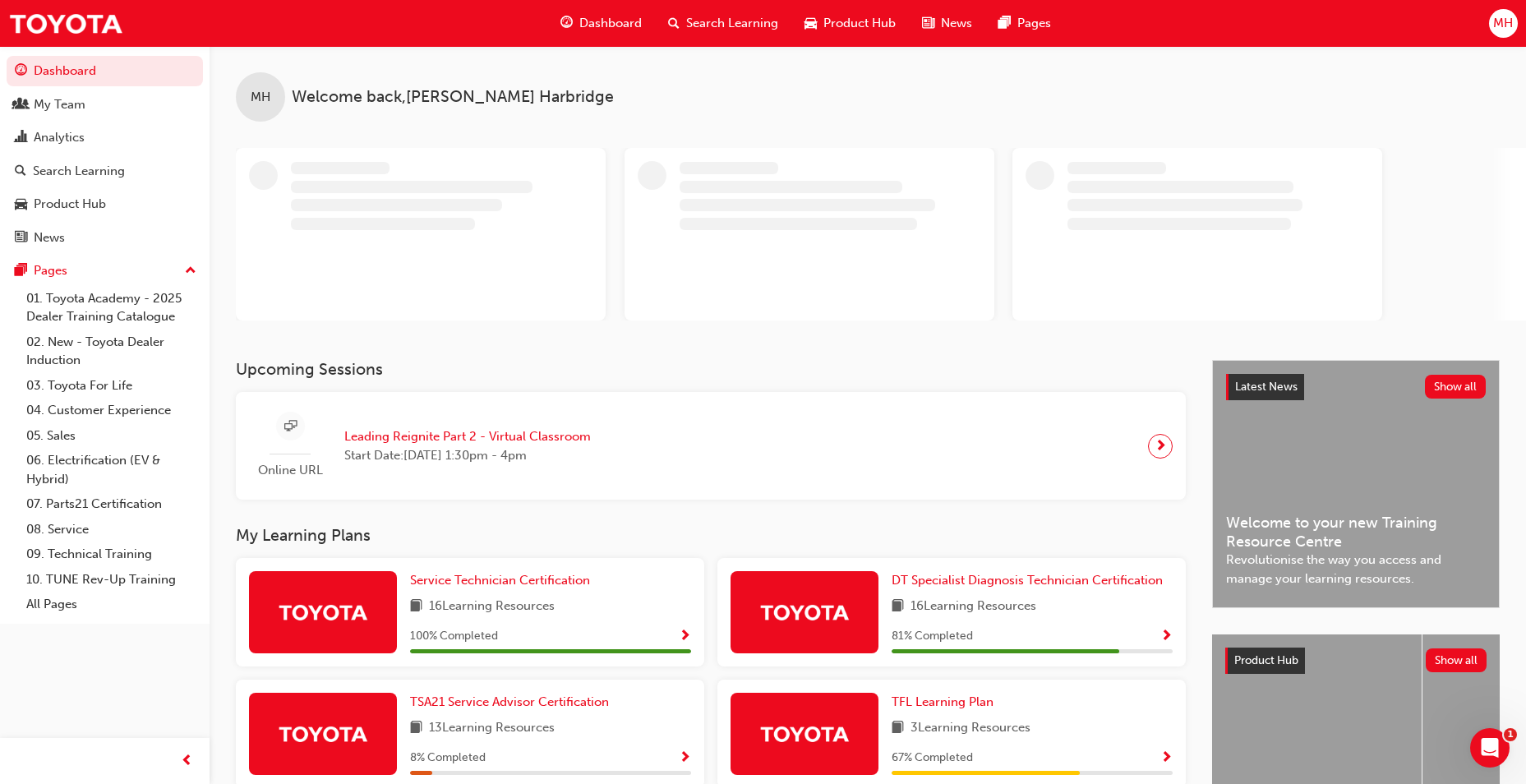
click at [756, 24] on span "Search Learning" at bounding box center [732, 23] width 92 height 19
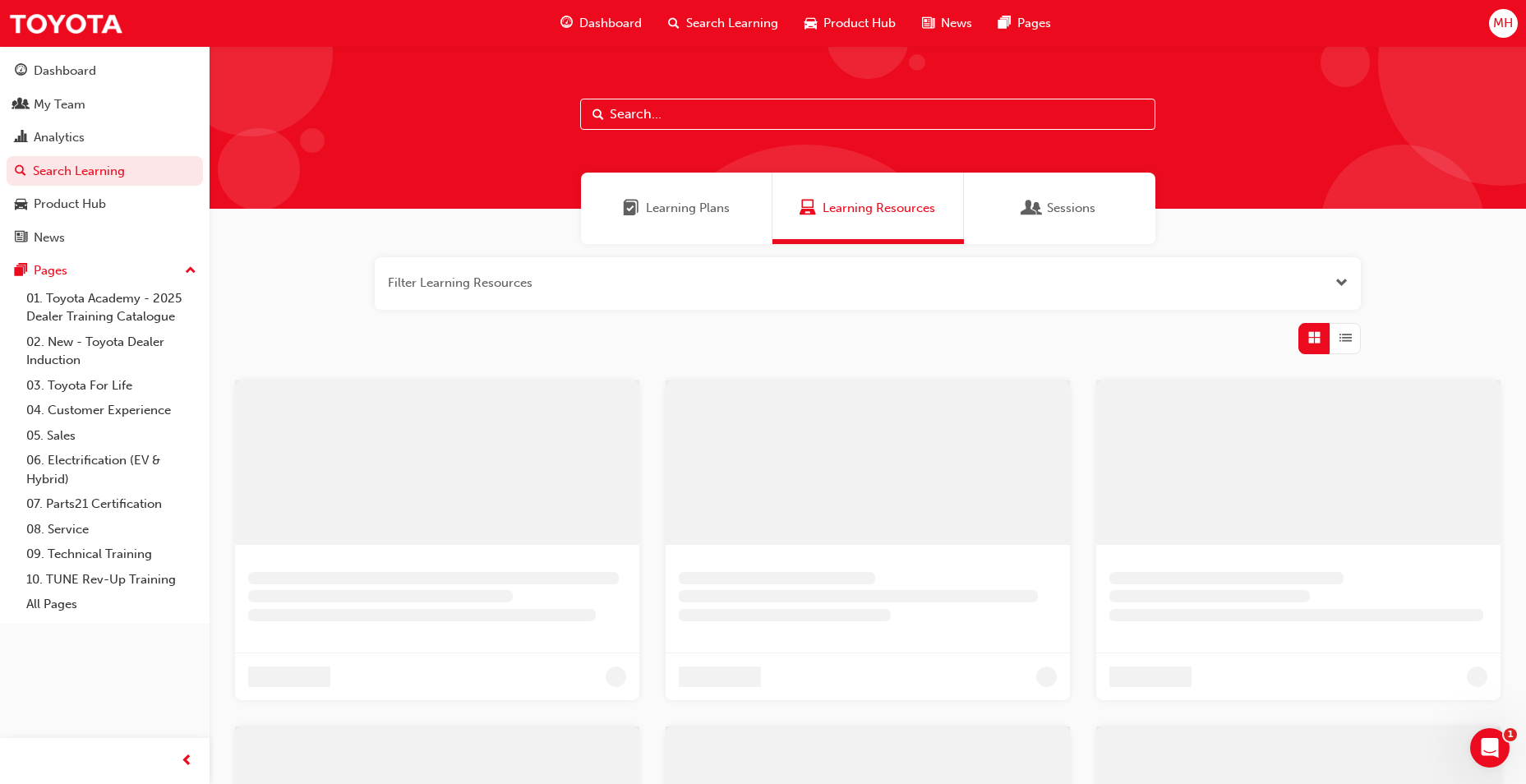
click at [711, 125] on input "text" at bounding box center [867, 114] width 575 height 31
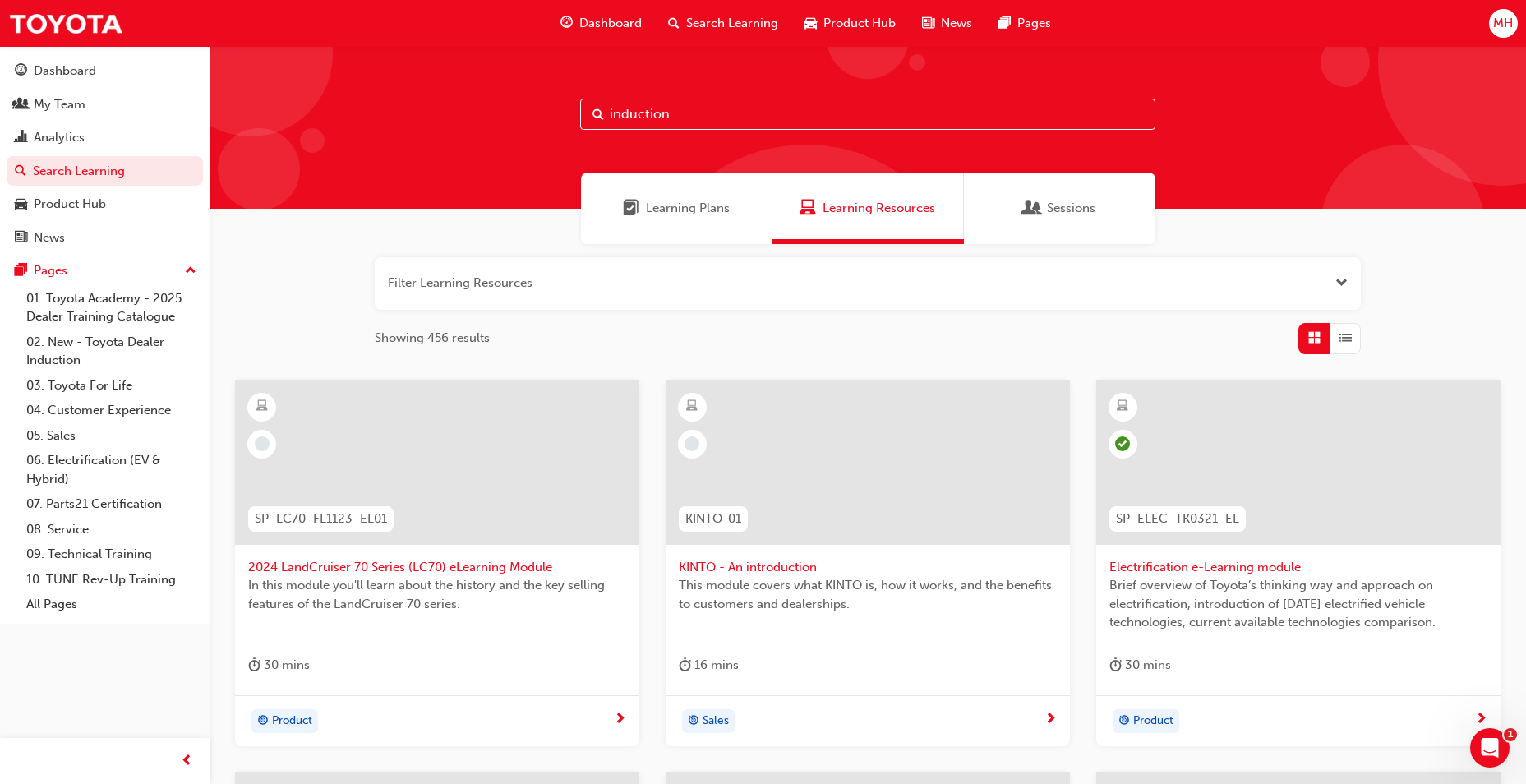
type input "induction"
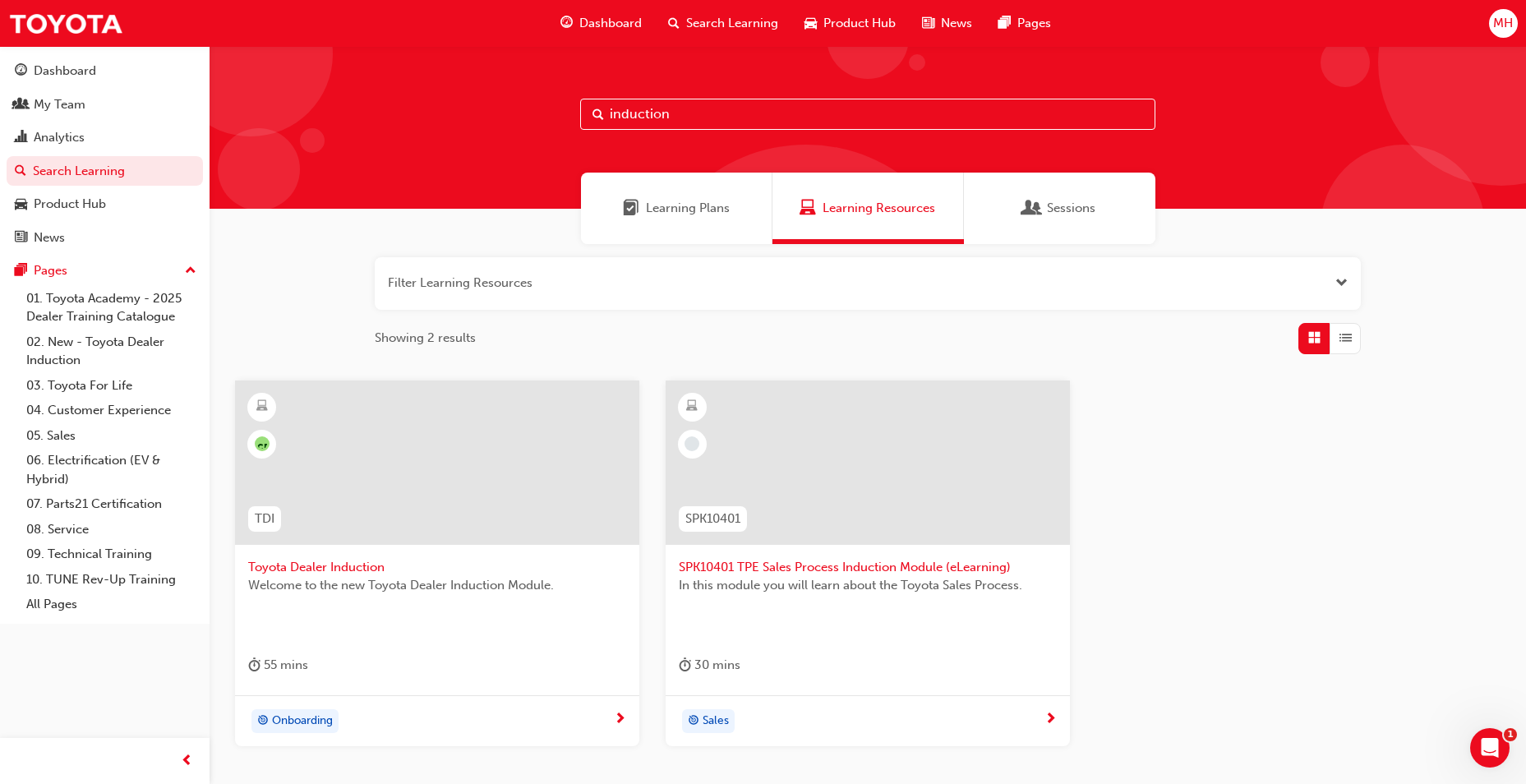
click at [1389, 636] on div "CR TDI Toyota Dealer Induction Welcome to the new Toyota Dealer Induction Modul…" at bounding box center [868, 576] width 1292 height 392
